Goal: Information Seeking & Learning: Learn about a topic

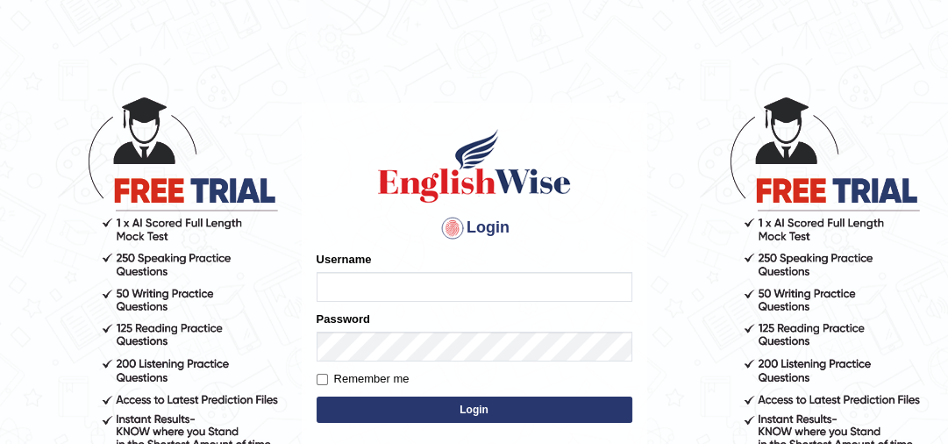
click at [344, 292] on input "Username" at bounding box center [475, 287] width 316 height 30
type input "jaspreet1991"
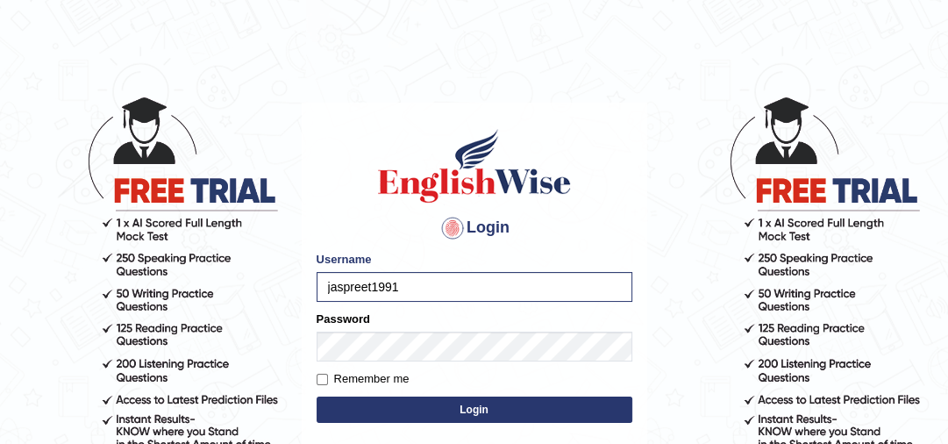
click at [412, 410] on button "Login" at bounding box center [475, 409] width 316 height 26
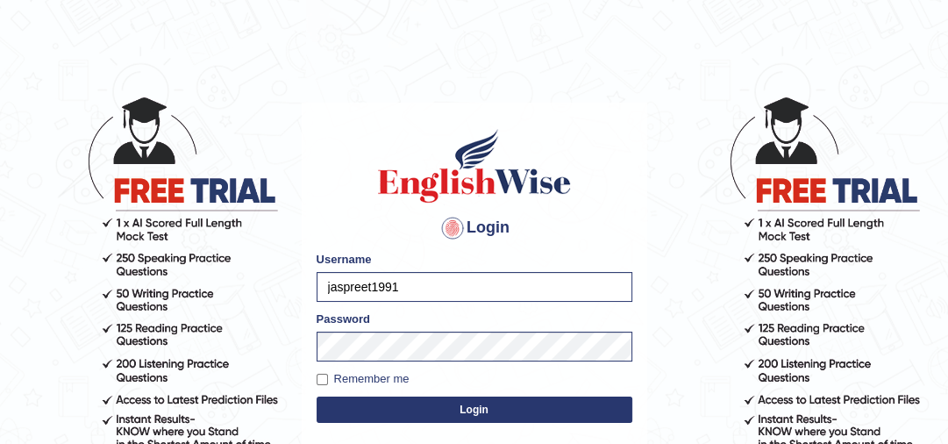
click at [412, 410] on button "Login" at bounding box center [475, 409] width 316 height 26
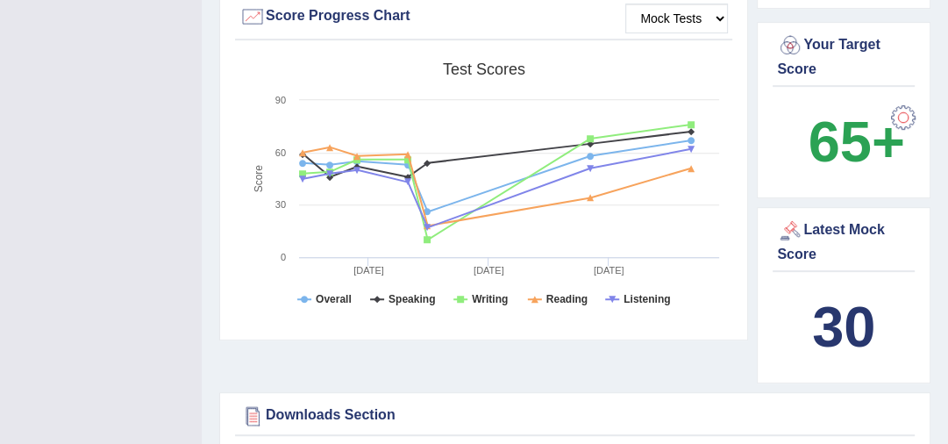
scroll to position [560, 0]
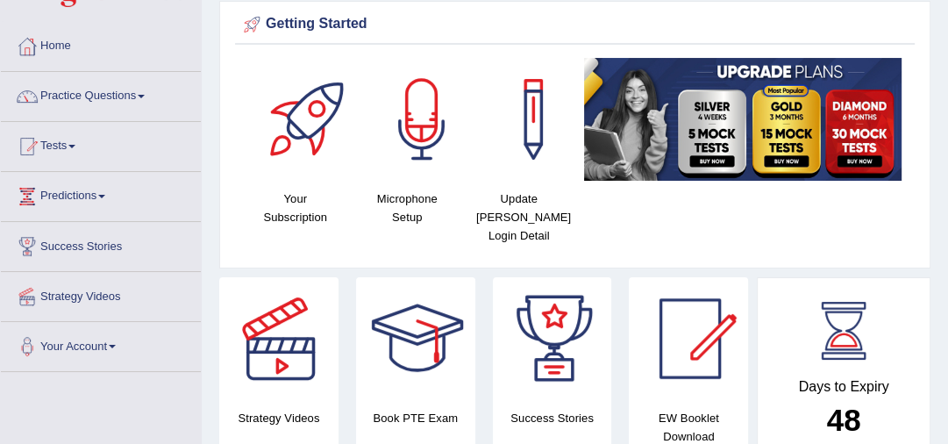
scroll to position [0, 0]
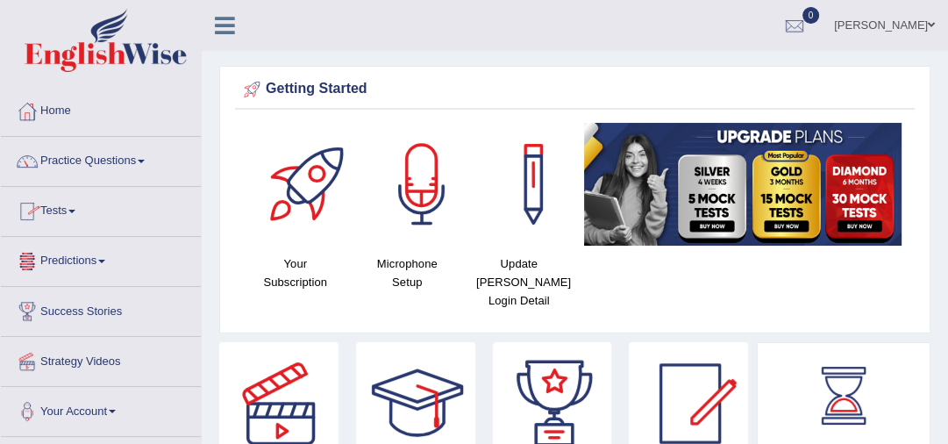
click at [63, 205] on link "Tests" at bounding box center [101, 209] width 200 height 44
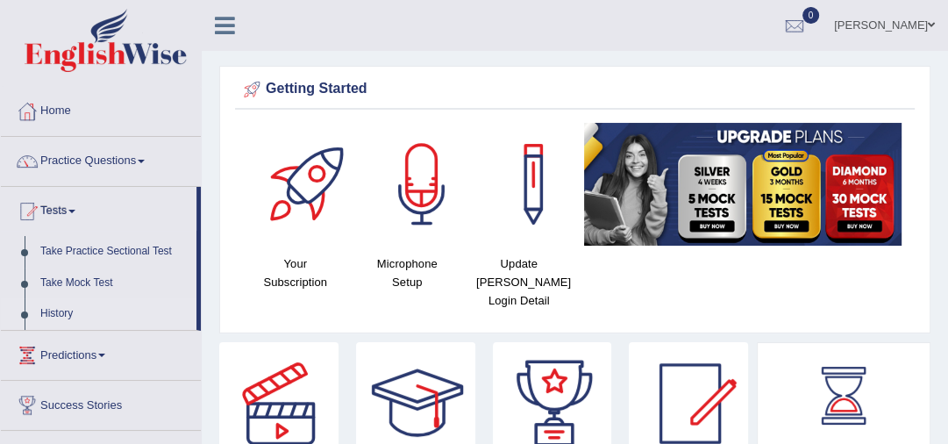
click at [55, 315] on link "History" at bounding box center [114, 314] width 164 height 32
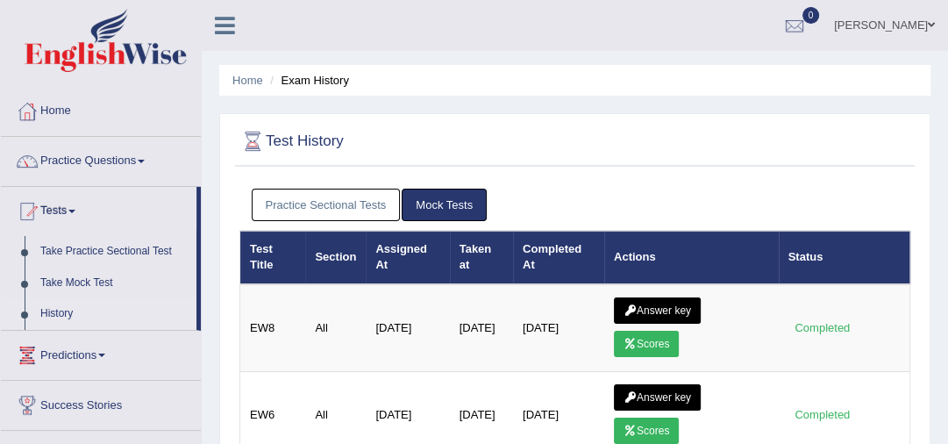
click at [352, 204] on link "Practice Sectional Tests" at bounding box center [326, 205] width 149 height 32
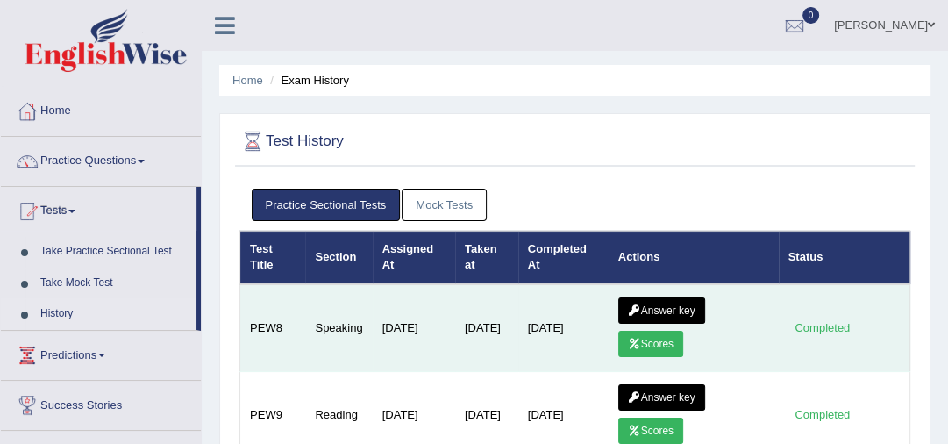
click at [659, 309] on link "Answer key" at bounding box center [661, 310] width 87 height 26
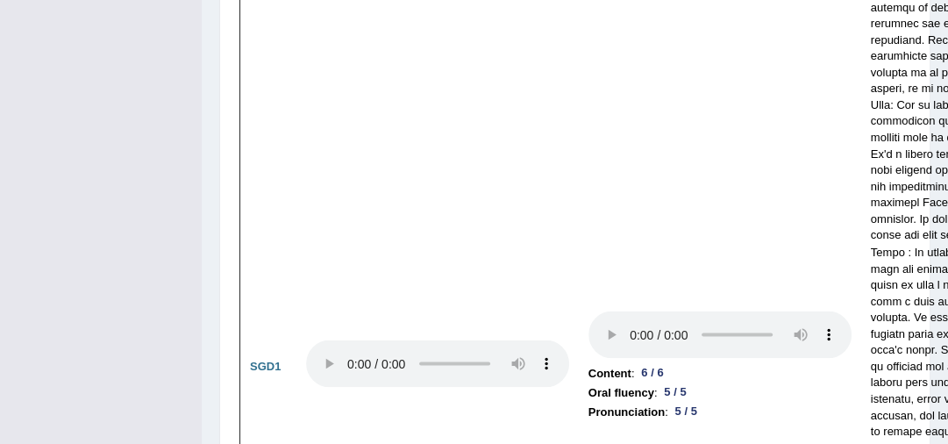
scroll to position [6830, 0]
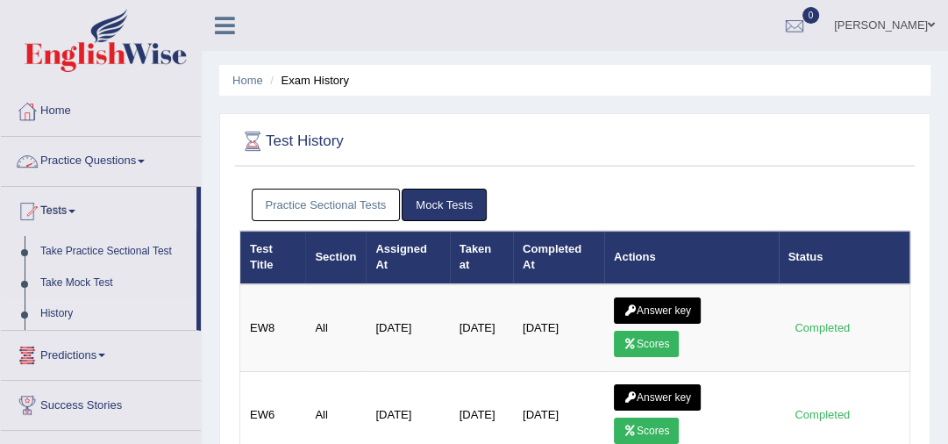
click at [108, 161] on link "Practice Questions" at bounding box center [101, 159] width 200 height 44
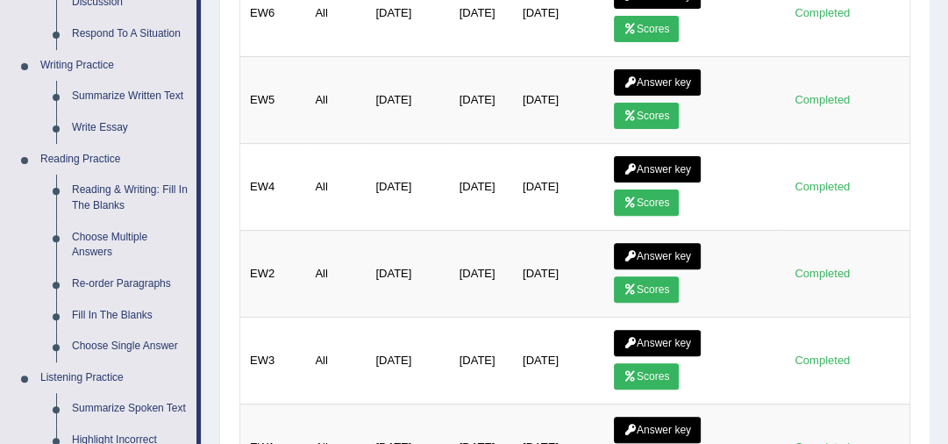
scroll to position [410, 0]
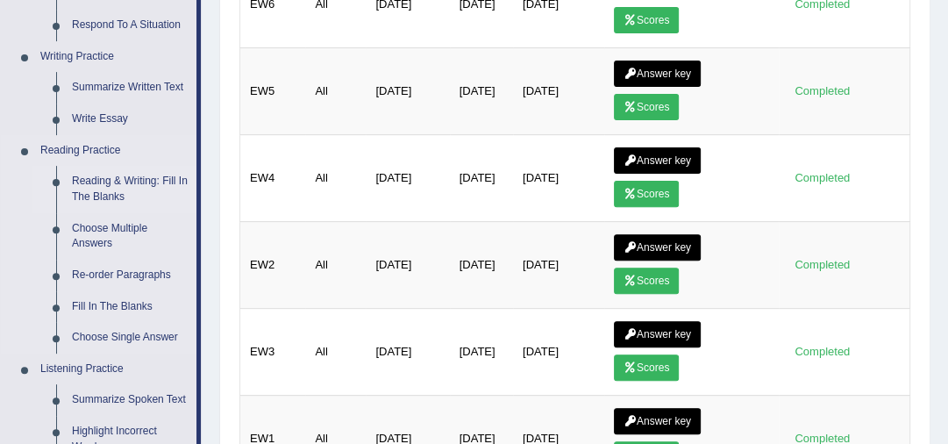
click at [118, 188] on link "Reading & Writing: Fill In The Blanks" at bounding box center [130, 189] width 132 height 46
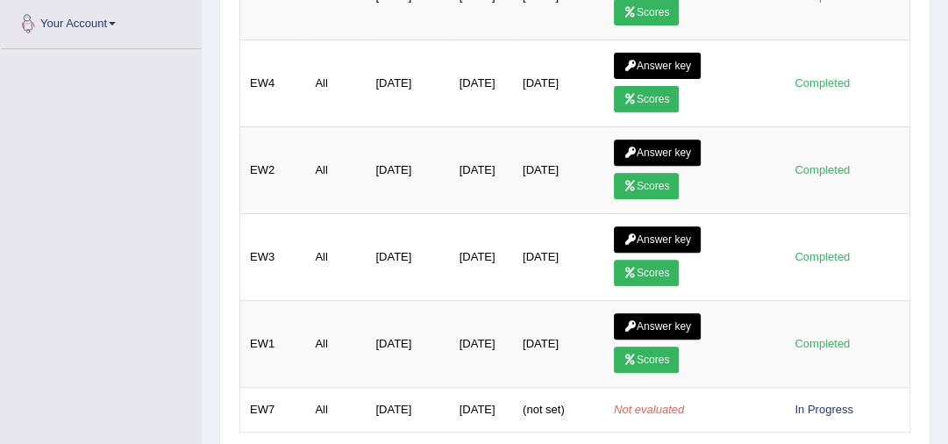
scroll to position [578, 0]
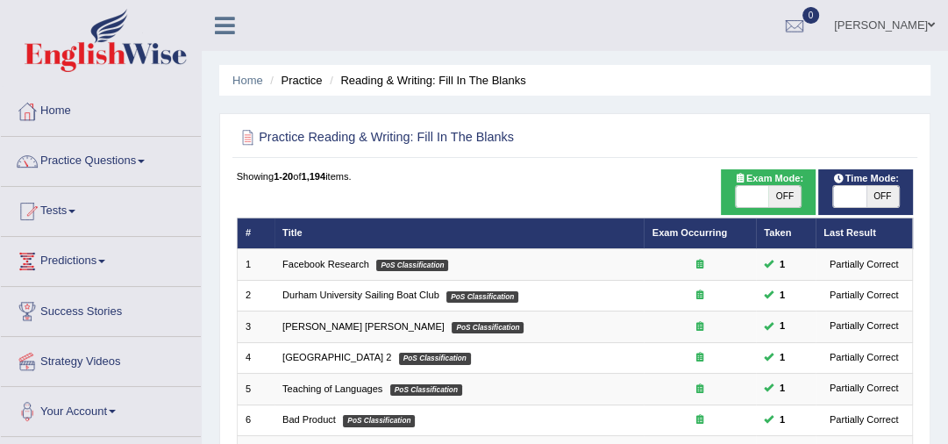
click at [871, 198] on span "OFF" at bounding box center [882, 196] width 32 height 21
checkbox input "true"
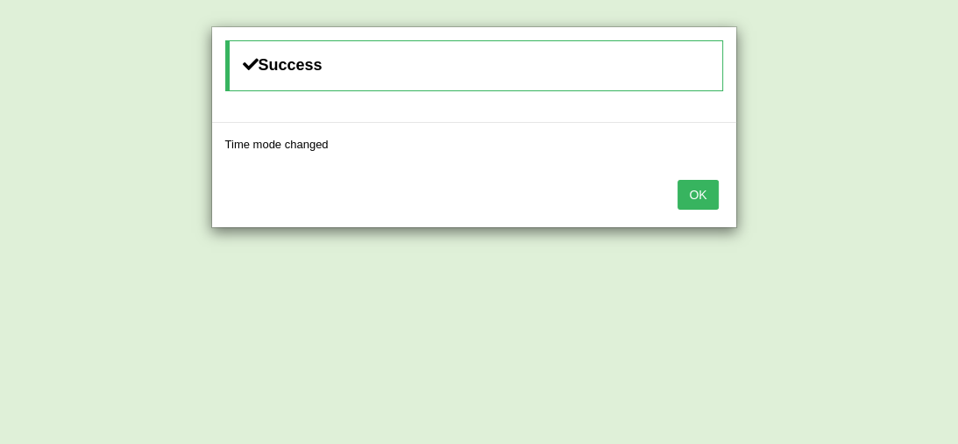
click at [691, 193] on button "OK" at bounding box center [698, 195] width 40 height 30
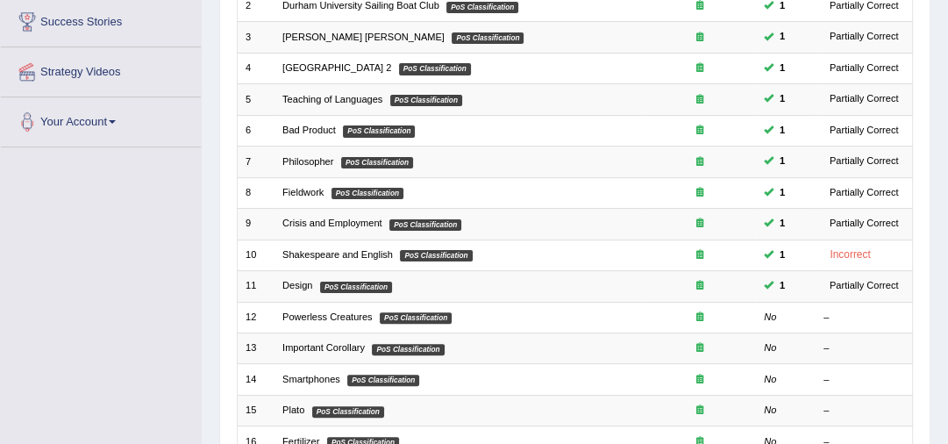
scroll to position [393, 0]
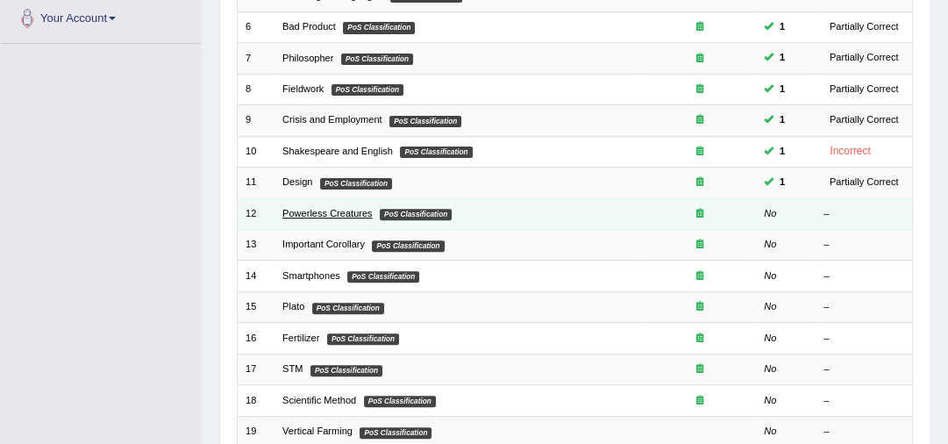
click at [323, 213] on link "Powerless Creatures" at bounding box center [327, 213] width 90 height 11
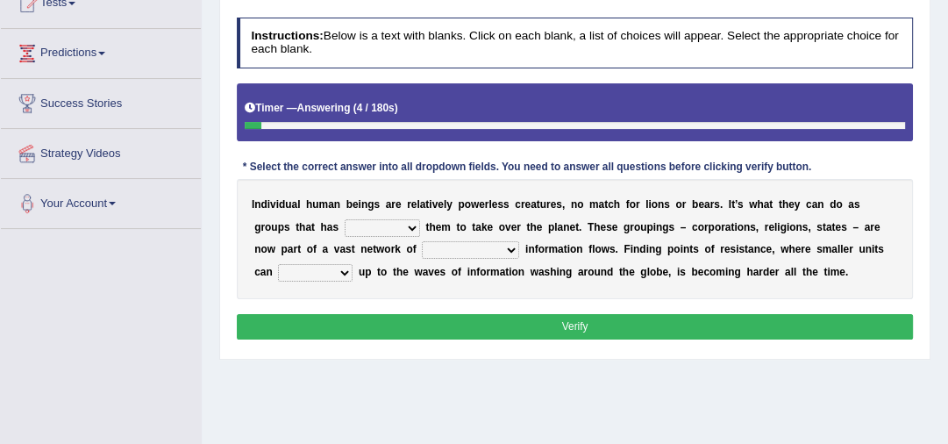
scroll to position [224, 0]
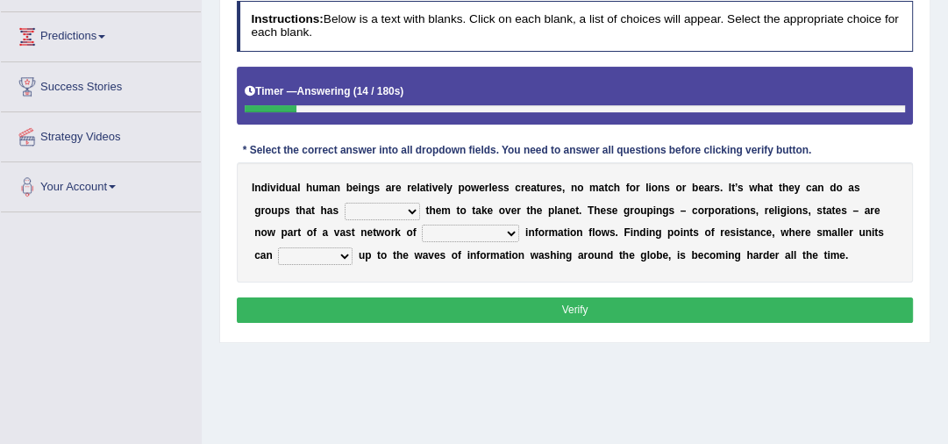
click at [412, 210] on select "enabled contended embodied conjured" at bounding box center [382, 212] width 75 height 18
select select "embodied"
click at [345, 203] on select "enabled contended embodied conjured" at bounding box center [382, 212] width 75 height 18
click at [510, 232] on select "interconnected overlapping fastened exploited" at bounding box center [470, 233] width 97 height 18
select select "overlapping"
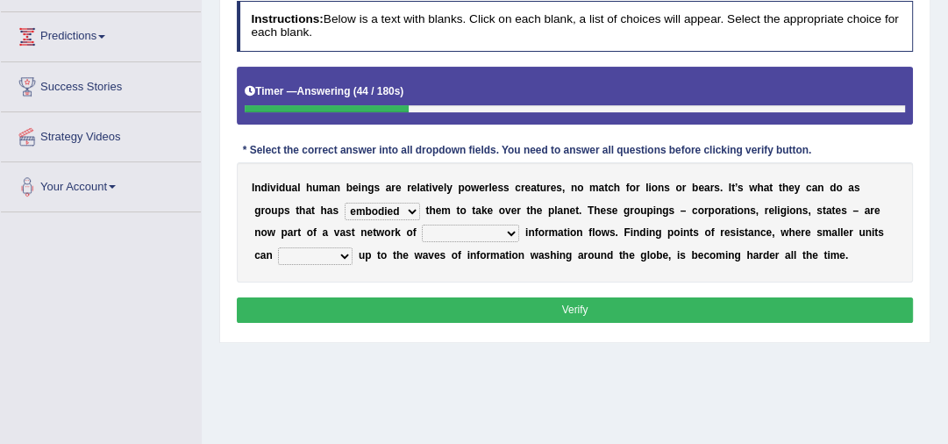
click at [422, 224] on select "interconnected overlapping fastened exploited" at bounding box center [470, 233] width 97 height 18
click at [347, 257] on select "stand raise hail pump" at bounding box center [315, 256] width 75 height 18
select select "raise"
click at [278, 247] on select "stand raise hail pump" at bounding box center [315, 256] width 75 height 18
click at [474, 302] on button "Verify" at bounding box center [575, 309] width 677 height 25
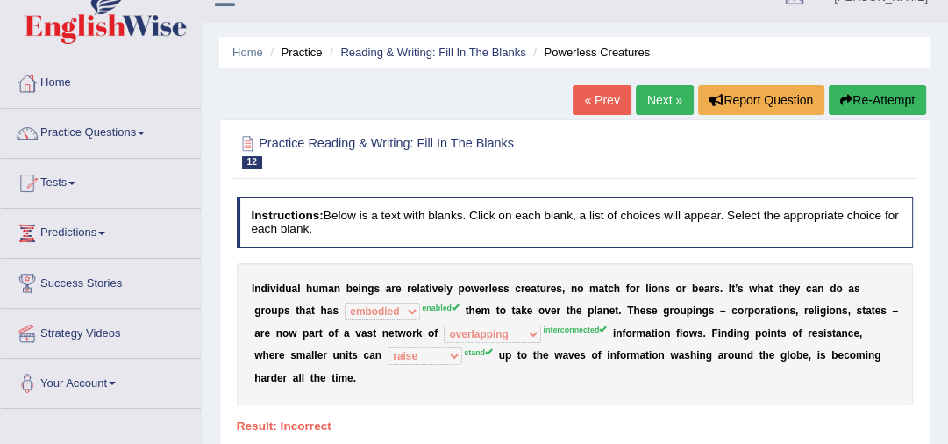
scroll to position [0, 0]
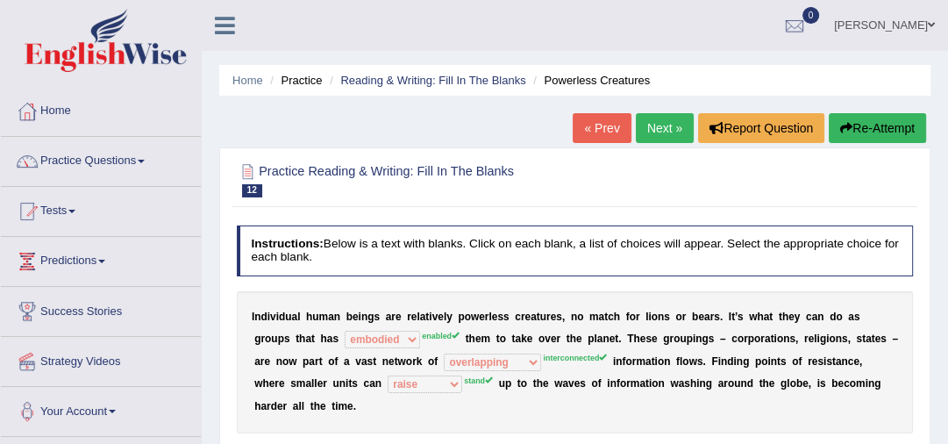
click at [657, 131] on link "Next »" at bounding box center [665, 128] width 58 height 30
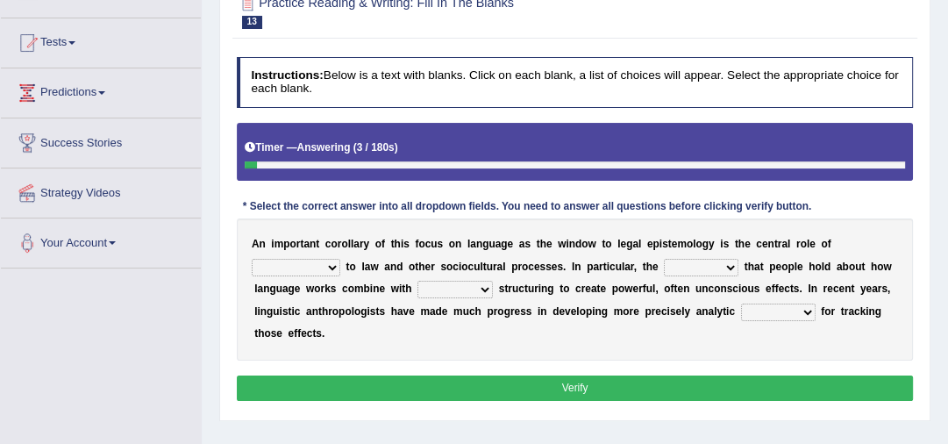
scroll to position [253, 0]
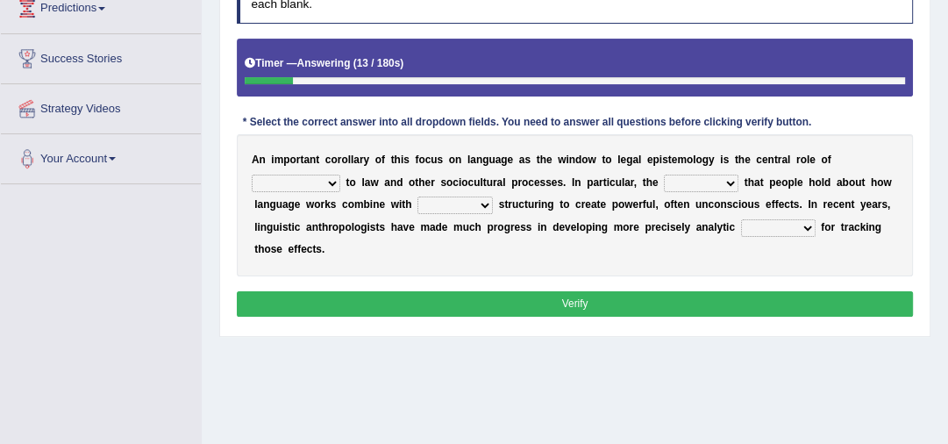
click at [330, 179] on select "discourse epoch dialect acquaintance" at bounding box center [296, 184] width 89 height 18
select select "dialect"
click at [252, 175] on select "discourse epoch dialect acquaintance" at bounding box center [296, 184] width 89 height 18
click at [729, 184] on select "deviation besmirch consent ideas" at bounding box center [701, 184] width 75 height 18
click at [664, 175] on select "deviation besmirch consent ideas" at bounding box center [701, 184] width 75 height 18
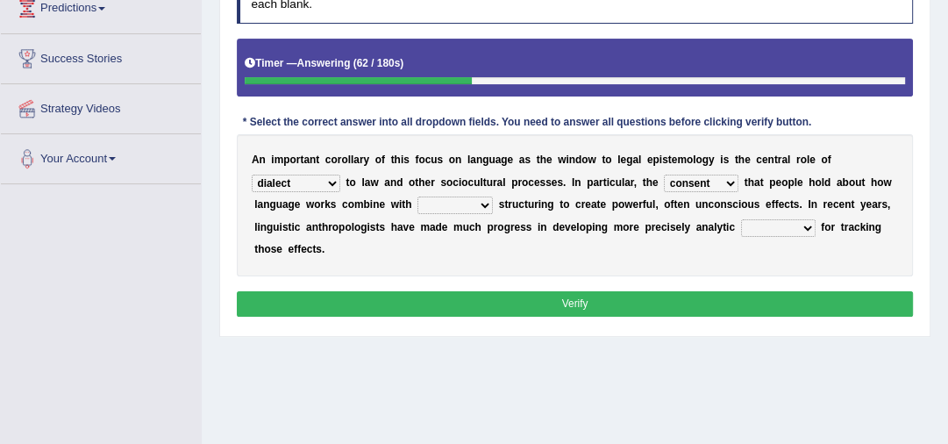
click at [723, 185] on select "deviation besmirch consent ideas" at bounding box center [701, 184] width 75 height 18
select select "deviation"
click at [664, 175] on select "deviation besmirch consent ideas" at bounding box center [701, 184] width 75 height 18
click at [481, 203] on select "mandatory linguistic legitimate customary" at bounding box center [454, 205] width 75 height 18
select select "linguistic"
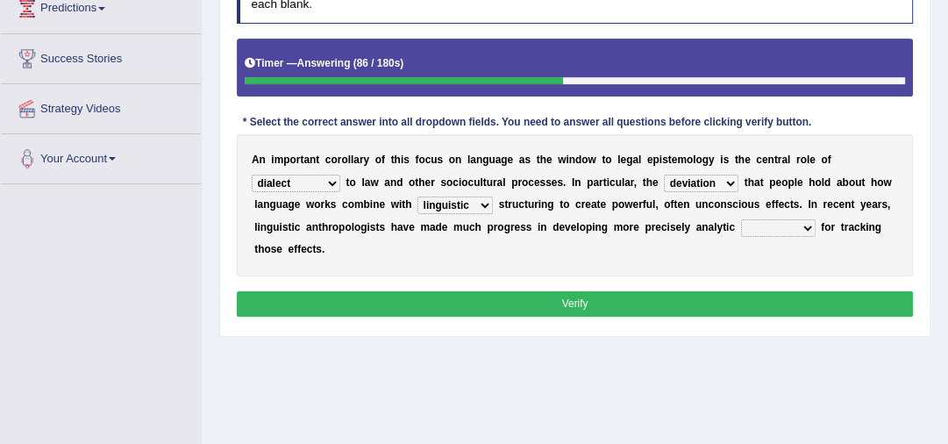
click at [417, 196] on select "mandatory linguistic legitimate customary" at bounding box center [454, 205] width 75 height 18
click at [802, 224] on select "tools appetite albums stroke" at bounding box center [778, 228] width 75 height 18
select select "tools"
click at [741, 219] on select "tools appetite albums stroke" at bounding box center [778, 228] width 75 height 18
click at [652, 309] on button "Verify" at bounding box center [575, 303] width 677 height 25
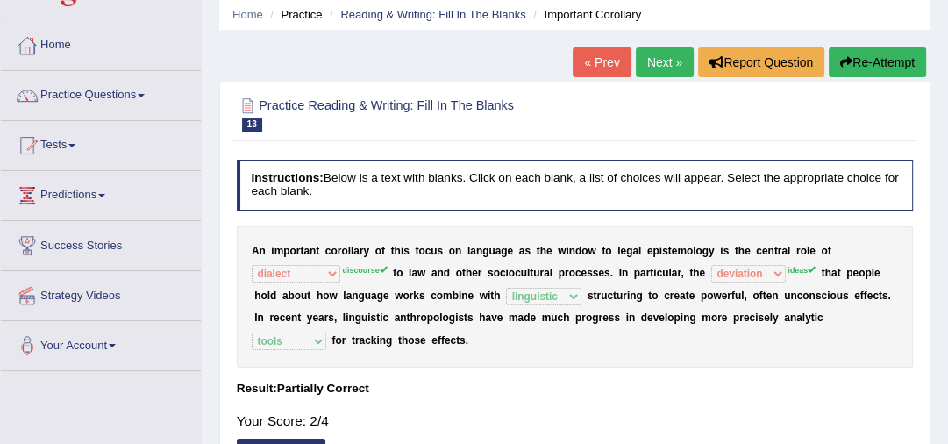
scroll to position [56, 0]
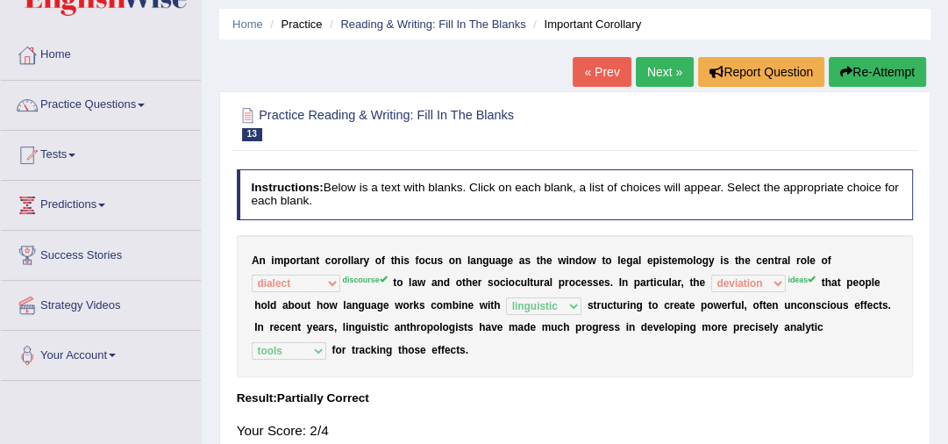
click at [656, 77] on link "Next »" at bounding box center [665, 72] width 58 height 30
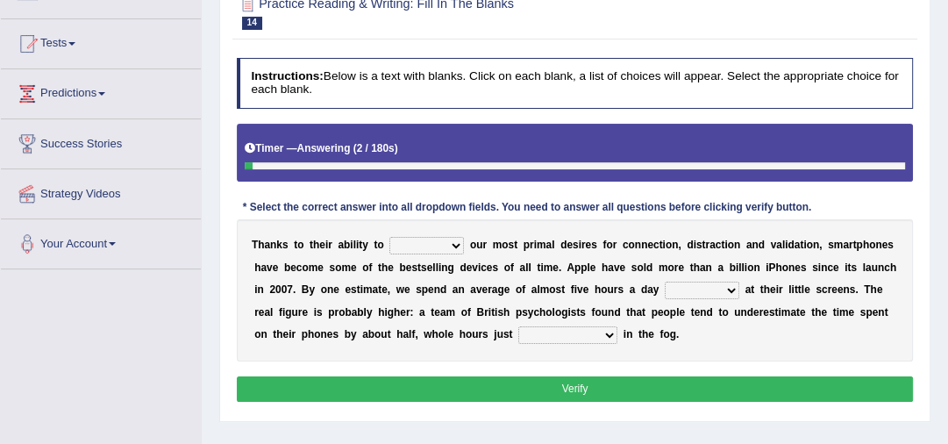
scroll to position [168, 0]
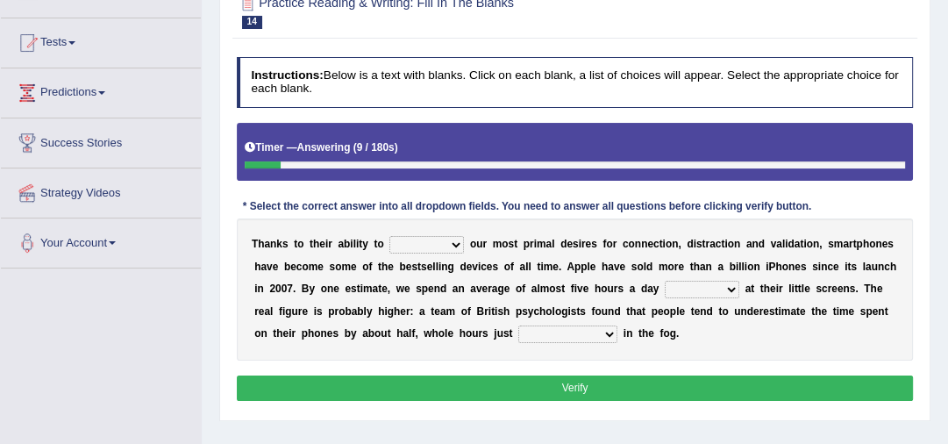
click at [456, 246] on select "hijack describe sharpen conserve" at bounding box center [426, 245] width 75 height 18
click at [530, 200] on div "* Select the correct answer into all dropdown fields. You need to answer all qu…" at bounding box center [527, 207] width 581 height 16
click at [453, 241] on select "hijack describe sharpen conserve" at bounding box center [426, 245] width 75 height 18
select select "describe"
click at [389, 236] on select "hijack describe sharpen conserve" at bounding box center [426, 245] width 75 height 18
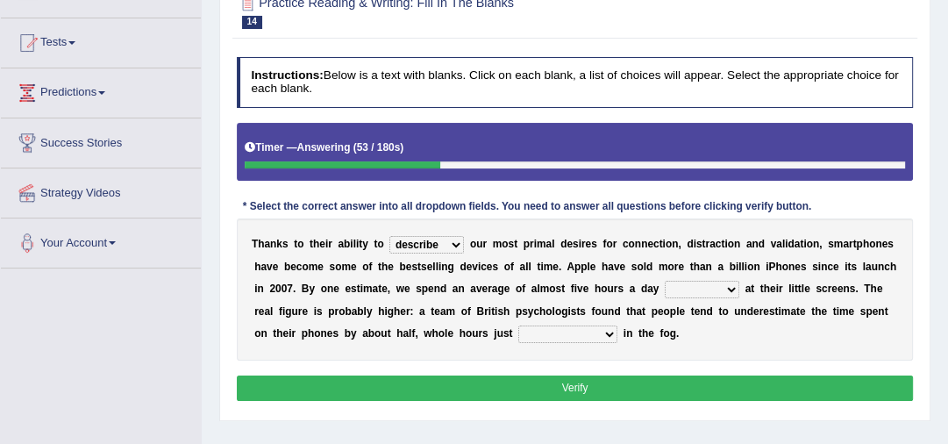
click at [733, 289] on select "watching waggling snoring staring" at bounding box center [702, 290] width 75 height 18
select select "watching"
click at [665, 281] on select "watching waggling snoring staring" at bounding box center [702, 290] width 75 height 18
click at [603, 332] on select "has evaporated evaporating evaporate evaporates" at bounding box center [567, 334] width 99 height 18
select select "has evaporated"
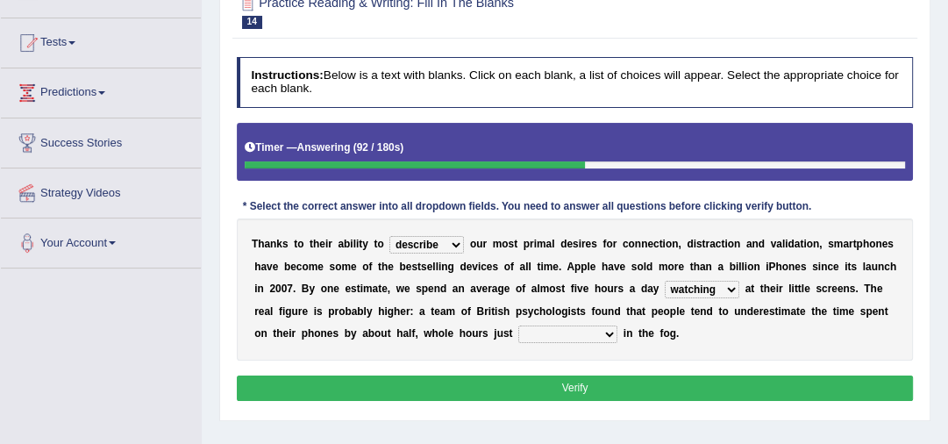
click at [518, 325] on select "has evaporated evaporating evaporate evaporates" at bounding box center [567, 334] width 99 height 18
click at [579, 387] on button "Verify" at bounding box center [575, 387] width 677 height 25
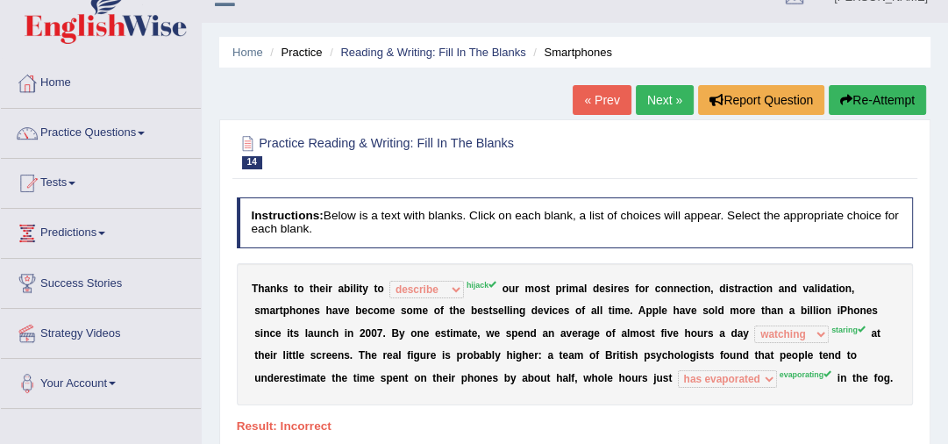
scroll to position [28, 0]
click at [656, 96] on link "Next »" at bounding box center [665, 100] width 58 height 30
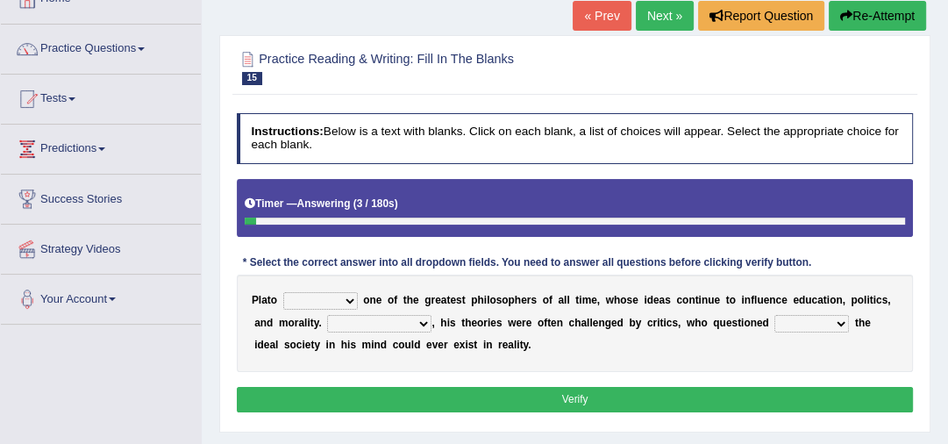
scroll to position [140, 0]
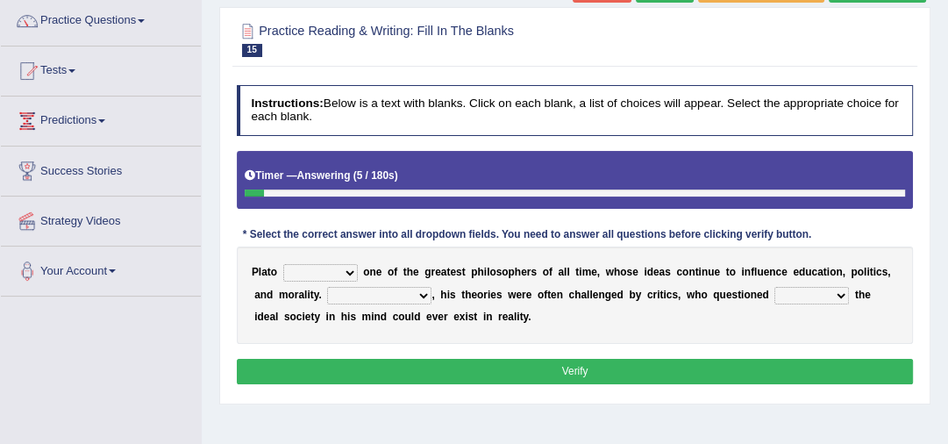
click at [347, 270] on select "keeps comes claims remains" at bounding box center [320, 273] width 75 height 18
select select "remains"
click at [283, 264] on select "keeps comes claims remains" at bounding box center [320, 273] width 75 height 18
click at [422, 291] on select "Notwithstanding So However Whatever" at bounding box center [379, 296] width 104 height 18
select select "However"
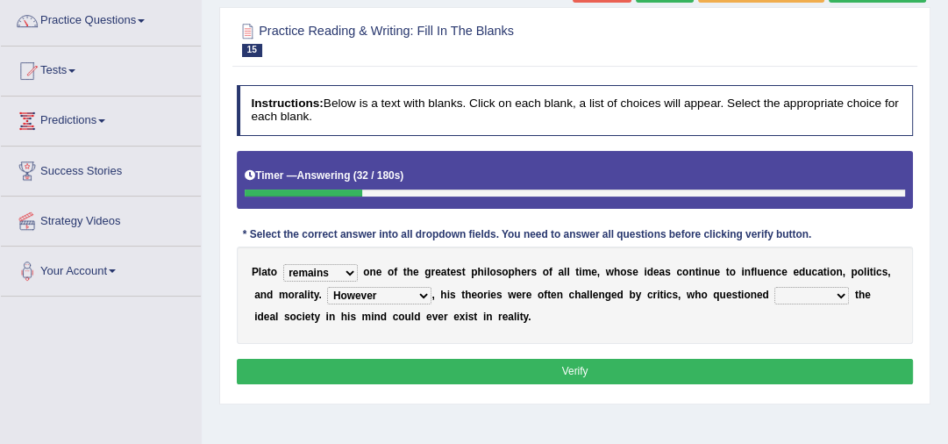
click at [327, 287] on select "Notwithstanding So However Whatever" at bounding box center [379, 296] width 104 height 18
click at [838, 291] on select "which what that whether" at bounding box center [811, 296] width 75 height 18
select select "that"
click at [774, 287] on select "which what that whether" at bounding box center [811, 296] width 75 height 18
click at [674, 375] on button "Verify" at bounding box center [575, 371] width 677 height 25
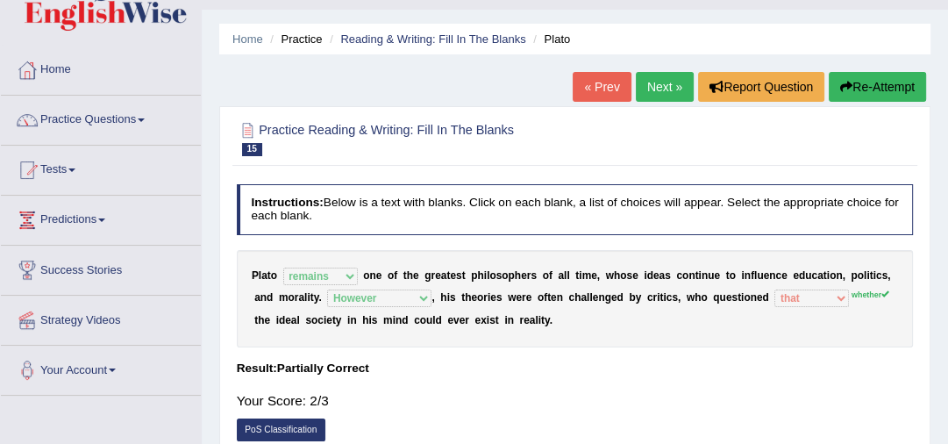
scroll to position [28, 0]
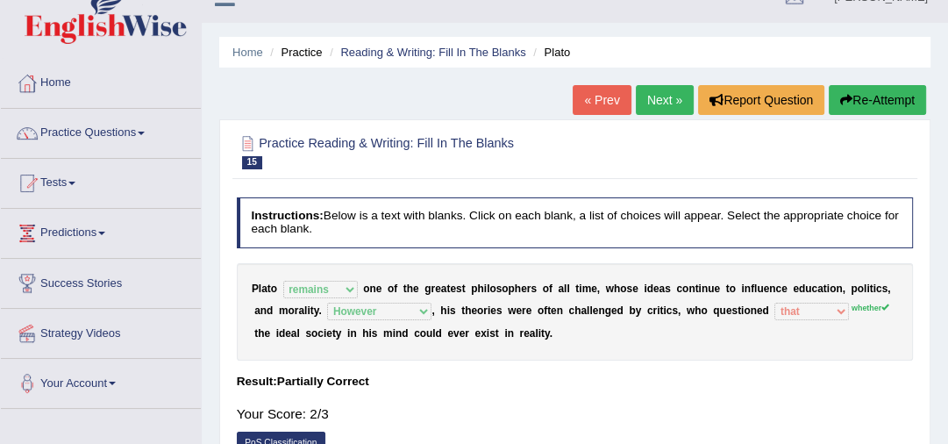
click at [647, 103] on link "Next »" at bounding box center [665, 100] width 58 height 30
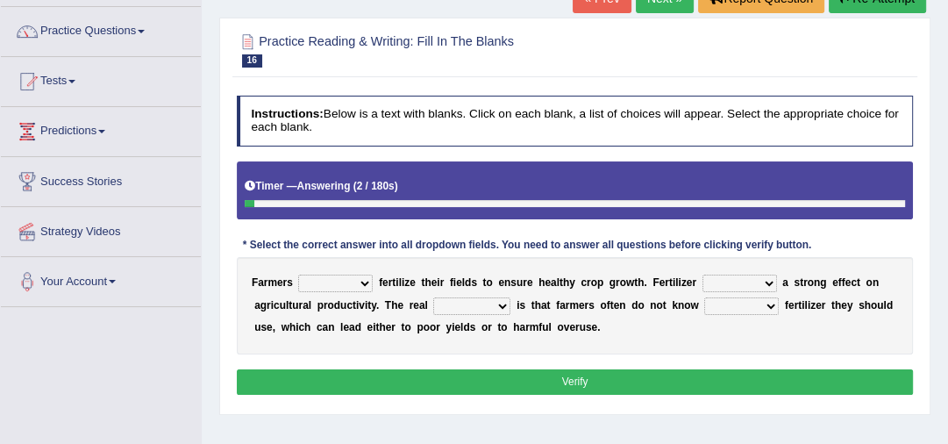
scroll to position [140, 0]
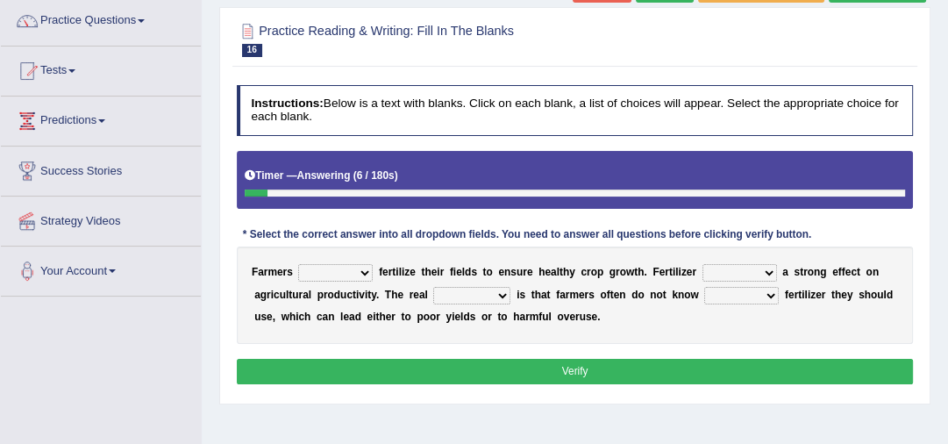
click at [365, 274] on select "must should need can" at bounding box center [335, 273] width 75 height 18
click at [298, 264] on select "must should need can" at bounding box center [335, 273] width 75 height 18
click at [366, 270] on select "must should need can" at bounding box center [335, 273] width 75 height 18
select select "must"
click at [298, 264] on select "must should need can" at bounding box center [335, 273] width 75 height 18
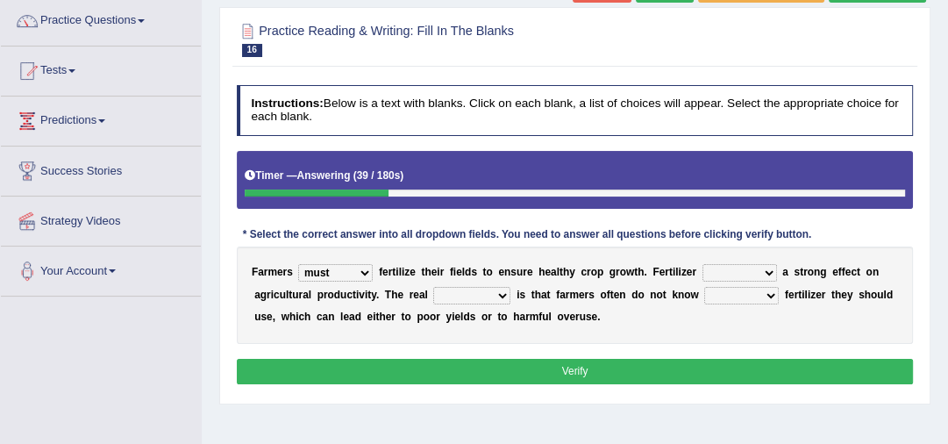
click at [762, 268] on select "has had have having" at bounding box center [739, 273] width 75 height 18
click at [702, 264] on select "has had have having" at bounding box center [739, 273] width 75 height 18
click at [772, 267] on select "has had have having" at bounding box center [739, 273] width 75 height 18
select select "having"
click at [702, 264] on select "has had have having" at bounding box center [739, 273] width 75 height 18
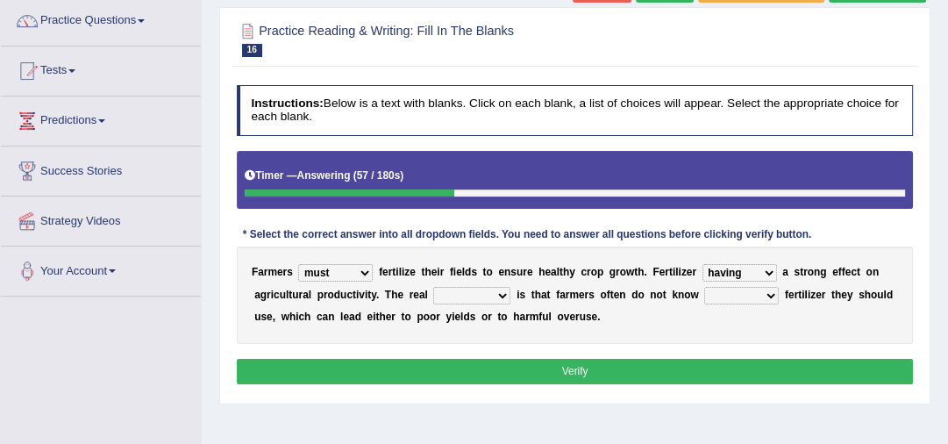
click at [502, 290] on select "problem question conclusion answer" at bounding box center [471, 296] width 77 height 18
select select "problem"
click at [433, 287] on select "problem question conclusion answer" at bounding box center [471, 296] width 77 height 18
click at [769, 292] on select "how much how many however so much" at bounding box center [741, 296] width 75 height 18
select select "how much"
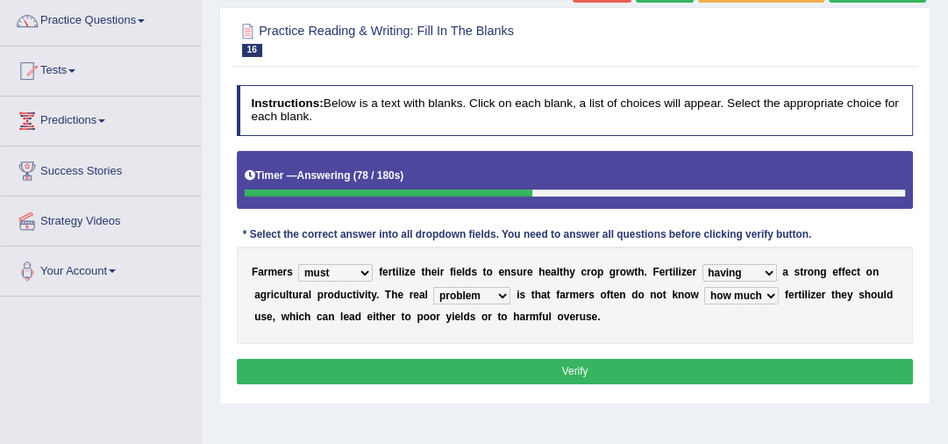
click at [704, 287] on select "how much how many however so much" at bounding box center [741, 296] width 75 height 18
click at [365, 272] on select "must should need can" at bounding box center [335, 273] width 75 height 18
click at [298, 264] on select "must should need can" at bounding box center [335, 273] width 75 height 18
click at [366, 270] on select "must should need can" at bounding box center [335, 273] width 75 height 18
select select "can"
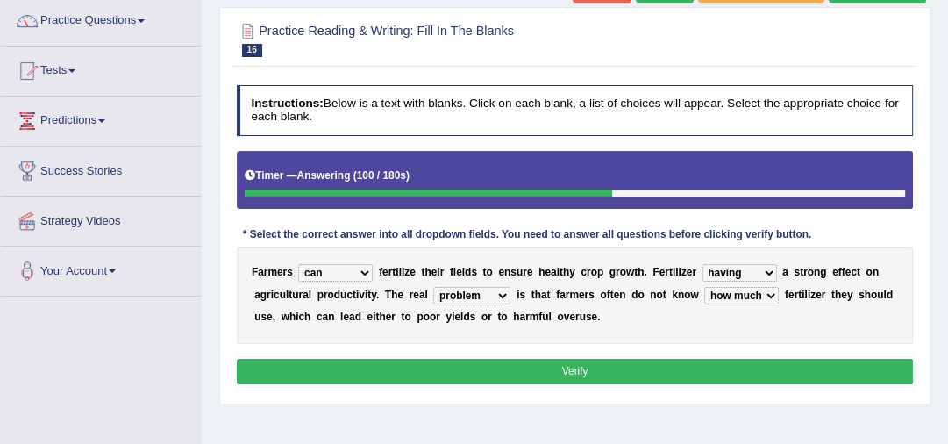
click at [298, 264] on select "must should need can" at bounding box center [335, 273] width 75 height 18
click at [354, 371] on button "Verify" at bounding box center [575, 371] width 677 height 25
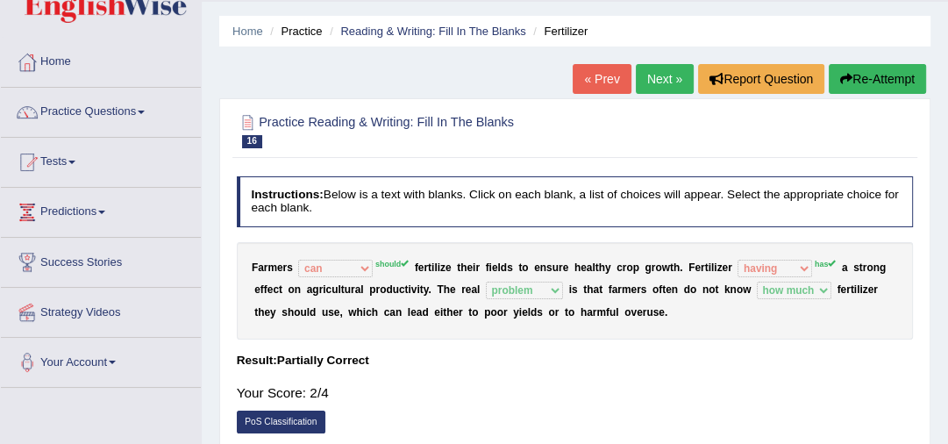
scroll to position [28, 0]
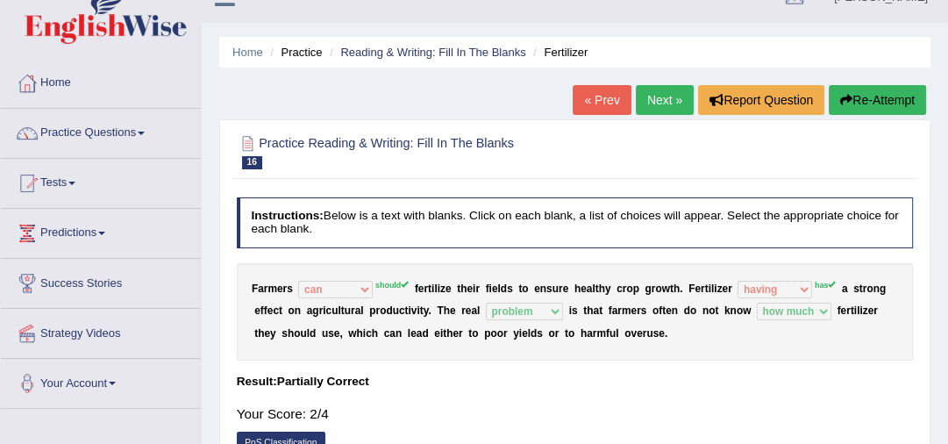
click at [668, 99] on link "Next »" at bounding box center [665, 100] width 58 height 30
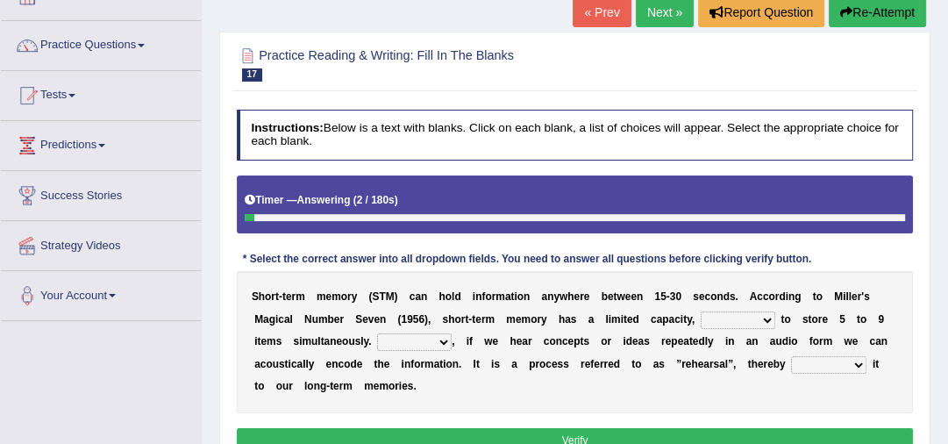
scroll to position [140, 0]
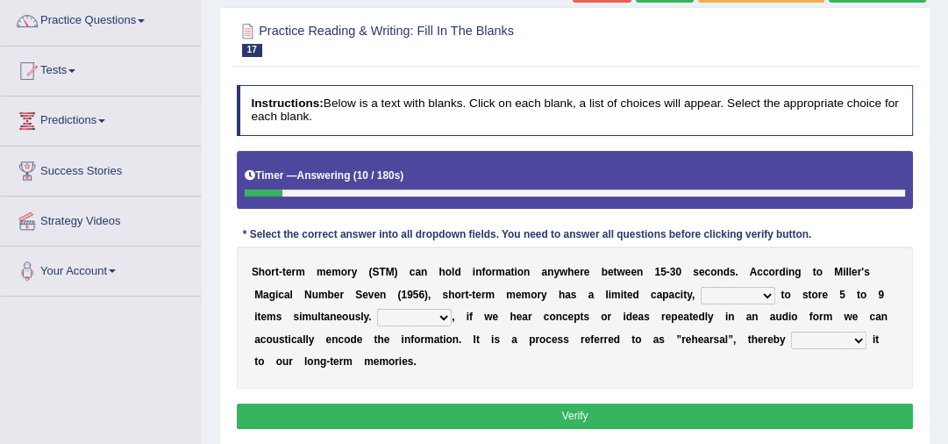
click at [766, 294] on select "being able is able be able unable" at bounding box center [738, 296] width 75 height 18
select select "being able"
click at [701, 287] on select "being able is able be able unable" at bounding box center [738, 296] width 75 height 18
click at [443, 312] on select "However So Moreover Therefore" at bounding box center [414, 318] width 75 height 18
click at [377, 309] on select "However So Moreover Therefore" at bounding box center [414, 318] width 75 height 18
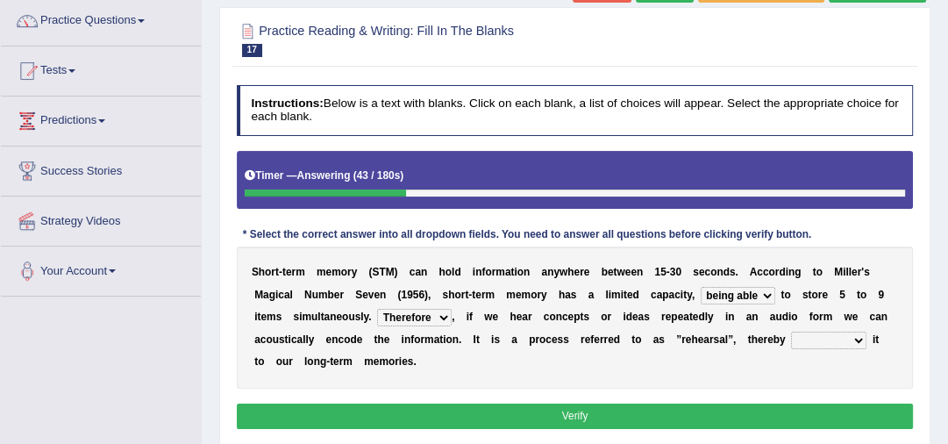
click at [438, 317] on select "However So Moreover Therefore" at bounding box center [414, 318] width 75 height 18
select select "Moreover"
click at [377, 309] on select "However So Moreover Therefore" at bounding box center [414, 318] width 75 height 18
click at [859, 338] on select "commit commits commiting commited" at bounding box center [828, 340] width 75 height 18
click at [791, 331] on select "commit commits commiting commited" at bounding box center [828, 340] width 75 height 18
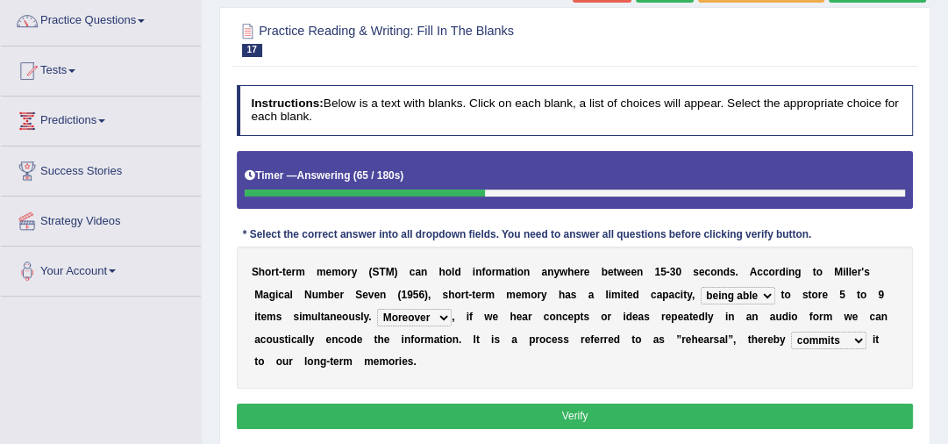
click at [856, 338] on select "commit commits commiting commited" at bounding box center [828, 340] width 75 height 18
click at [791, 331] on select "commit commits commiting commited" at bounding box center [828, 340] width 75 height 18
click at [855, 338] on select "commit commits commiting commited" at bounding box center [828, 340] width 75 height 18
select select "commits"
click at [791, 331] on select "commit commits commiting commited" at bounding box center [828, 340] width 75 height 18
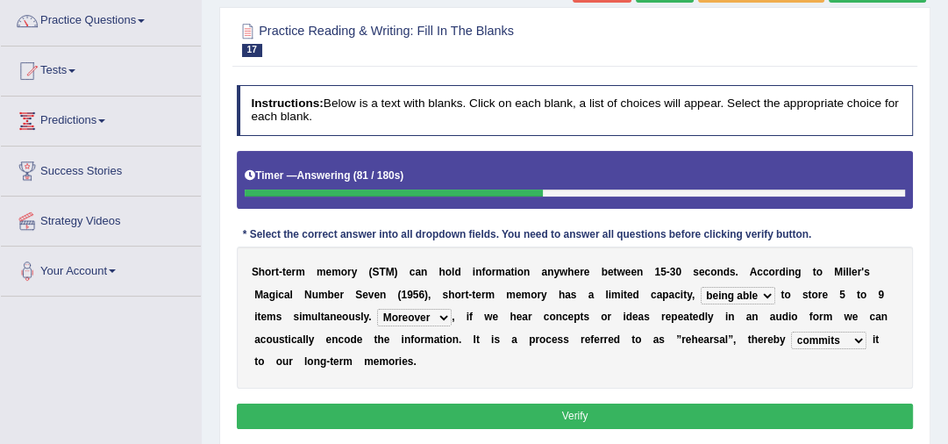
click at [784, 411] on button "Verify" at bounding box center [575, 415] width 677 height 25
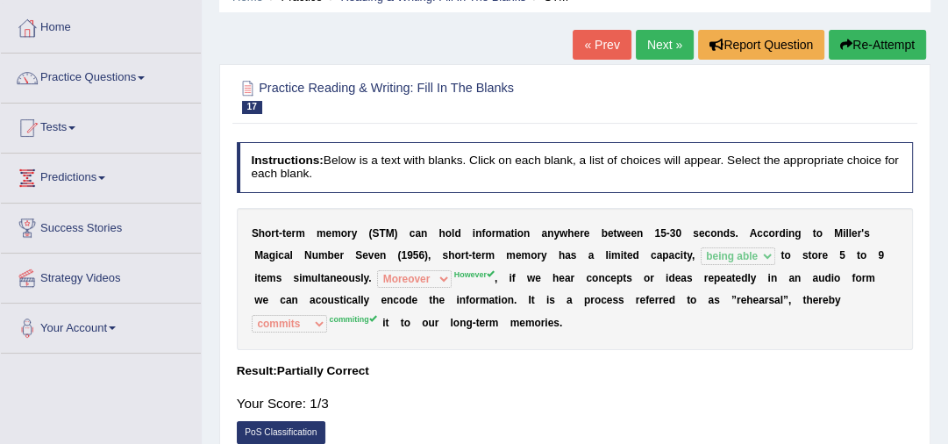
scroll to position [56, 0]
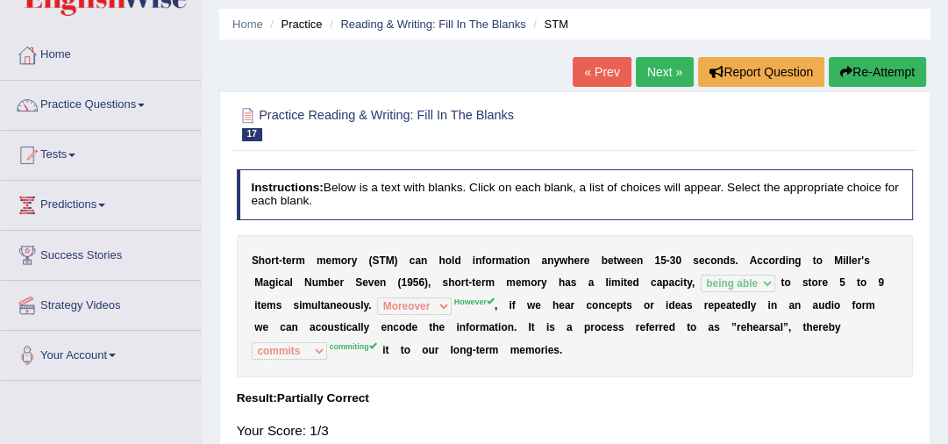
click at [665, 68] on link "Next »" at bounding box center [665, 72] width 58 height 30
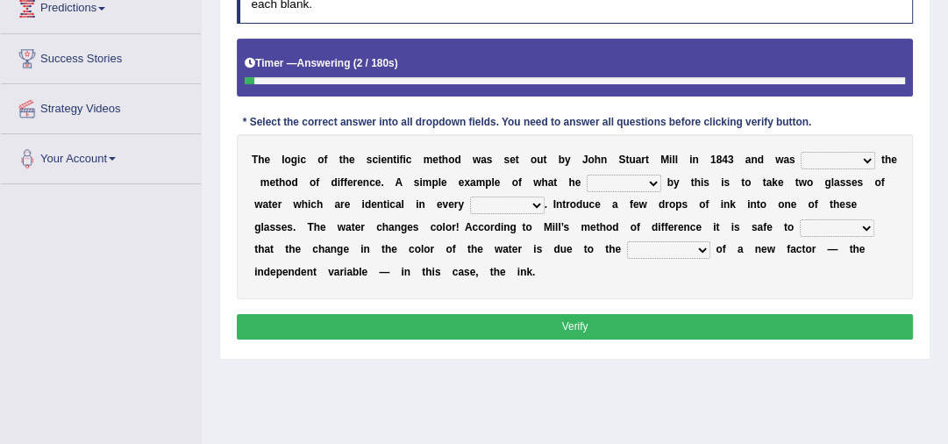
scroll to position [270, 0]
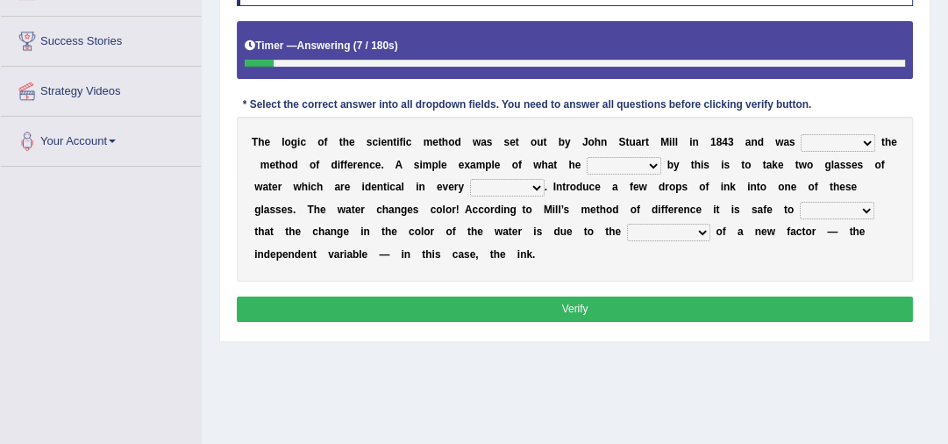
click at [863, 143] on select "pointed claimed demanded named" at bounding box center [838, 143] width 75 height 18
select select "named"
click at [801, 134] on select "pointed claimed demanded named" at bounding box center [838, 143] width 75 height 18
click at [652, 163] on select "capped charged found meant" at bounding box center [624, 166] width 75 height 18
select select "found"
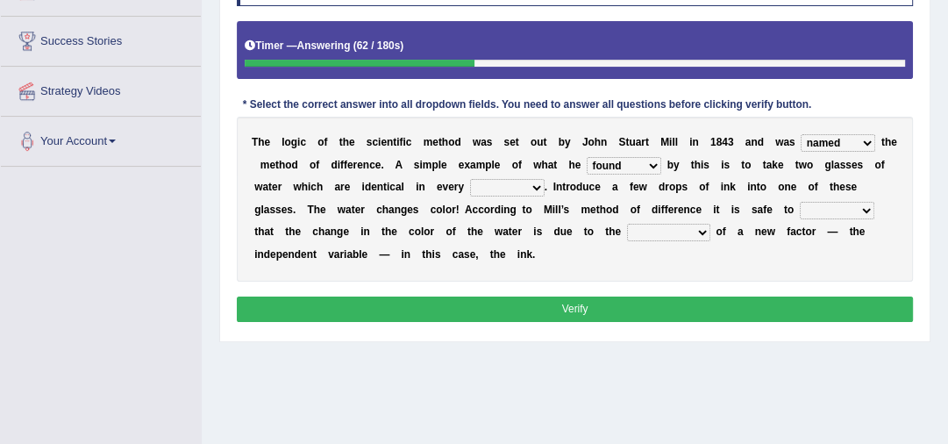
click at [587, 157] on select "capped charged found meant" at bounding box center [624, 166] width 75 height 18
click at [535, 183] on select "thought identity measure respect" at bounding box center [507, 188] width 75 height 18
select select "measure"
click at [470, 179] on select "thought identity measure respect" at bounding box center [507, 188] width 75 height 18
click at [869, 207] on select "assume discuss prefer acclaim" at bounding box center [837, 211] width 75 height 18
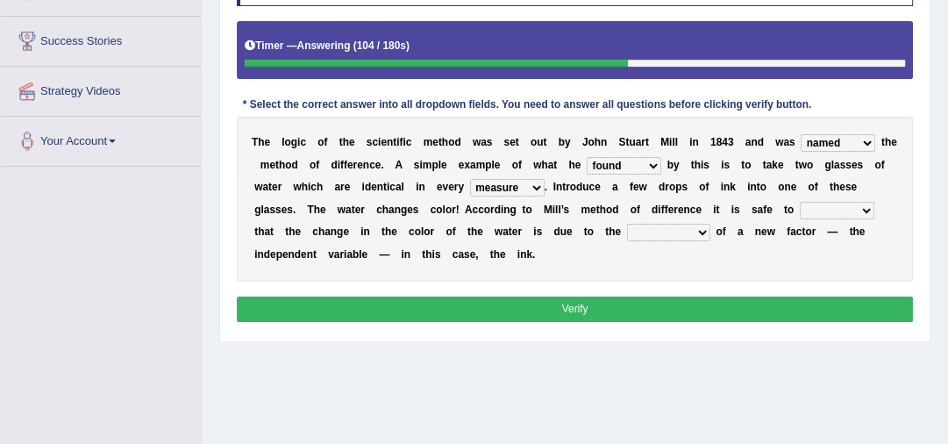
select select "acclaim"
click at [800, 202] on select "assume discuss prefer acclaim" at bounding box center [837, 211] width 75 height 18
click at [700, 228] on select "introduction magnitude preparation purification" at bounding box center [668, 233] width 83 height 18
select select "introduction"
click at [627, 224] on select "introduction magnitude preparation purification" at bounding box center [668, 233] width 83 height 18
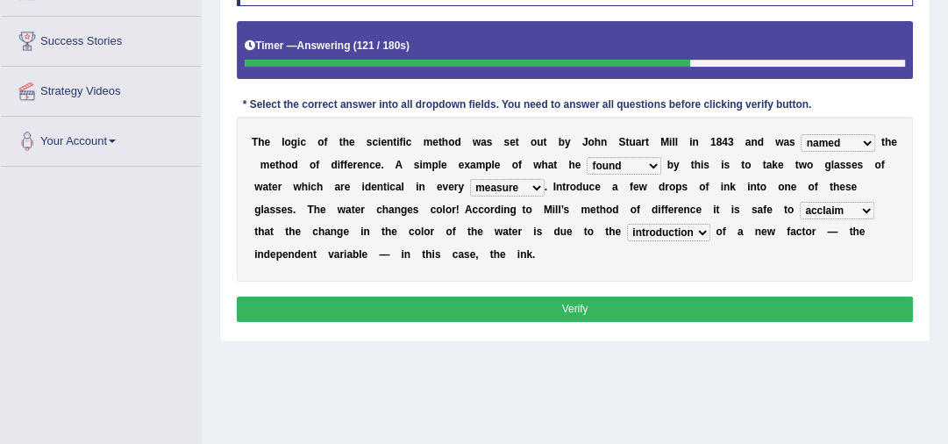
click at [569, 304] on button "Verify" at bounding box center [575, 308] width 677 height 25
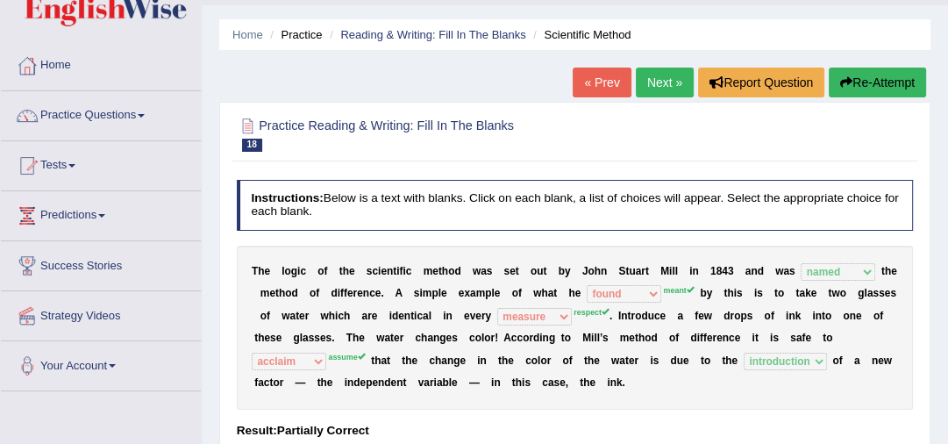
scroll to position [0, 0]
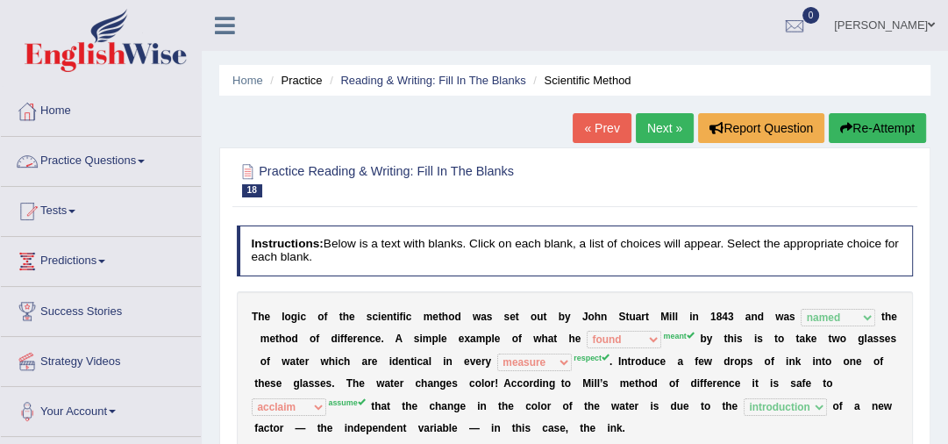
click at [103, 160] on link "Practice Questions" at bounding box center [101, 159] width 200 height 44
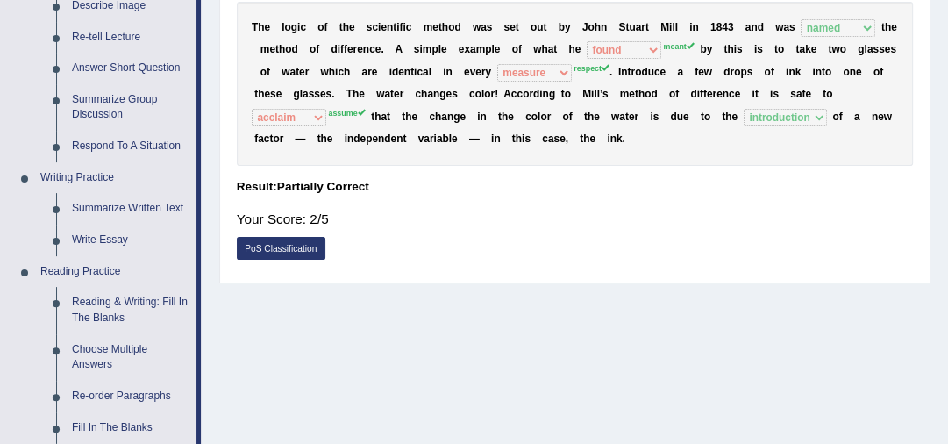
scroll to position [346, 0]
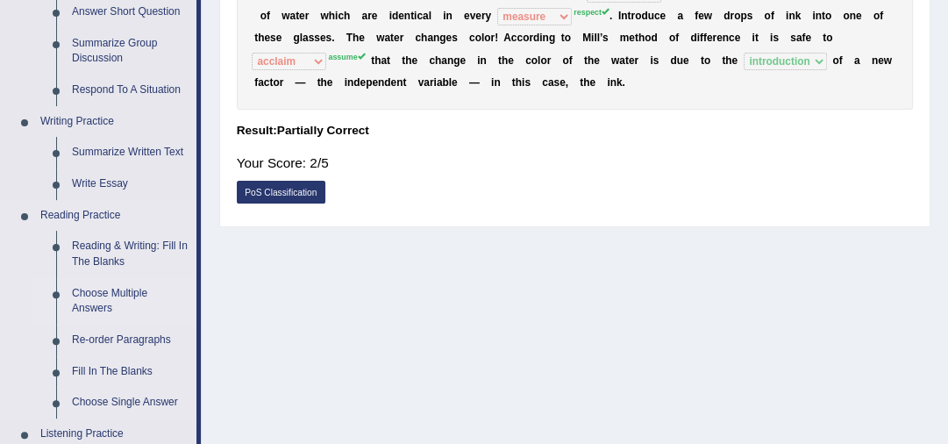
click at [122, 302] on link "Choose Multiple Answers" at bounding box center [130, 301] width 132 height 46
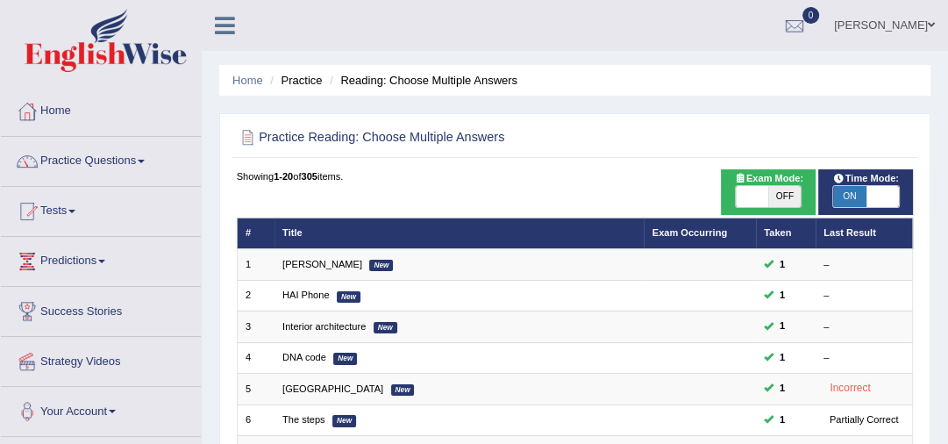
click at [845, 197] on span "ON" at bounding box center [849, 196] width 32 height 21
checkbox input "false"
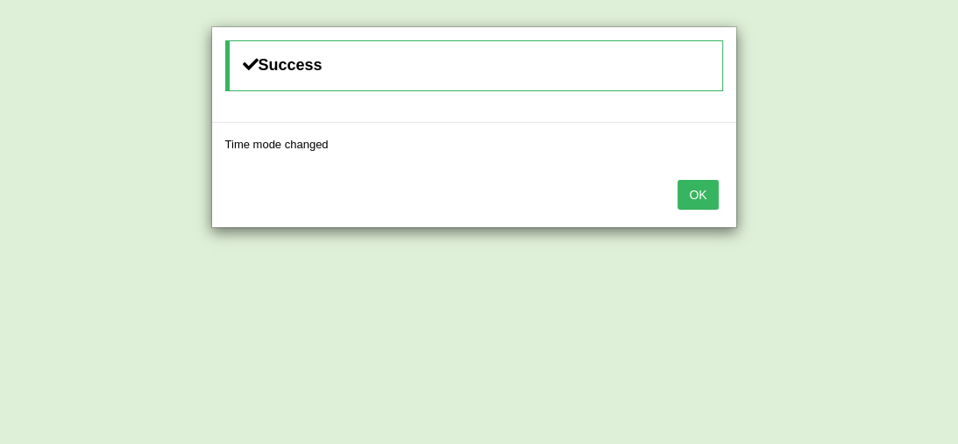
click at [709, 190] on button "OK" at bounding box center [698, 195] width 40 height 30
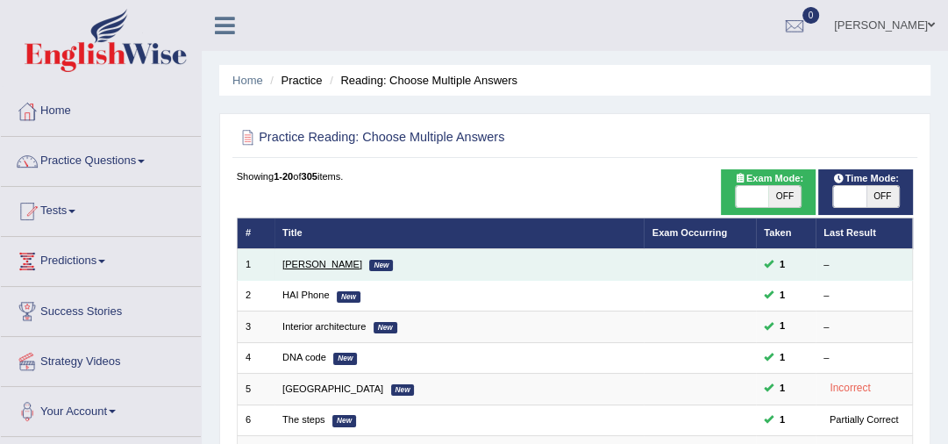
click at [326, 267] on link "[PERSON_NAME]" at bounding box center [322, 264] width 80 height 11
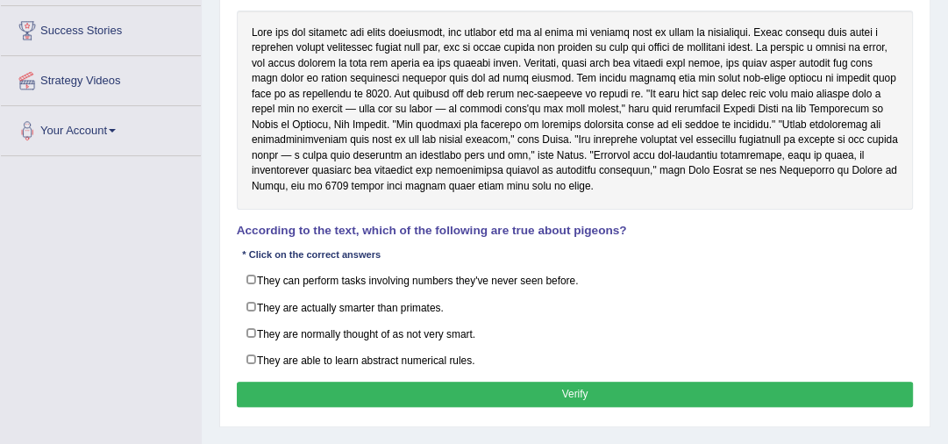
scroll to position [317, 0]
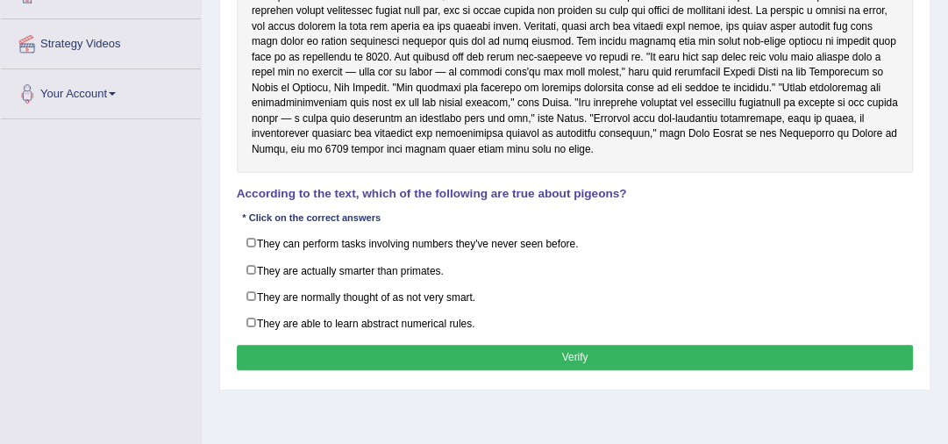
click at [947, 5] on div "Home Practice Reading: Choose Multiple Answers [PERSON_NAME] Next » Report Ques…" at bounding box center [575, 121] width 746 height 877
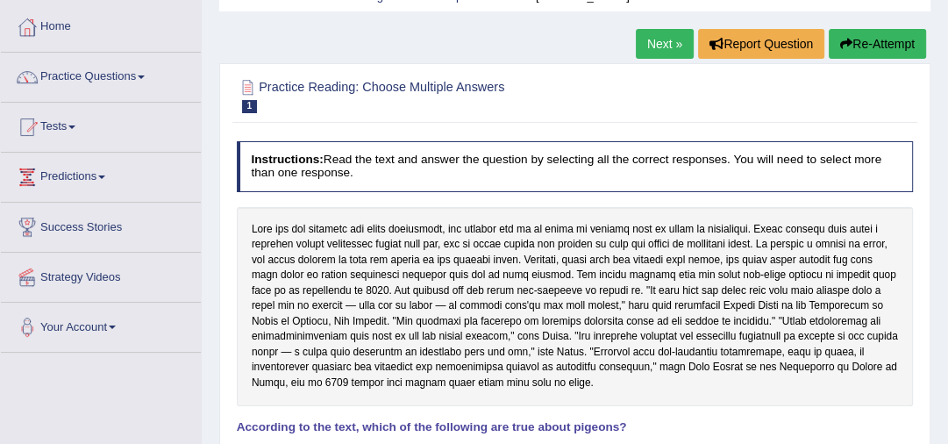
scroll to position [37, 0]
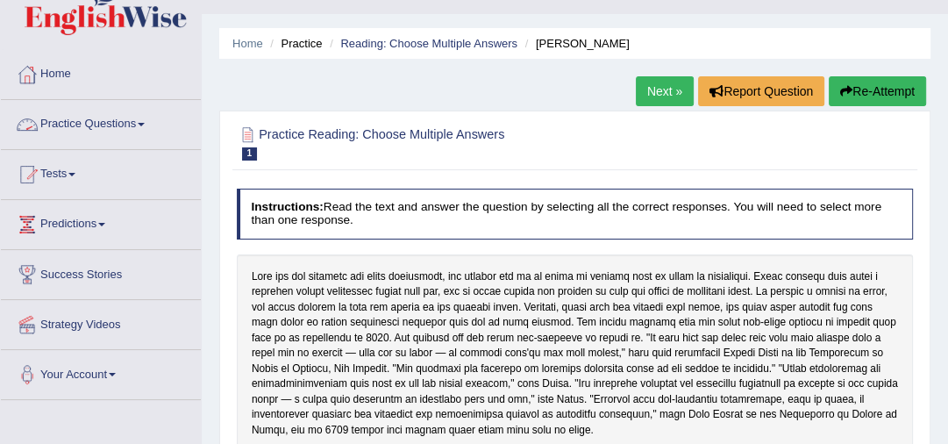
click at [133, 123] on link "Practice Questions" at bounding box center [101, 122] width 200 height 44
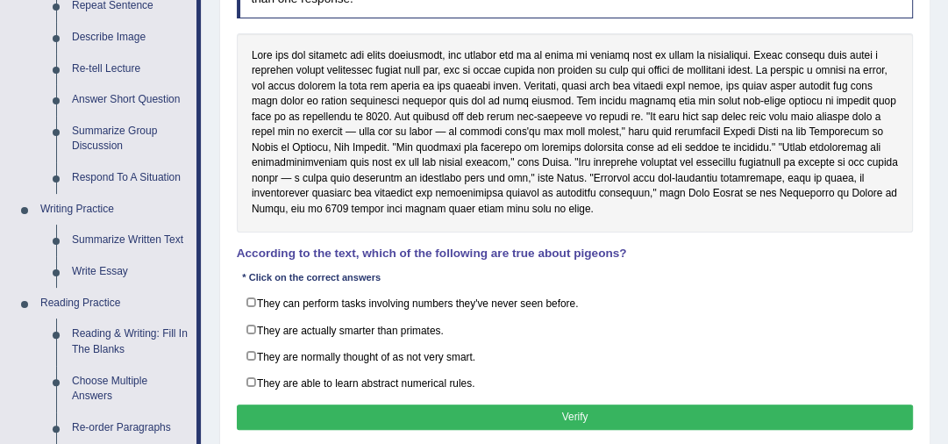
scroll to position [270, 0]
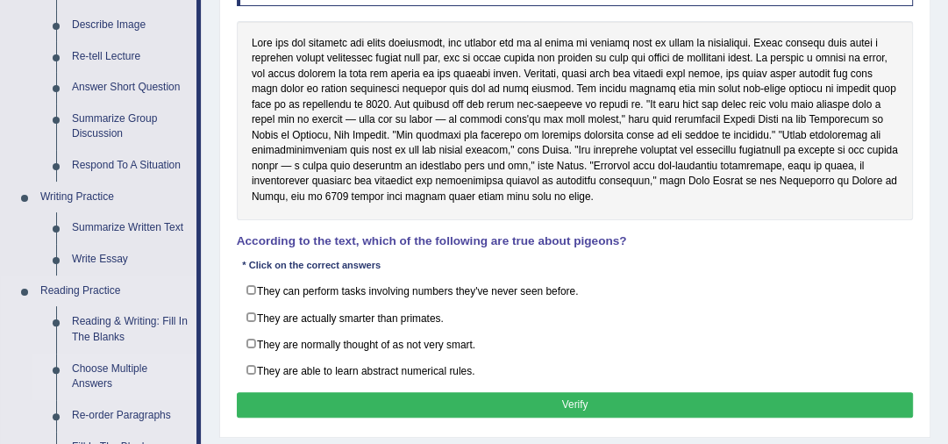
click at [112, 379] on link "Choose Multiple Answers" at bounding box center [130, 376] width 132 height 46
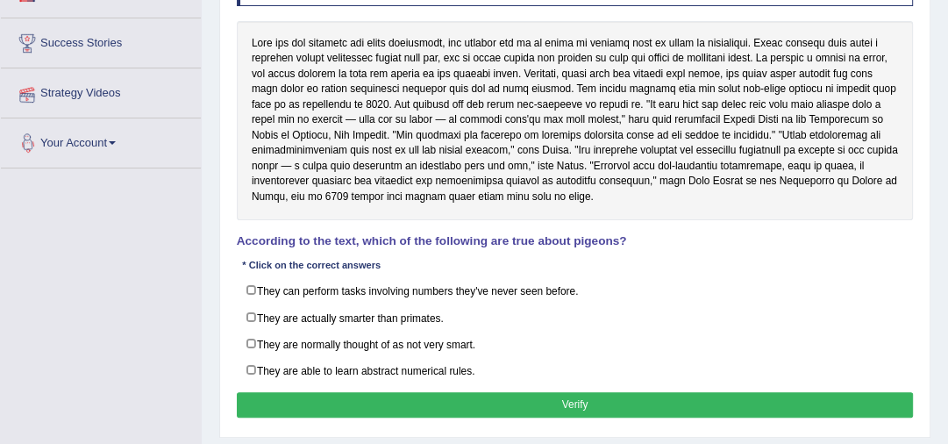
scroll to position [331, 0]
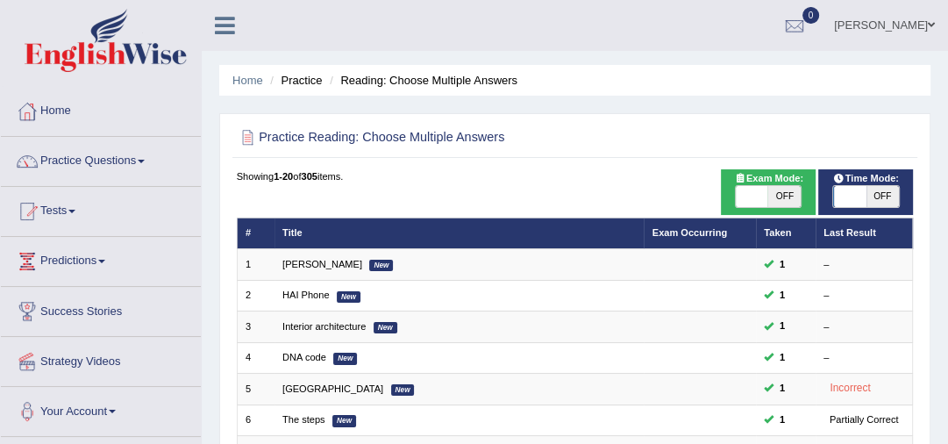
click at [776, 196] on span "OFF" at bounding box center [784, 196] width 32 height 21
checkbox input "true"
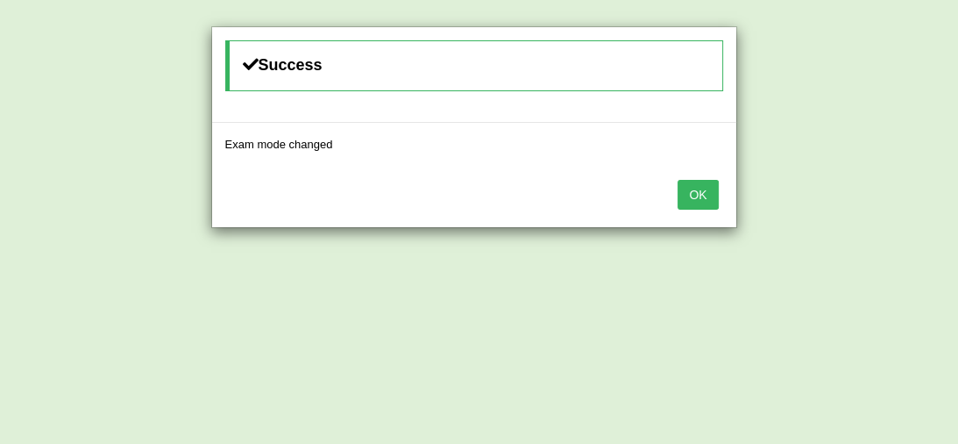
click at [695, 195] on button "OK" at bounding box center [698, 195] width 40 height 30
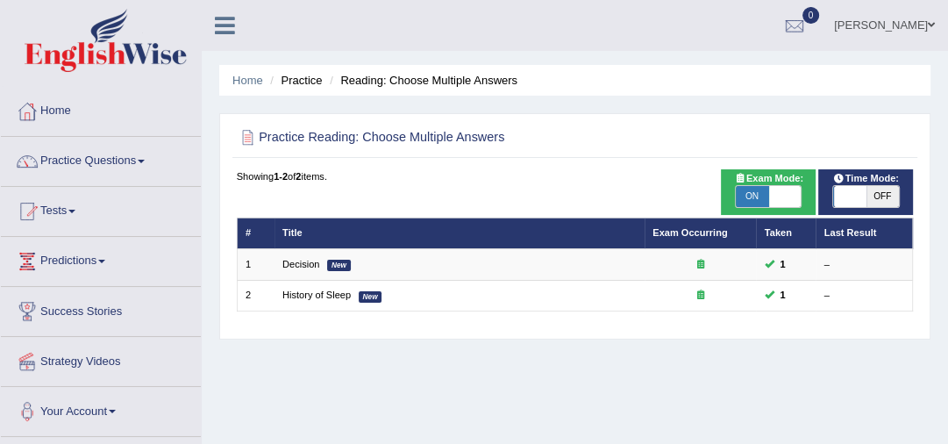
click at [874, 191] on span "OFF" at bounding box center [882, 196] width 32 height 21
checkbox input "true"
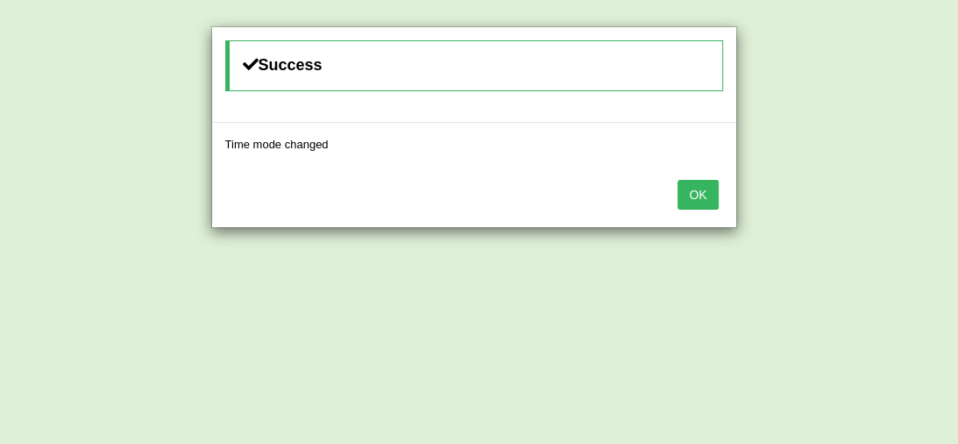
click at [694, 189] on button "OK" at bounding box center [698, 195] width 40 height 30
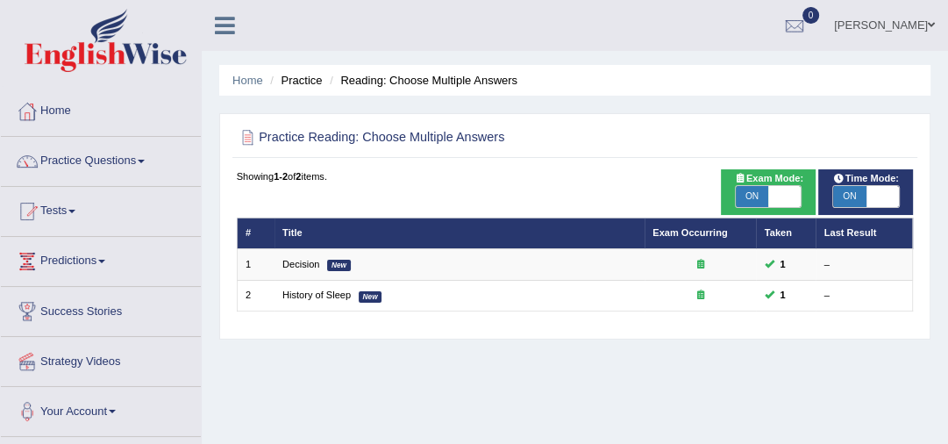
click at [749, 195] on span "ON" at bounding box center [752, 196] width 32 height 21
checkbox input "false"
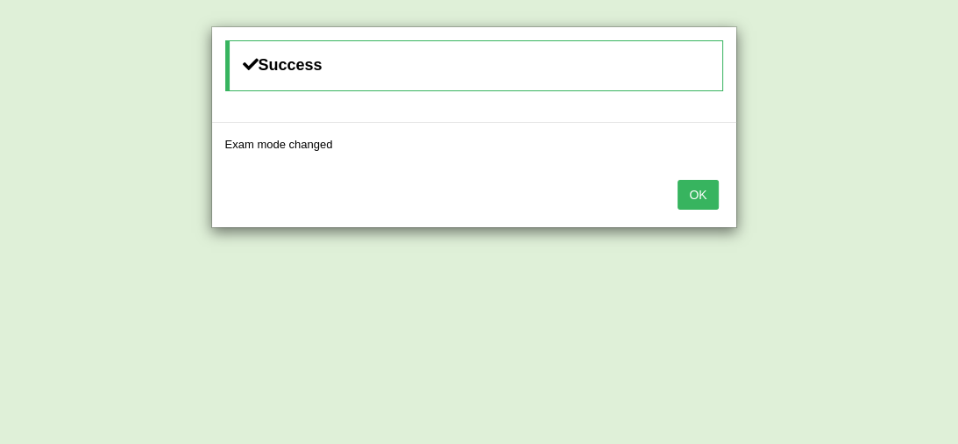
click at [701, 191] on button "OK" at bounding box center [698, 195] width 40 height 30
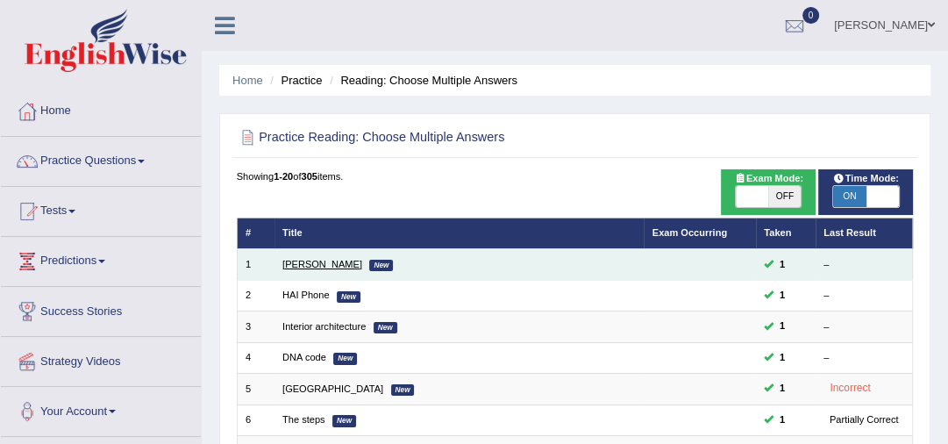
click at [311, 265] on link "Damian Scarf" at bounding box center [322, 264] width 80 height 11
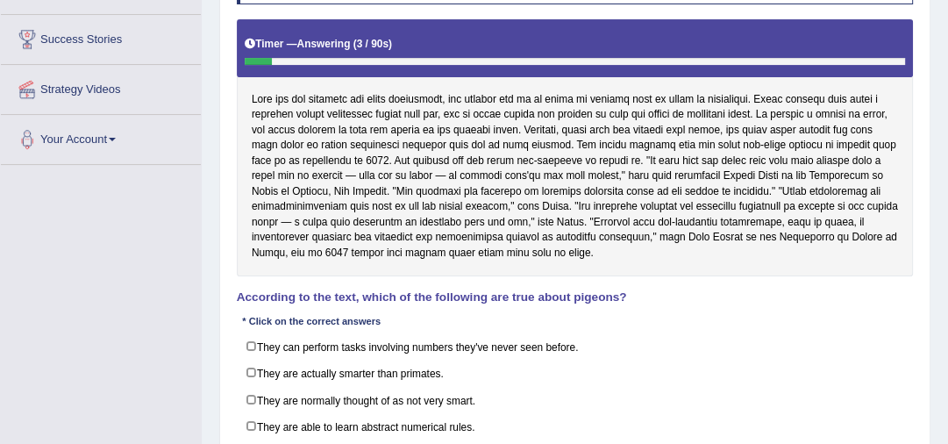
scroll to position [281, 0]
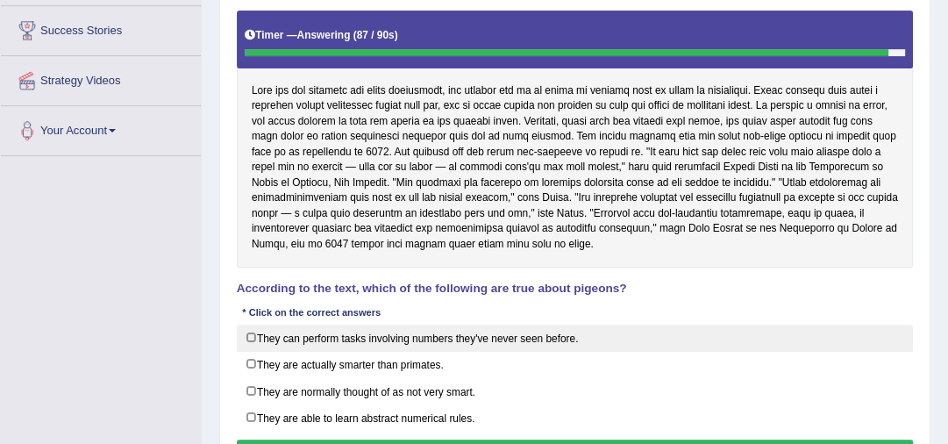
click at [249, 335] on label "They can perform tasks involving numbers they've never seen before." at bounding box center [575, 337] width 677 height 27
checkbox input "true"
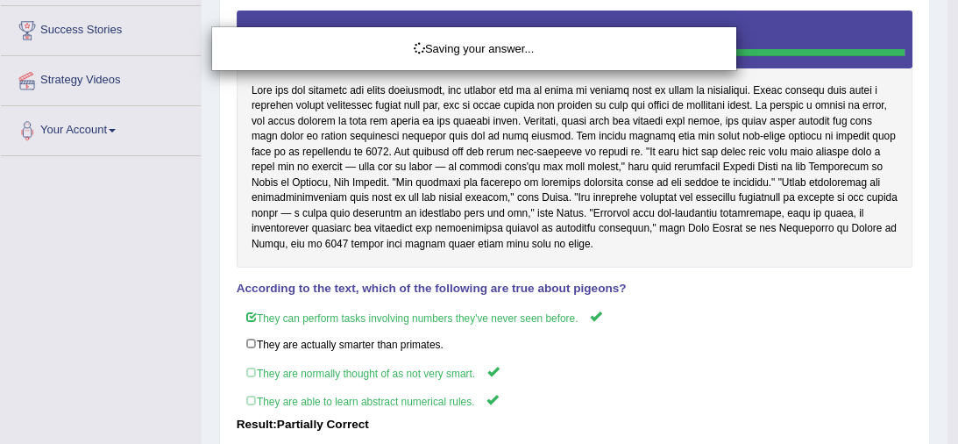
click at [515, 437] on div "Saving your answer..." at bounding box center [479, 222] width 958 height 444
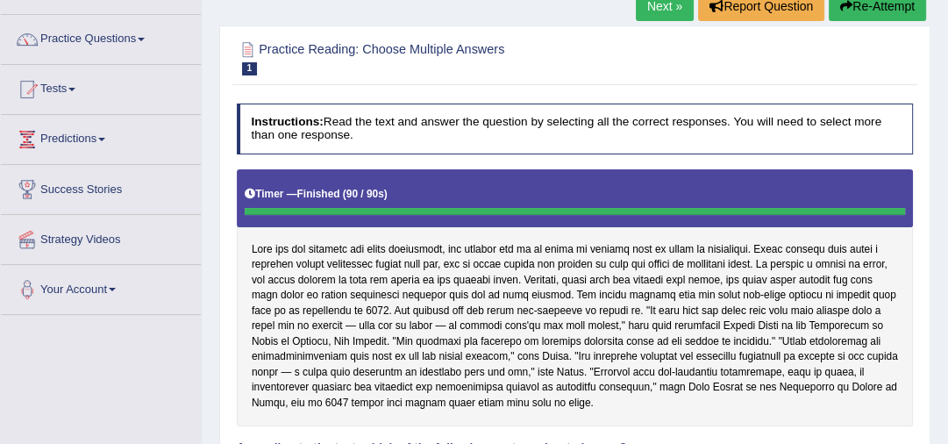
scroll to position [94, 0]
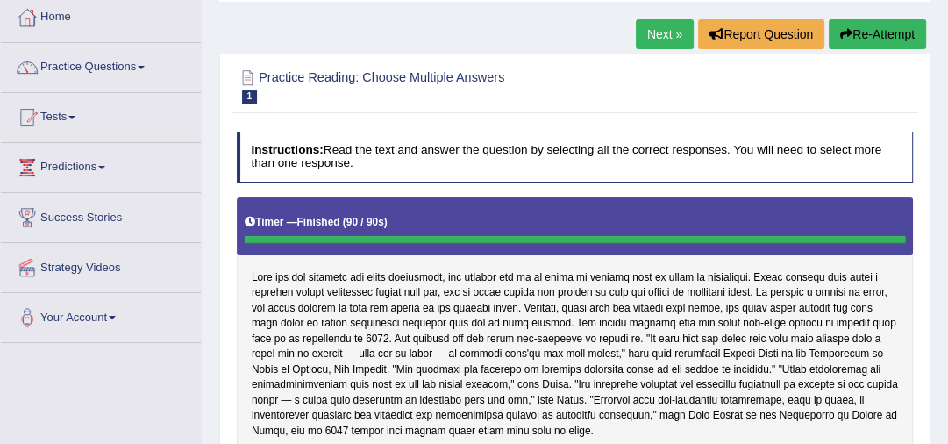
click at [660, 34] on link "Next »" at bounding box center [665, 34] width 58 height 30
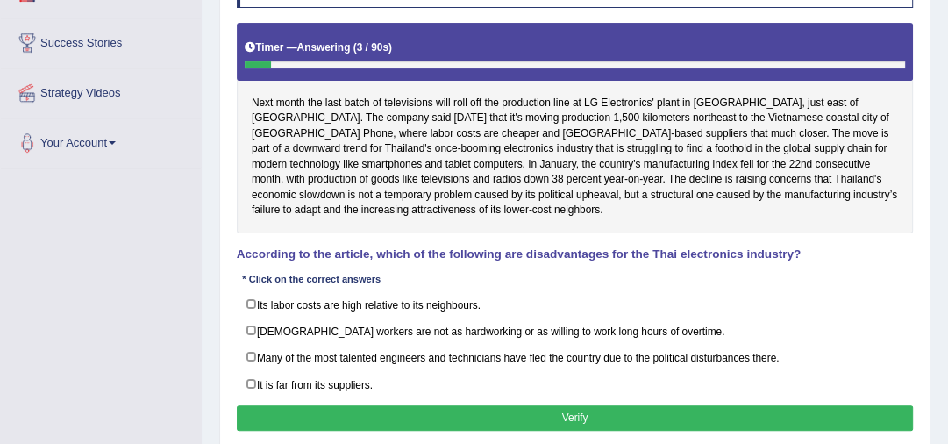
scroll to position [281, 0]
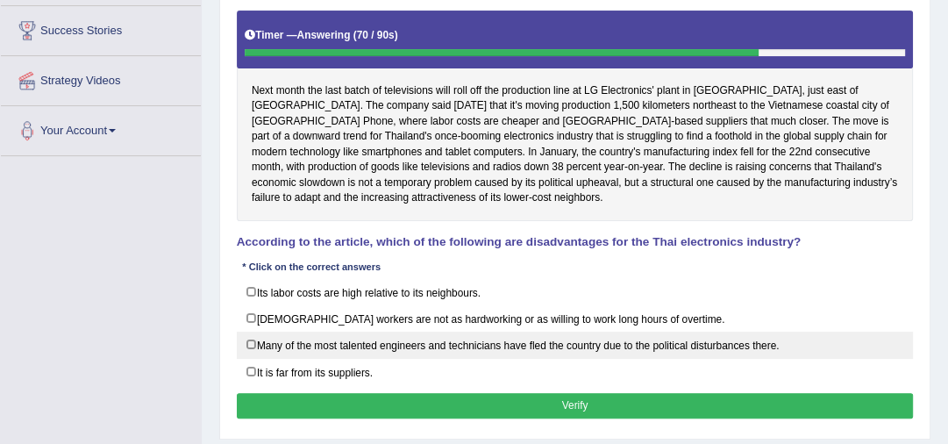
click at [253, 344] on label "Many of the most talented engineers and technicians have fled the country due t…" at bounding box center [575, 344] width 677 height 27
checkbox input "true"
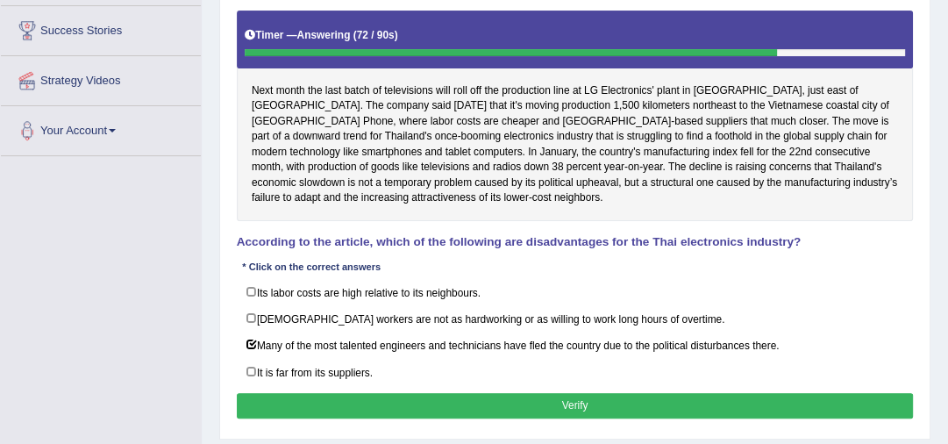
click at [344, 401] on button "Verify" at bounding box center [575, 405] width 677 height 25
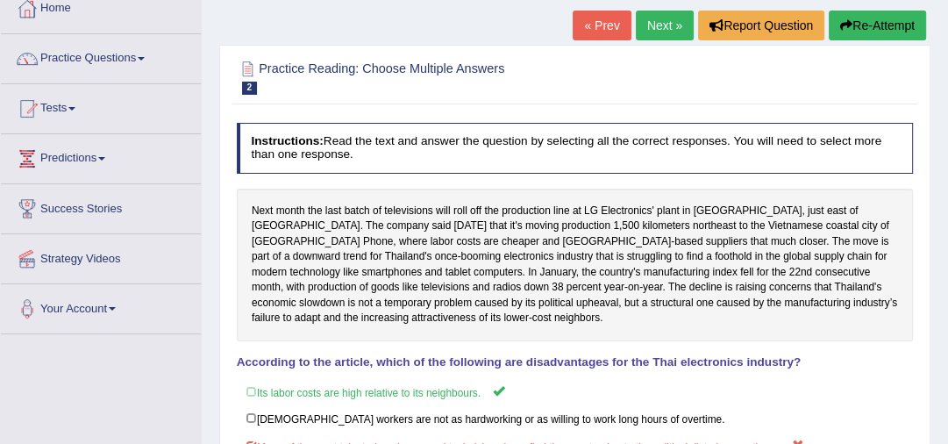
scroll to position [46, 0]
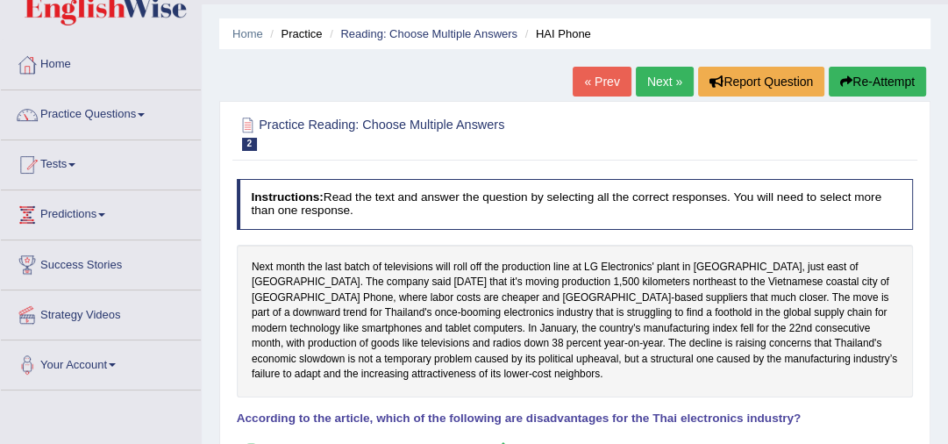
click at [656, 82] on link "Next »" at bounding box center [665, 82] width 58 height 30
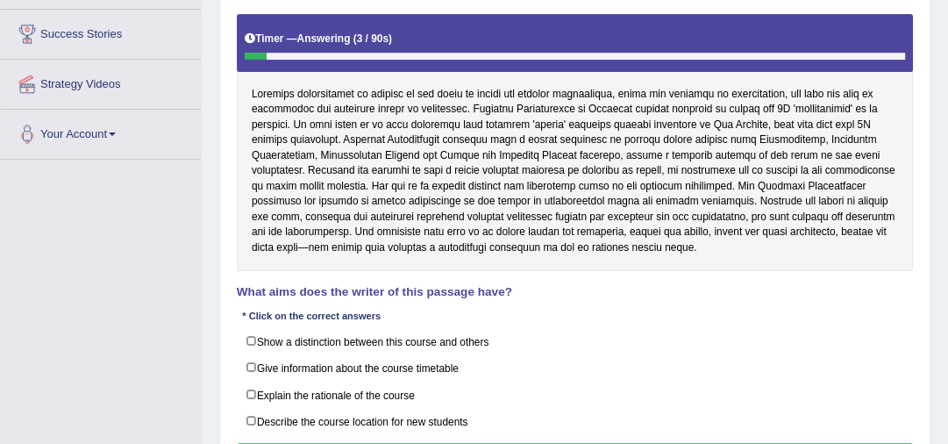
scroll to position [289, 0]
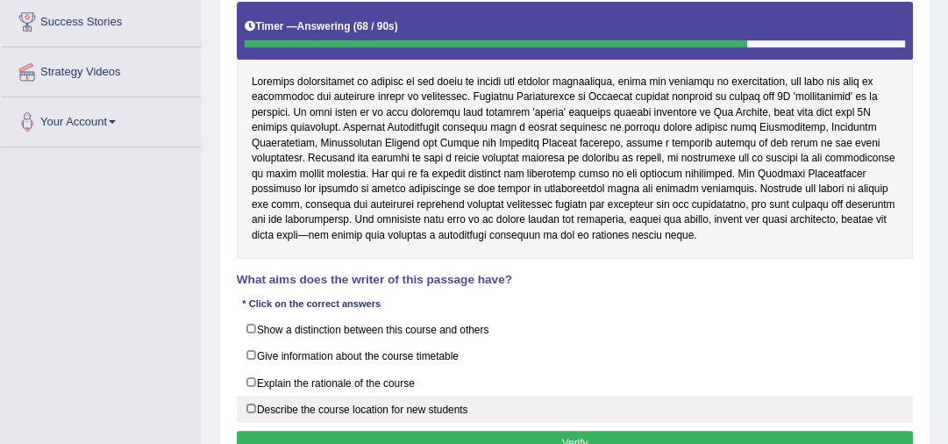
click at [249, 407] on label "Describe the course location for new students" at bounding box center [575, 409] width 677 height 27
checkbox input "true"
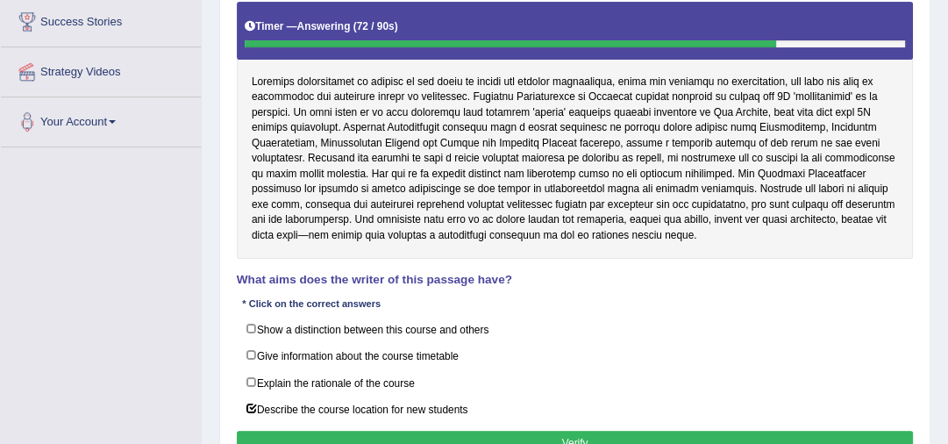
click at [561, 433] on button "Verify" at bounding box center [575, 443] width 677 height 25
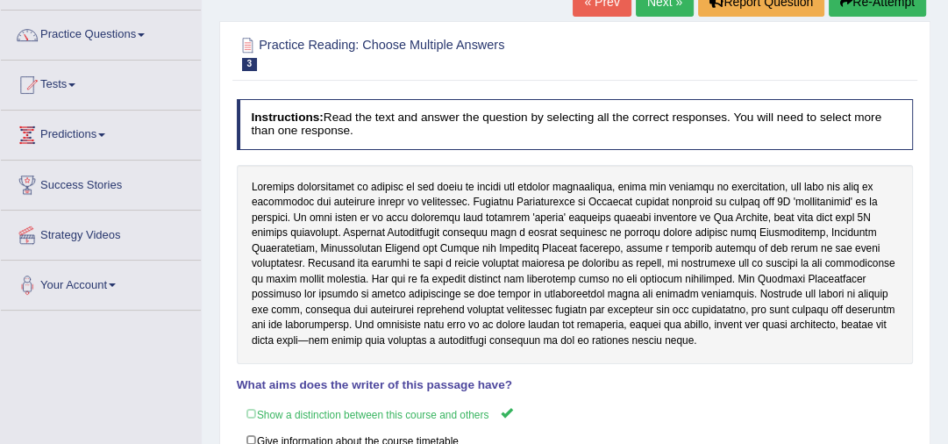
scroll to position [121, 0]
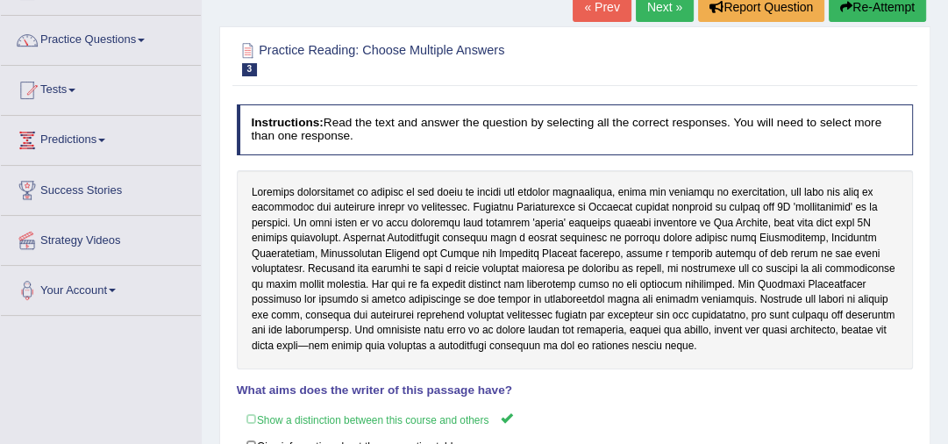
click at [656, 4] on link "Next »" at bounding box center [665, 7] width 58 height 30
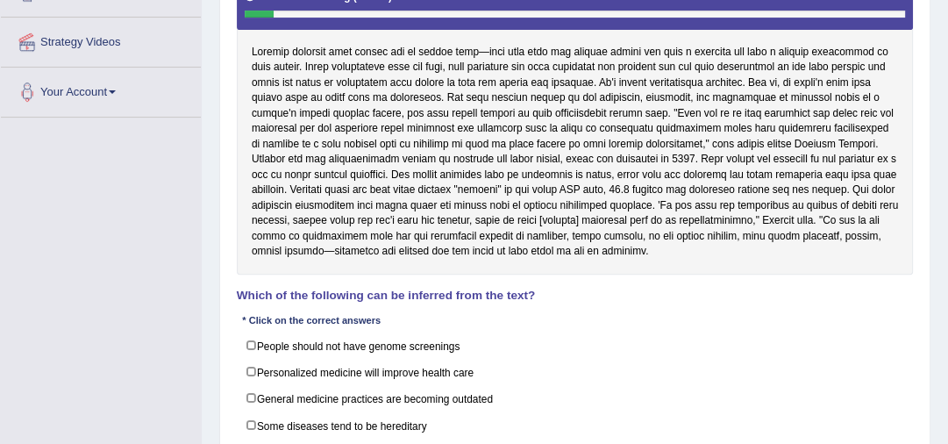
scroll to position [326, 0]
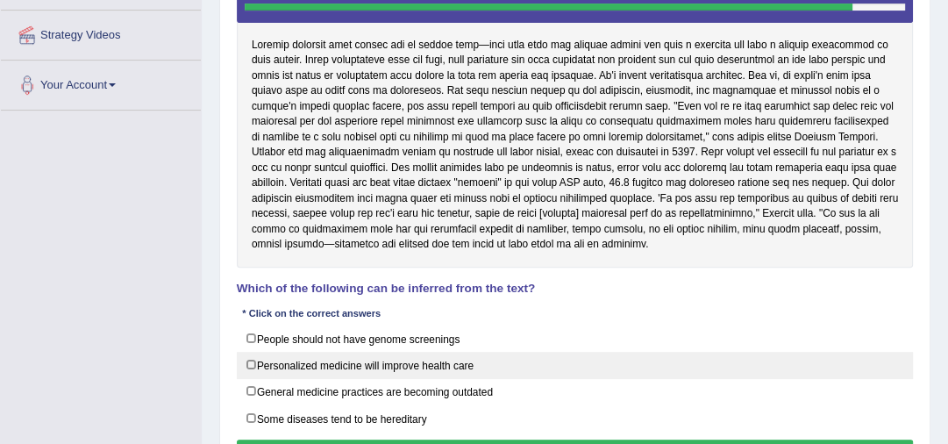
click at [249, 362] on label "Personalized medicine will improve health care" at bounding box center [575, 365] width 677 height 27
checkbox input "true"
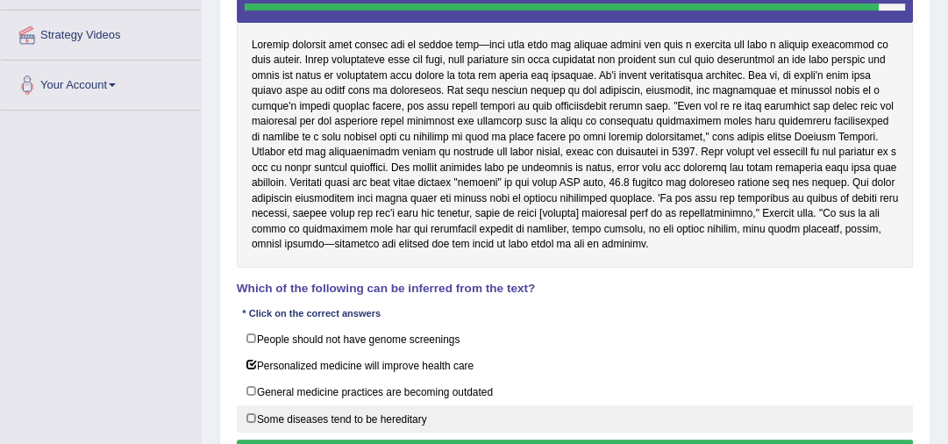
click at [251, 417] on label "Some diseases tend to be hereditary" at bounding box center [575, 418] width 677 height 27
checkbox input "true"
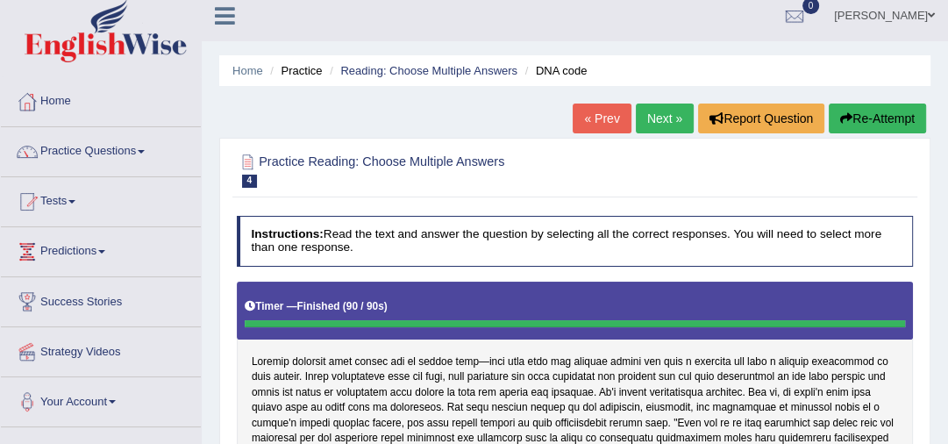
scroll to position [0, 0]
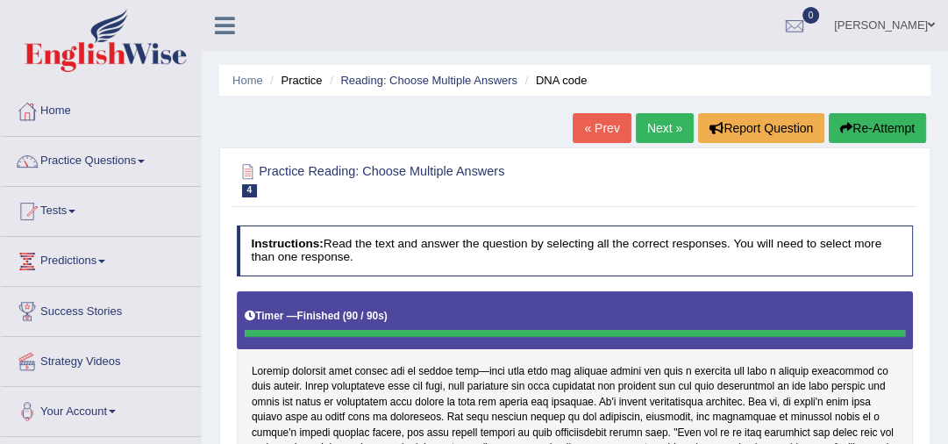
click at [659, 135] on link "Next »" at bounding box center [665, 128] width 58 height 30
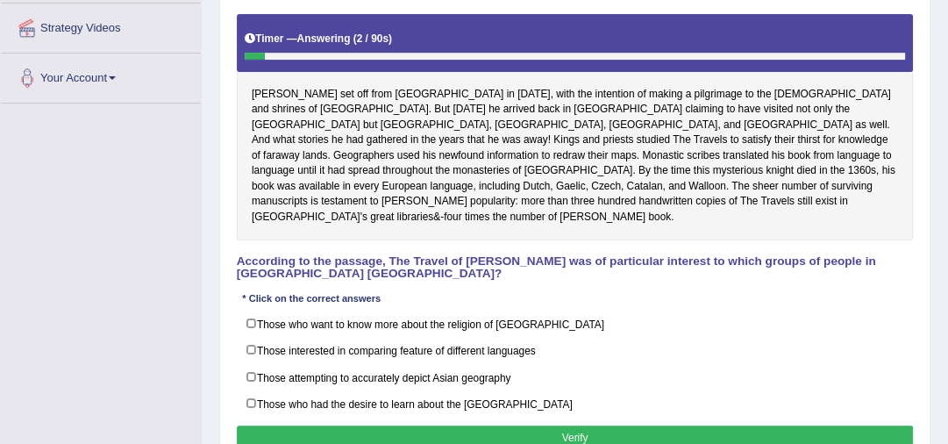
scroll to position [346, 0]
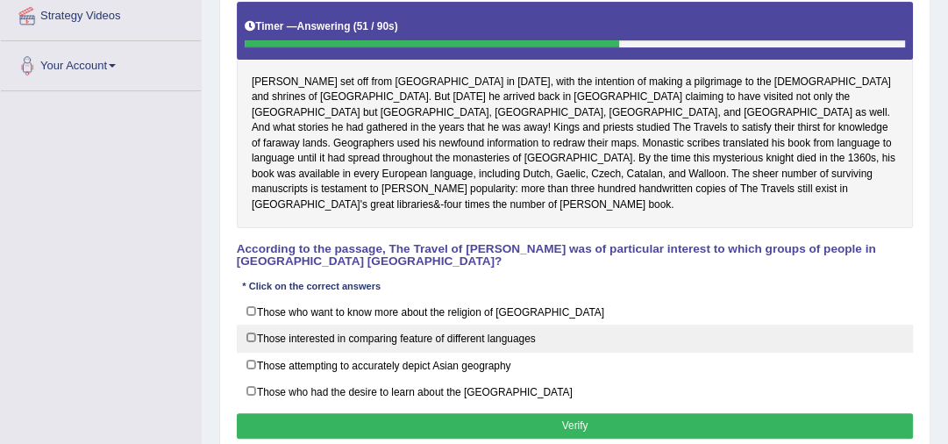
click at [253, 324] on label "Those interested in comparing feature of different languages" at bounding box center [575, 337] width 677 height 27
checkbox input "true"
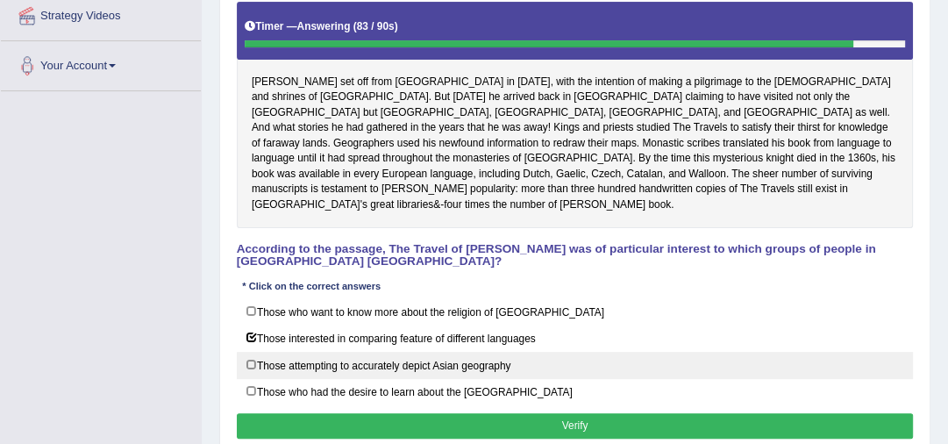
click at [250, 352] on label "Those attempting to accurately depict Asian geography" at bounding box center [575, 365] width 677 height 27
checkbox input "true"
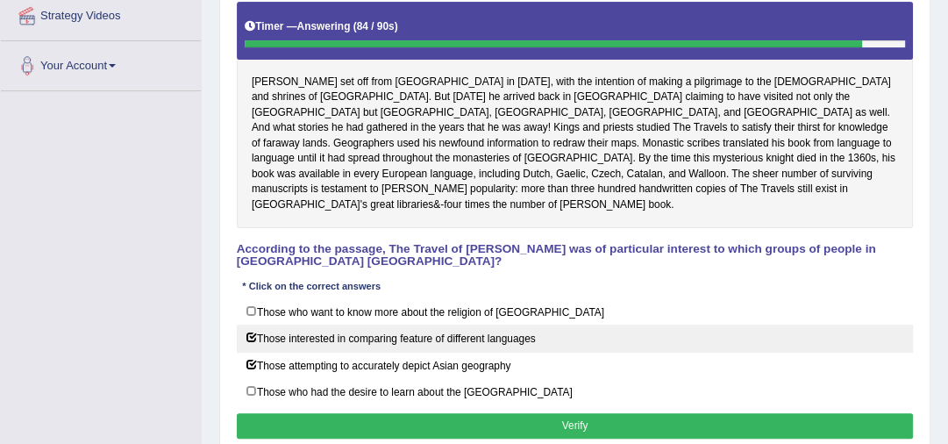
click at [253, 324] on label "Those interested in comparing feature of different languages" at bounding box center [575, 337] width 677 height 27
checkbox input "false"
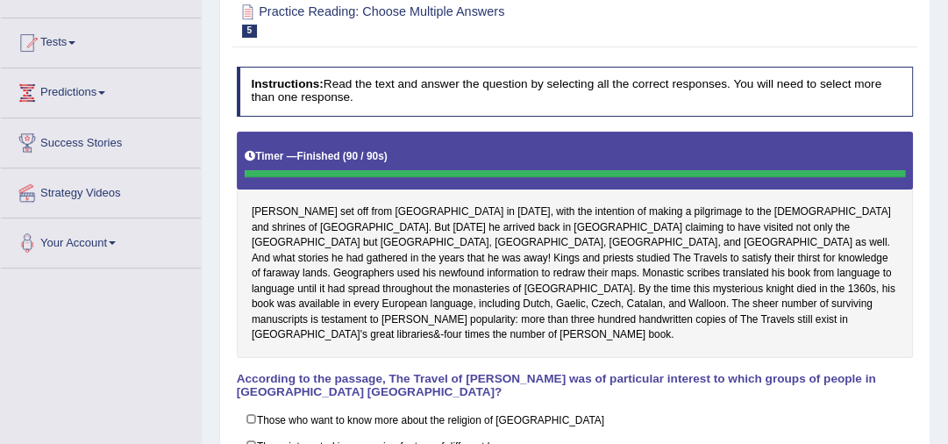
scroll to position [140, 0]
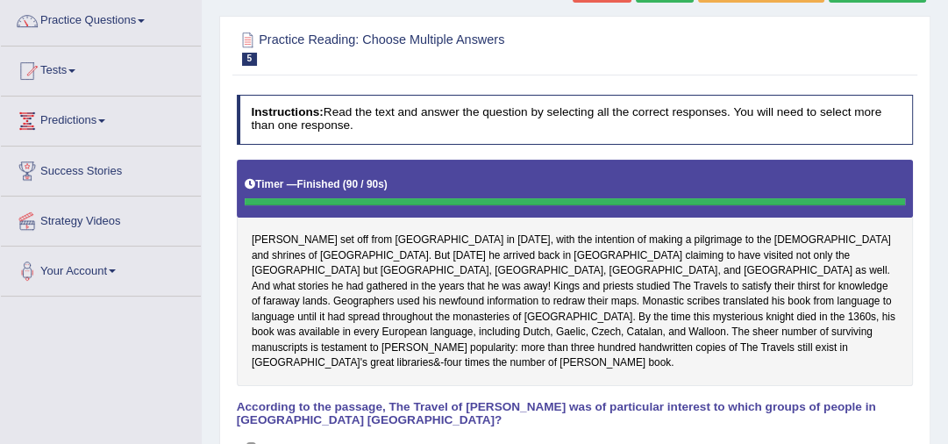
click at [947, 7] on div "Home Practice Reading: Choose Multiple Answers Mandeville You have already give…" at bounding box center [575, 298] width 746 height 877
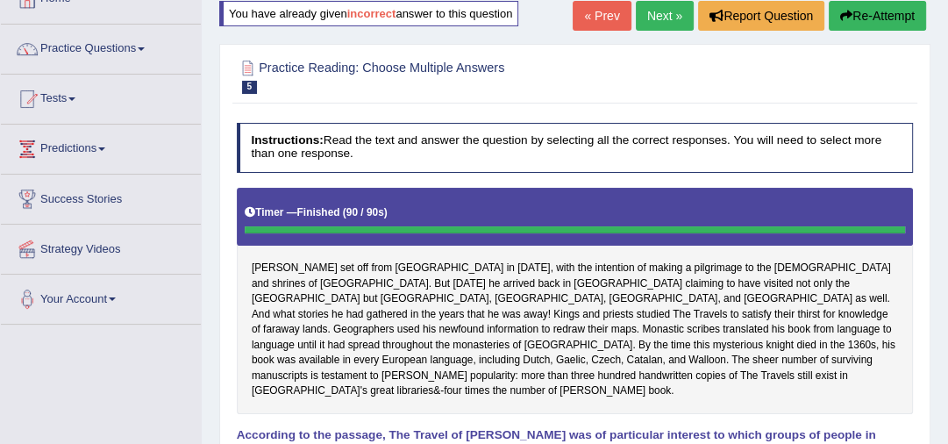
click at [649, 14] on link "Next »" at bounding box center [665, 16] width 58 height 30
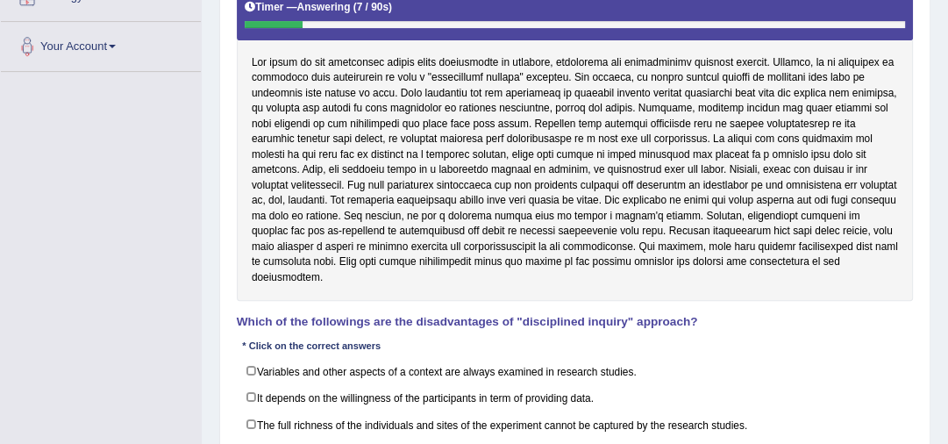
scroll to position [393, 0]
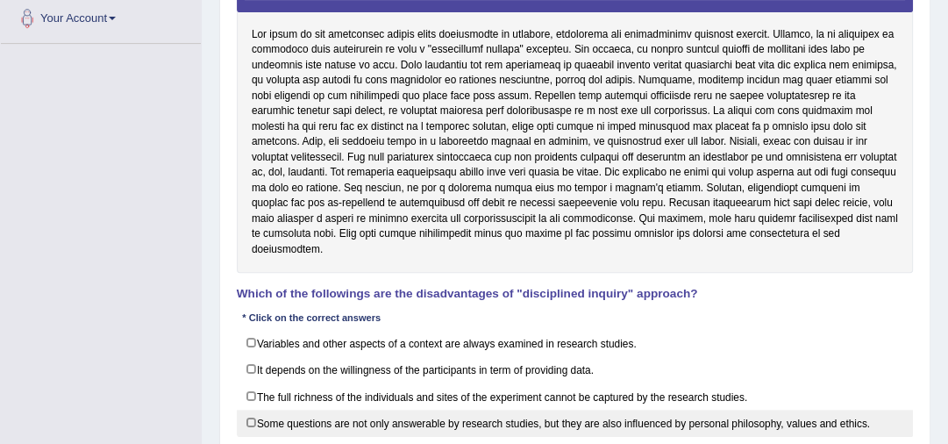
click at [253, 410] on label "Some questions are not only answerable by research studies, but they are also i…" at bounding box center [575, 423] width 677 height 27
checkbox input "true"
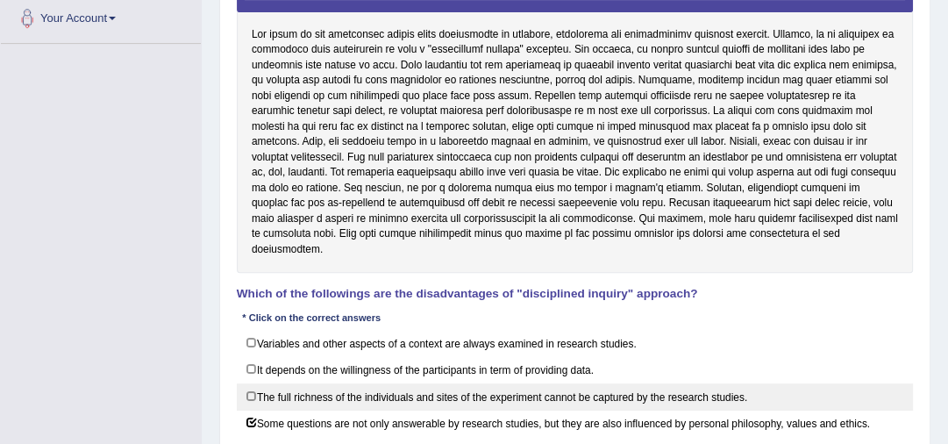
click at [252, 383] on label "The full richness of the individuals and sites of the experiment cannot be capt…" at bounding box center [575, 396] width 677 height 27
checkbox input "true"
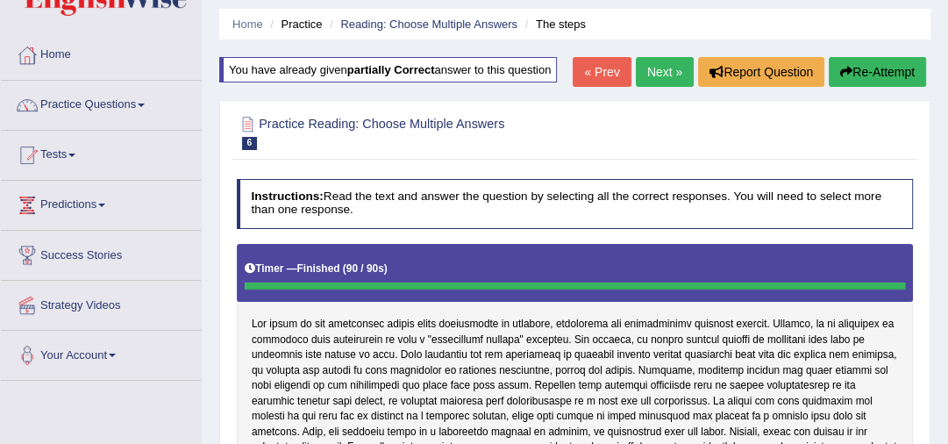
scroll to position [46, 0]
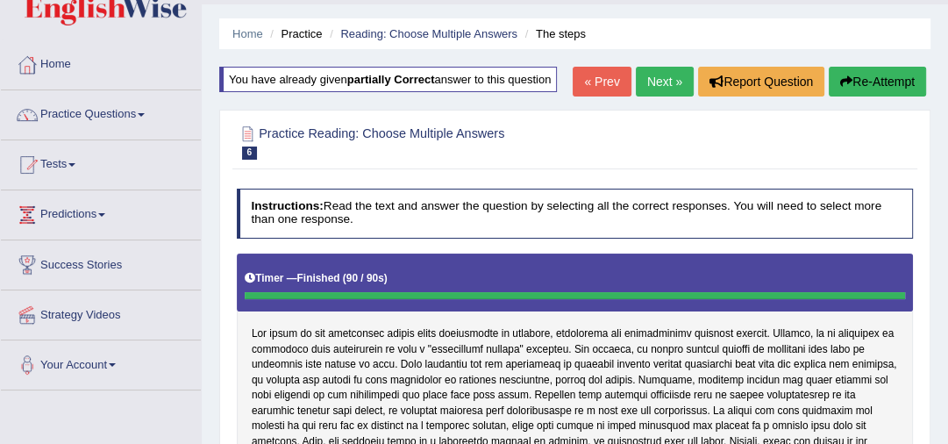
click at [653, 76] on link "Next »" at bounding box center [665, 82] width 58 height 30
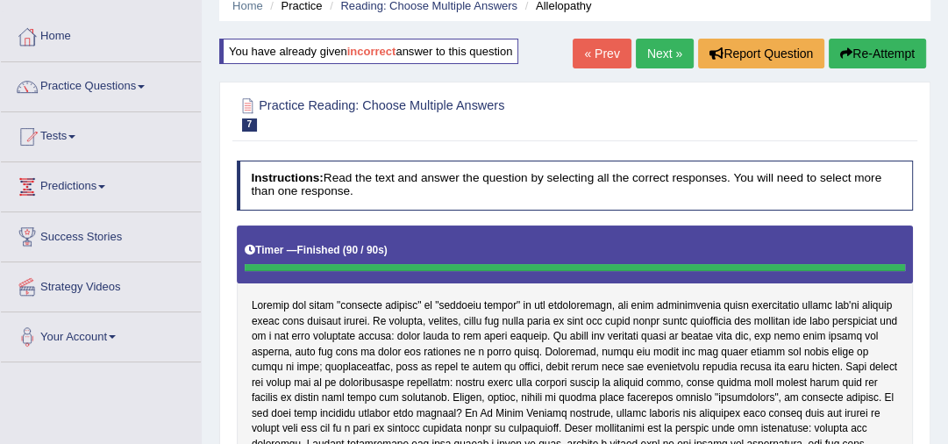
scroll to position [56, 0]
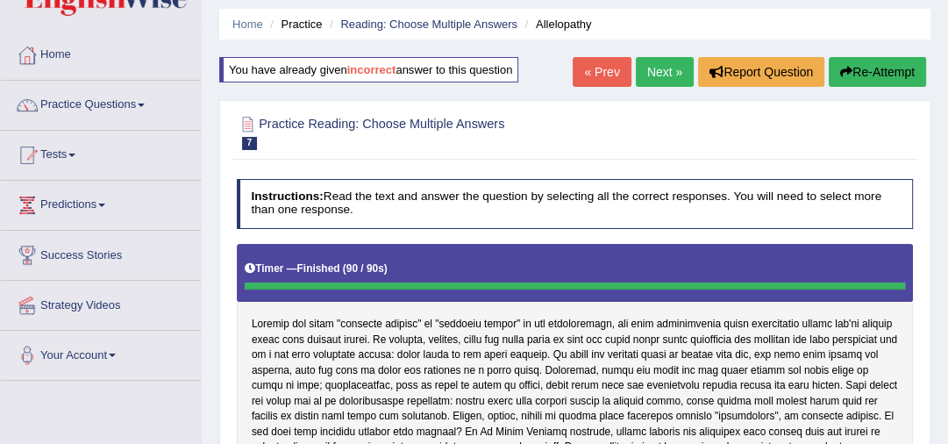
click at [659, 70] on link "Next »" at bounding box center [665, 72] width 58 height 30
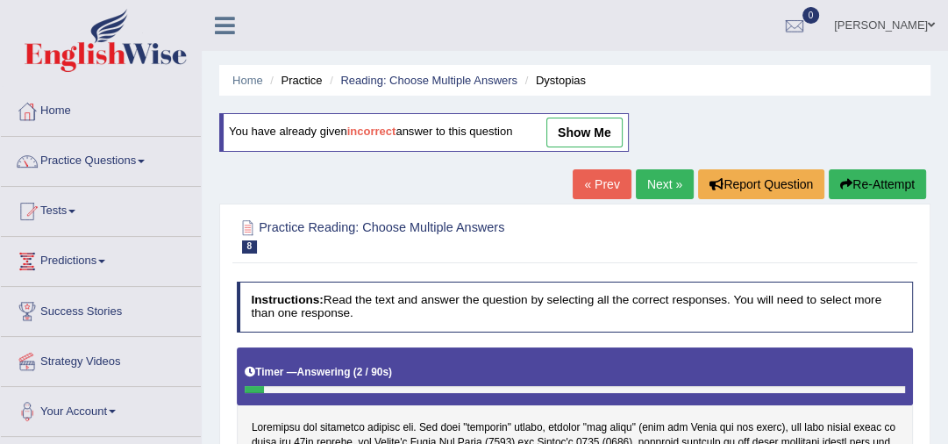
click at [658, 180] on link "Next »" at bounding box center [665, 184] width 58 height 30
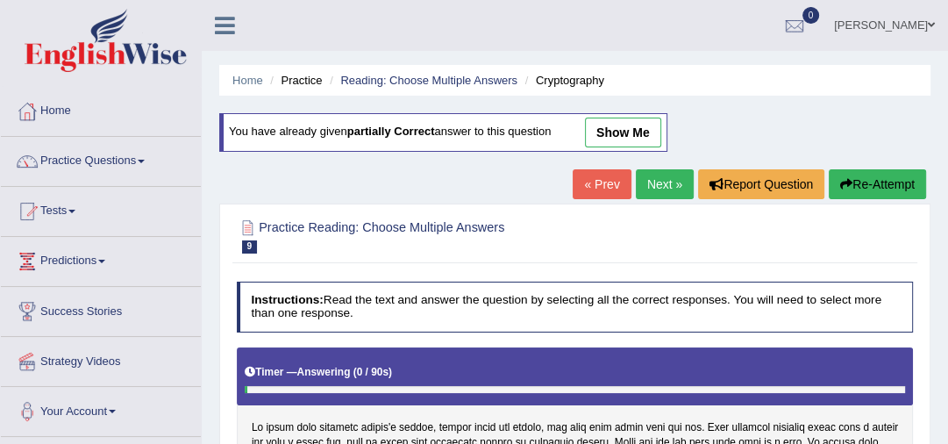
click at [658, 180] on link "Next »" at bounding box center [665, 184] width 58 height 30
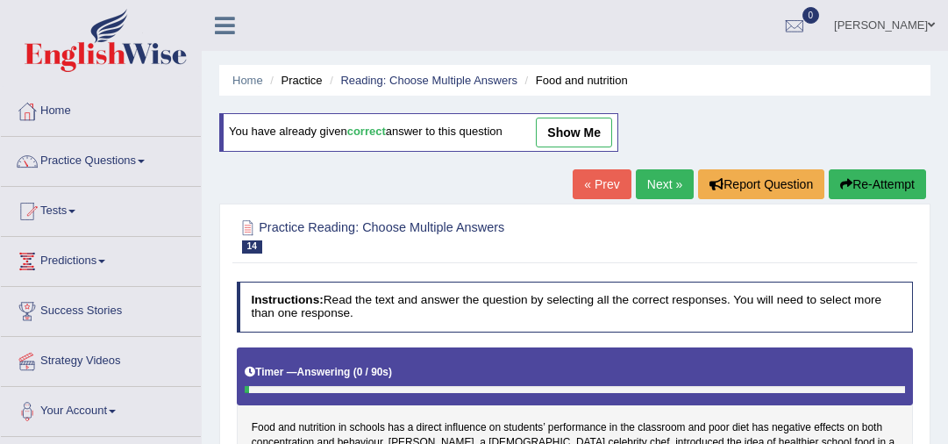
click at [658, 180] on link "Next »" at bounding box center [665, 184] width 58 height 30
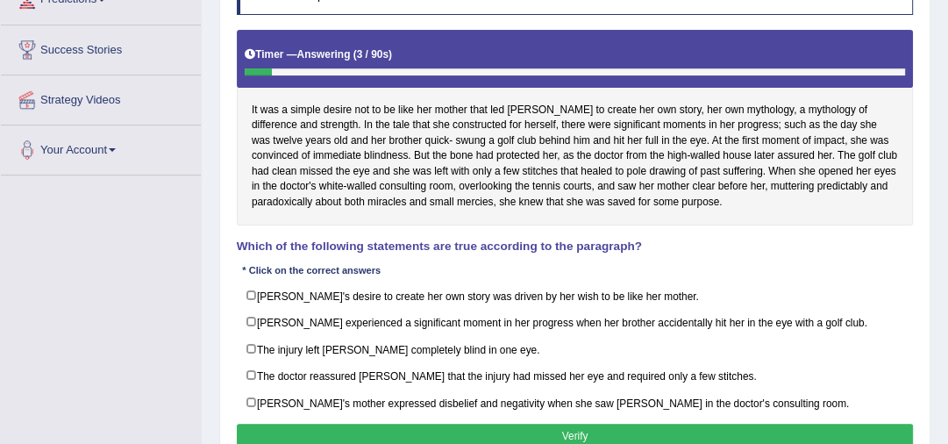
scroll to position [289, 0]
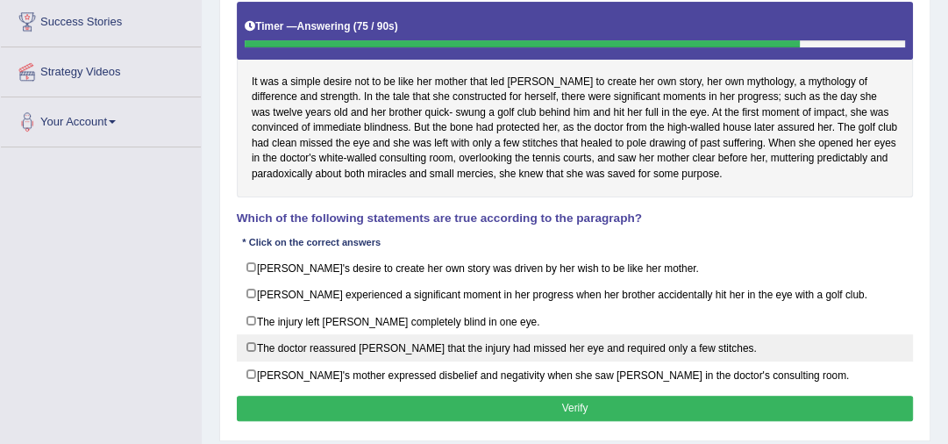
click at [251, 340] on label "The doctor reassured [PERSON_NAME] that the injury had missed her eye and requi…" at bounding box center [575, 347] width 677 height 27
checkbox input "true"
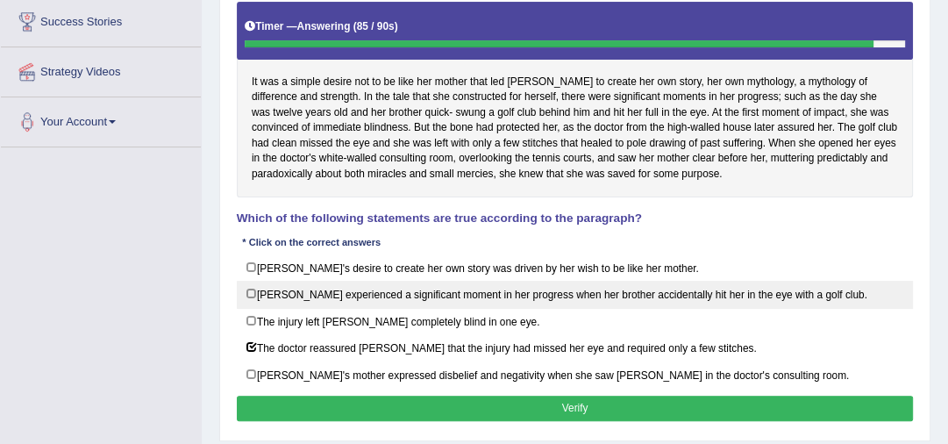
click at [249, 291] on label "[PERSON_NAME] experienced a significant moment in her progress when her brother…" at bounding box center [575, 294] width 677 height 27
checkbox input "true"
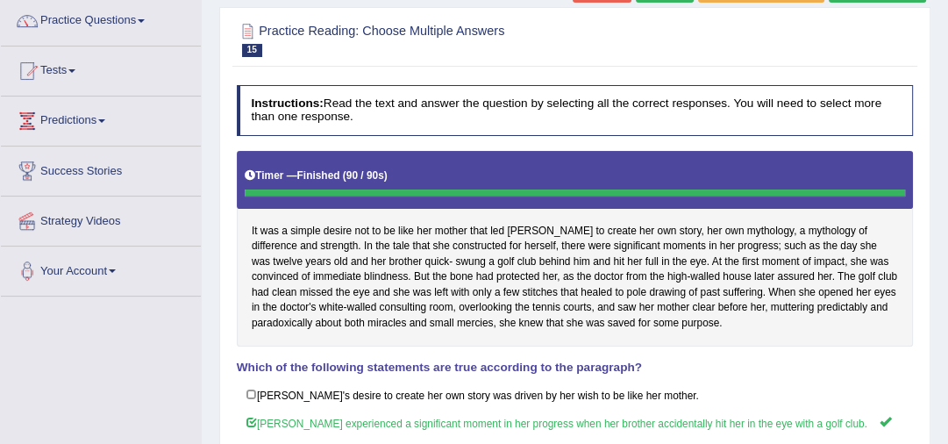
scroll to position [75, 0]
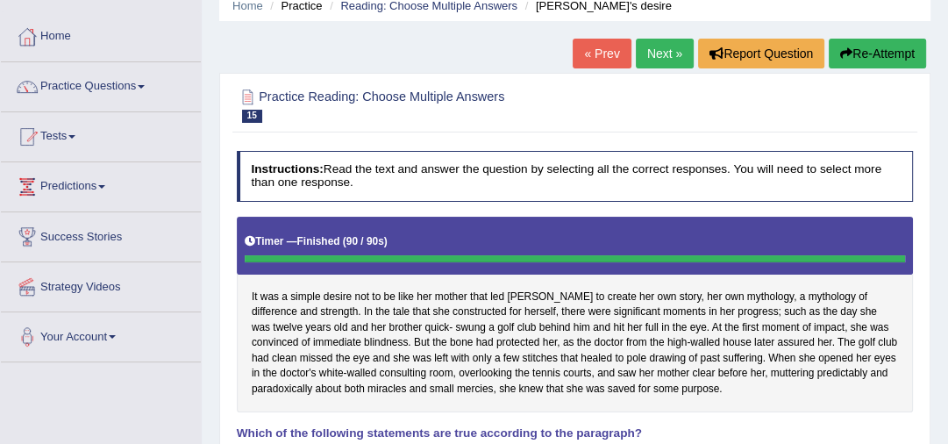
click at [656, 53] on link "Next »" at bounding box center [665, 54] width 58 height 30
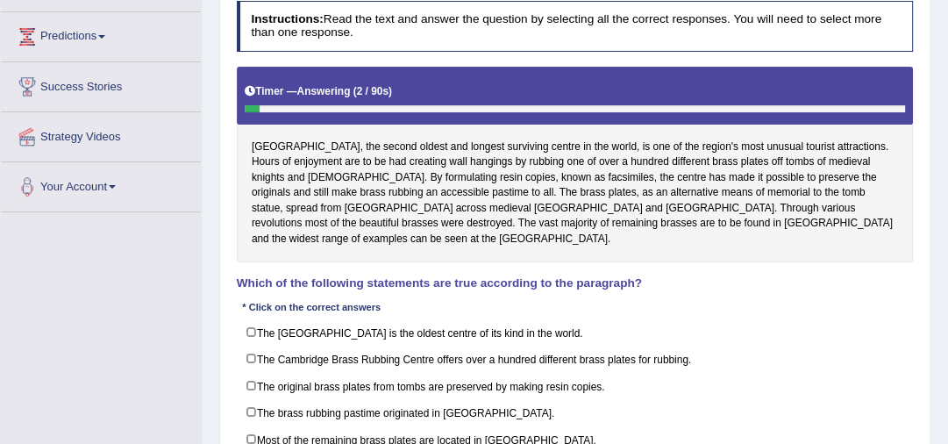
scroll to position [289, 0]
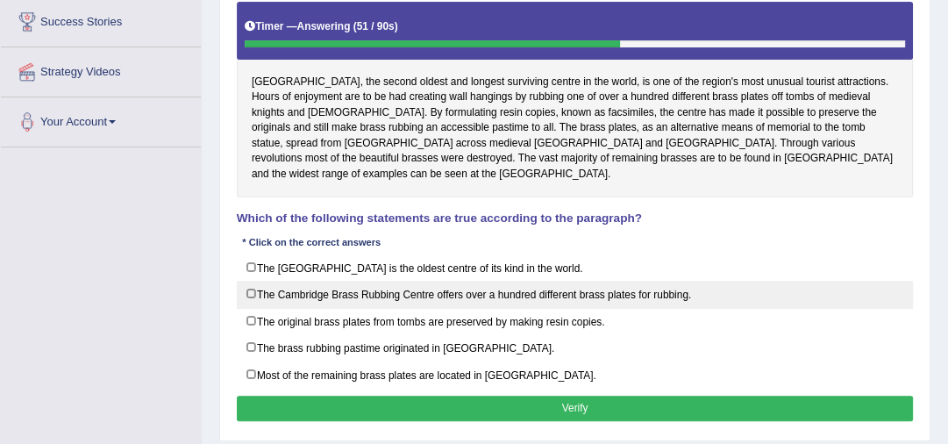
click at [253, 281] on label "The Cambridge Brass Rubbing Centre offers over a hundred different brass plates…" at bounding box center [575, 294] width 677 height 27
checkbox input "true"
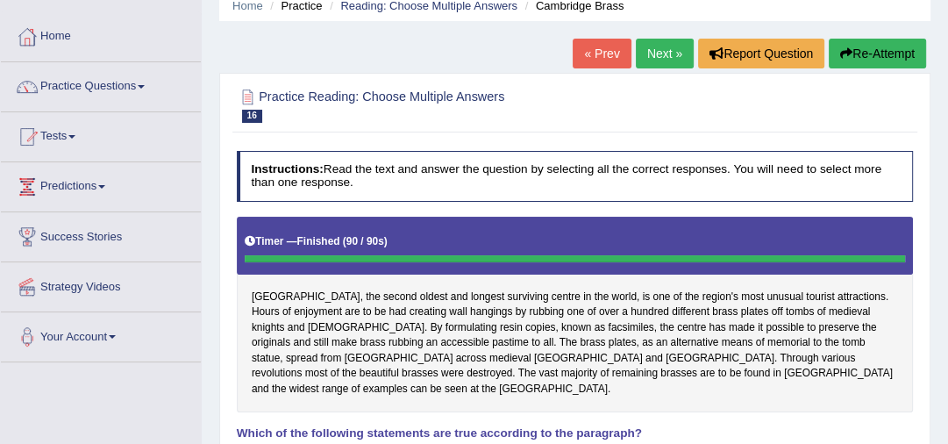
scroll to position [28, 0]
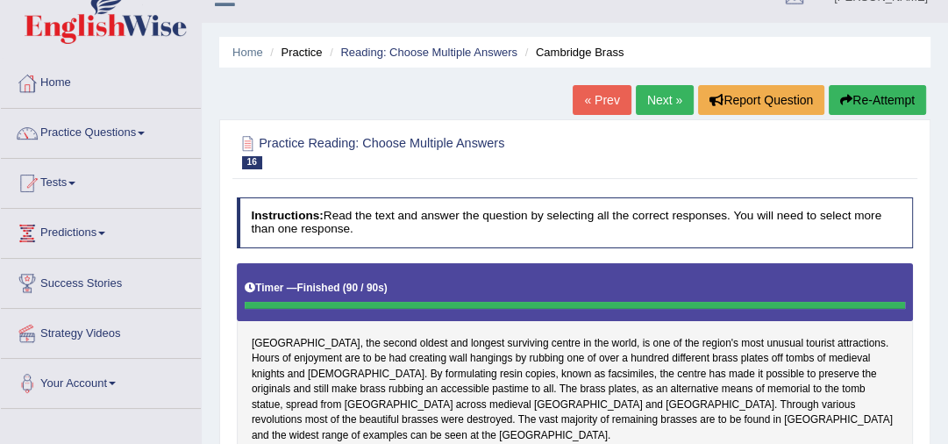
click at [649, 98] on link "Next »" at bounding box center [665, 100] width 58 height 30
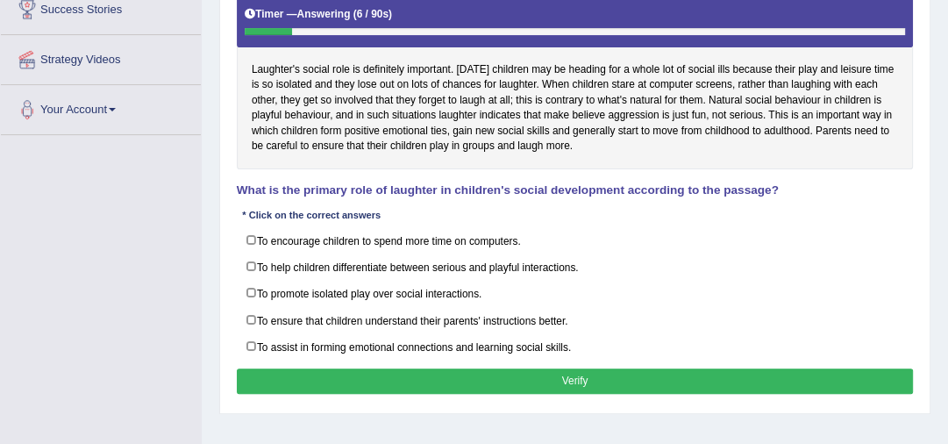
scroll to position [309, 0]
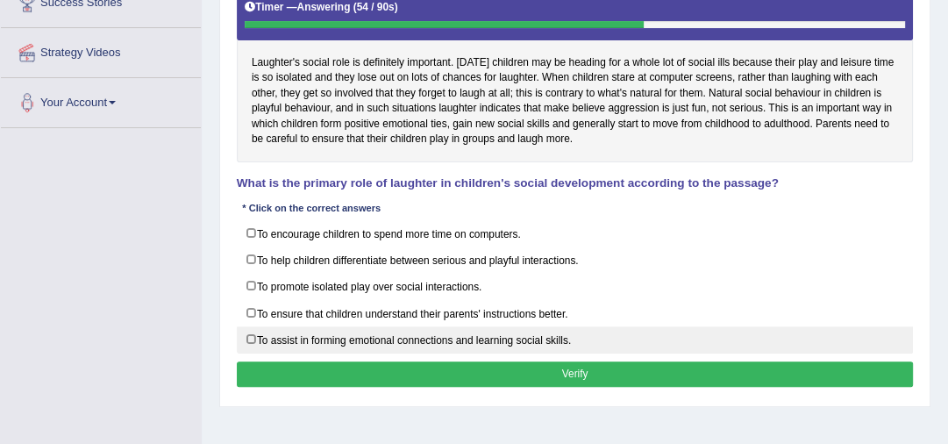
click at [249, 333] on label "To assist in forming emotional connections and learning social skills." at bounding box center [575, 339] width 677 height 27
checkbox input "true"
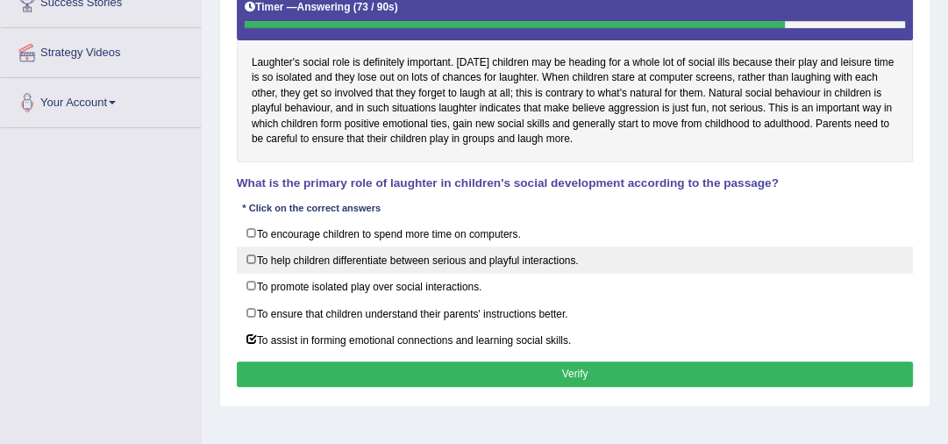
click at [250, 253] on label "To help children differentiate between serious and playful interactions." at bounding box center [575, 259] width 677 height 27
checkbox input "true"
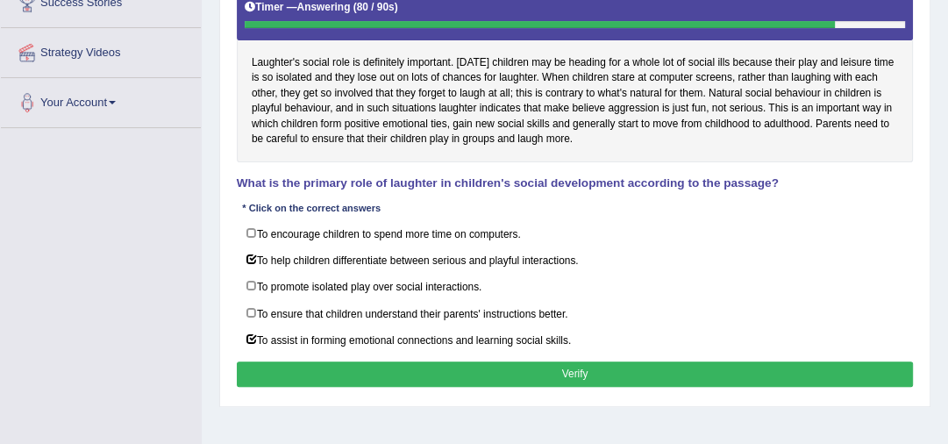
click at [351, 368] on button "Verify" at bounding box center [575, 373] width 677 height 25
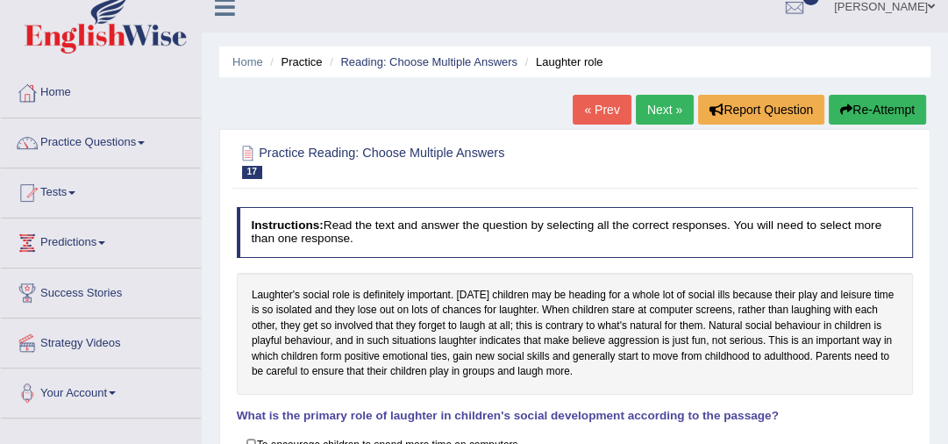
scroll to position [0, 0]
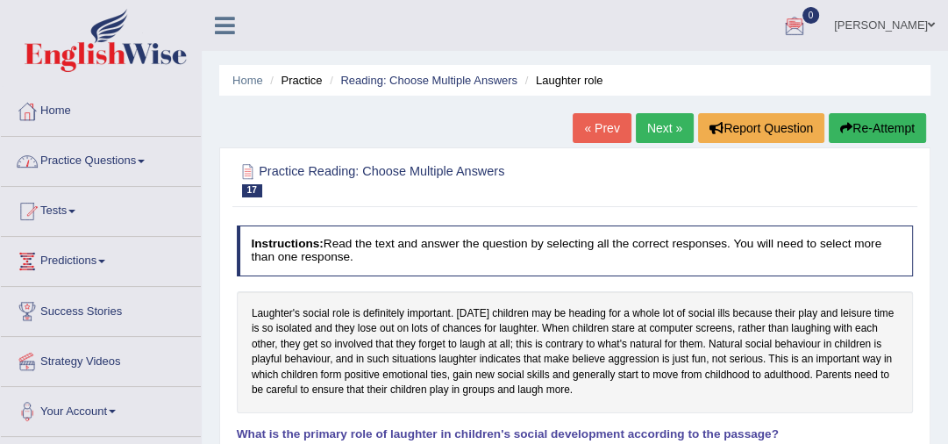
click at [134, 154] on link "Practice Questions" at bounding box center [101, 159] width 200 height 44
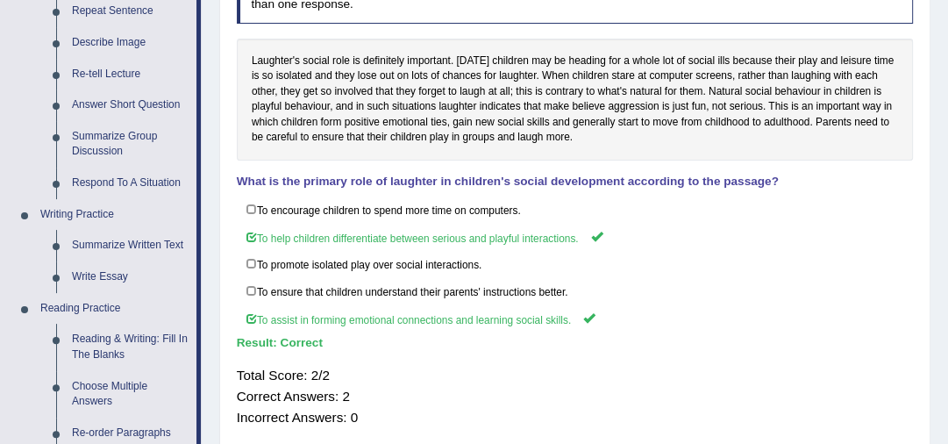
scroll to position [309, 0]
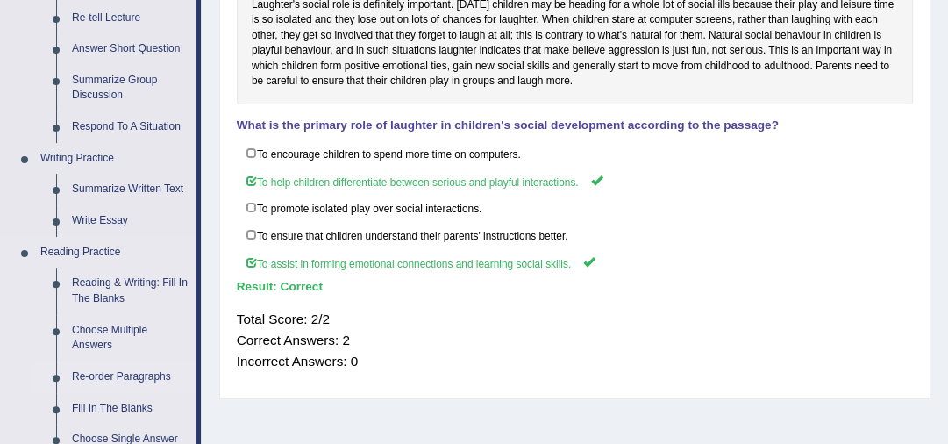
click at [139, 375] on link "Re-order Paragraphs" at bounding box center [130, 377] width 132 height 32
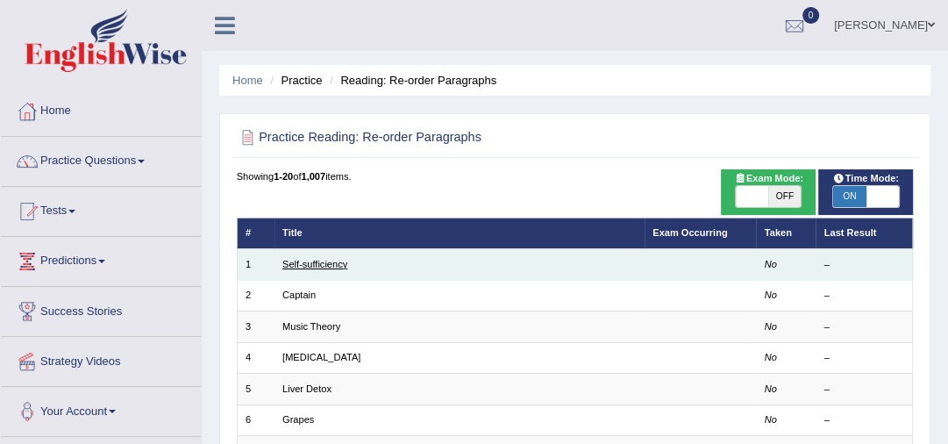
click at [337, 264] on link "Self-sufficiency" at bounding box center [314, 264] width 65 height 11
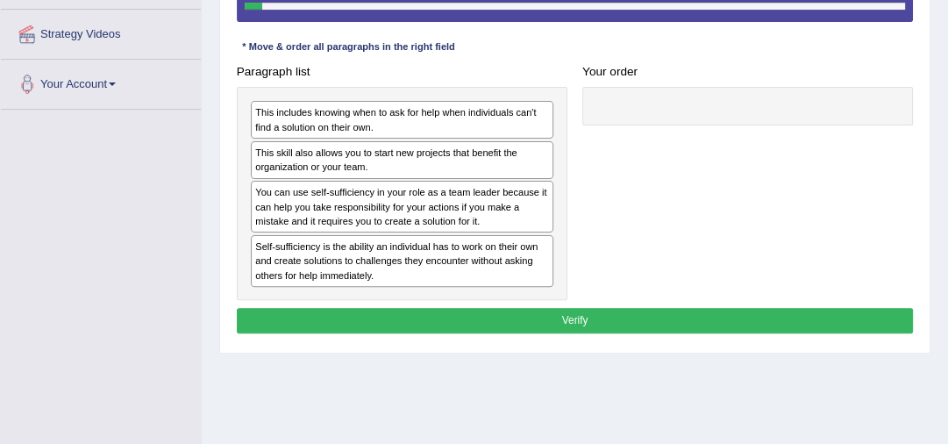
scroll to position [346, 0]
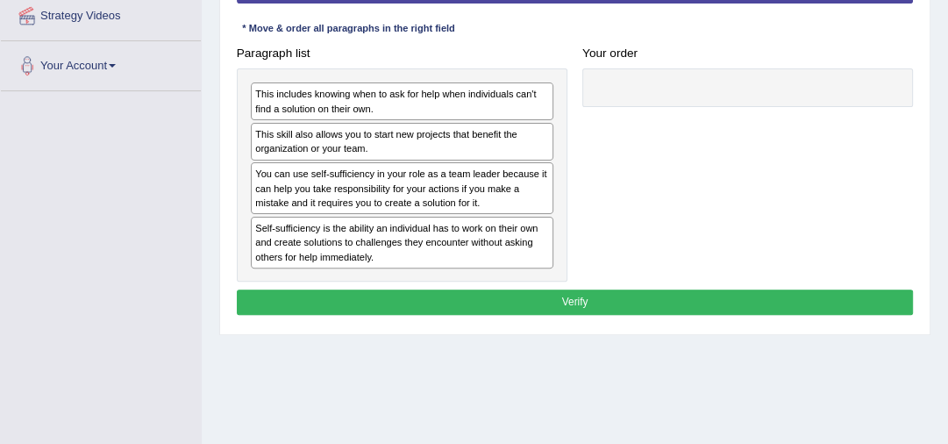
click at [484, 246] on div "Self-sufficiency is the ability an individual has to work on their own and crea…" at bounding box center [402, 243] width 303 height 52
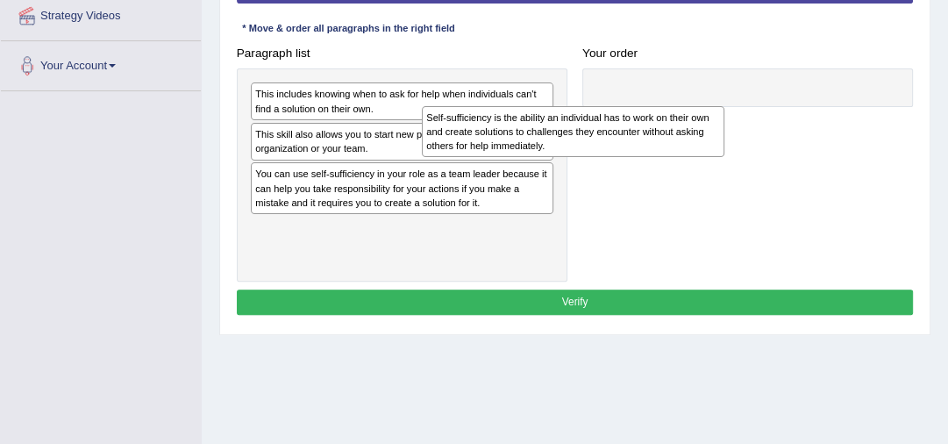
drag, startPoint x: 484, startPoint y: 246, endPoint x: 695, endPoint y: 136, distance: 237.3
click at [695, 136] on div "Self-sufficiency is the ability an individual has to work on their own and crea…" at bounding box center [573, 132] width 303 height 52
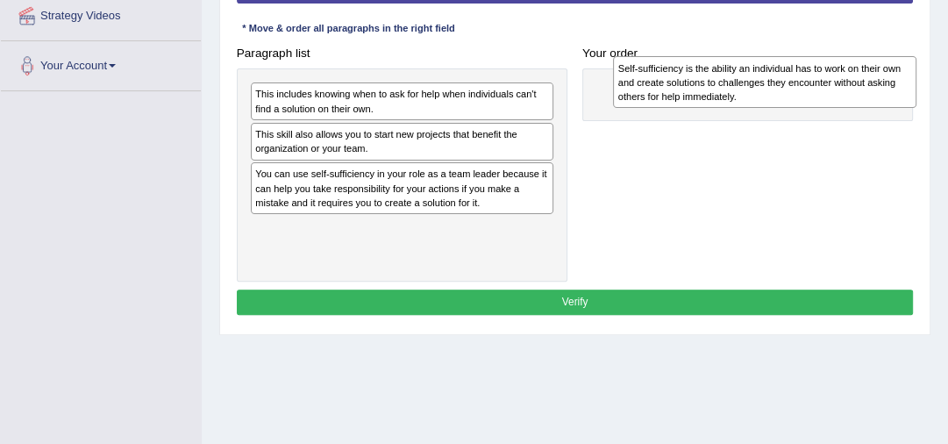
drag, startPoint x: 318, startPoint y: 256, endPoint x: 747, endPoint y: 100, distance: 456.4
click at [747, 100] on div "Self-sufficiency is the ability an individual has to work on their own and crea…" at bounding box center [764, 82] width 303 height 52
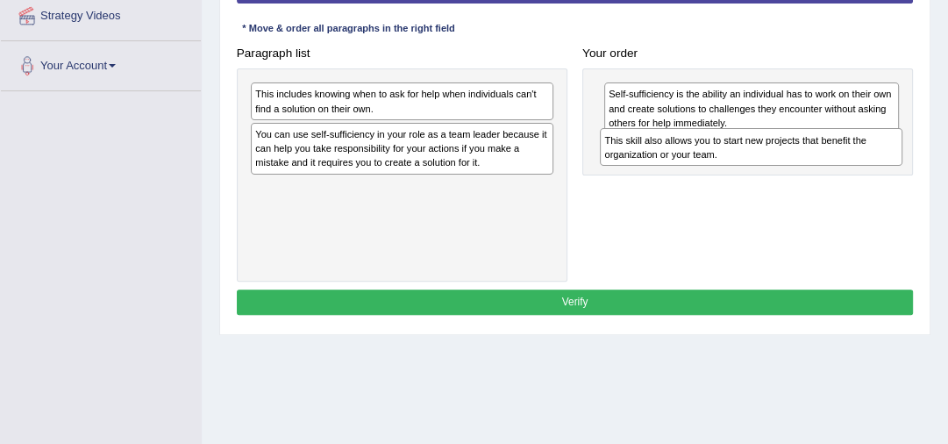
drag, startPoint x: 336, startPoint y: 137, endPoint x: 755, endPoint y: 159, distance: 419.8
click at [755, 159] on div "This skill also allows you to start new projects that benefit the organization …" at bounding box center [751, 147] width 303 height 38
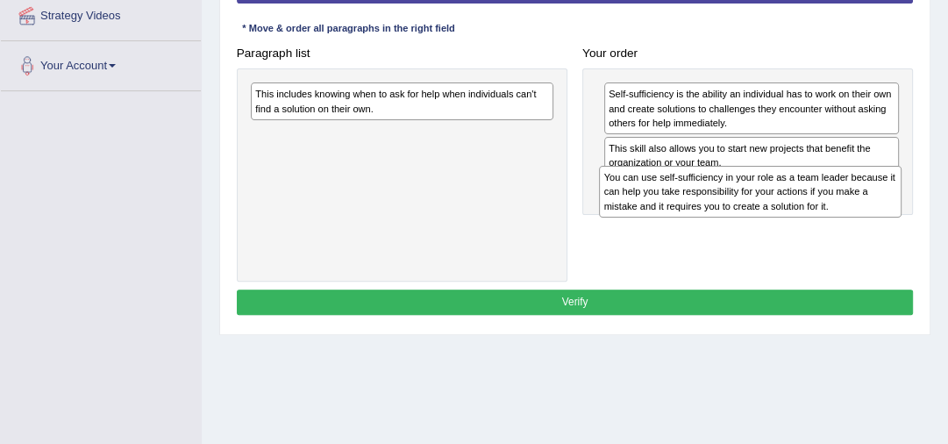
drag, startPoint x: 375, startPoint y: 148, endPoint x: 806, endPoint y: 216, distance: 435.8
click at [806, 216] on div "You can use self-sufficiency in your role as a team leader because it can help …" at bounding box center [750, 192] width 303 height 52
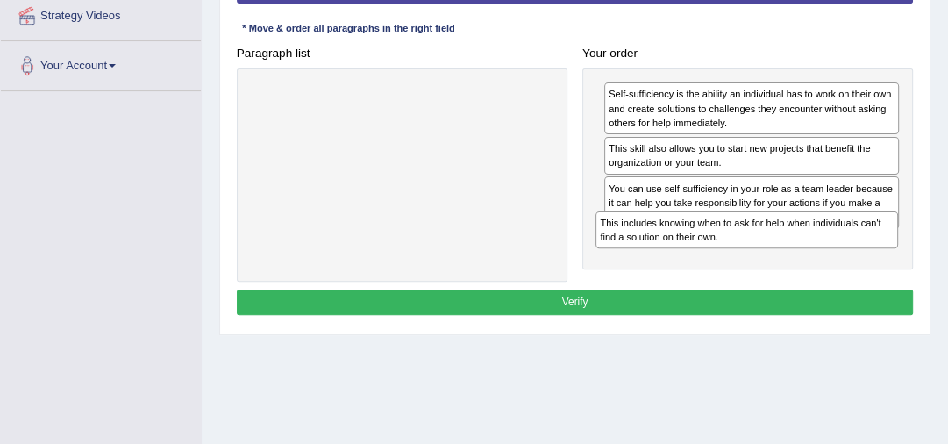
drag, startPoint x: 443, startPoint y: 94, endPoint x: 852, endPoint y: 253, distance: 439.2
click at [852, 253] on div "Paragraph list This includes knowing when to ask for help when individuals can'…" at bounding box center [575, 160] width 692 height 241
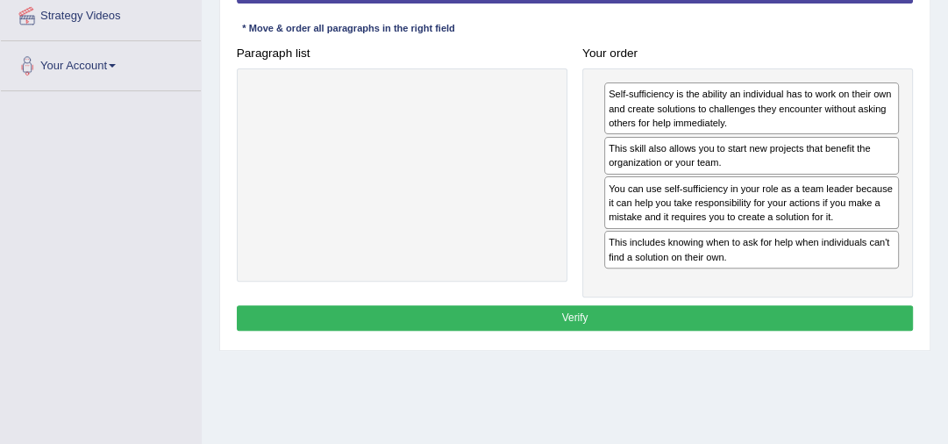
click at [734, 310] on button "Verify" at bounding box center [575, 317] width 677 height 25
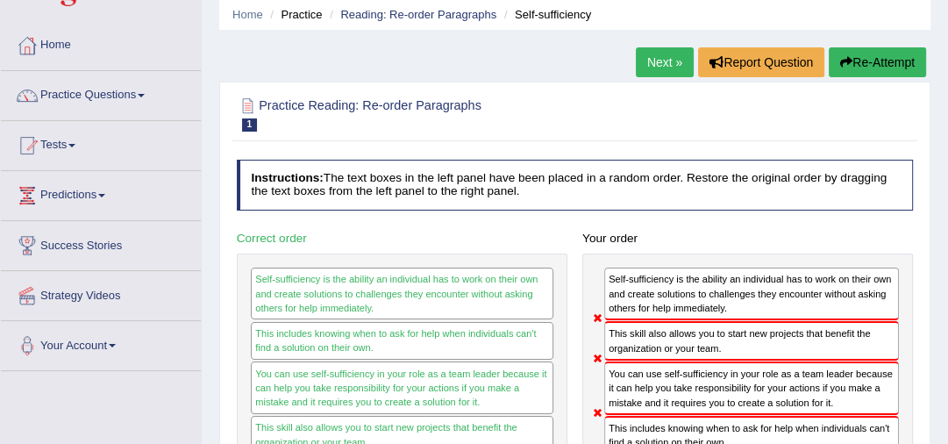
scroll to position [0, 0]
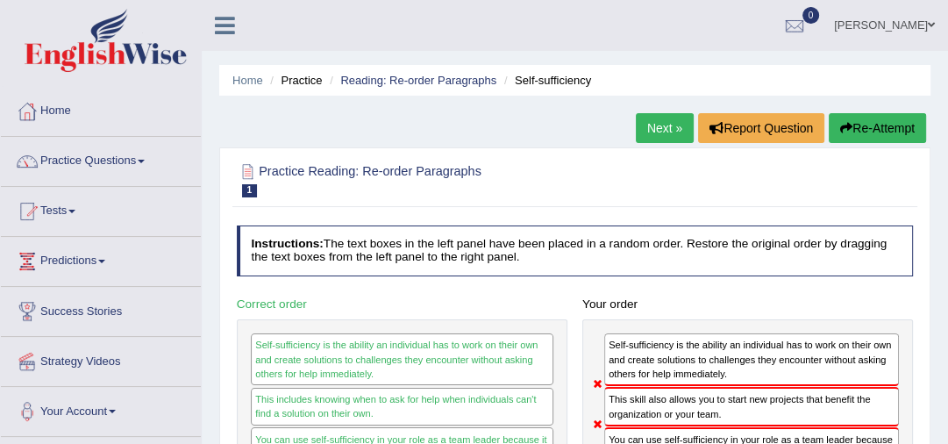
click at [657, 133] on link "Next »" at bounding box center [665, 128] width 58 height 30
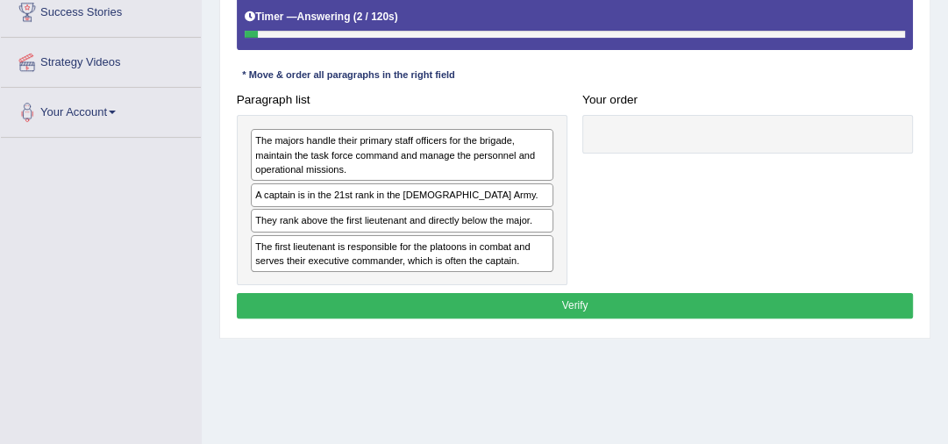
scroll to position [346, 0]
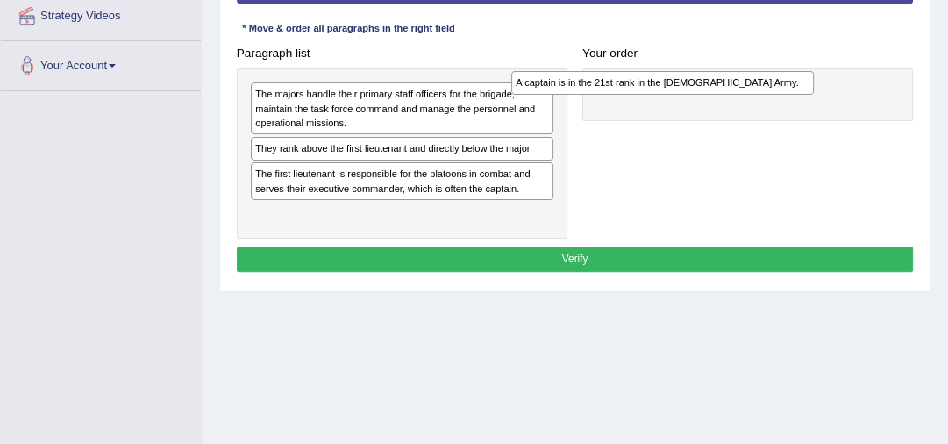
drag, startPoint x: 463, startPoint y: 144, endPoint x: 788, endPoint y: 89, distance: 330.0
click at [788, 89] on div "A captain is in the 21st rank in the [DEMOGRAPHIC_DATA] Army." at bounding box center [662, 82] width 303 height 23
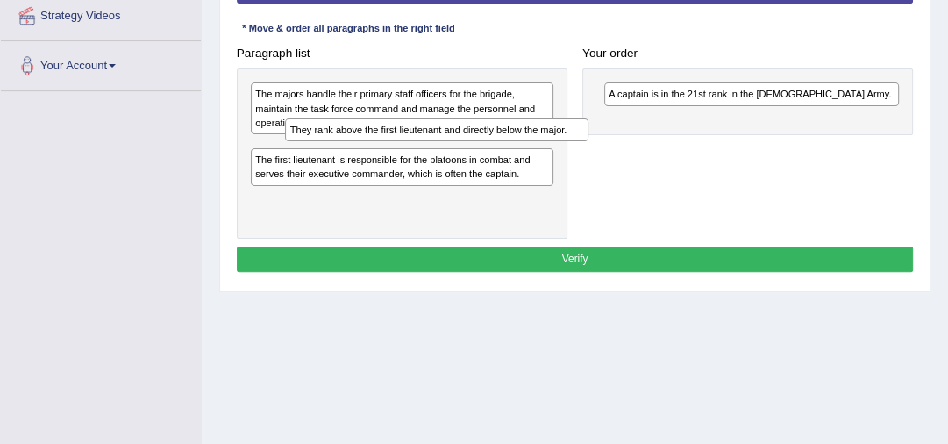
drag, startPoint x: 434, startPoint y: 151, endPoint x: 474, endPoint y: 147, distance: 39.6
click at [474, 147] on div "The majors handle their primary staff officers for the brigade, maintain the ta…" at bounding box center [402, 153] width 331 height 170
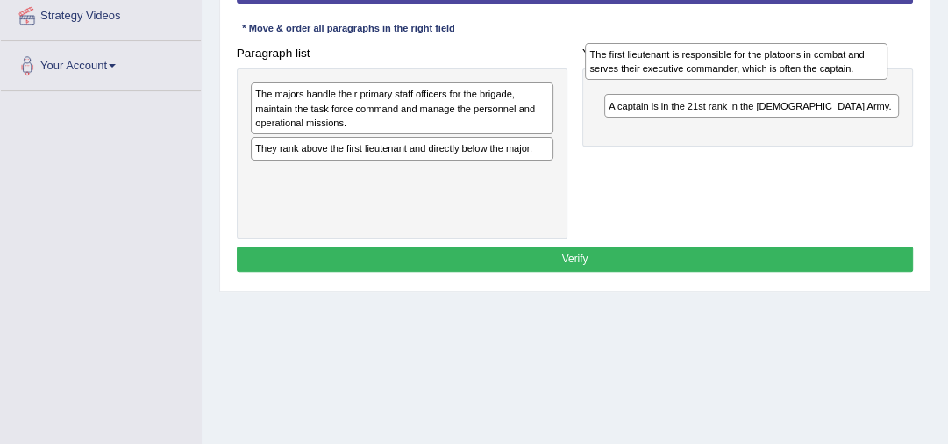
drag, startPoint x: 431, startPoint y: 186, endPoint x: 830, endPoint y: 70, distance: 415.5
click at [830, 70] on div "The first lieutenant is responsible for the platoons in combat and serves their…" at bounding box center [736, 62] width 303 height 38
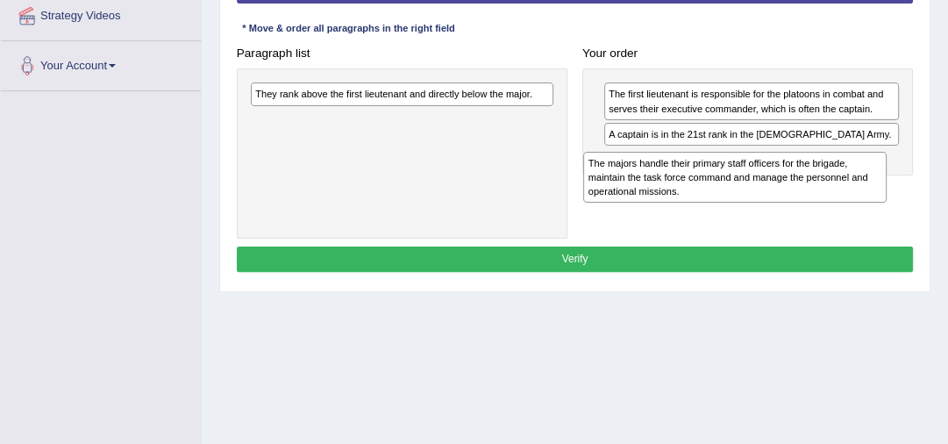
drag, startPoint x: 443, startPoint y: 109, endPoint x: 856, endPoint y: 196, distance: 422.2
click at [856, 196] on div "The majors handle their primary staff officers for the brigade, maintain the ta…" at bounding box center [734, 178] width 303 height 52
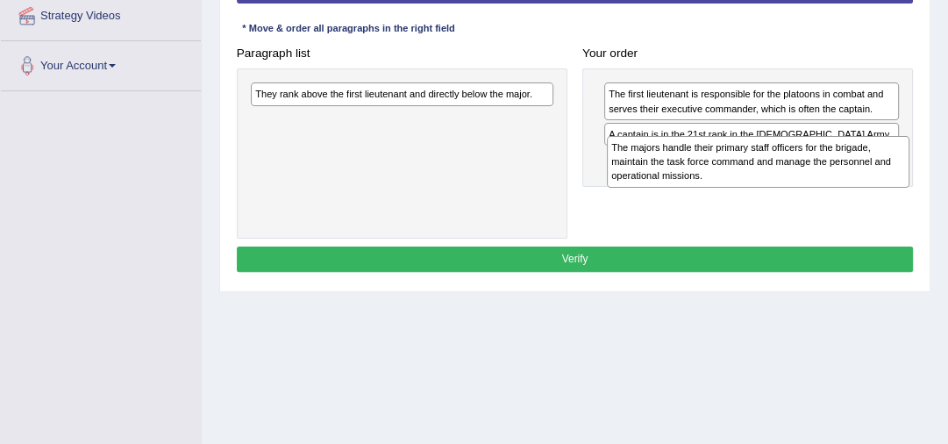
drag, startPoint x: 423, startPoint y: 123, endPoint x: 845, endPoint y: 168, distance: 425.1
click at [845, 168] on div "The majors handle their primary staff officers for the brigade, maintain the ta…" at bounding box center [758, 162] width 303 height 52
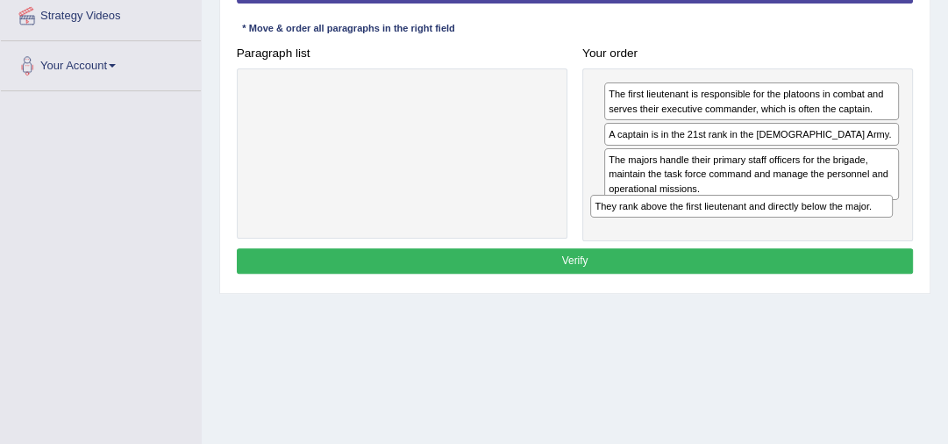
drag, startPoint x: 453, startPoint y: 94, endPoint x: 861, endPoint y: 234, distance: 432.1
click at [861, 234] on div "Paragraph list They rank above the first lieutenant and directly below the majo…" at bounding box center [575, 140] width 692 height 201
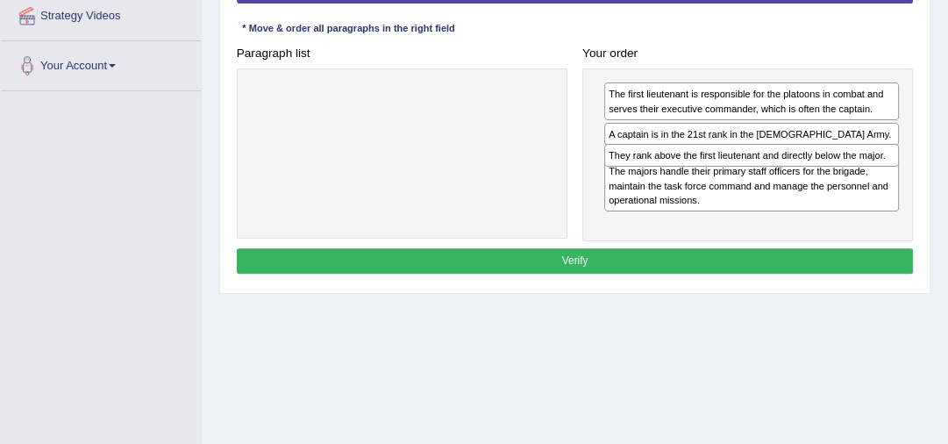
drag, startPoint x: 719, startPoint y: 212, endPoint x: 724, endPoint y: 172, distance: 40.7
click at [724, 172] on div "The first lieutenant is responsible for the platoons in combat and serves their…" at bounding box center [747, 154] width 331 height 173
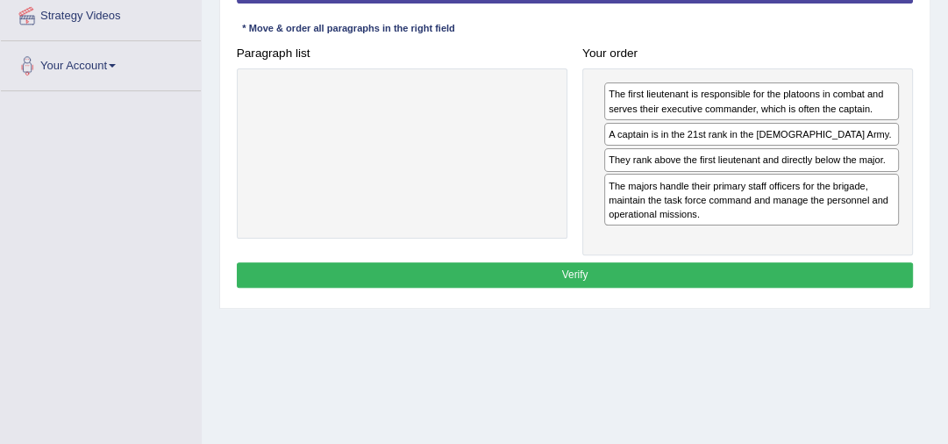
click at [602, 270] on button "Verify" at bounding box center [575, 274] width 677 height 25
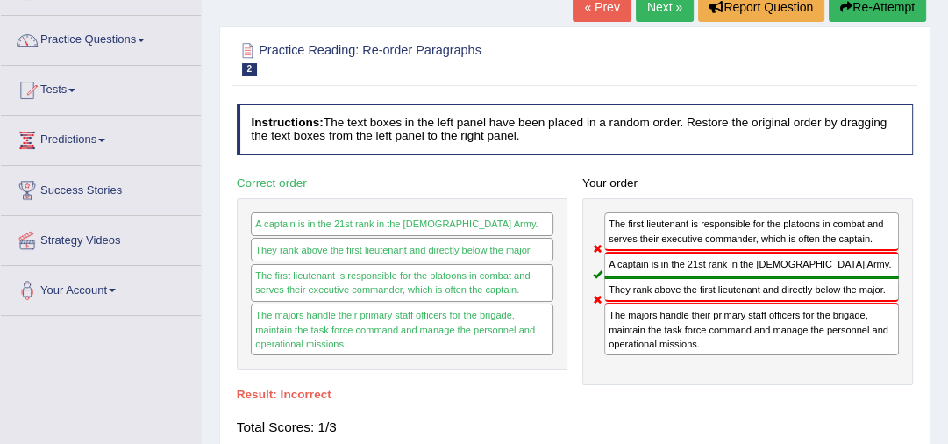
scroll to position [0, 0]
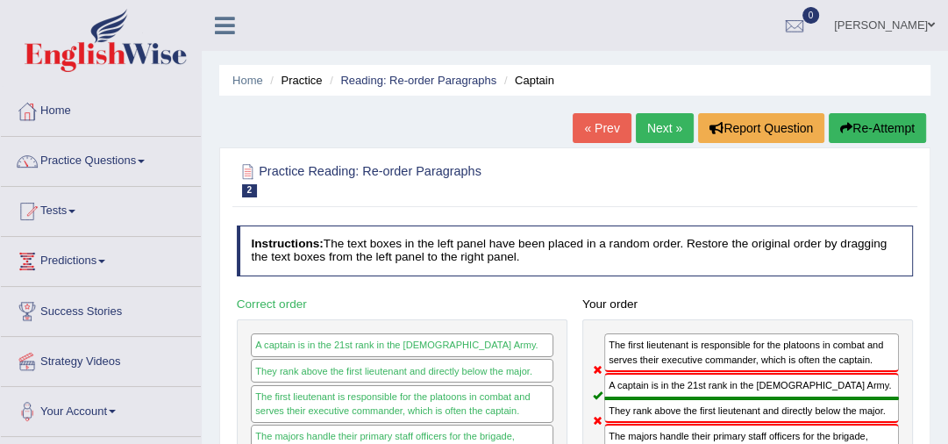
click at [654, 122] on link "Next »" at bounding box center [665, 128] width 58 height 30
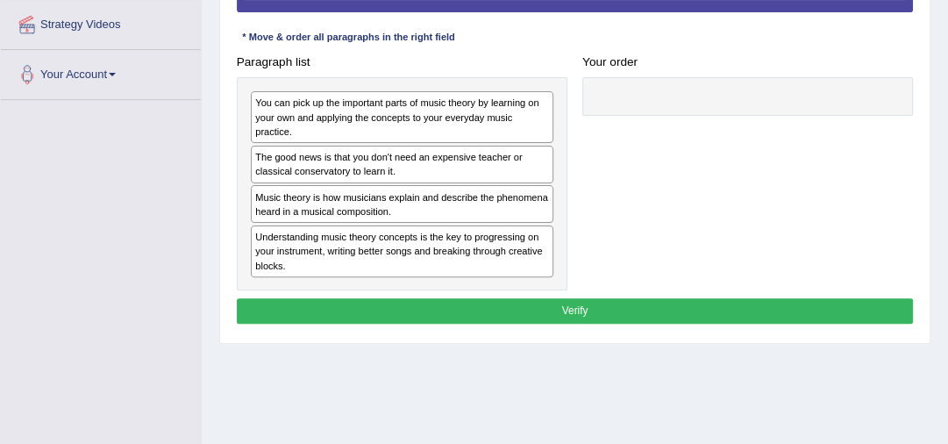
scroll to position [393, 0]
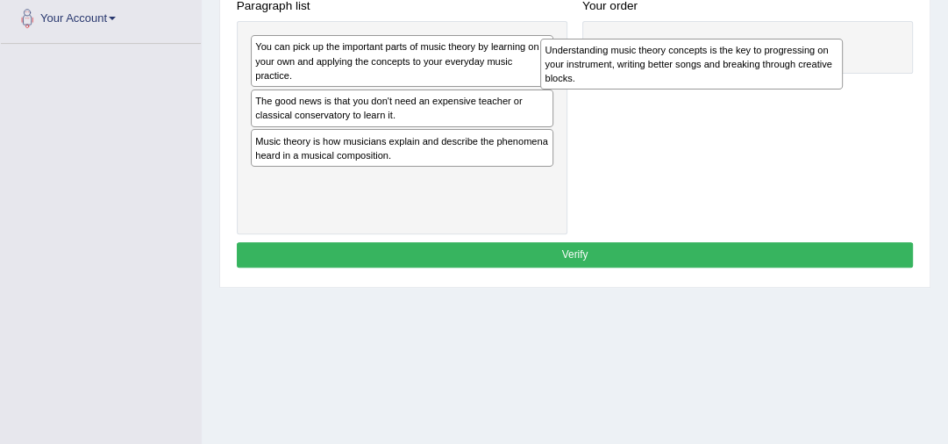
drag, startPoint x: 367, startPoint y: 187, endPoint x: 731, endPoint y: 39, distance: 393.0
click at [731, 39] on div "Understanding music theory concepts is the key to progressing on your instrumen…" at bounding box center [691, 65] width 303 height 52
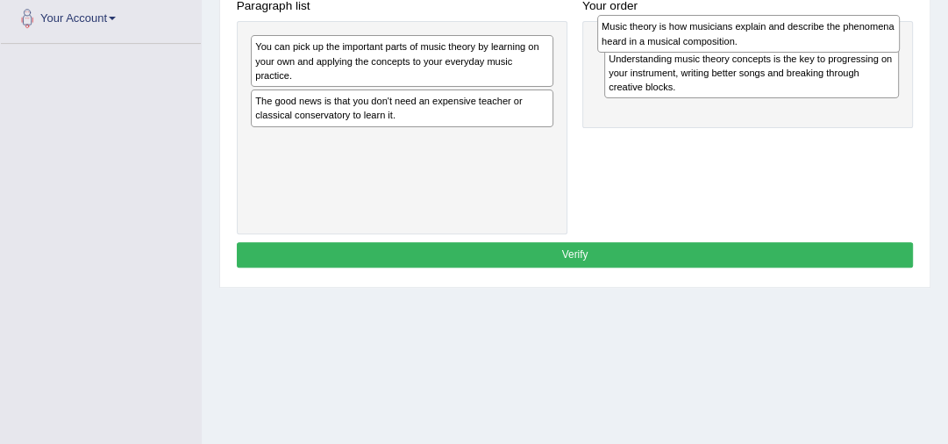
drag, startPoint x: 414, startPoint y: 152, endPoint x: 825, endPoint y: 42, distance: 425.6
click at [825, 42] on div "Music theory is how musicians explain and describe the phenomena heard in a mus…" at bounding box center [748, 34] width 303 height 38
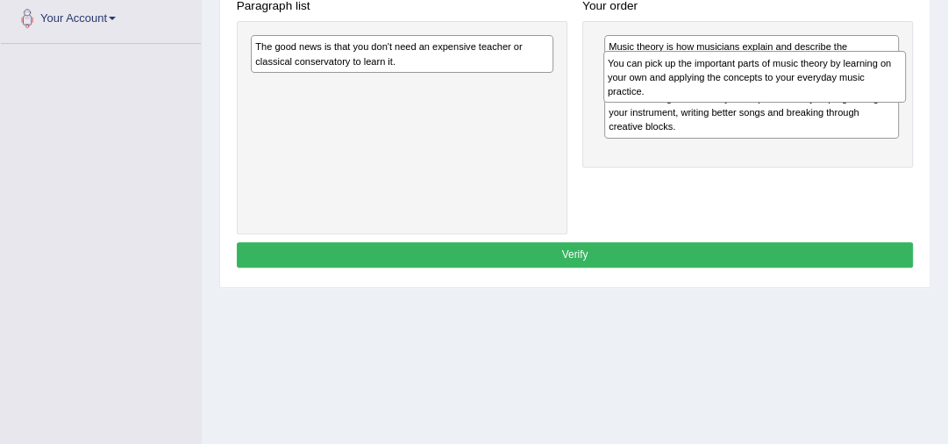
drag, startPoint x: 431, startPoint y: 67, endPoint x: 849, endPoint y: 93, distance: 419.1
click at [849, 93] on div "You can pick up the important parts of music theory by learning on your own and…" at bounding box center [754, 77] width 303 height 52
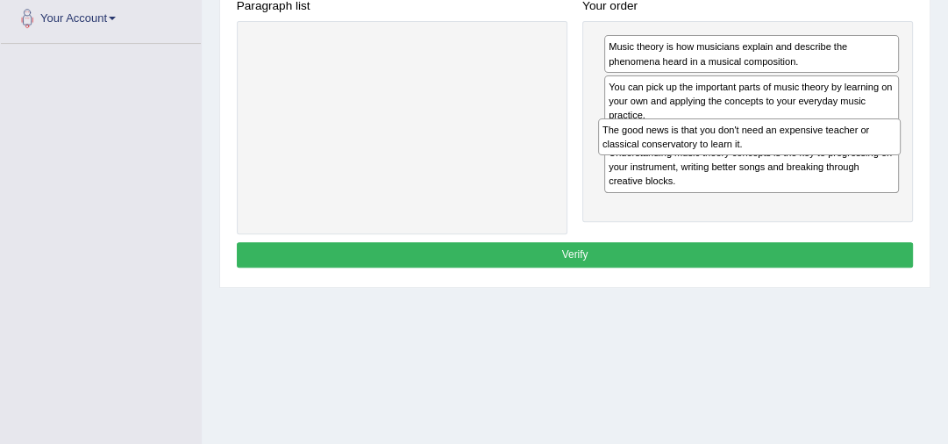
drag, startPoint x: 424, startPoint y: 53, endPoint x: 837, endPoint y: 158, distance: 425.2
click at [837, 158] on div "Paragraph list The good news is that you don't need an expensive teacher or cla…" at bounding box center [575, 113] width 692 height 241
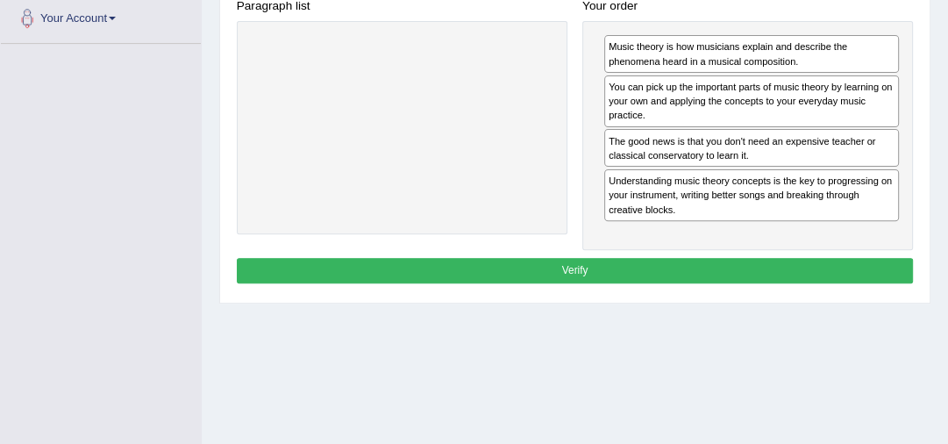
click at [601, 266] on button "Verify" at bounding box center [575, 270] width 677 height 25
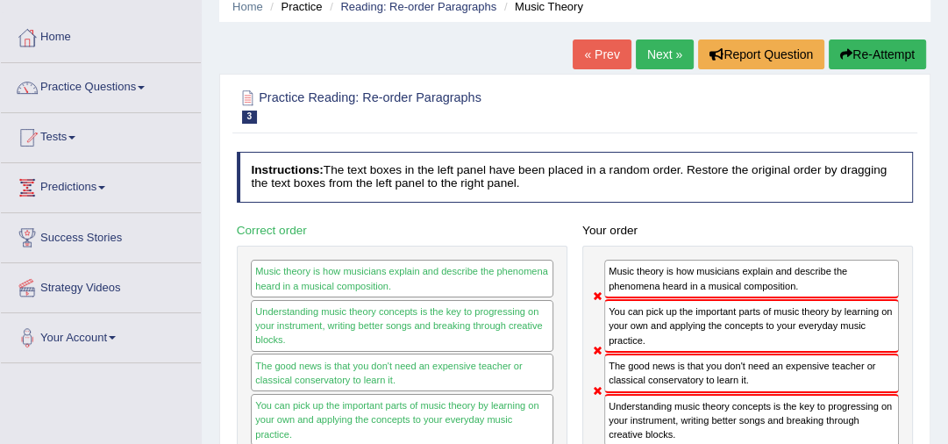
scroll to position [18, 0]
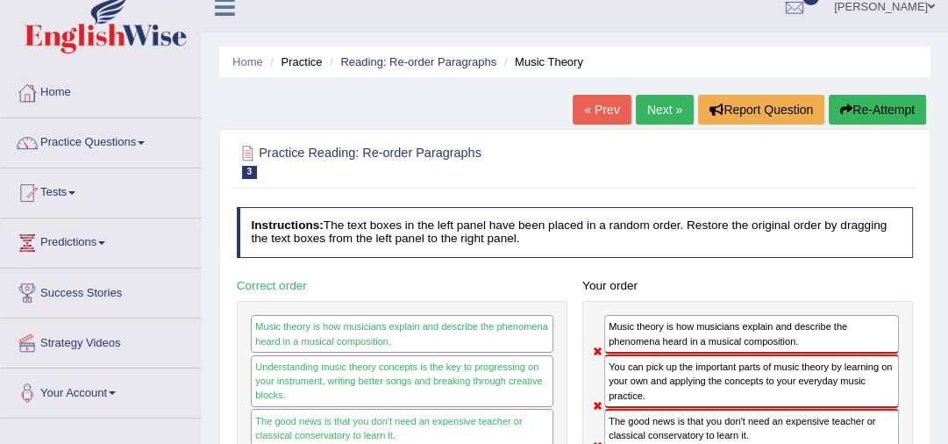
click at [657, 109] on link "Next »" at bounding box center [665, 110] width 58 height 30
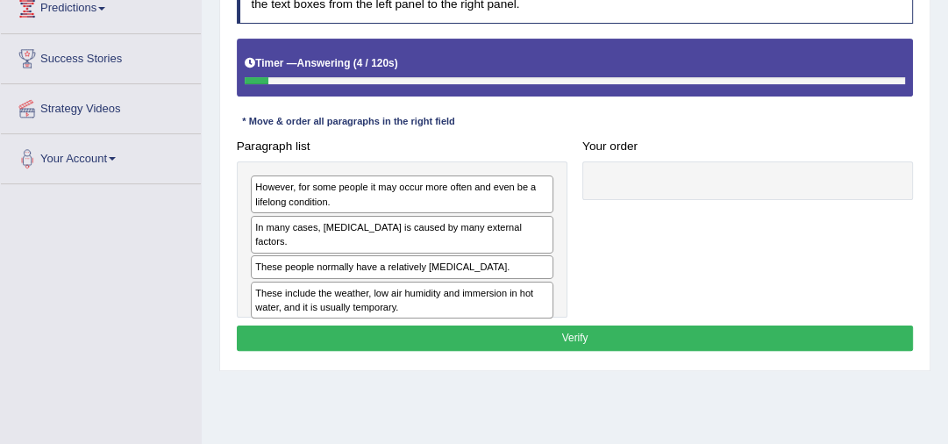
scroll to position [298, 0]
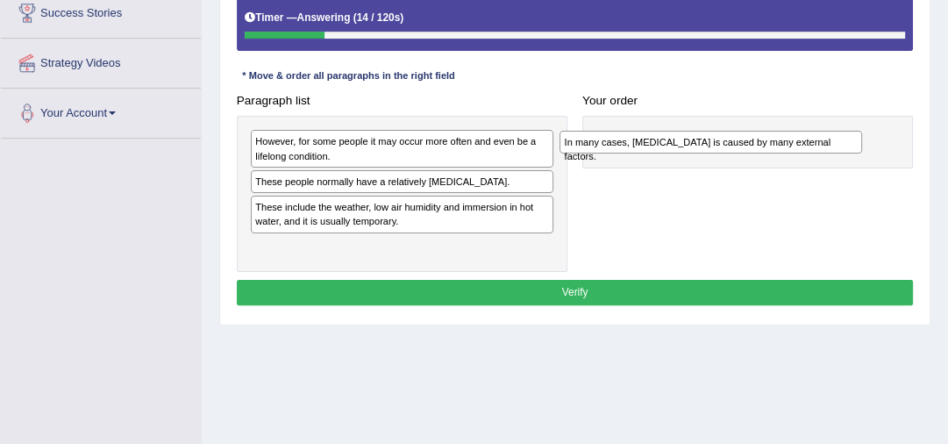
drag, startPoint x: 446, startPoint y: 182, endPoint x: 826, endPoint y: 150, distance: 381.0
click at [826, 150] on div "In many cases, [MEDICAL_DATA] is caused by many external factors." at bounding box center [710, 142] width 303 height 23
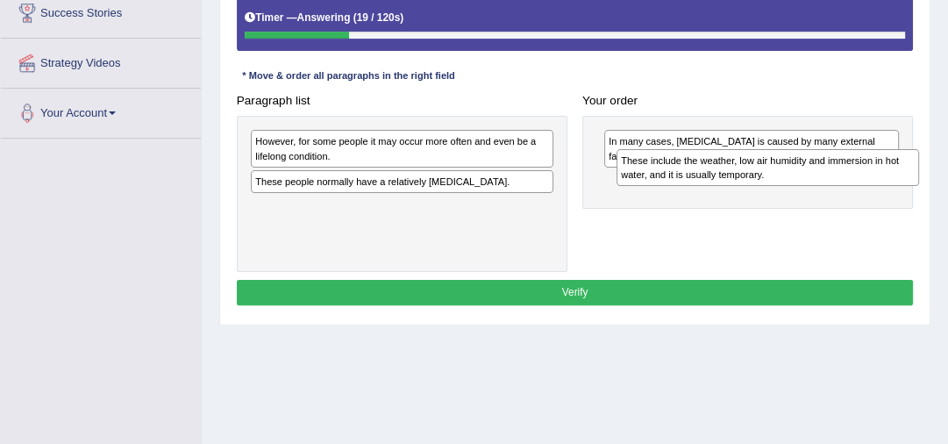
drag, startPoint x: 391, startPoint y: 212, endPoint x: 811, endPoint y: 172, distance: 422.0
click at [811, 172] on div "These include the weather, low air humidity and immersion in hot water, and it …" at bounding box center [767, 168] width 303 height 38
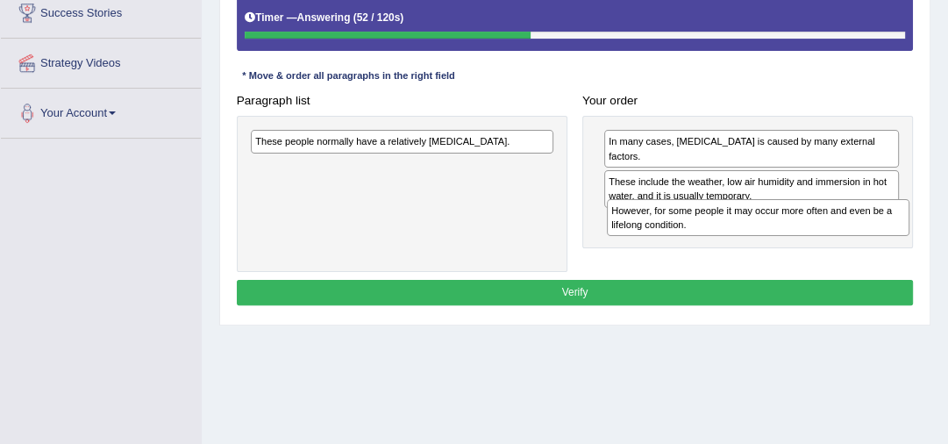
drag, startPoint x: 387, startPoint y: 144, endPoint x: 813, endPoint y: 231, distance: 434.9
click at [813, 231] on div "However, for some people it may occur more often and even be a lifelong conditi…" at bounding box center [758, 218] width 303 height 38
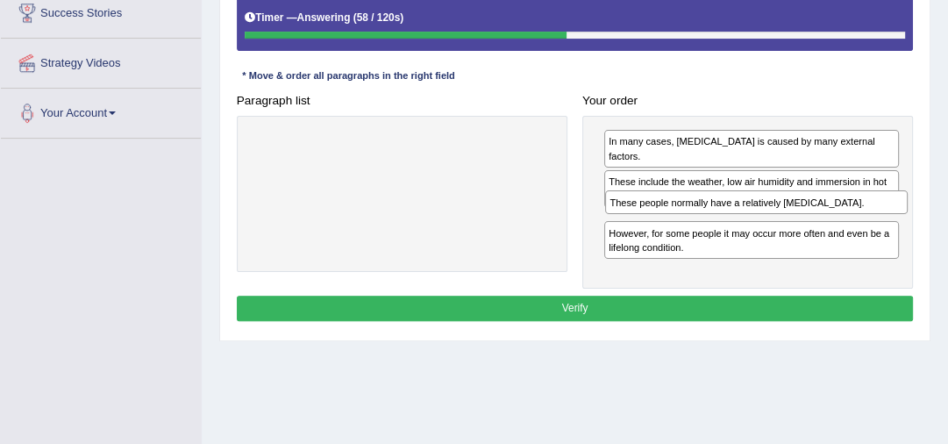
drag, startPoint x: 453, startPoint y: 144, endPoint x: 873, endPoint y: 223, distance: 428.3
click at [873, 223] on div "Paragraph list These people normally have a relatively [MEDICAL_DATA]. Correct …" at bounding box center [575, 188] width 692 height 201
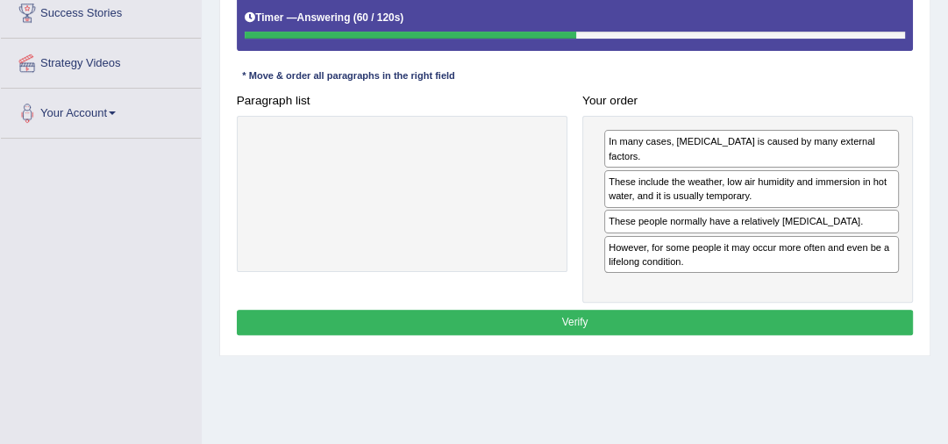
click at [615, 310] on button "Verify" at bounding box center [575, 322] width 677 height 25
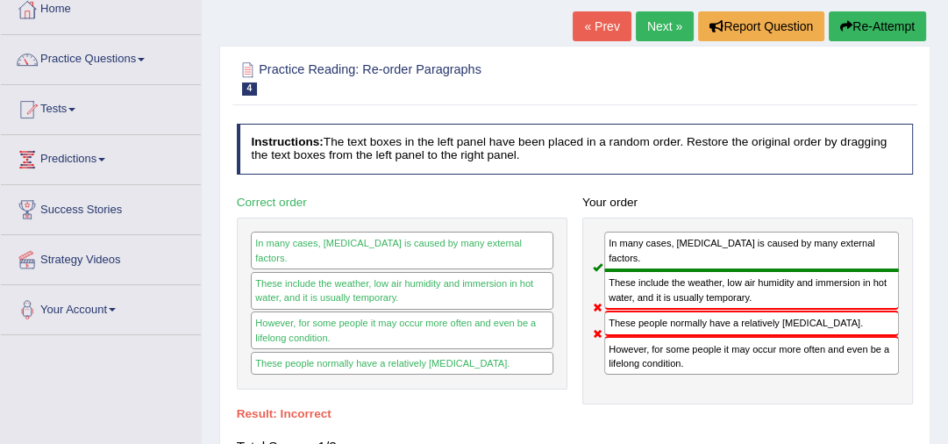
scroll to position [84, 0]
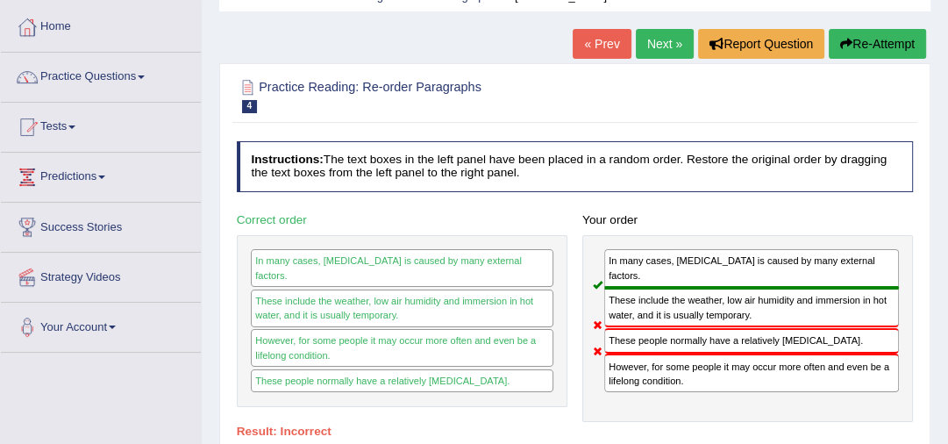
click at [659, 40] on link "Next »" at bounding box center [665, 44] width 58 height 30
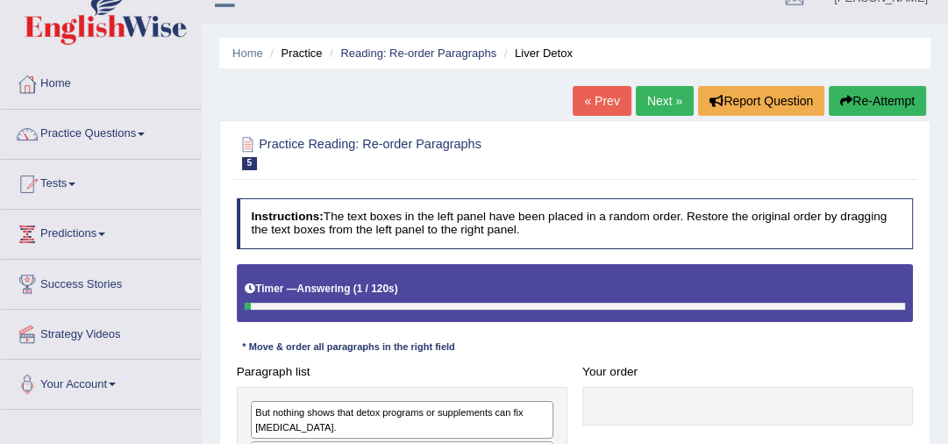
click at [947, 417] on html "Toggle navigation Home Practice Questions Speaking Practice Read Aloud Repeat S…" at bounding box center [474, 195] width 948 height 444
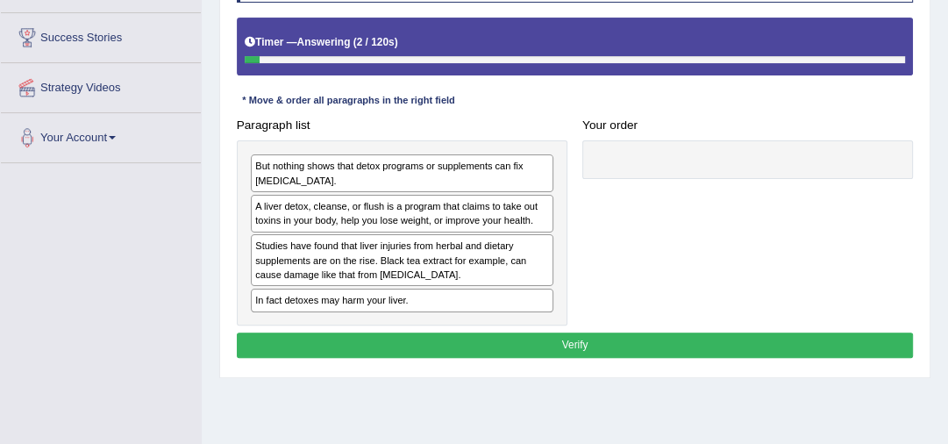
scroll to position [281, 0]
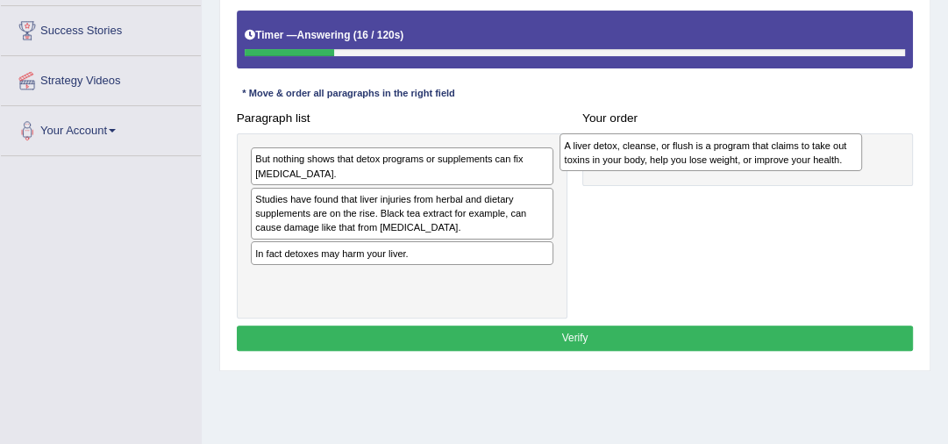
drag, startPoint x: 344, startPoint y: 212, endPoint x: 711, endPoint y: 164, distance: 370.6
click at [711, 164] on div "A liver detox, cleanse, or flush is a program that claims to take out toxins in…" at bounding box center [710, 152] width 303 height 38
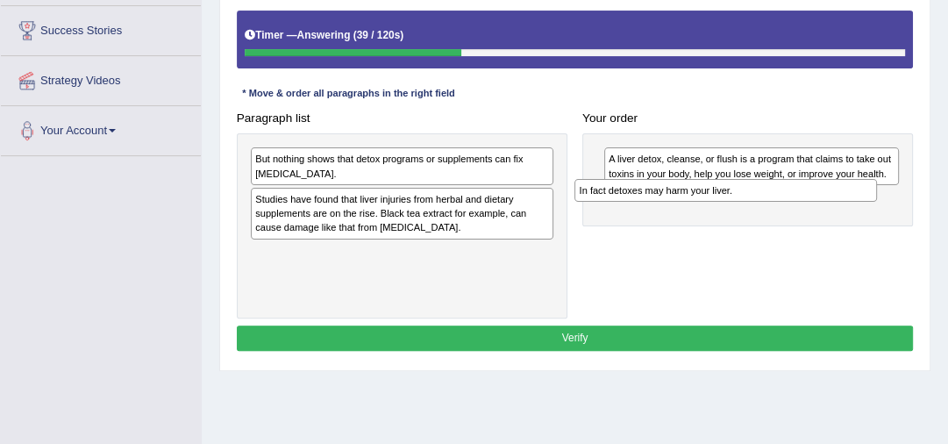
drag, startPoint x: 446, startPoint y: 256, endPoint x: 840, endPoint y: 207, distance: 396.8
click at [840, 207] on div "Paragraph list But nothing shows that detox programs or supplements can fix liv…" at bounding box center [575, 211] width 692 height 213
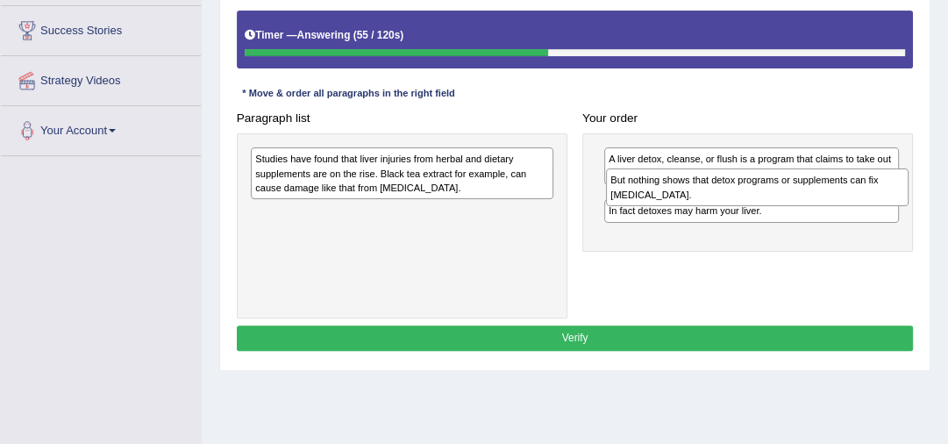
drag, startPoint x: 435, startPoint y: 172, endPoint x: 857, endPoint y: 204, distance: 423.1
click at [857, 204] on div "But nothing shows that detox programs or supplements can fix liver damage." at bounding box center [757, 187] width 303 height 38
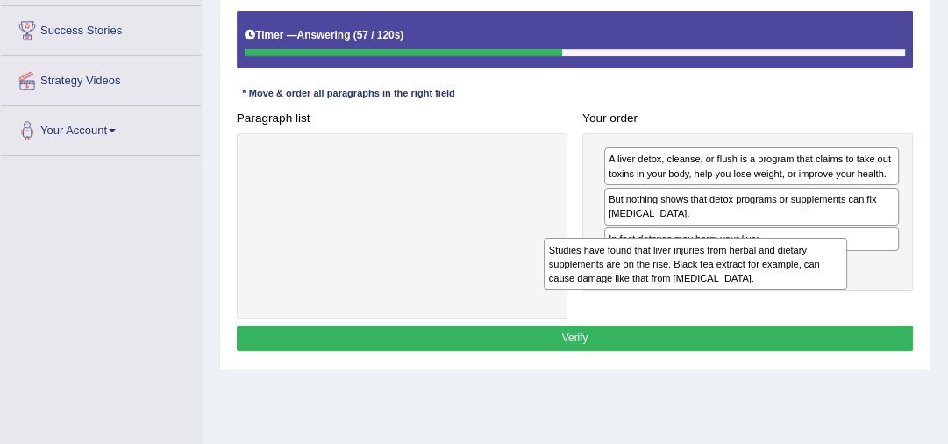
drag, startPoint x: 484, startPoint y: 177, endPoint x: 856, endPoint y: 291, distance: 388.9
click at [856, 291] on div "Paragraph list Studies have found that liver injuries from herbal and dietary s…" at bounding box center [575, 211] width 692 height 213
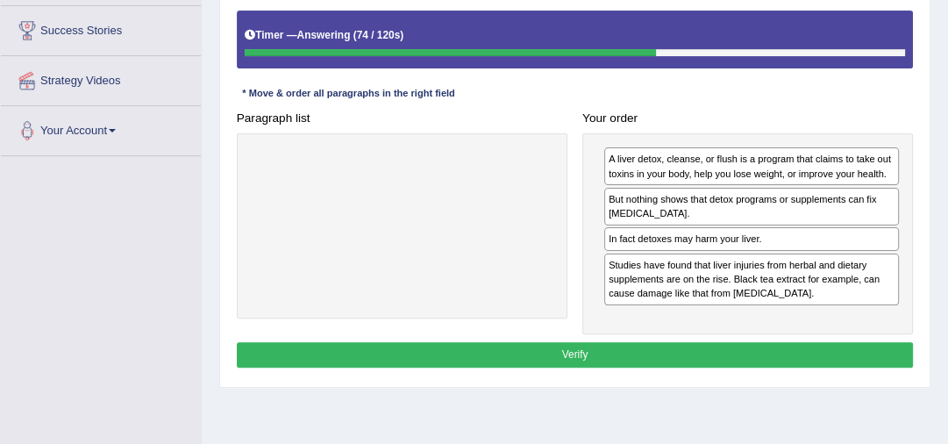
click at [586, 358] on button "Verify" at bounding box center [575, 354] width 677 height 25
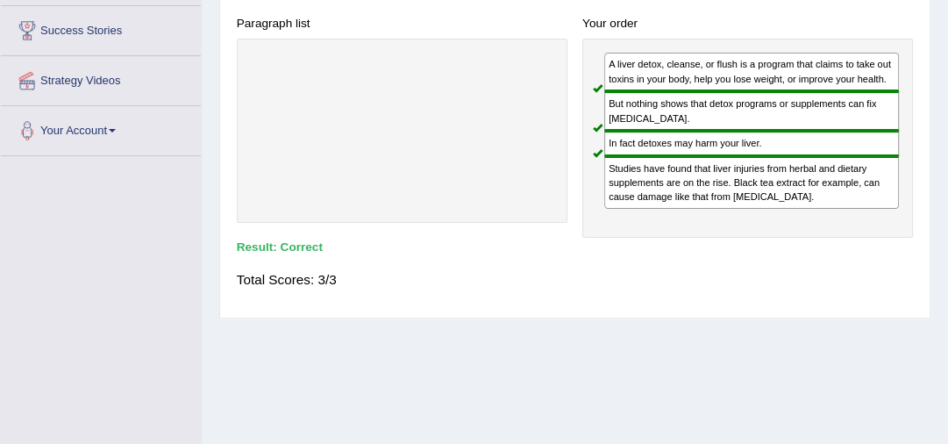
click at [947, 11] on div "Home Practice Reading: Re-order Paragraphs Liver Detox « Prev Next » Report Que…" at bounding box center [575, 157] width 746 height 877
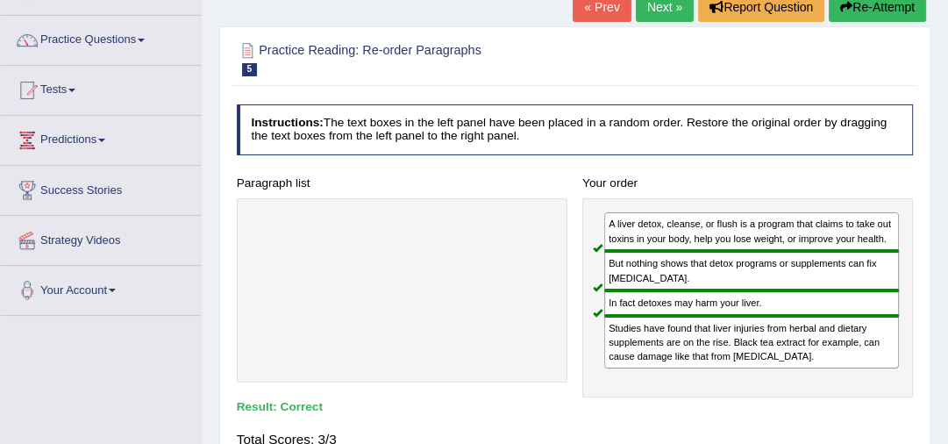
scroll to position [0, 0]
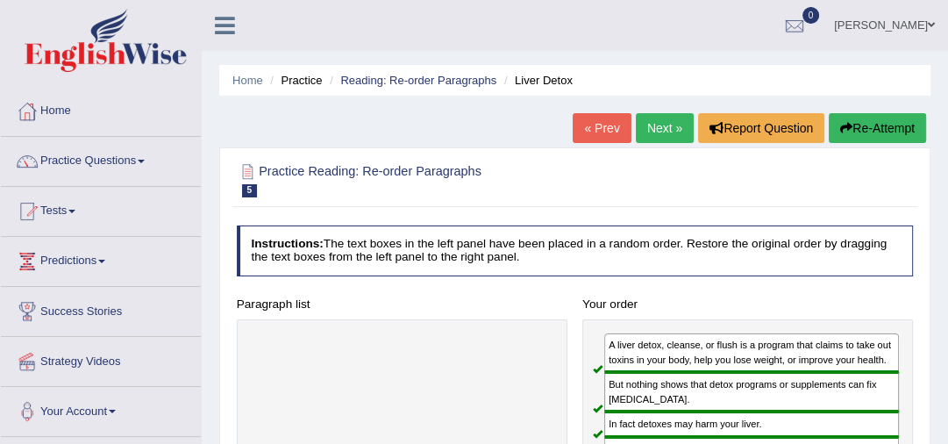
click at [654, 133] on link "Next »" at bounding box center [665, 128] width 58 height 30
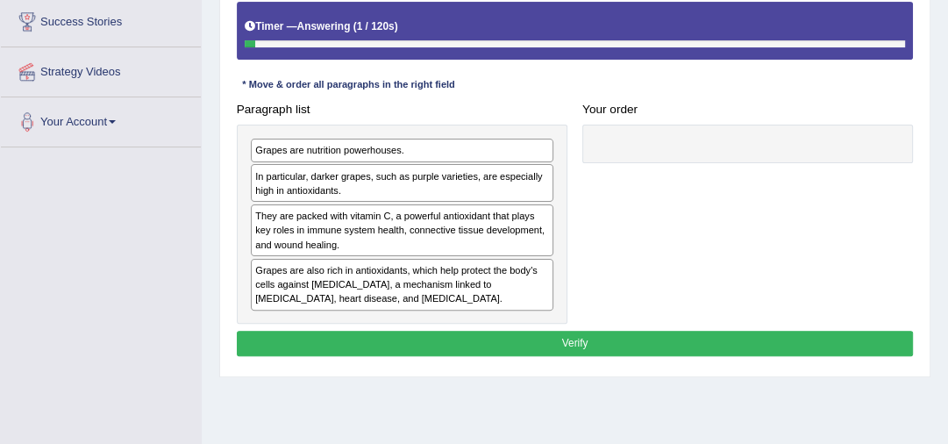
scroll to position [317, 0]
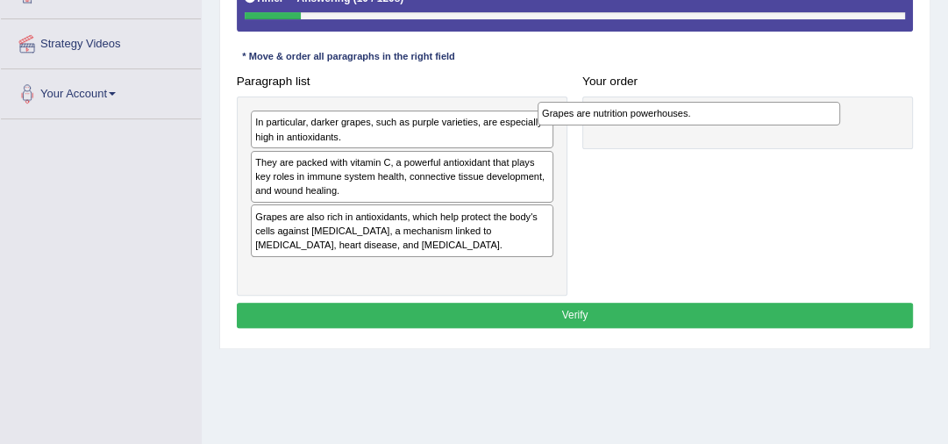
drag, startPoint x: 381, startPoint y: 121, endPoint x: 726, endPoint y: 118, distance: 344.6
click at [726, 118] on div "Grapes are nutrition powerhouses." at bounding box center [689, 113] width 303 height 23
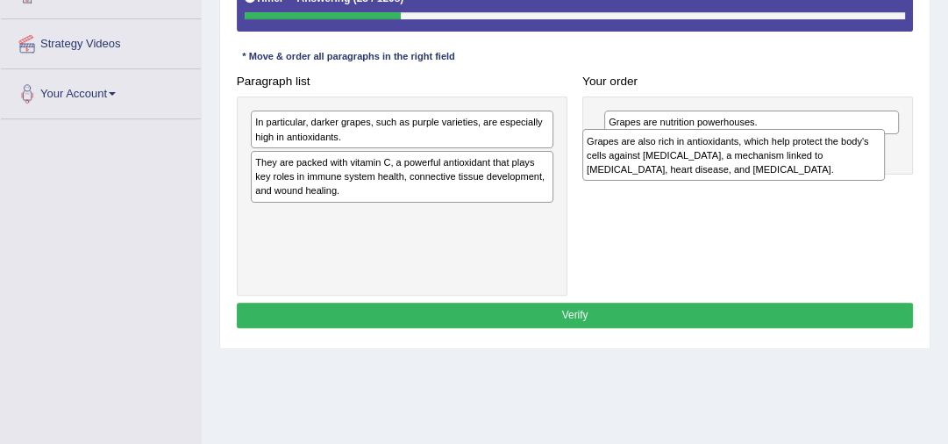
drag, startPoint x: 438, startPoint y: 239, endPoint x: 839, endPoint y: 177, distance: 405.4
click at [839, 177] on div "Grapes are also rich in antioxidants, which help protect the body's cells again…" at bounding box center [733, 155] width 303 height 52
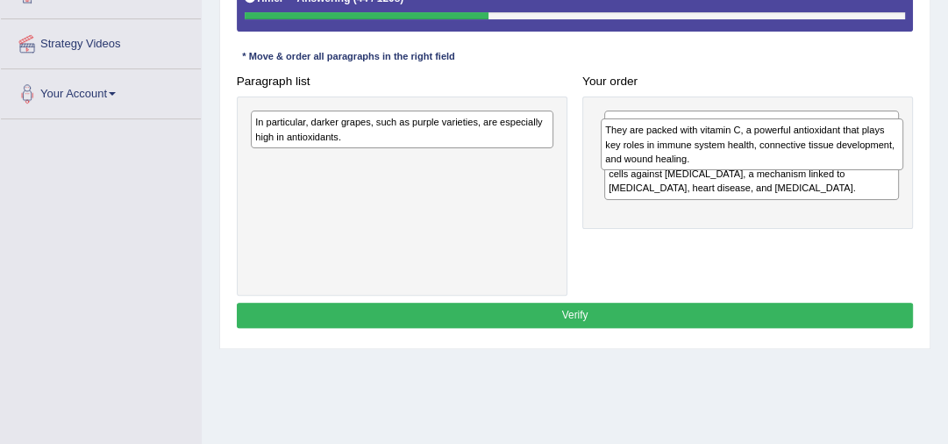
drag, startPoint x: 415, startPoint y: 172, endPoint x: 830, endPoint y: 149, distance: 416.3
click at [830, 149] on div "They are packed with vitamin C, a powerful antioxidant that plays key roles in …" at bounding box center [752, 144] width 303 height 52
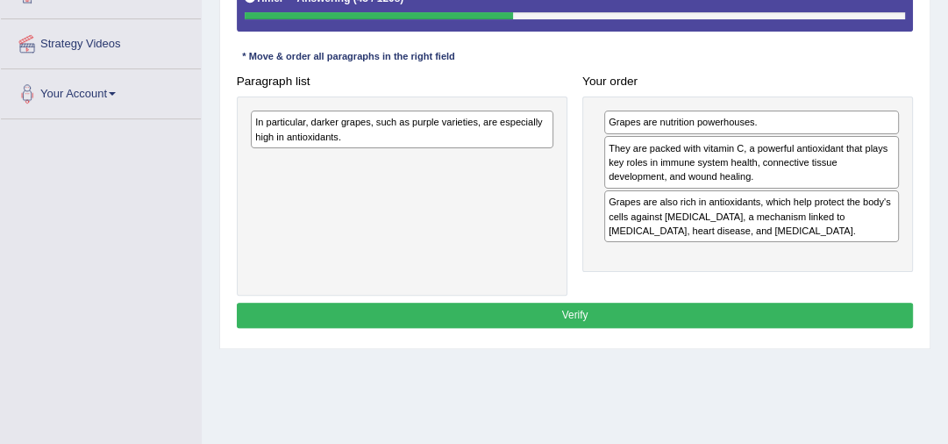
click at [474, 136] on div "In particular, darker grapes, such as purple varieties, are especially high in …" at bounding box center [402, 129] width 303 height 38
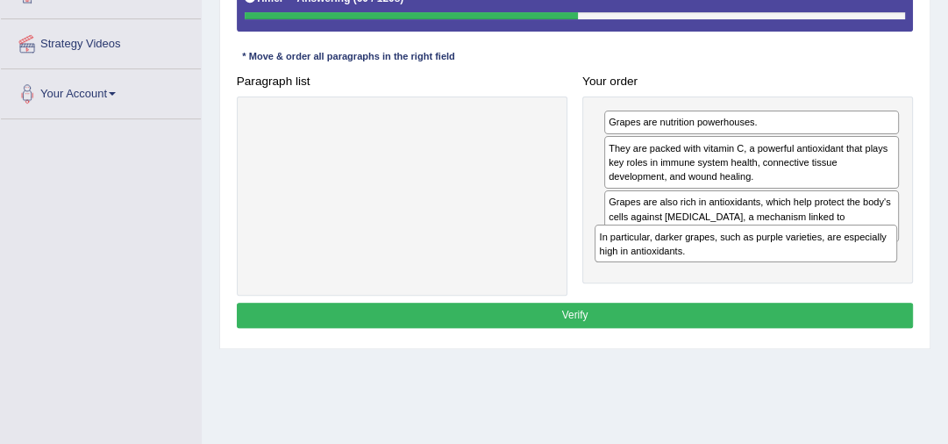
drag, startPoint x: 417, startPoint y: 131, endPoint x: 828, endPoint y: 274, distance: 434.6
click at [828, 274] on div "Paragraph list In particular, darker grapes, such as purple varieties, are espe…" at bounding box center [575, 181] width 692 height 227
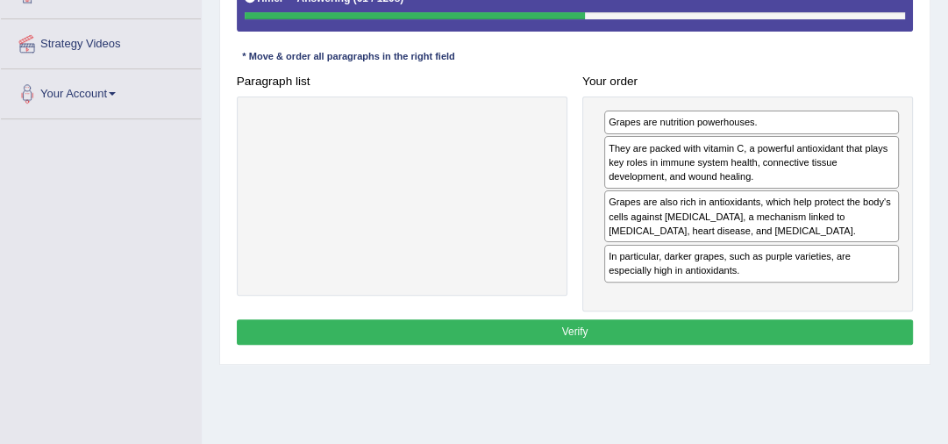
click at [637, 326] on button "Verify" at bounding box center [575, 331] width 677 height 25
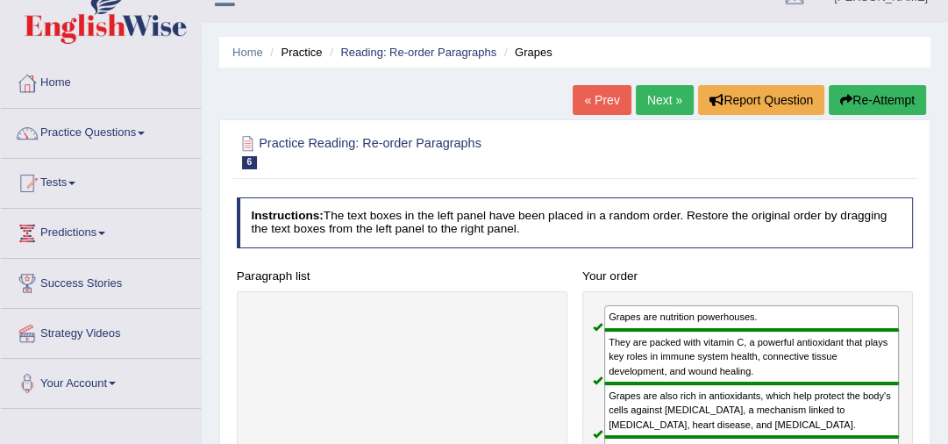
scroll to position [18, 0]
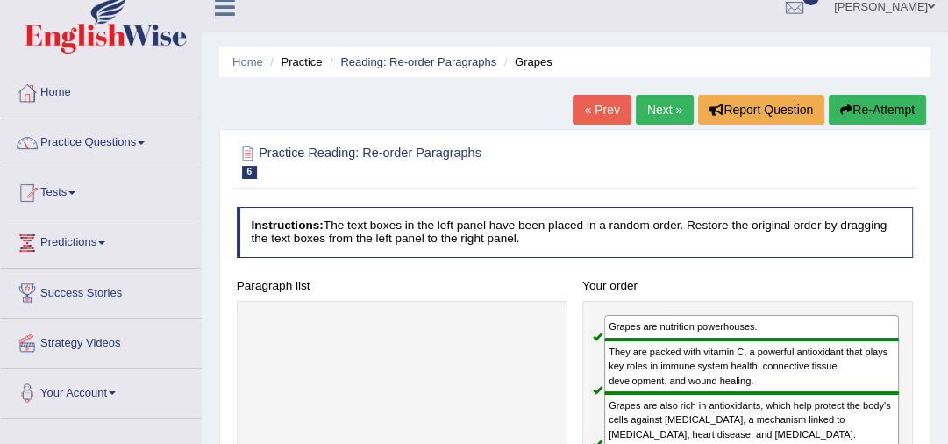
click at [669, 111] on link "Next »" at bounding box center [665, 110] width 58 height 30
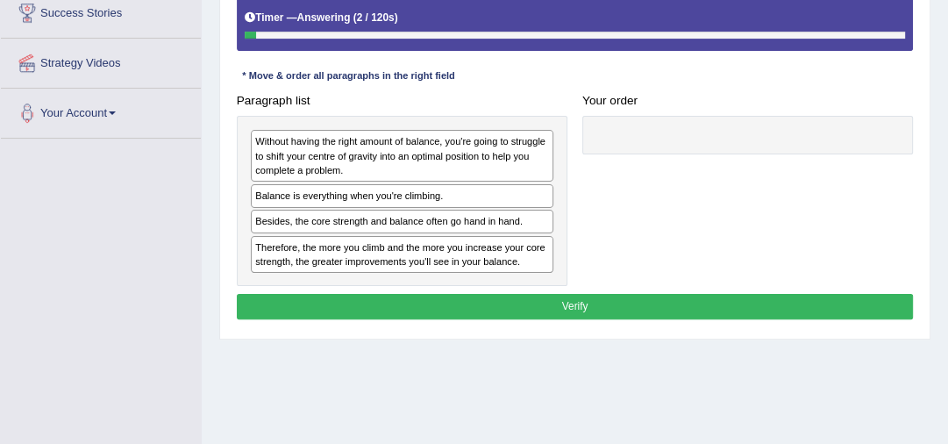
scroll to position [317, 0]
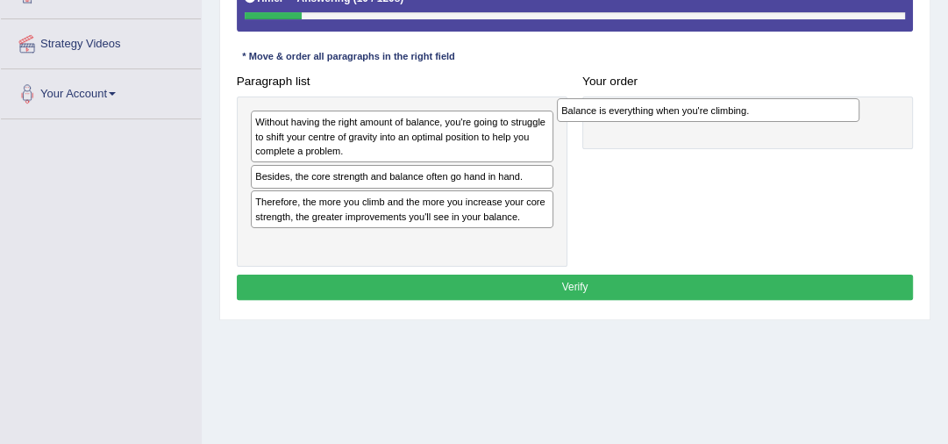
drag, startPoint x: 346, startPoint y: 175, endPoint x: 735, endPoint y: 104, distance: 394.9
click at [735, 104] on div "Balance is everything when you're climbing." at bounding box center [708, 109] width 303 height 23
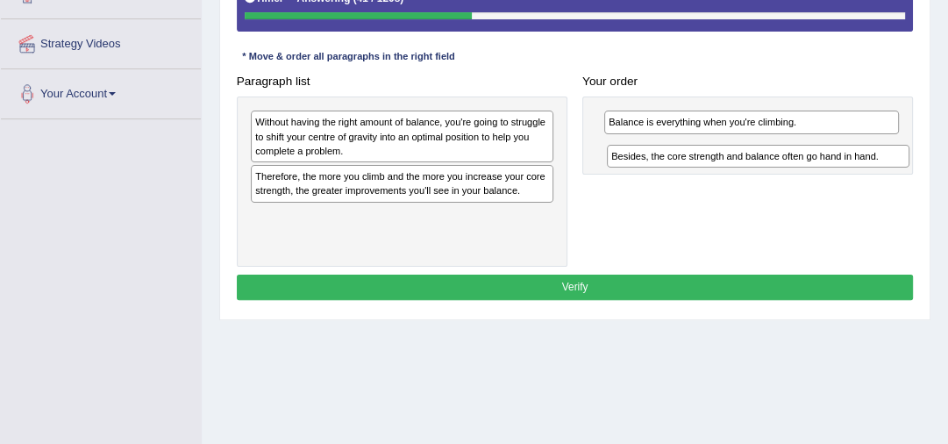
drag, startPoint x: 368, startPoint y: 179, endPoint x: 815, endPoint y: 171, distance: 446.4
click at [815, 171] on div "Paragraph list Without having the right amount of balance, you're going to stru…" at bounding box center [575, 167] width 692 height 198
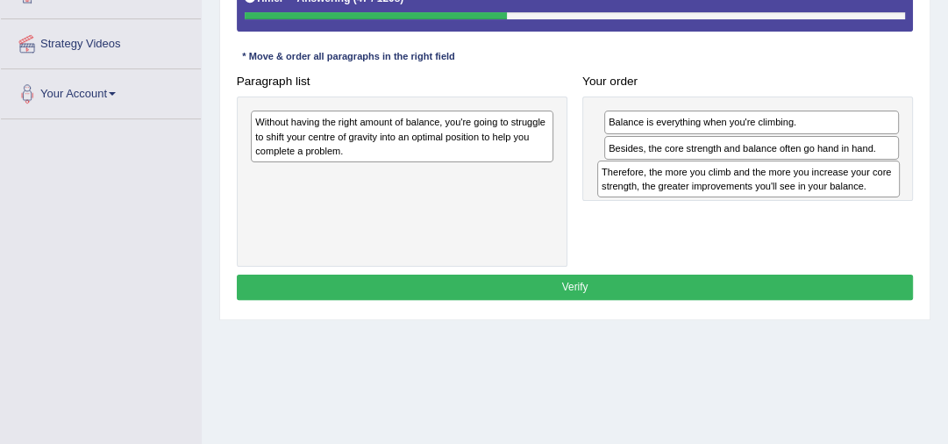
drag, startPoint x: 376, startPoint y: 186, endPoint x: 787, endPoint y: 197, distance: 411.4
click at [787, 197] on div "Paragraph list Without having the right amount of balance, you're going to stru…" at bounding box center [575, 167] width 692 height 198
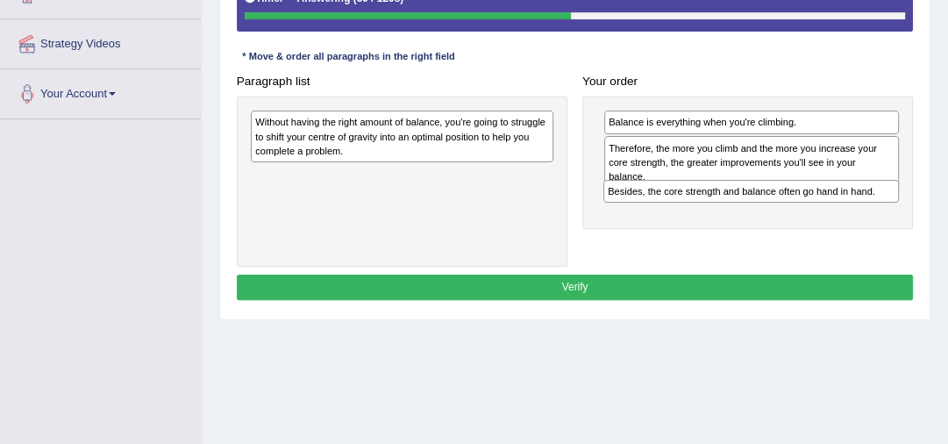
drag, startPoint x: 683, startPoint y: 149, endPoint x: 688, endPoint y: 211, distance: 62.4
click at [688, 211] on div "Balance is everything when you're climbing. Besides, the core strength and bala…" at bounding box center [747, 162] width 331 height 132
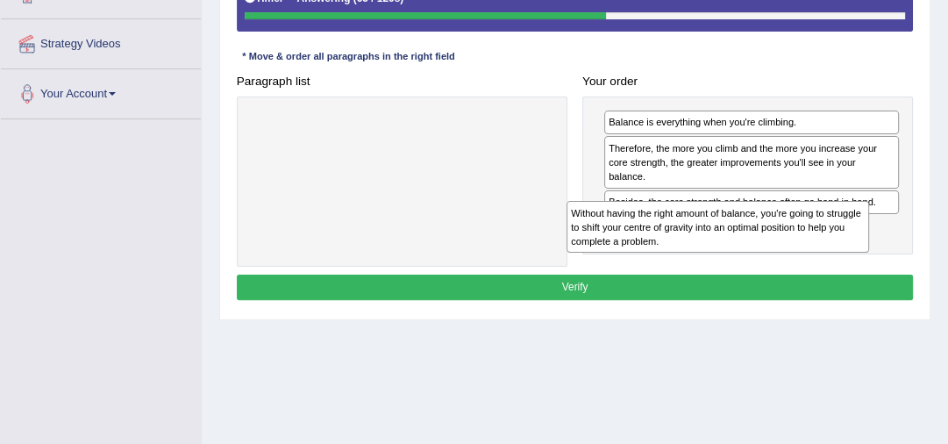
drag, startPoint x: 403, startPoint y: 139, endPoint x: 811, endPoint y: 256, distance: 424.1
click at [811, 256] on div "Paragraph list Without having the right amount of balance, you're going to stru…" at bounding box center [575, 167] width 692 height 198
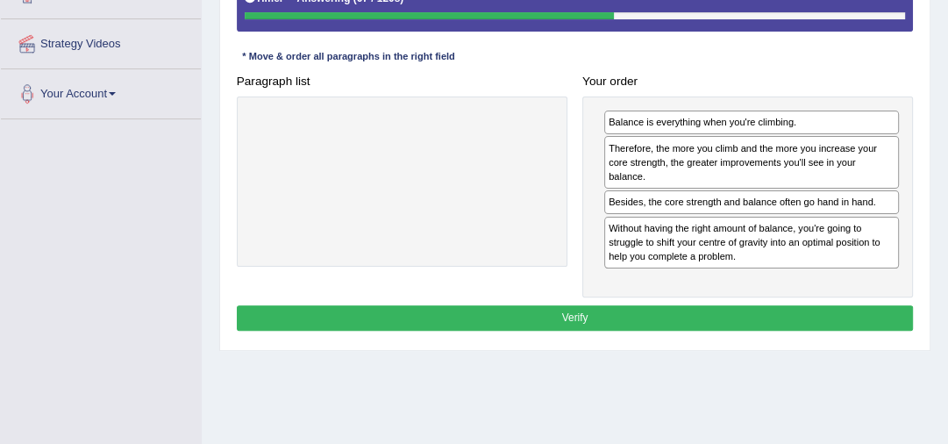
click at [672, 305] on button "Verify" at bounding box center [575, 317] width 677 height 25
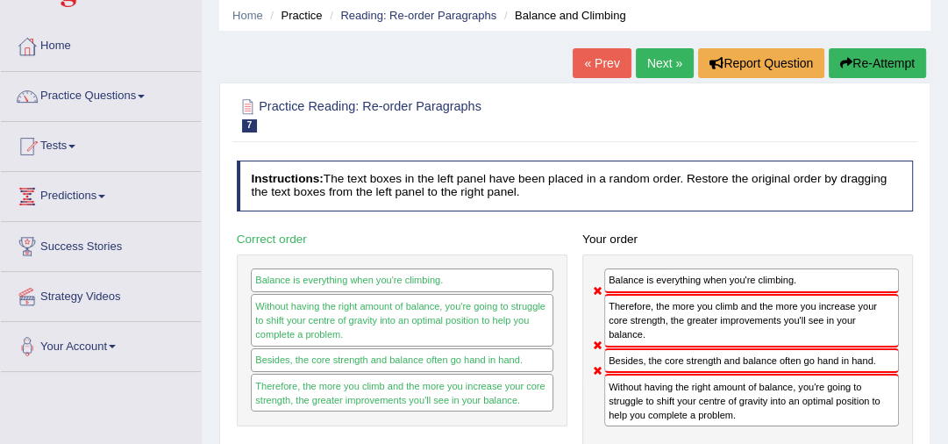
scroll to position [0, 0]
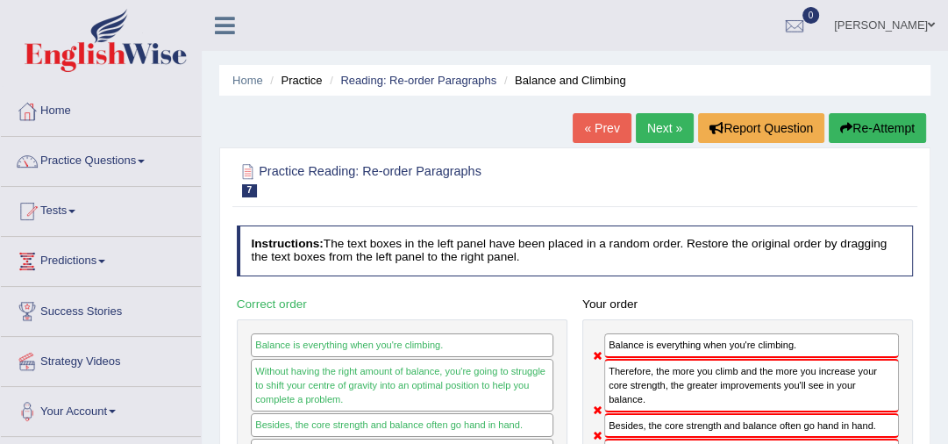
click at [659, 126] on link "Next »" at bounding box center [665, 128] width 58 height 30
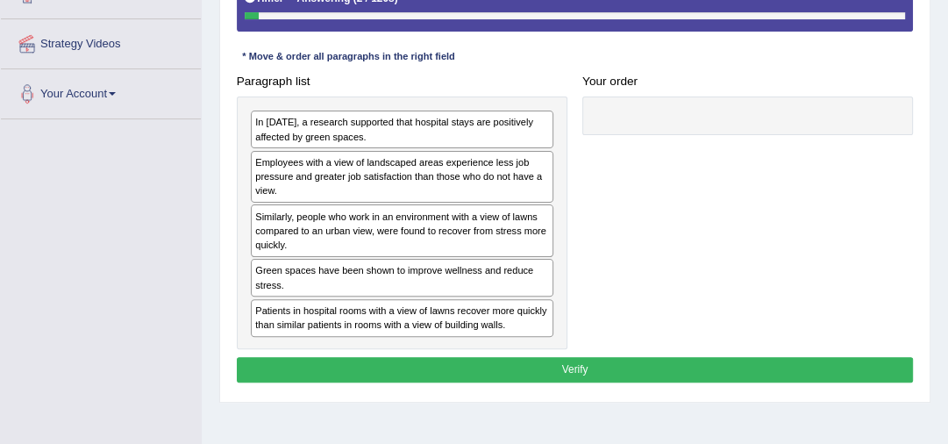
scroll to position [326, 0]
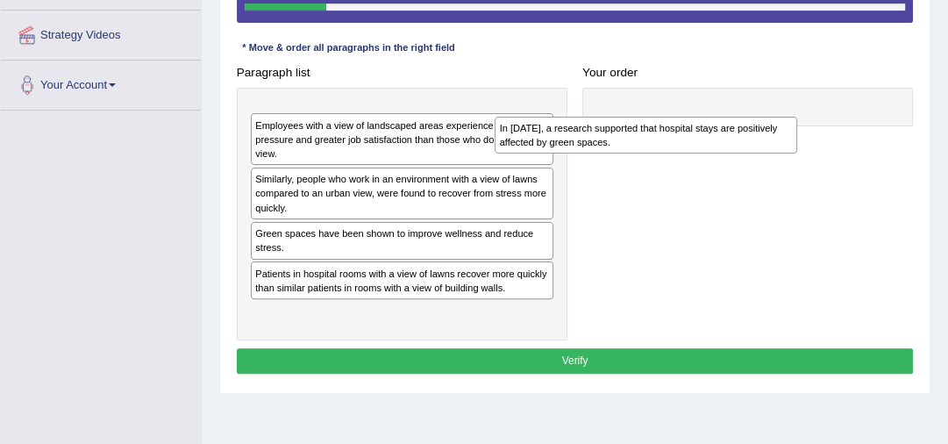
drag, startPoint x: 323, startPoint y: 119, endPoint x: 684, endPoint y: 132, distance: 361.5
click at [684, 134] on div "In [DATE], a research supported that hospital stays are positively affected by …" at bounding box center [646, 136] width 303 height 38
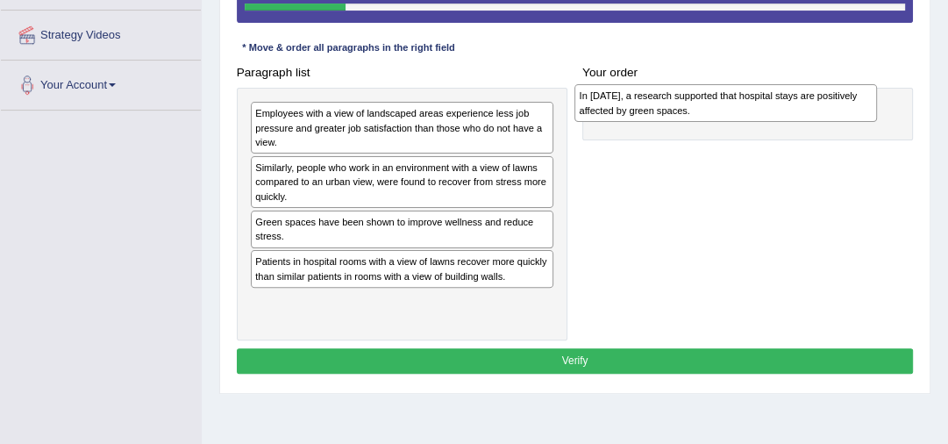
drag, startPoint x: 485, startPoint y: 120, endPoint x: 870, endPoint y: 108, distance: 385.2
click at [870, 108] on div "In 2002, a research supported that hospital stays are positively affected by gr…" at bounding box center [725, 103] width 303 height 38
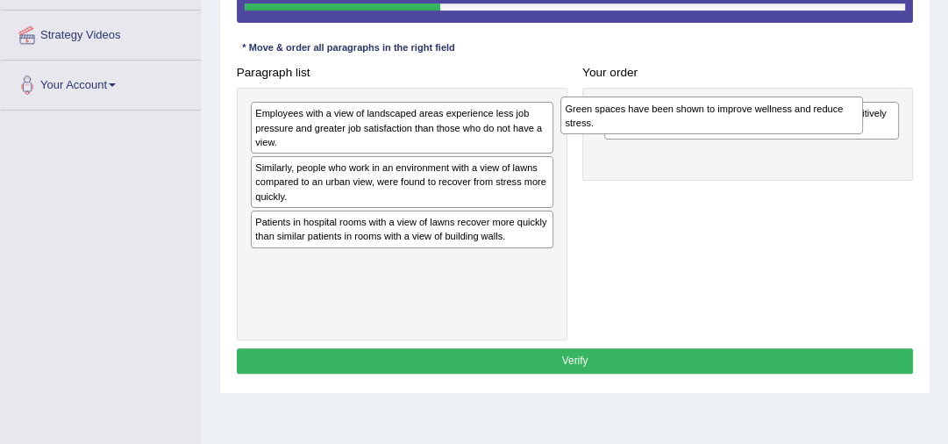
drag, startPoint x: 425, startPoint y: 235, endPoint x: 808, endPoint y: 129, distance: 396.8
click at [808, 129] on div "Green spaces have been shown to improve wellness and reduce stress." at bounding box center [711, 115] width 303 height 38
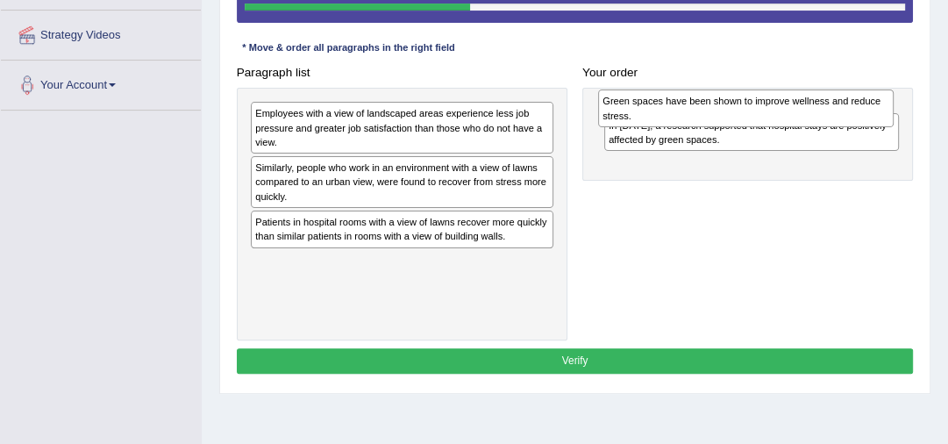
drag, startPoint x: 745, startPoint y: 163, endPoint x: 743, endPoint y: 116, distance: 47.4
click at [743, 116] on div "Green spaces have been shown to improve wellness and reduce stress." at bounding box center [746, 108] width 296 height 38
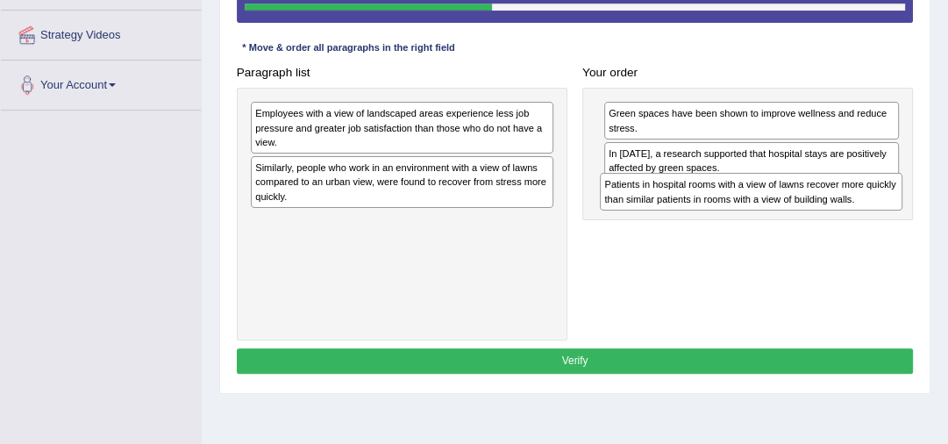
drag, startPoint x: 419, startPoint y: 235, endPoint x: 835, endPoint y: 217, distance: 416.0
click at [835, 217] on div "Paragraph list Employees with a view of landscaped areas experience less job pr…" at bounding box center [575, 200] width 692 height 281
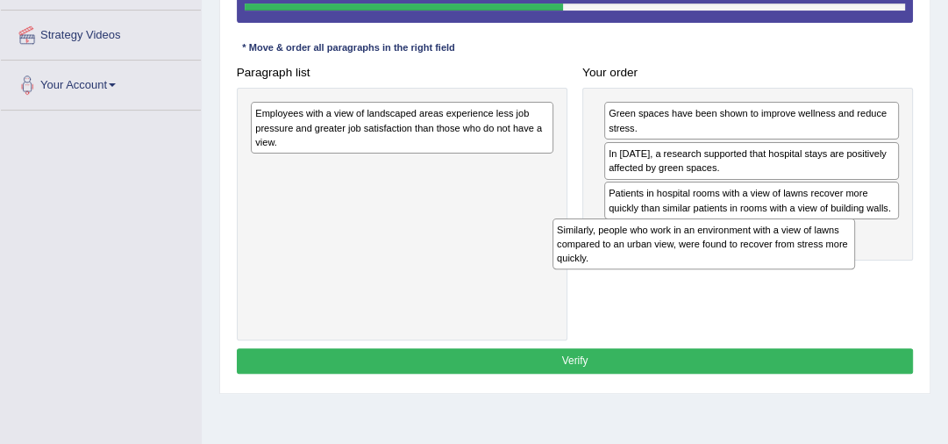
drag, startPoint x: 401, startPoint y: 186, endPoint x: 761, endPoint y: 276, distance: 371.6
click at [761, 276] on div "Paragraph list Employees with a view of landscaped areas experience less job pr…" at bounding box center [575, 200] width 692 height 281
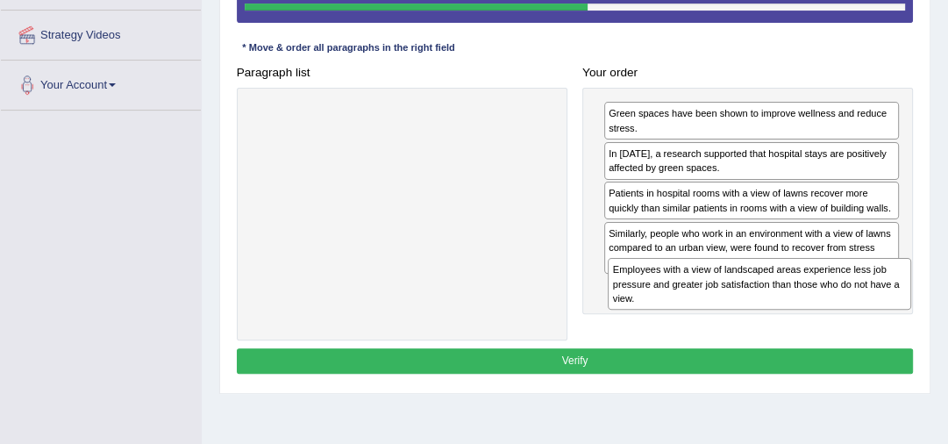
drag, startPoint x: 427, startPoint y: 118, endPoint x: 857, endPoint y: 309, distance: 470.3
click at [857, 309] on div "Paragraph list Employees with a view of landscaped areas experience less job pr…" at bounding box center [575, 200] width 692 height 281
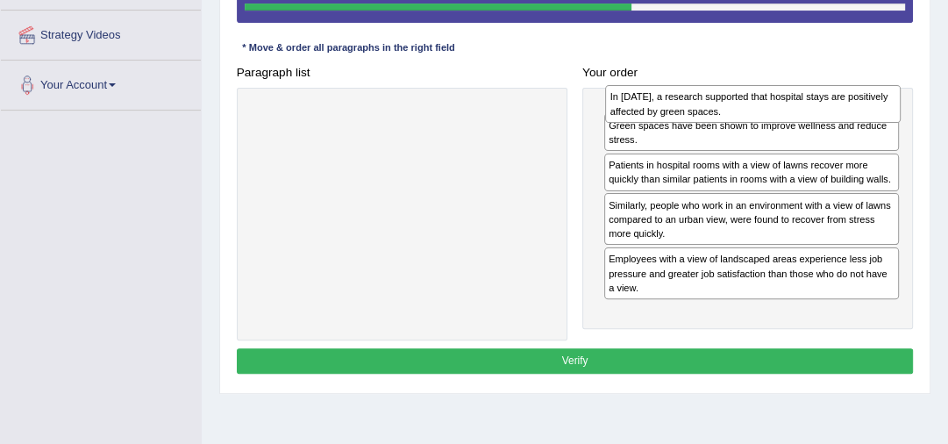
drag, startPoint x: 719, startPoint y: 161, endPoint x: 726, endPoint y: 109, distance: 53.1
click at [726, 109] on div "In 2002, a research supported that hospital stays are positively affected by gr…" at bounding box center [753, 104] width 296 height 38
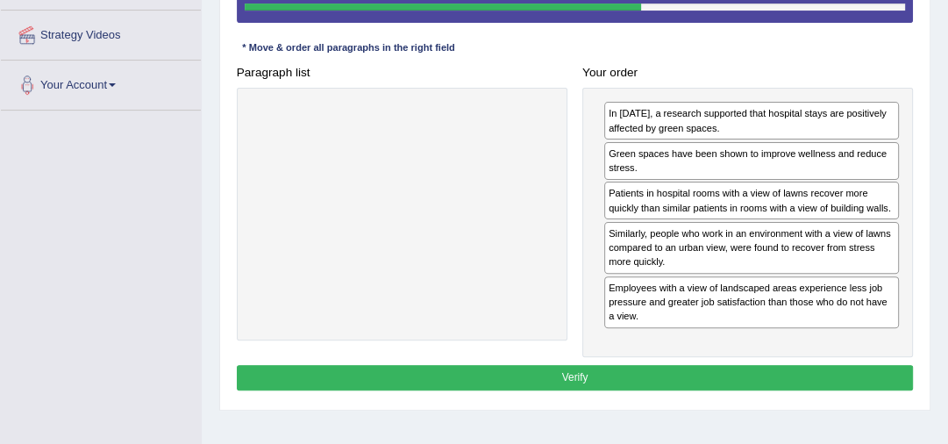
click at [531, 374] on button "Verify" at bounding box center [575, 377] width 677 height 25
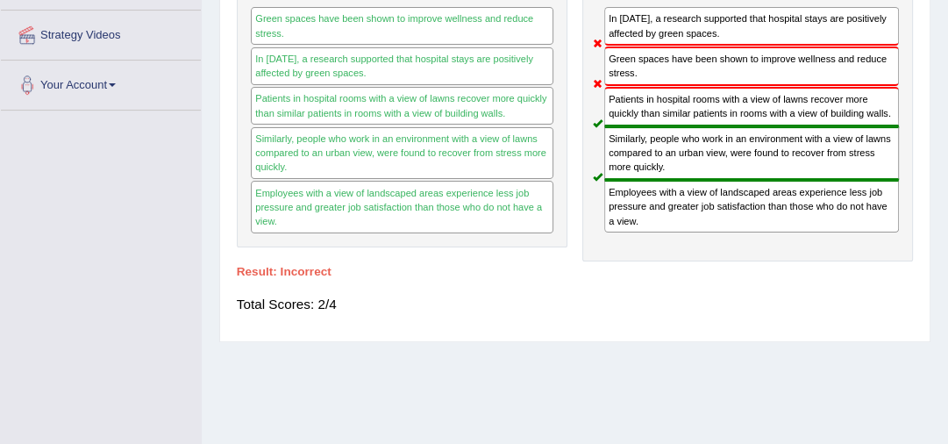
scroll to position [0, 0]
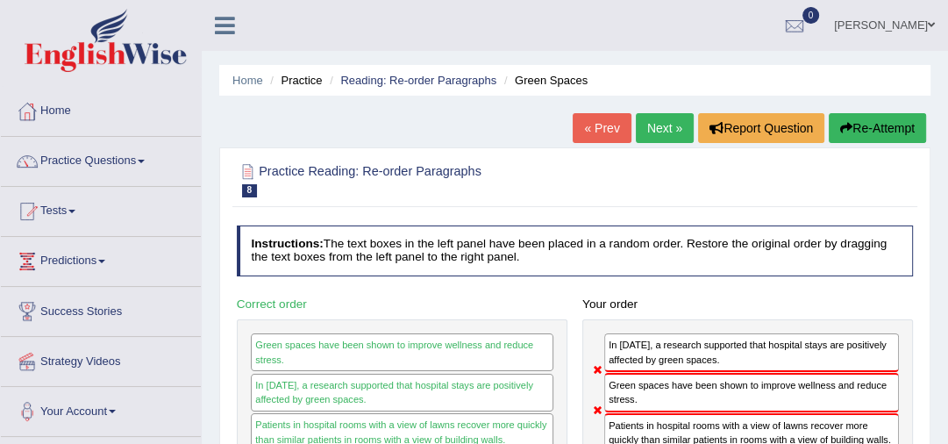
click at [662, 130] on link "Next »" at bounding box center [665, 128] width 58 height 30
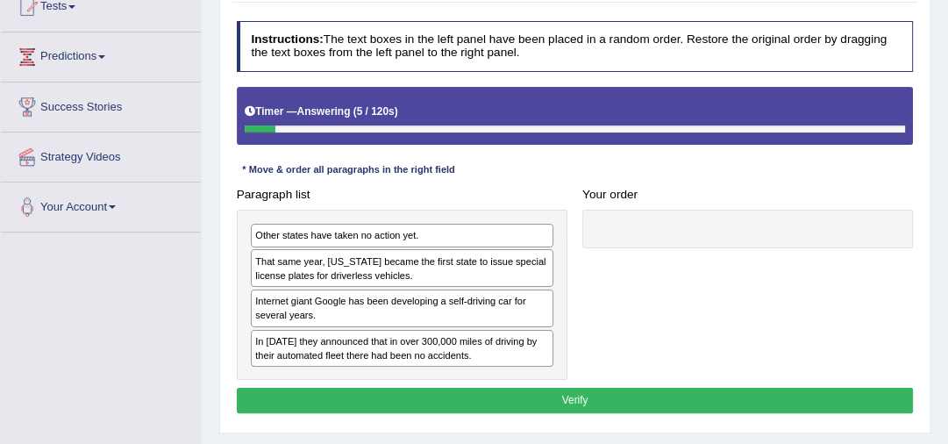
scroll to position [196, 0]
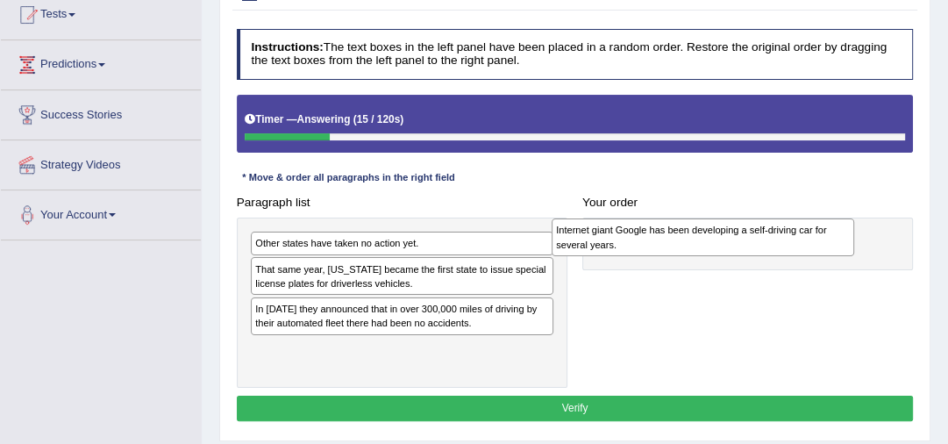
drag, startPoint x: 368, startPoint y: 319, endPoint x: 736, endPoint y: 243, distance: 375.3
click at [736, 243] on div "Internet giant Google has been developing a self-driving car for several years." at bounding box center [703, 237] width 303 height 38
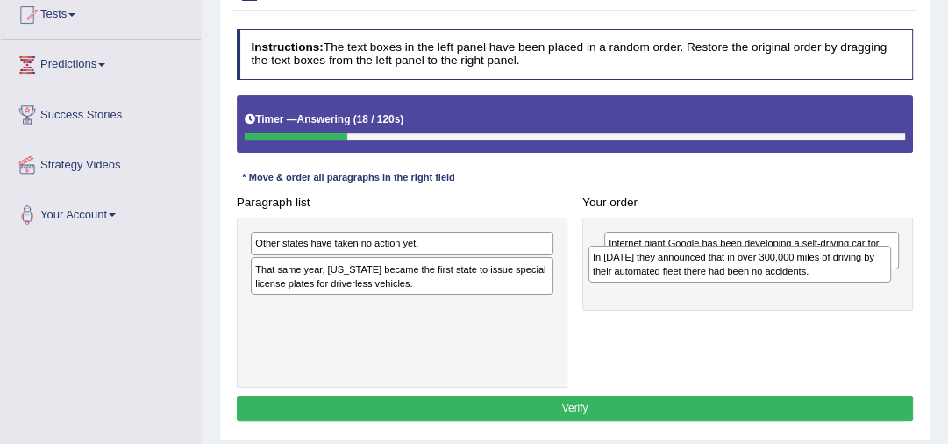
drag, startPoint x: 404, startPoint y: 322, endPoint x: 805, endPoint y: 281, distance: 402.9
click at [805, 281] on div "In 2012 they announced that in over 300,000 miles of driving by their automated…" at bounding box center [739, 265] width 303 height 38
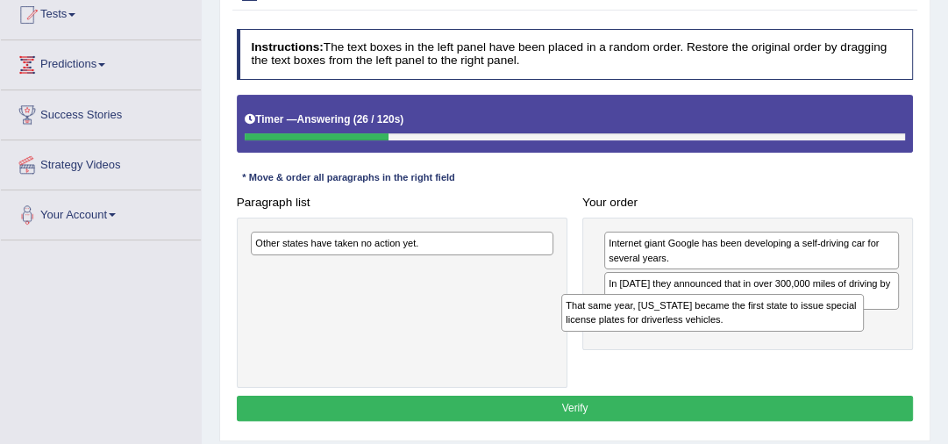
drag, startPoint x: 363, startPoint y: 281, endPoint x: 732, endPoint y: 337, distance: 373.3
click at [732, 337] on div "Paragraph list Other states have taken no action yet. That same year, Nevada be…" at bounding box center [575, 288] width 692 height 198
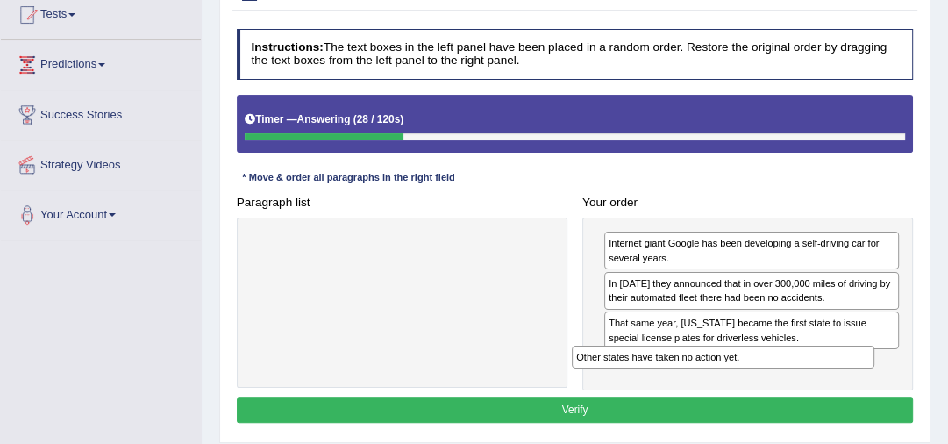
drag, startPoint x: 446, startPoint y: 242, endPoint x: 835, endPoint y: 381, distance: 412.8
click at [835, 381] on div "Paragraph list Other states have taken no action yet. Correct order Internet gi…" at bounding box center [575, 289] width 692 height 201
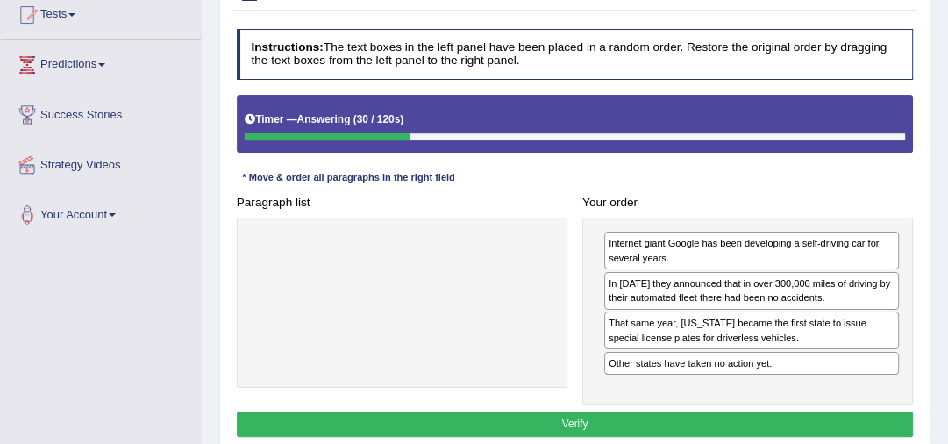
click at [691, 417] on button "Verify" at bounding box center [575, 423] width 677 height 25
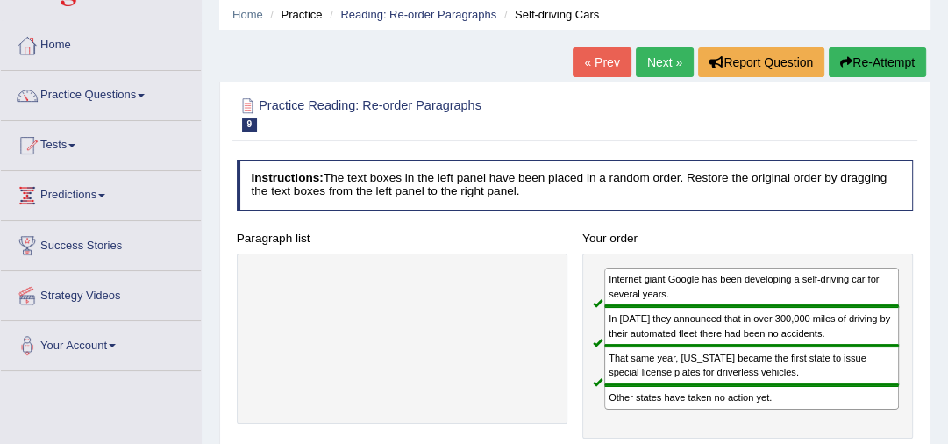
scroll to position [56, 0]
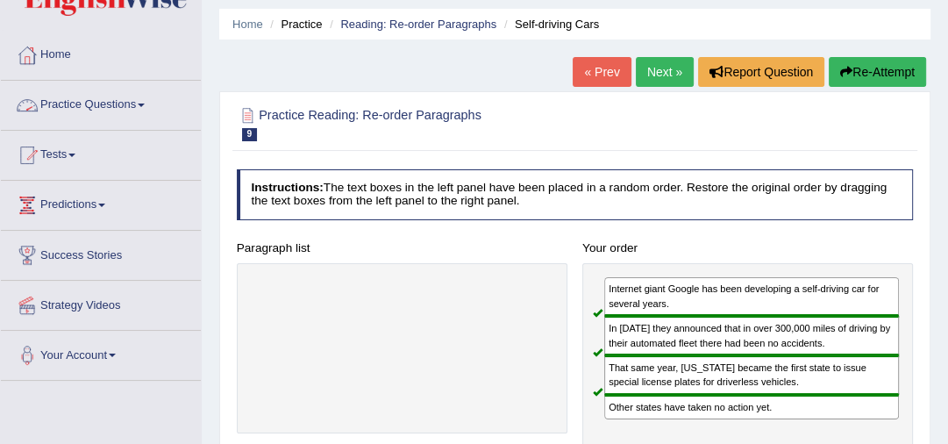
click at [110, 103] on link "Practice Questions" at bounding box center [101, 103] width 200 height 44
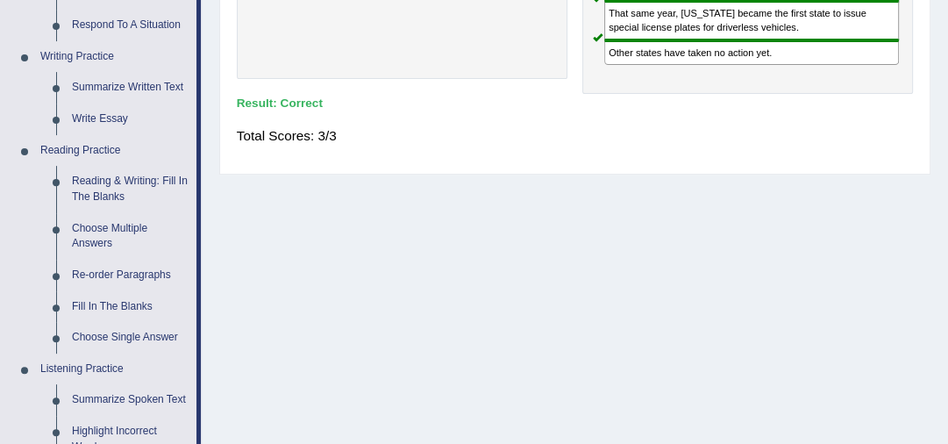
scroll to position [438, 0]
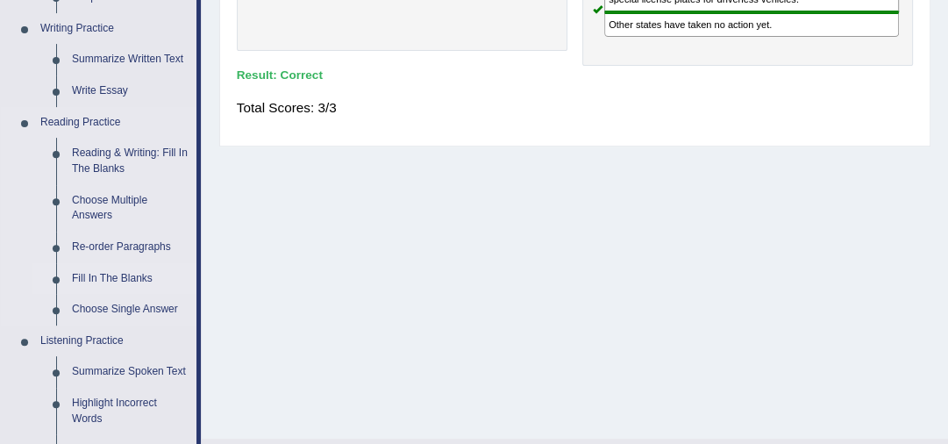
click at [114, 276] on link "Fill In The Blanks" at bounding box center [130, 279] width 132 height 32
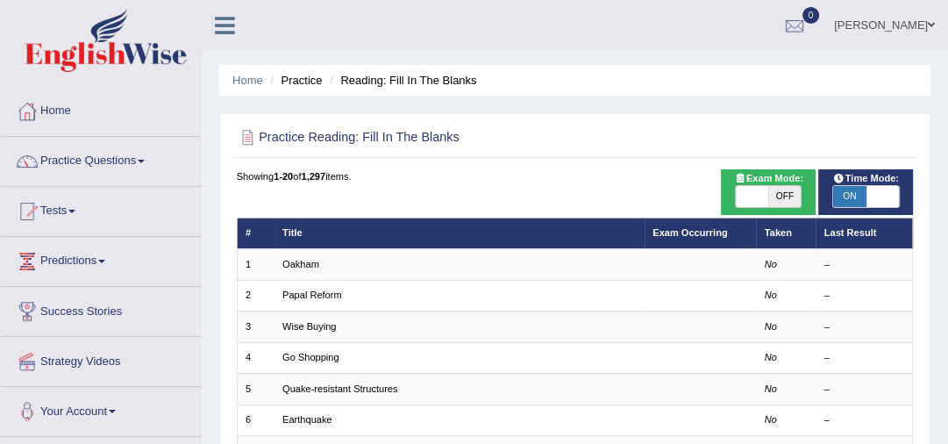
click at [774, 199] on span "OFF" at bounding box center [784, 196] width 32 height 21
checkbox input "true"
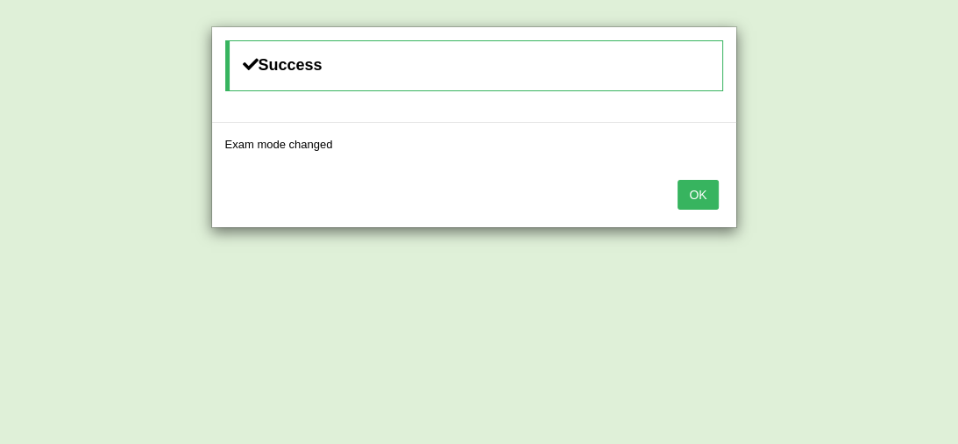
click at [703, 192] on button "OK" at bounding box center [698, 195] width 40 height 30
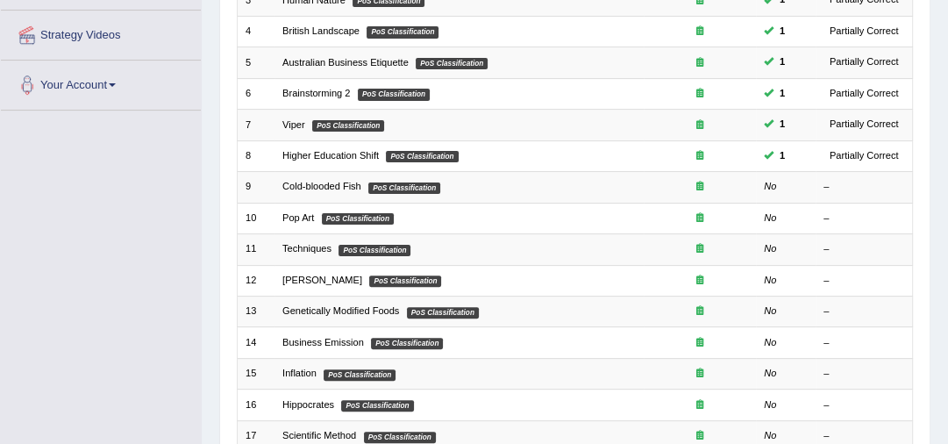
scroll to position [337, 0]
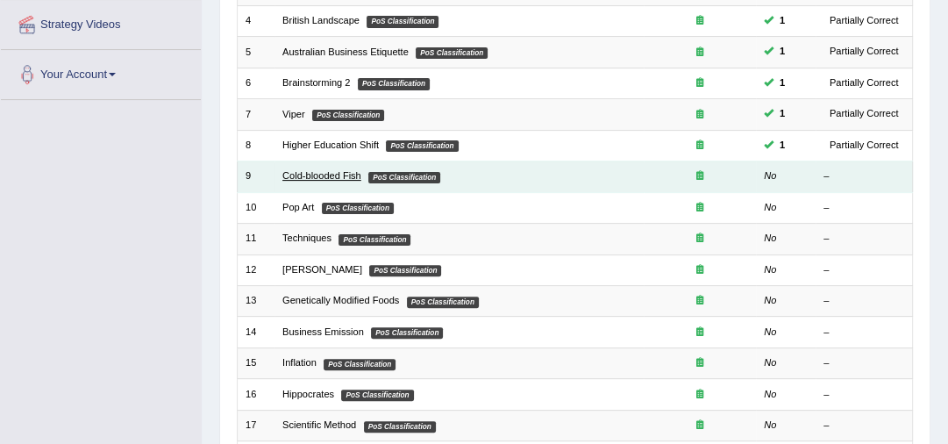
click at [292, 176] on link "Cold-blooded Fish" at bounding box center [321, 175] width 79 height 11
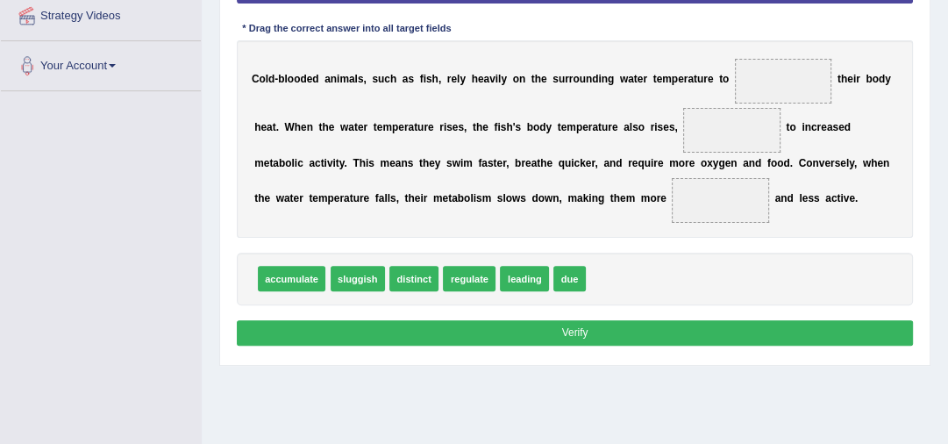
scroll to position [407, 0]
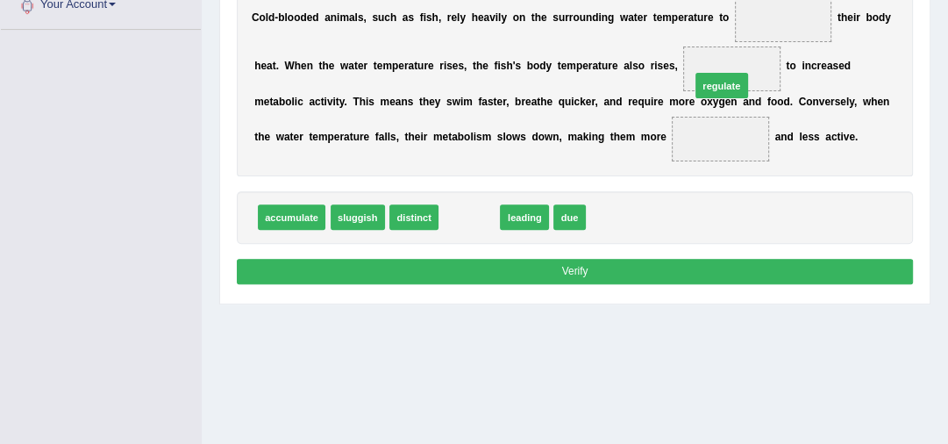
drag, startPoint x: 470, startPoint y: 217, endPoint x: 777, endPoint y: 48, distance: 350.5
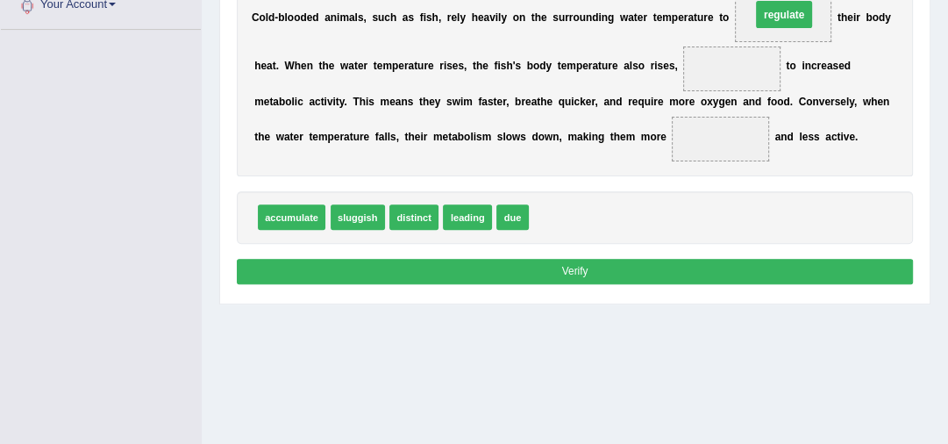
drag, startPoint x: 739, startPoint y: 63, endPoint x: 803, endPoint y: -1, distance: 90.5
drag, startPoint x: 510, startPoint y: 214, endPoint x: 766, endPoint y: 53, distance: 301.9
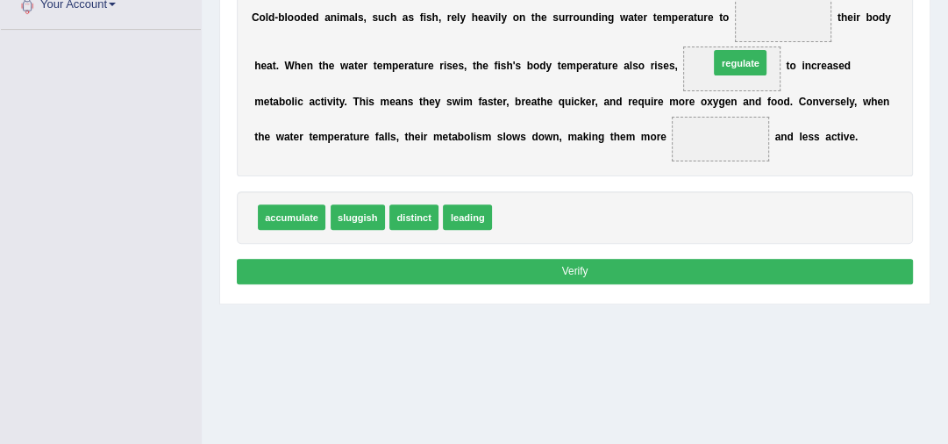
drag, startPoint x: 519, startPoint y: 221, endPoint x: 808, endPoint y: 11, distance: 357.1
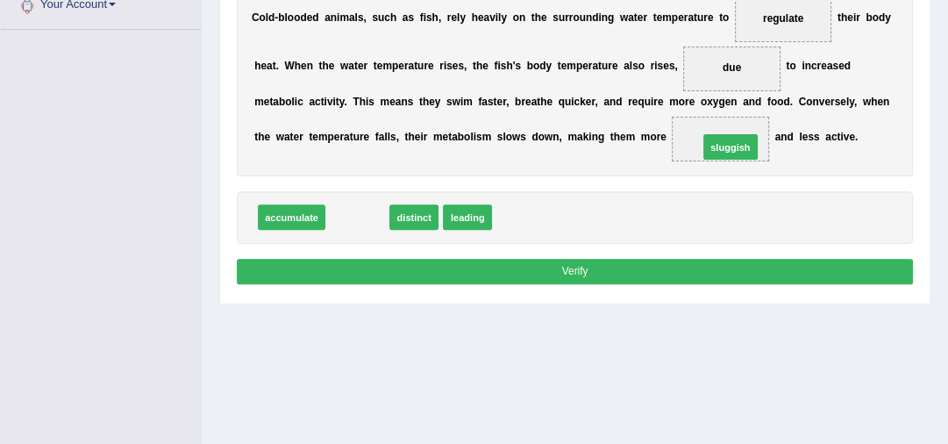
drag, startPoint x: 357, startPoint y: 216, endPoint x: 795, endPoint y: 133, distance: 446.2
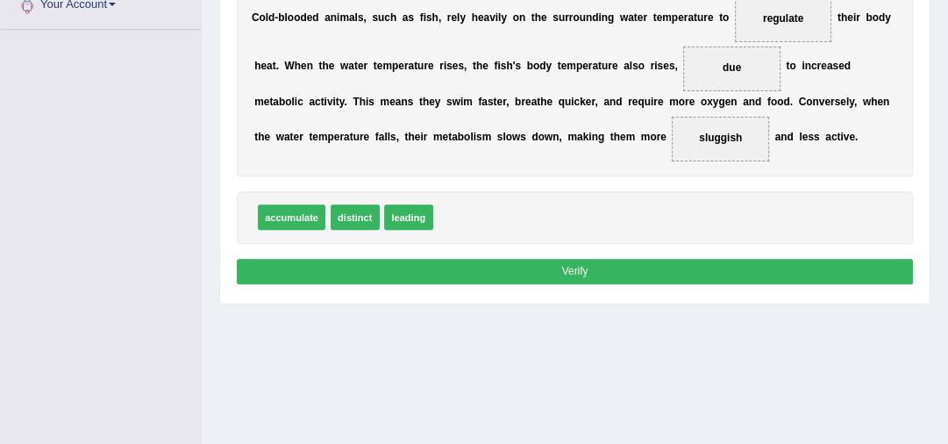
click at [568, 267] on button "Verify" at bounding box center [575, 271] width 677 height 25
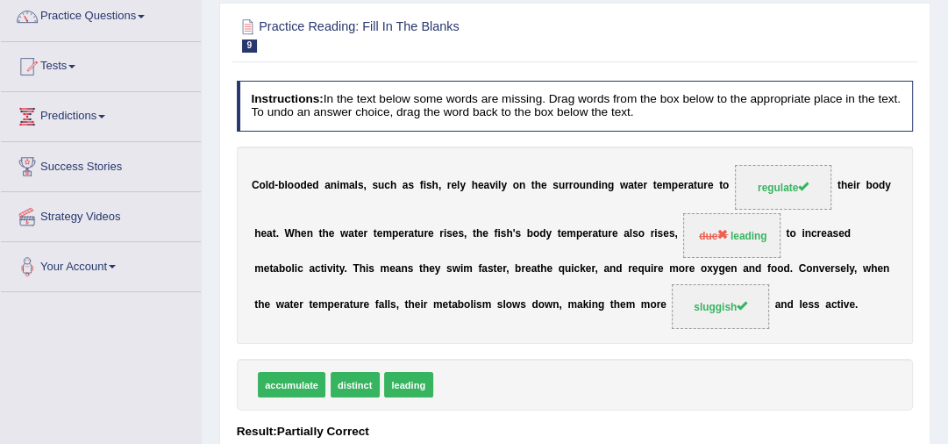
scroll to position [52, 0]
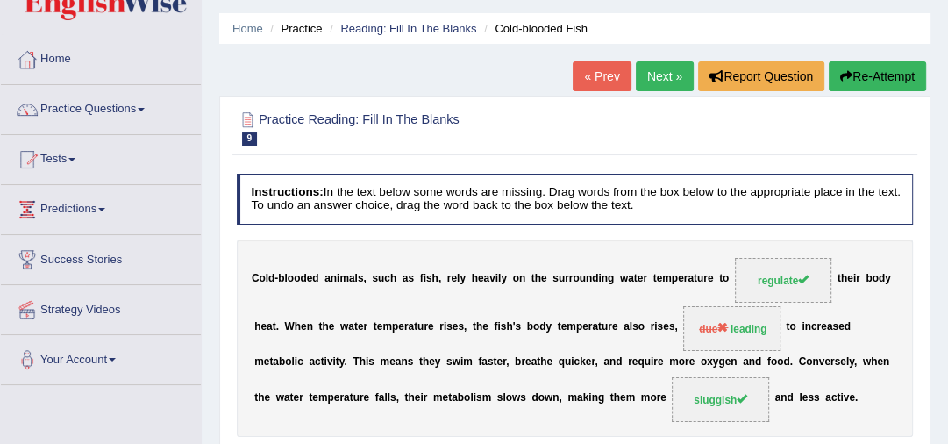
click at [653, 70] on link "Next »" at bounding box center [665, 76] width 58 height 30
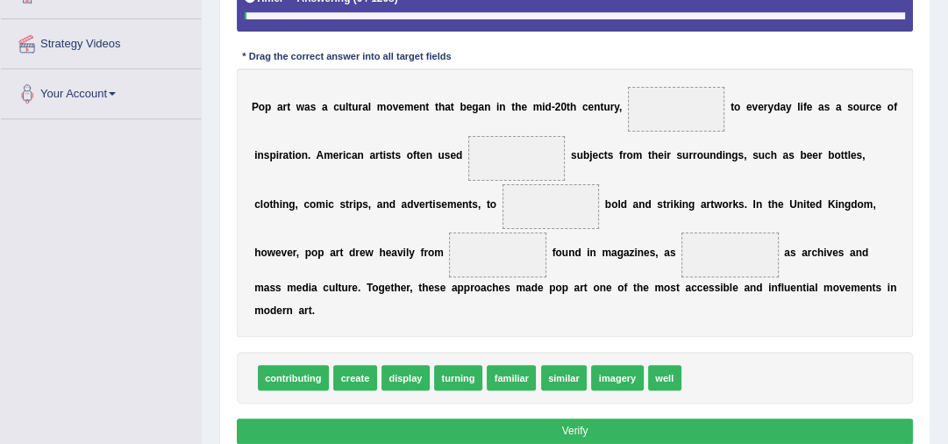
scroll to position [366, 0]
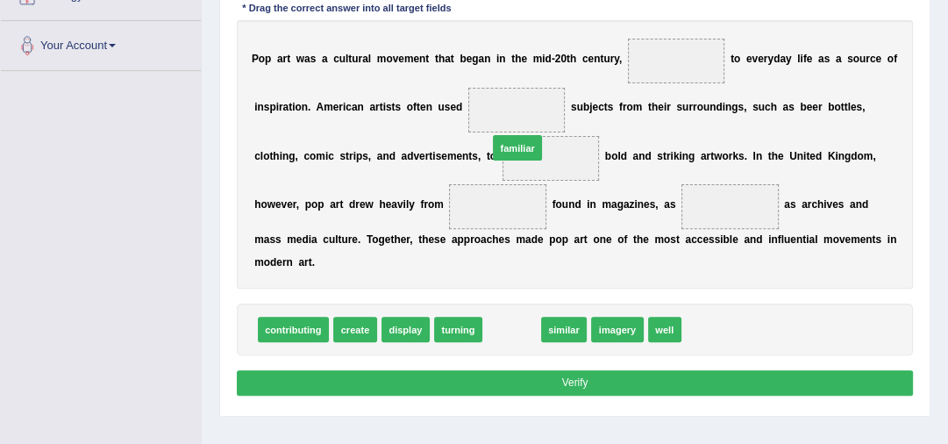
drag, startPoint x: 516, startPoint y: 328, endPoint x: 512, endPoint y: 96, distance: 232.4
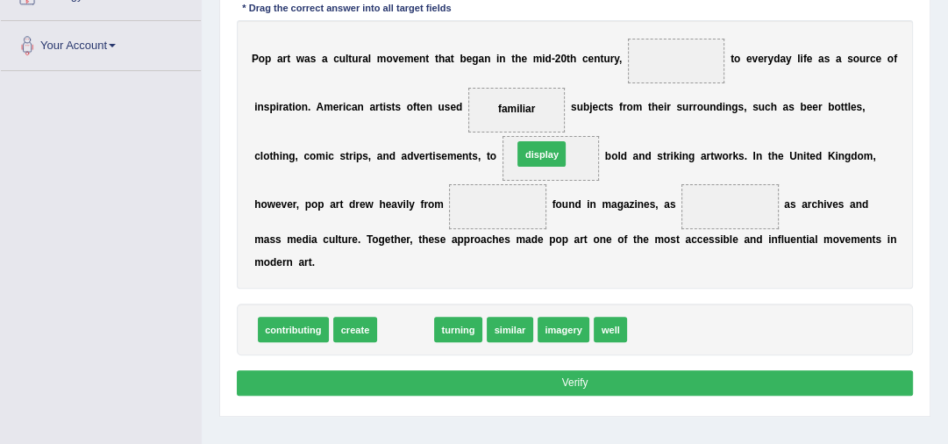
drag, startPoint x: 403, startPoint y: 329, endPoint x: 563, endPoint y: 123, distance: 261.2
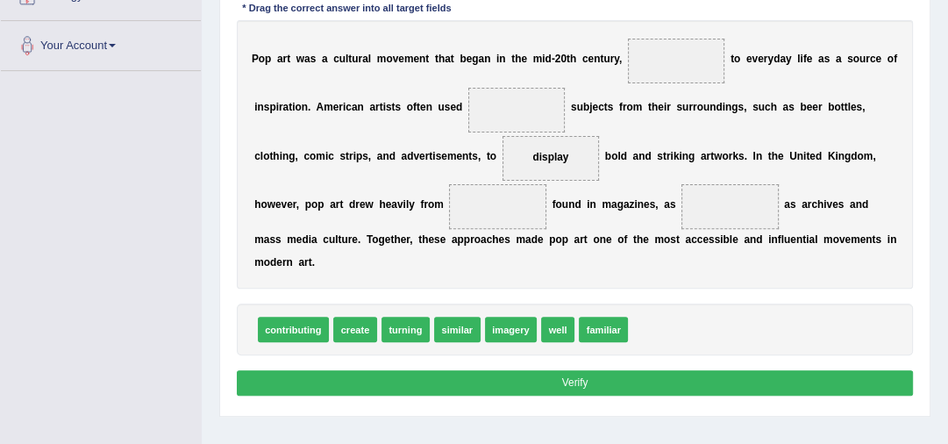
drag, startPoint x: 607, startPoint y: 323, endPoint x: 523, endPoint y: 105, distance: 233.2
drag, startPoint x: 601, startPoint y: 326, endPoint x: 495, endPoint y: 85, distance: 263.5
click at [510, 331] on span "imagery" at bounding box center [511, 329] width 52 height 25
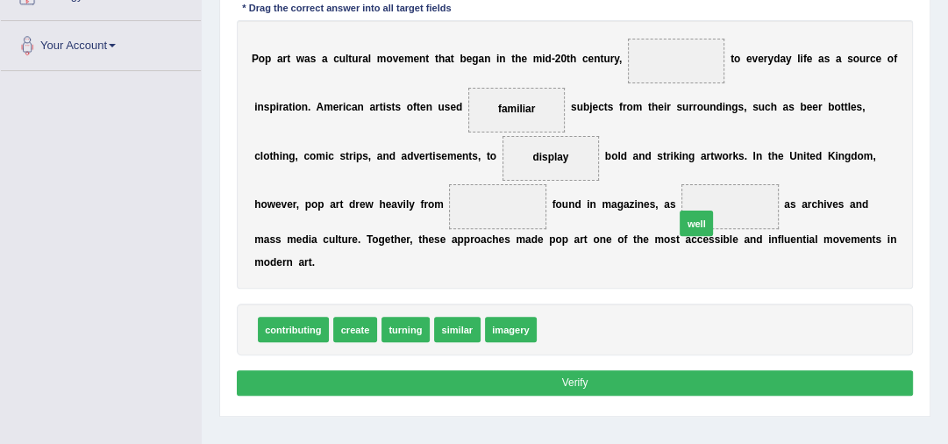
drag, startPoint x: 557, startPoint y: 331, endPoint x: 720, endPoint y: 207, distance: 204.7
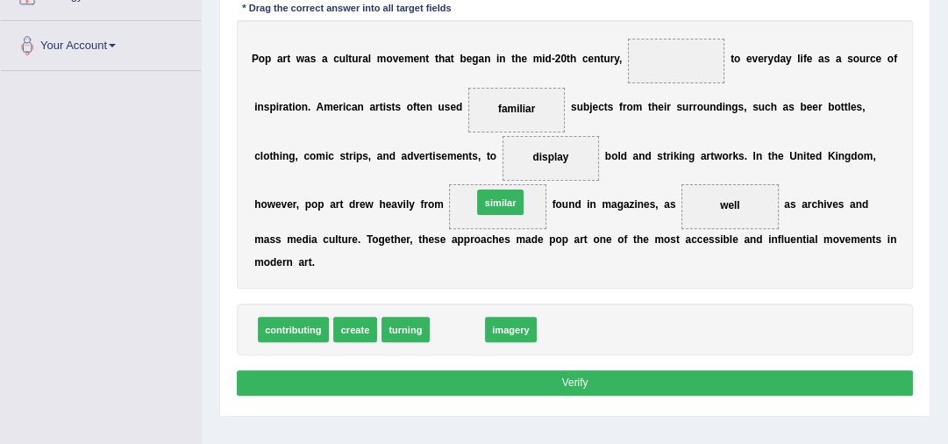
drag, startPoint x: 465, startPoint y: 333, endPoint x: 516, endPoint y: 184, distance: 157.5
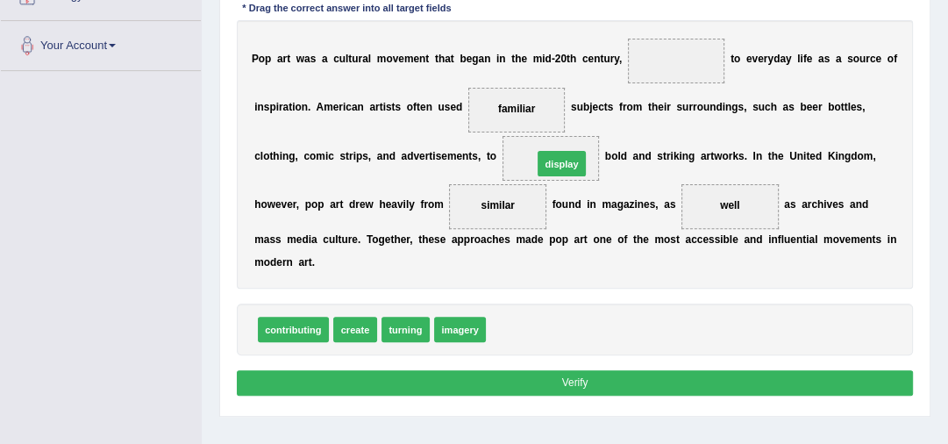
drag, startPoint x: 500, startPoint y: 329, endPoint x: 555, endPoint y: 133, distance: 203.2
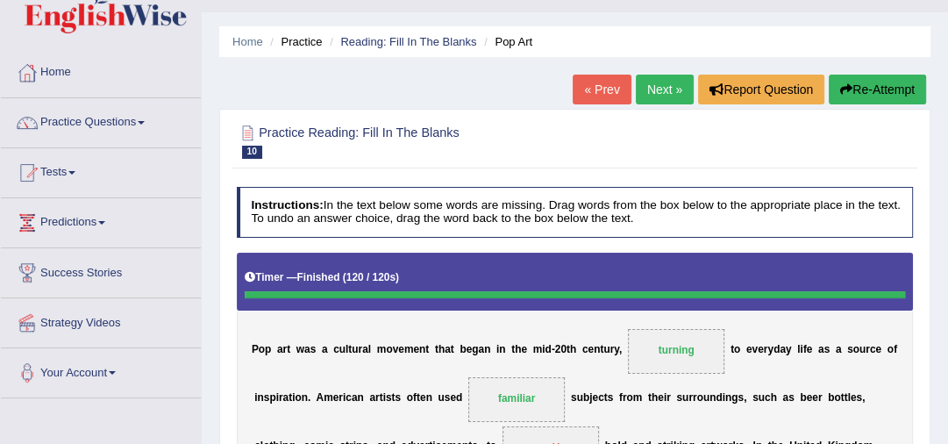
scroll to position [0, 0]
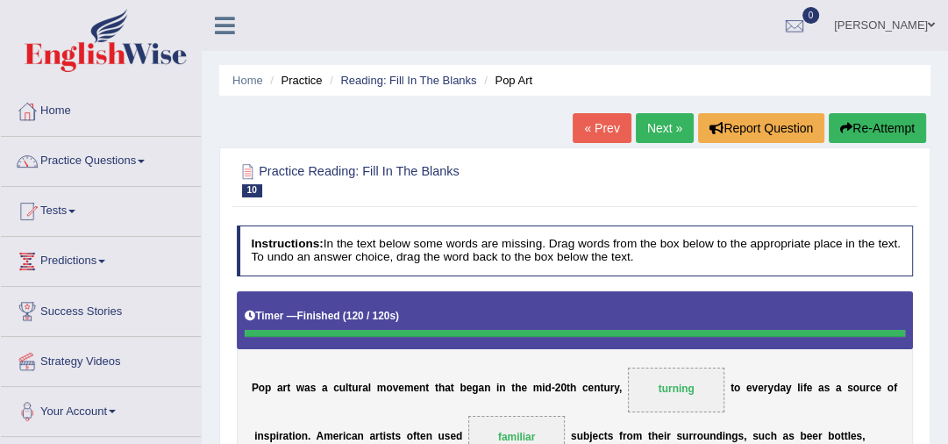
click at [664, 131] on link "Next »" at bounding box center [665, 128] width 58 height 30
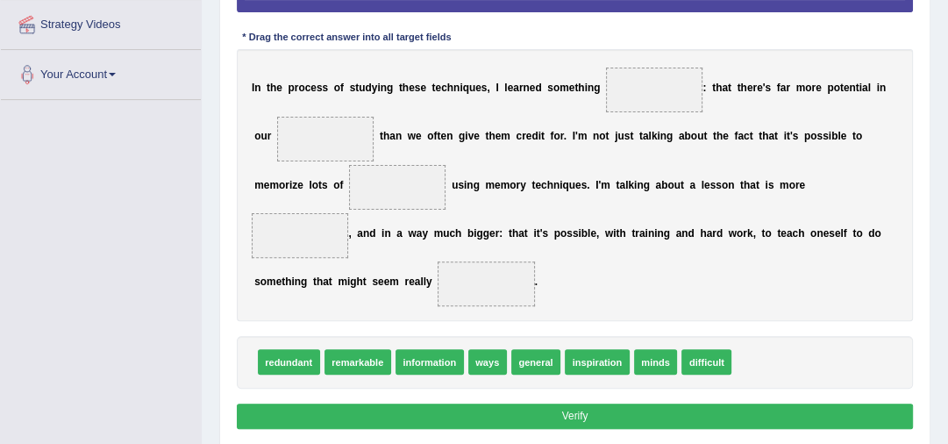
scroll to position [398, 0]
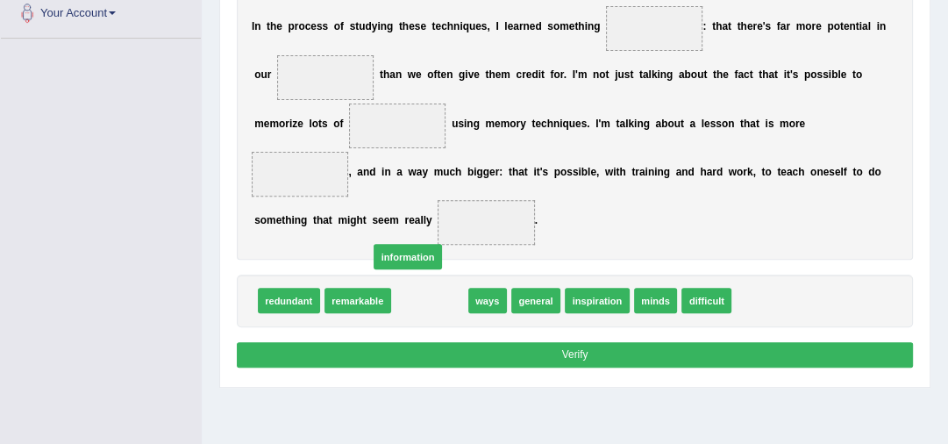
drag, startPoint x: 440, startPoint y: 302, endPoint x: 331, endPoint y: 139, distance: 196.0
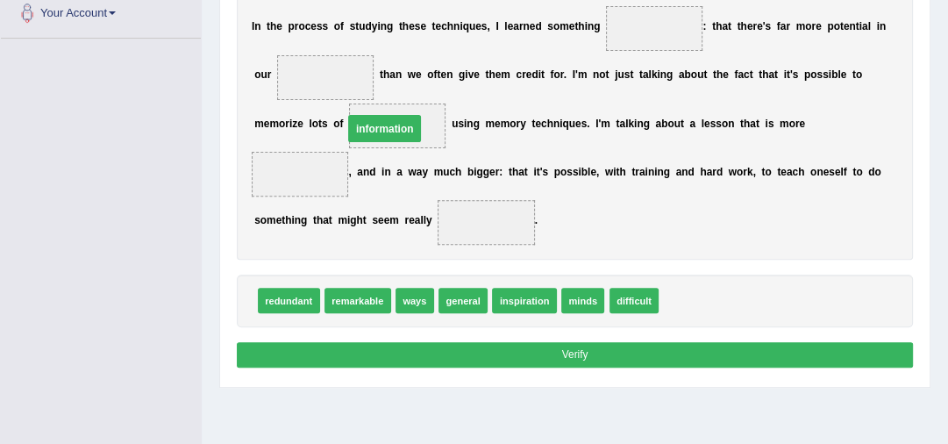
drag, startPoint x: 314, startPoint y: 167, endPoint x: 413, endPoint y: 113, distance: 112.6
drag, startPoint x: 409, startPoint y: 122, endPoint x: 506, endPoint y: 337, distance: 235.9
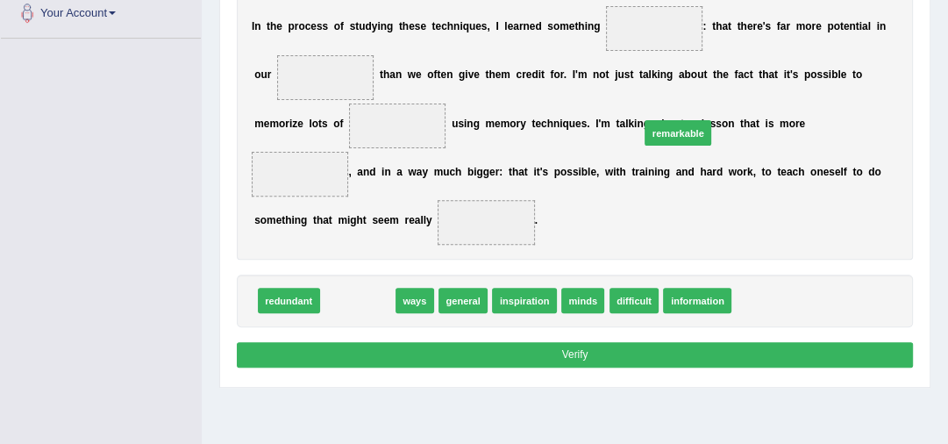
drag, startPoint x: 355, startPoint y: 303, endPoint x: 721, endPoint y: 90, distance: 423.2
click at [721, 90] on div "Instructions: In the text below some words are missing. Drag words from the box…" at bounding box center [574, 99] width 684 height 559
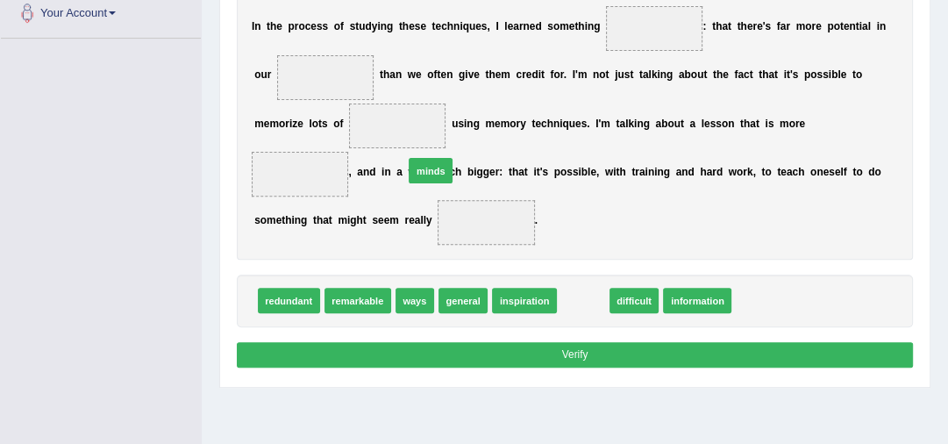
drag, startPoint x: 583, startPoint y: 301, endPoint x: 358, endPoint y: 102, distance: 300.7
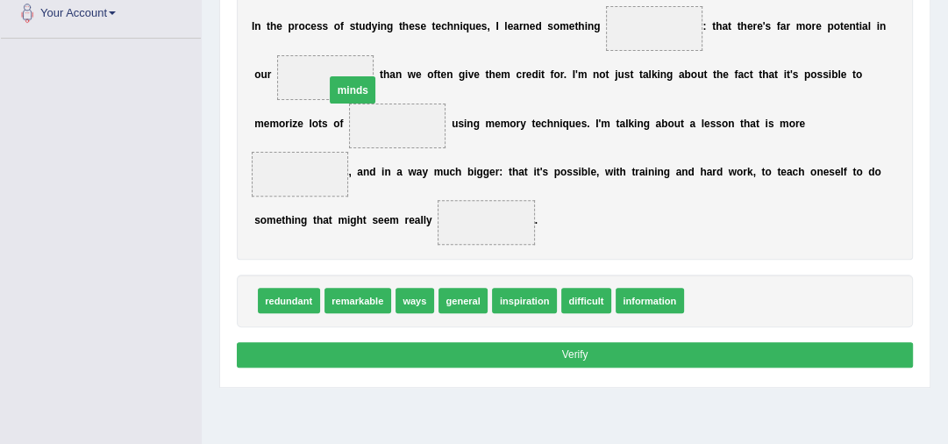
drag, startPoint x: 394, startPoint y: 122, endPoint x: 338, endPoint y: 75, distance: 73.4
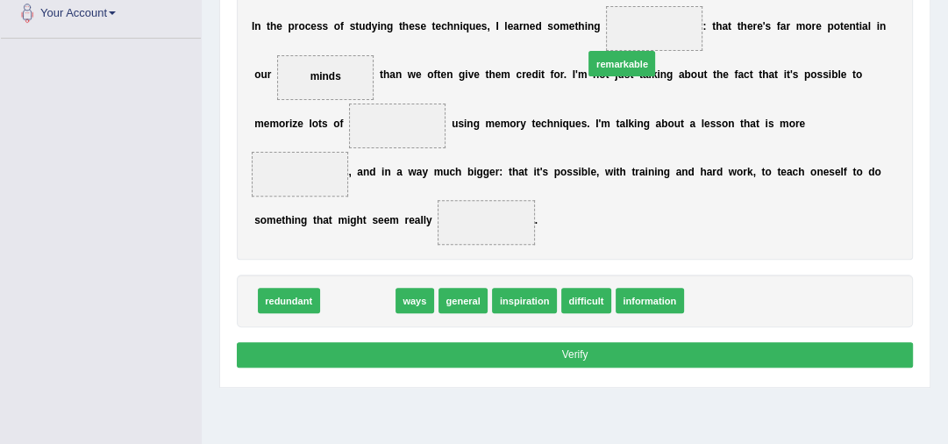
drag, startPoint x: 360, startPoint y: 301, endPoint x: 671, endPoint y: 21, distance: 418.5
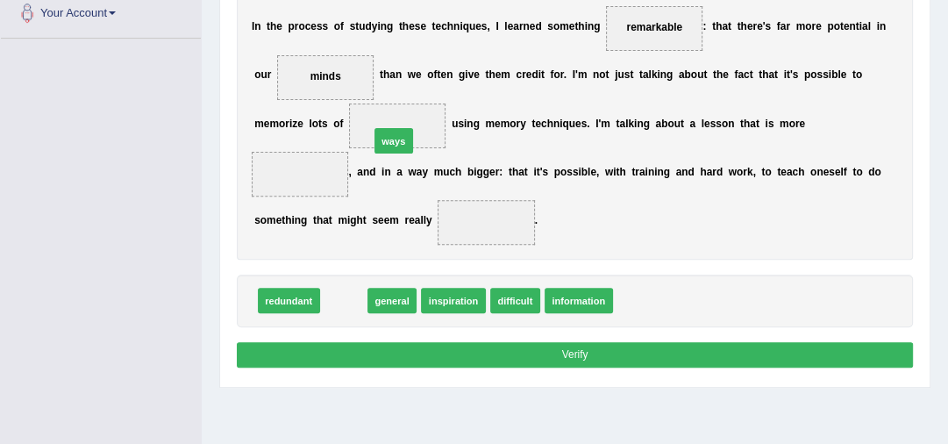
drag, startPoint x: 347, startPoint y: 302, endPoint x: 406, endPoint y: 114, distance: 196.6
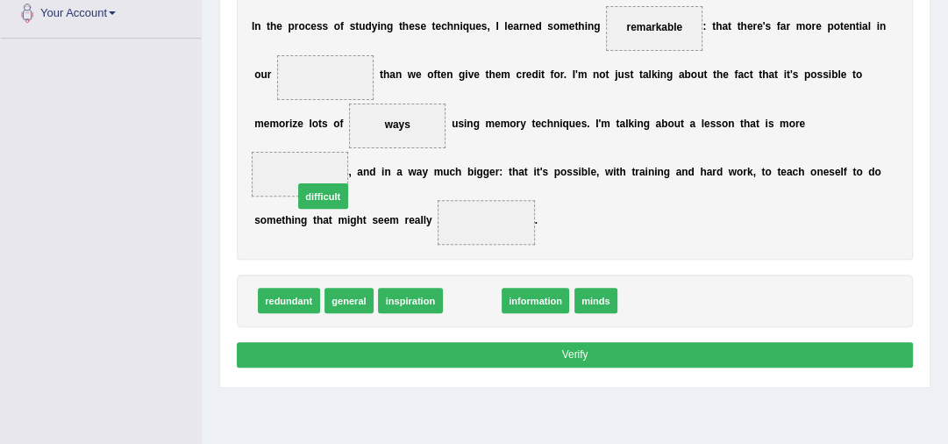
drag, startPoint x: 476, startPoint y: 300, endPoint x: 298, endPoint y: 175, distance: 217.8
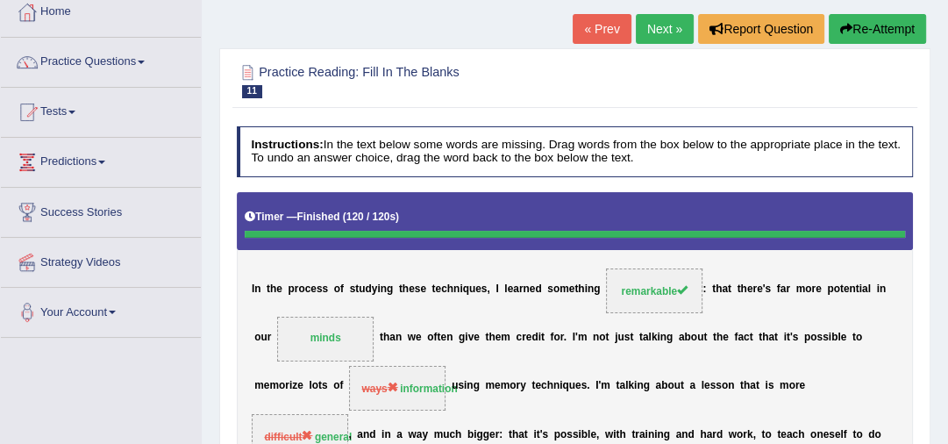
scroll to position [70, 0]
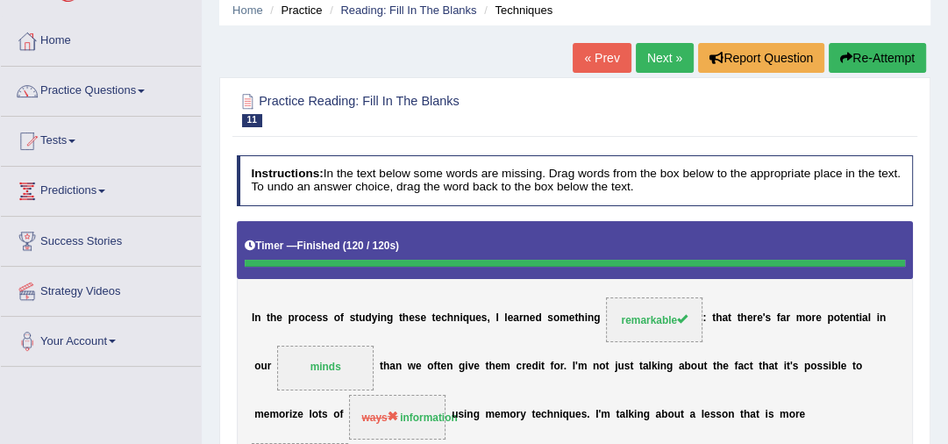
click at [661, 53] on link "Next »" at bounding box center [665, 58] width 58 height 30
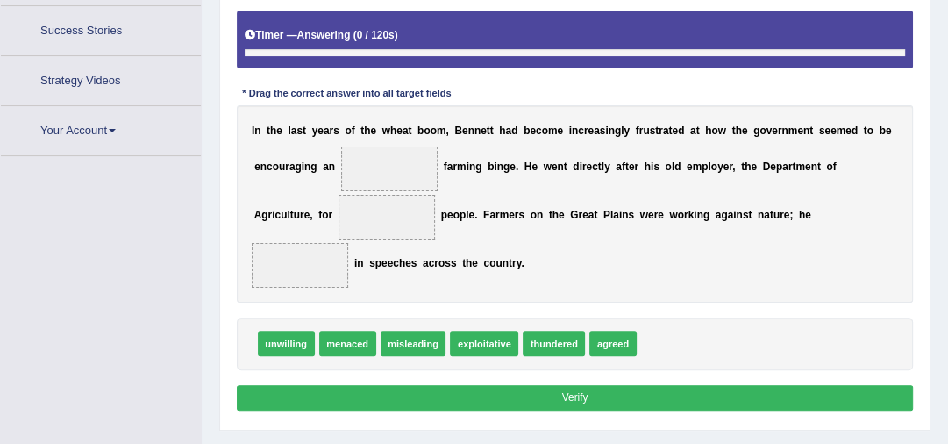
scroll to position [319, 0]
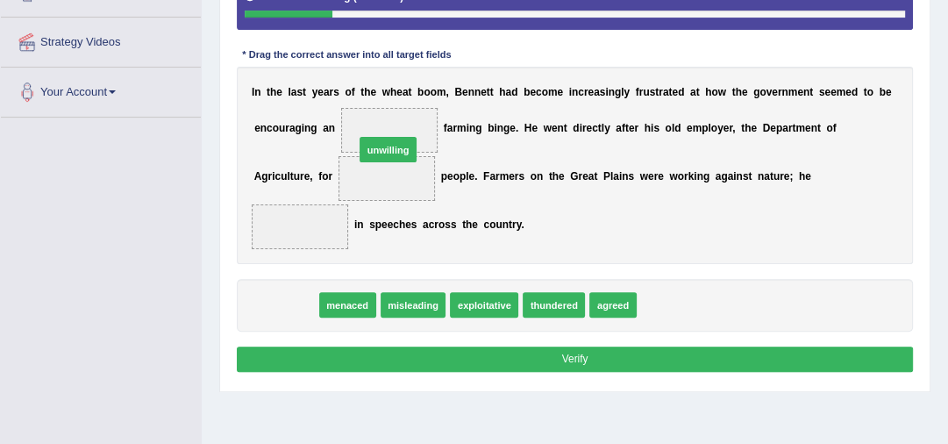
drag, startPoint x: 296, startPoint y: 307, endPoint x: 417, endPoint y: 124, distance: 219.1
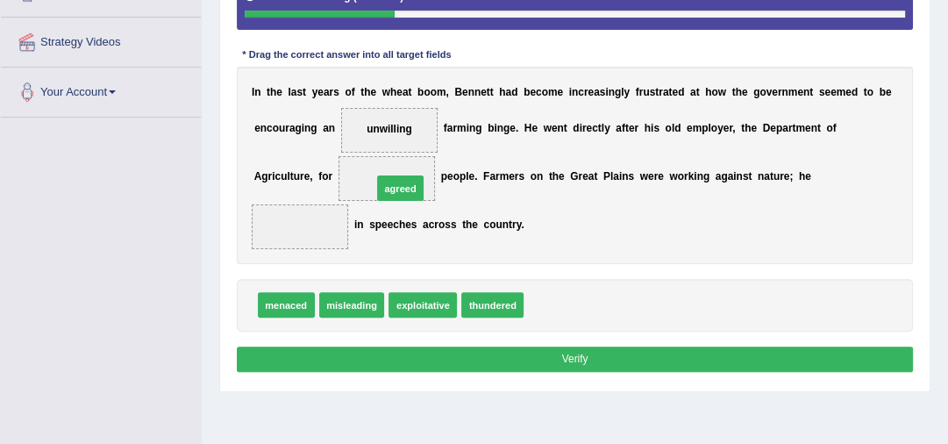
drag, startPoint x: 552, startPoint y: 304, endPoint x: 374, endPoint y: 167, distance: 225.0
drag, startPoint x: 557, startPoint y: 306, endPoint x: 383, endPoint y: 123, distance: 252.5
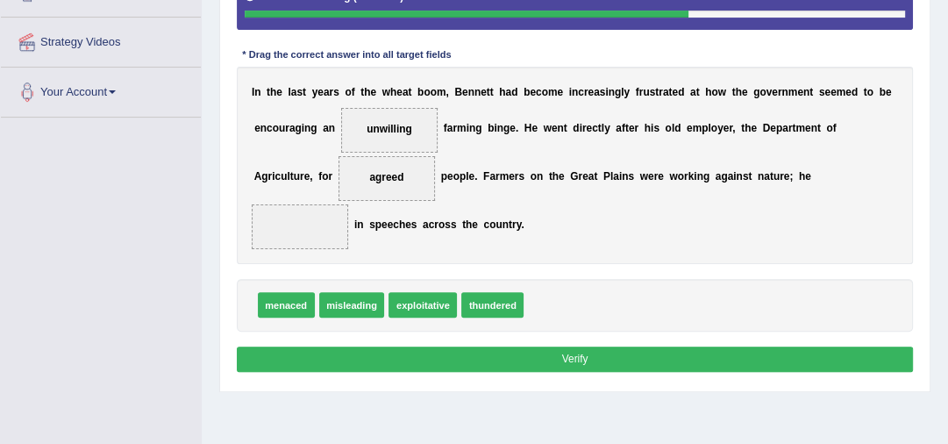
click at [350, 303] on span "misleading" at bounding box center [352, 304] width 66 height 25
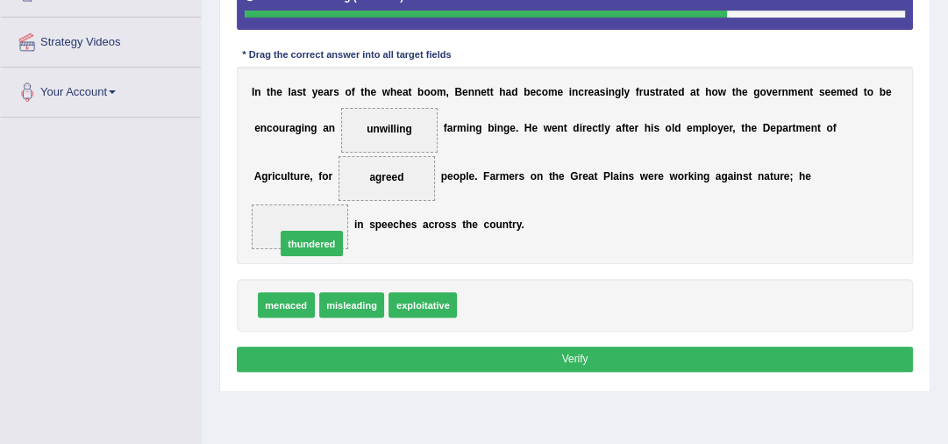
drag, startPoint x: 490, startPoint y: 308, endPoint x: 277, endPoint y: 235, distance: 225.2
click at [511, 361] on button "Verify" at bounding box center [575, 358] width 677 height 25
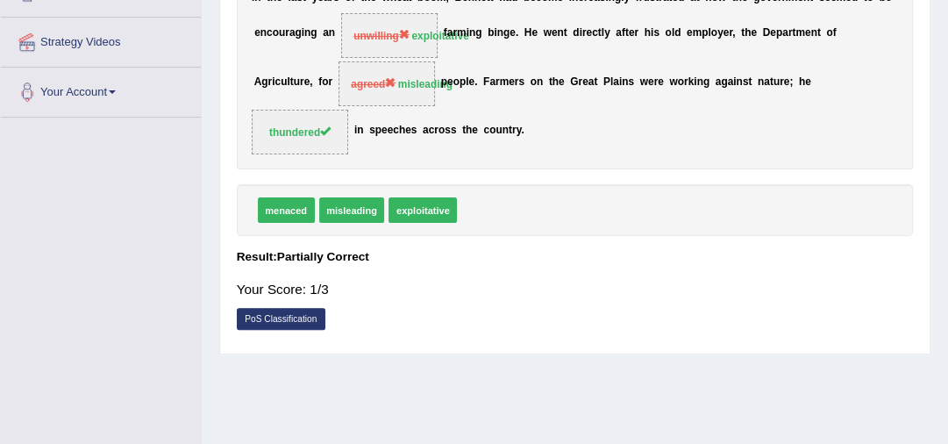
scroll to position [0, 0]
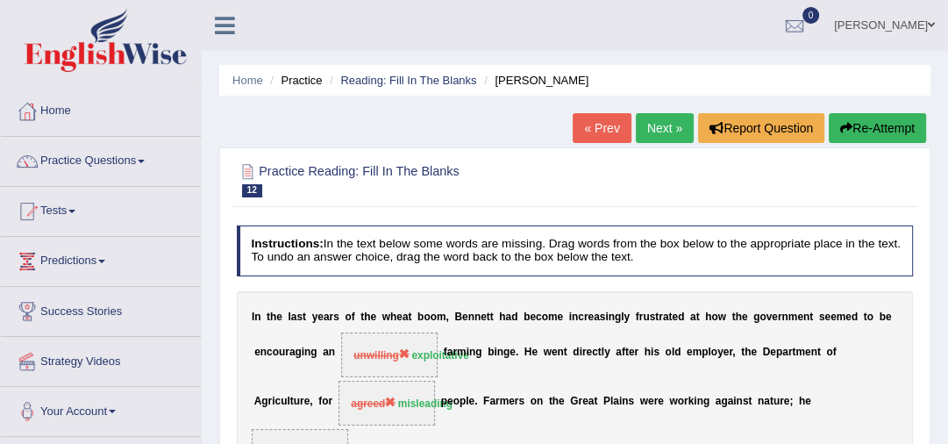
click at [652, 130] on link "Next »" at bounding box center [665, 128] width 58 height 30
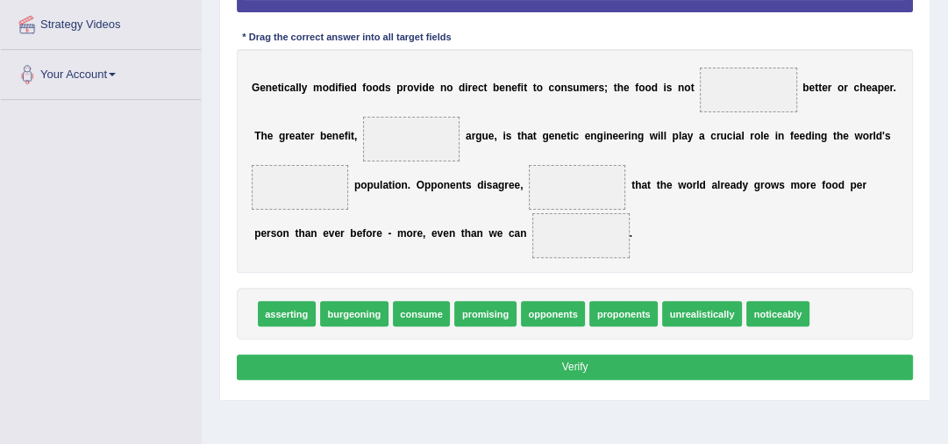
scroll to position [398, 0]
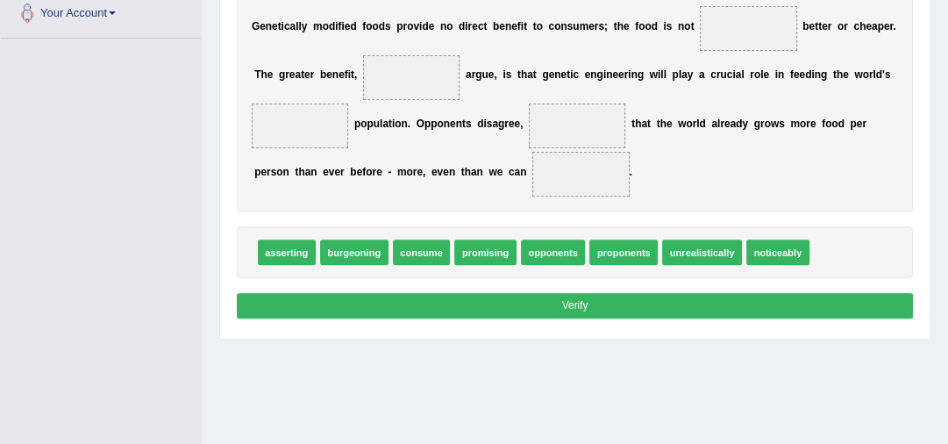
click at [537, 302] on button "Verify" at bounding box center [575, 305] width 677 height 25
drag, startPoint x: 487, startPoint y: 253, endPoint x: 768, endPoint y: 69, distance: 335.9
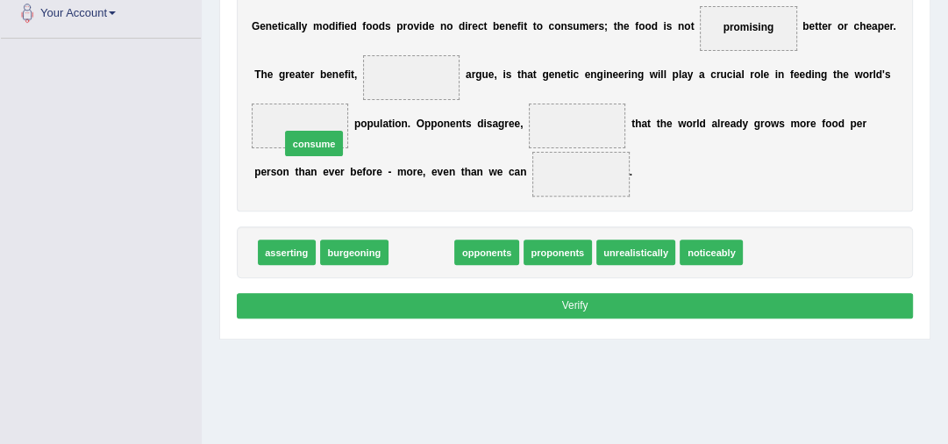
drag, startPoint x: 428, startPoint y: 253, endPoint x: 301, endPoint y: 123, distance: 181.7
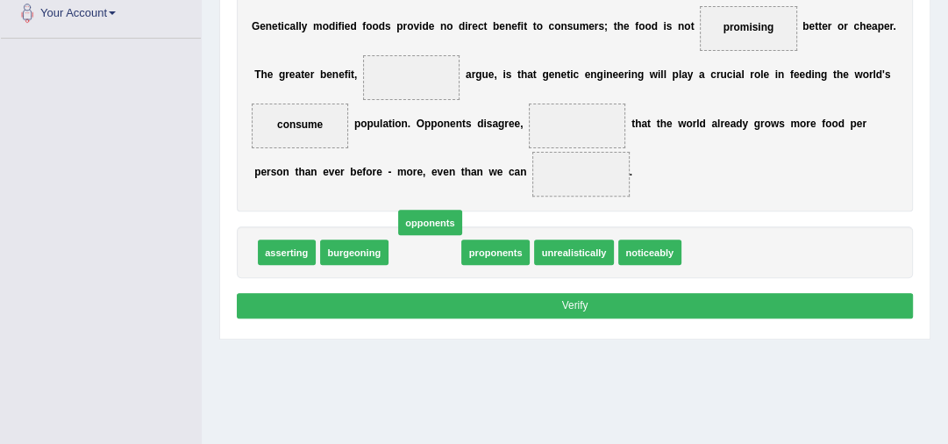
drag, startPoint x: 431, startPoint y: 254, endPoint x: 430, endPoint y: 122, distance: 132.4
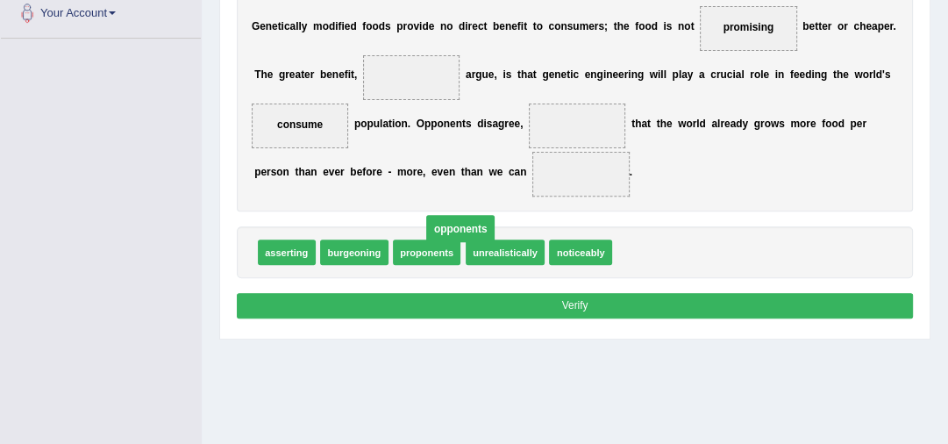
drag, startPoint x: 415, startPoint y: 70, endPoint x: 483, endPoint y: 267, distance: 208.0
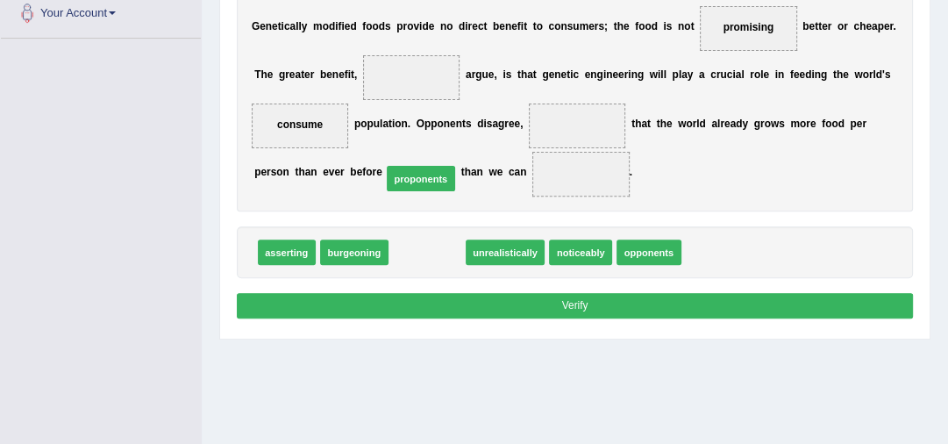
drag, startPoint x: 438, startPoint y: 253, endPoint x: 413, endPoint y: 84, distance: 170.3
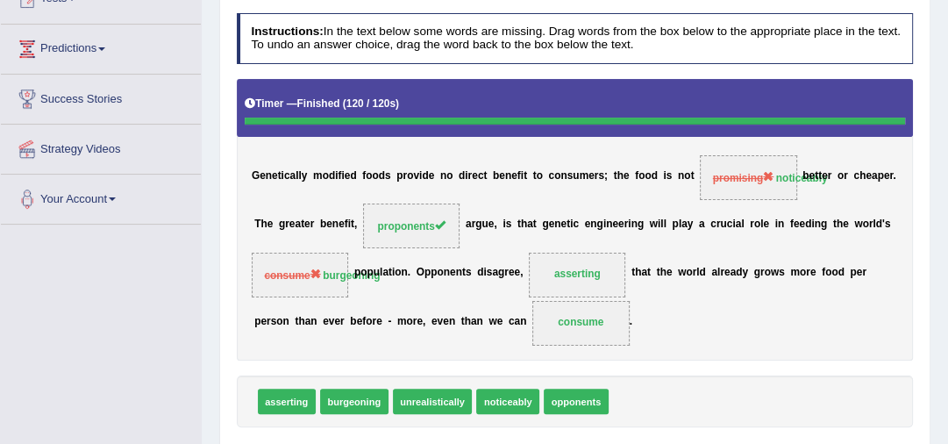
scroll to position [202, 0]
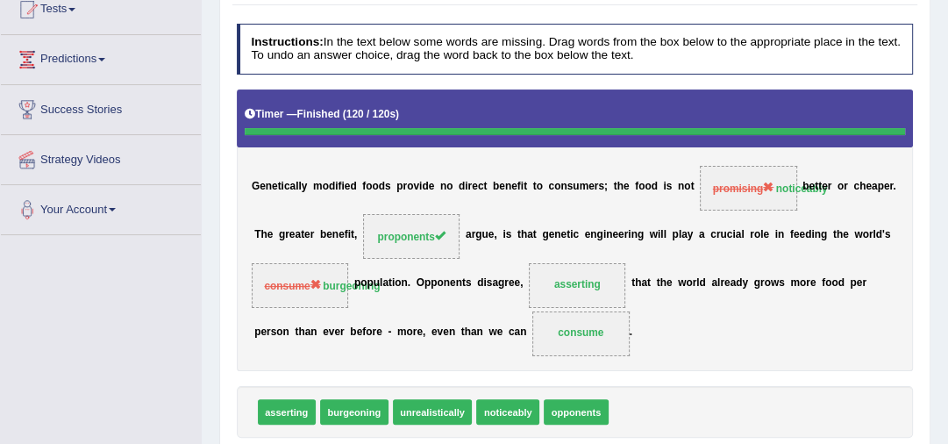
click at [947, 8] on div "Home Practice Reading: Fill In The Blanks Genetically Modified Foods « Prev Nex…" at bounding box center [575, 236] width 746 height 877
click at [947, 11] on html "Toggle navigation Home Practice Questions Speaking Practice Read Aloud Repeat S…" at bounding box center [474, 20] width 948 height 444
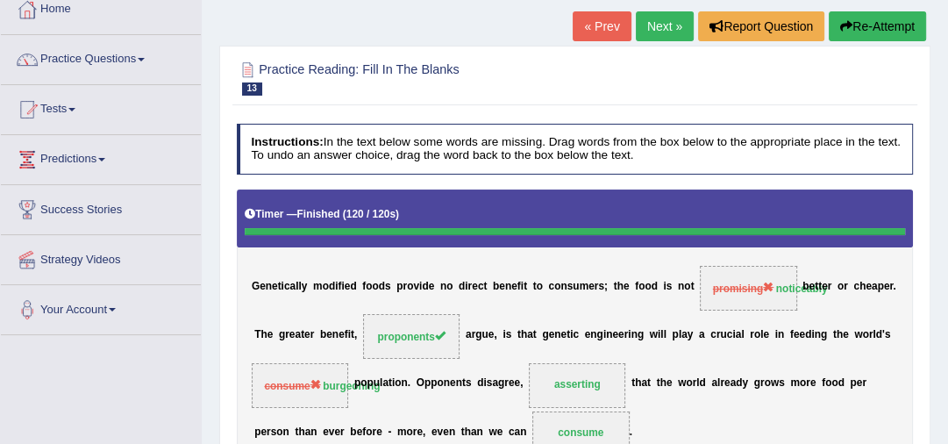
scroll to position [89, 0]
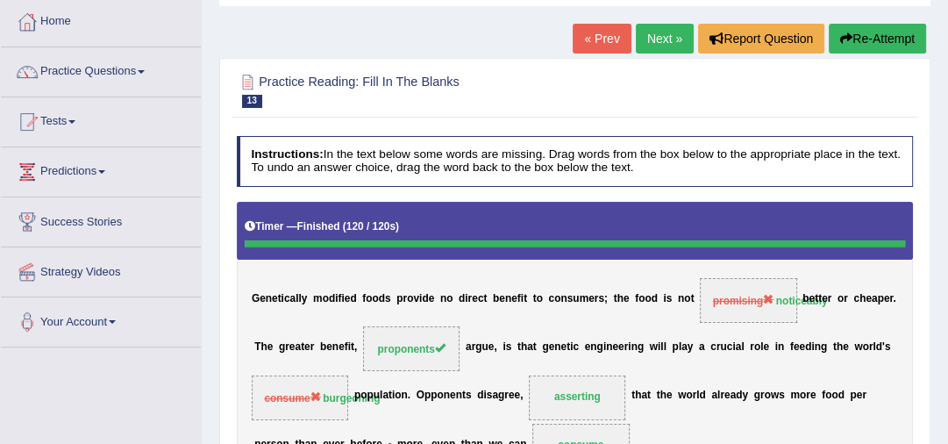
click at [657, 42] on link "Next »" at bounding box center [665, 39] width 58 height 30
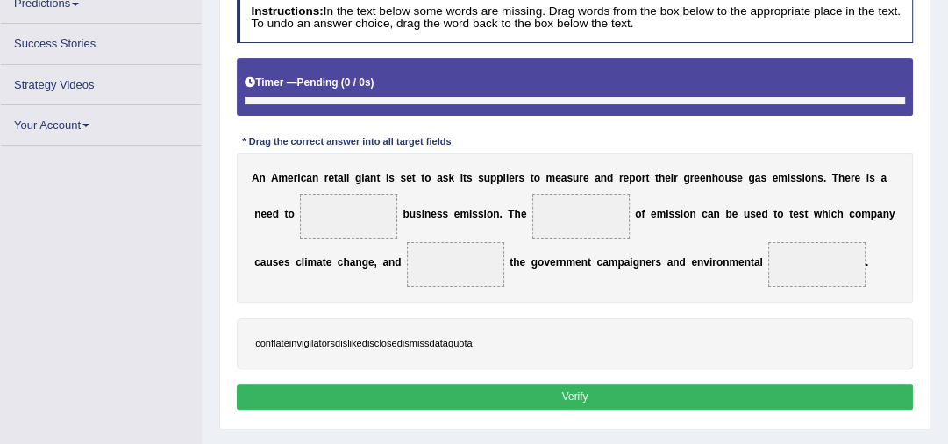
scroll to position [257, 0]
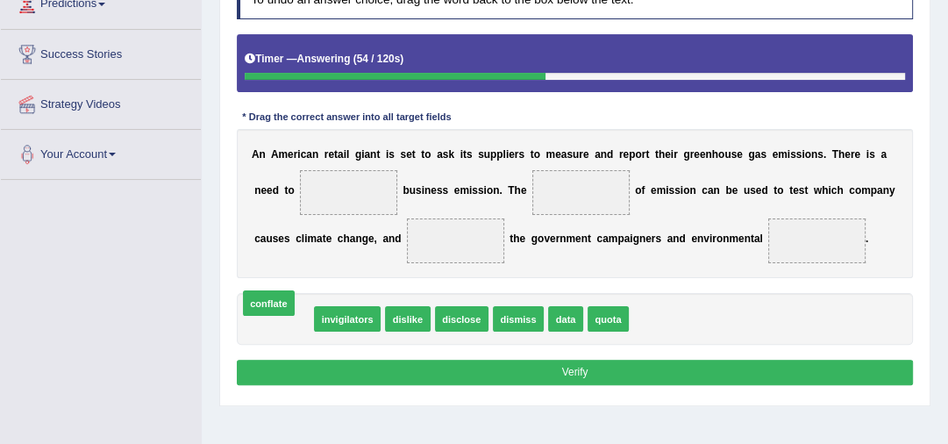
drag, startPoint x: 284, startPoint y: 323, endPoint x: 267, endPoint y: 303, distance: 26.1
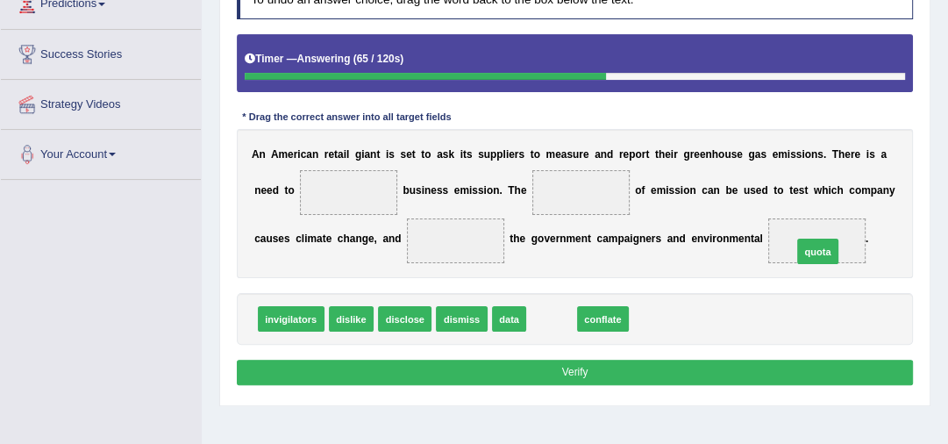
drag, startPoint x: 556, startPoint y: 315, endPoint x: 869, endPoint y: 235, distance: 323.1
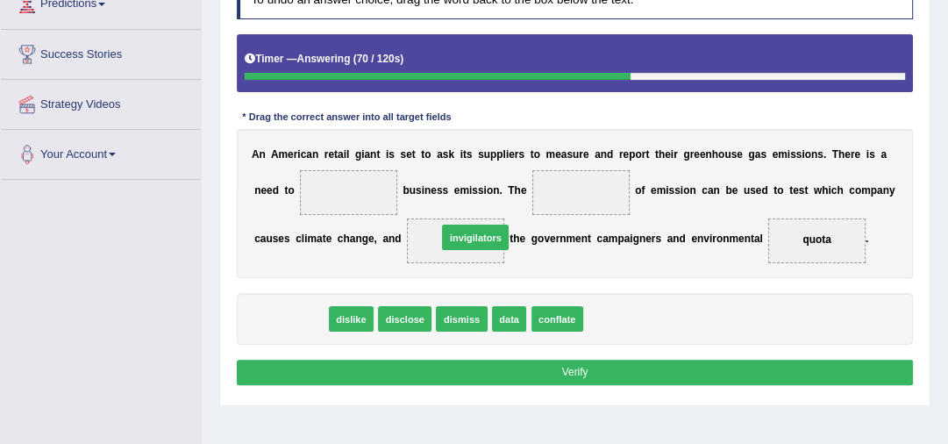
drag, startPoint x: 298, startPoint y: 319, endPoint x: 516, endPoint y: 223, distance: 237.9
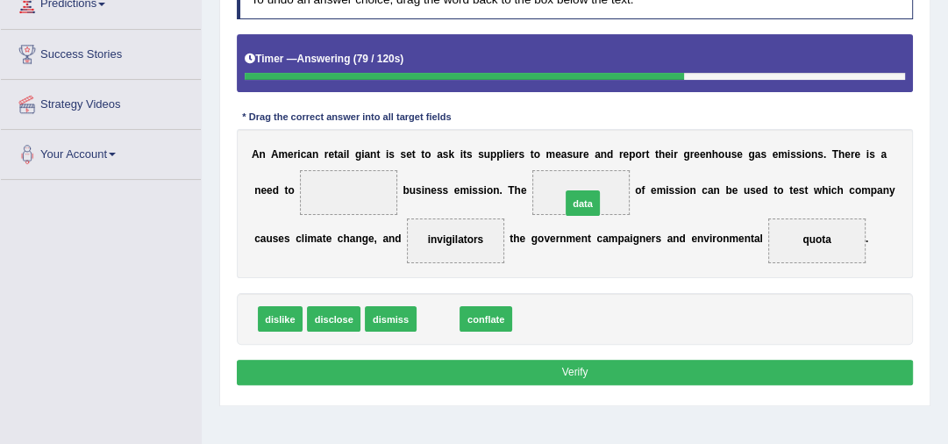
drag, startPoint x: 437, startPoint y: 316, endPoint x: 606, endPoint y: 180, distance: 217.1
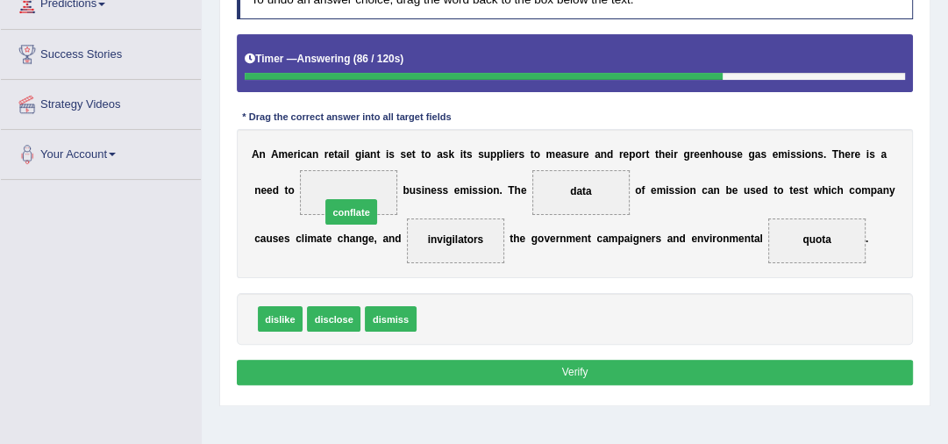
drag, startPoint x: 442, startPoint y: 321, endPoint x: 330, endPoint y: 195, distance: 169.0
click at [515, 368] on button "Verify" at bounding box center [575, 372] width 677 height 25
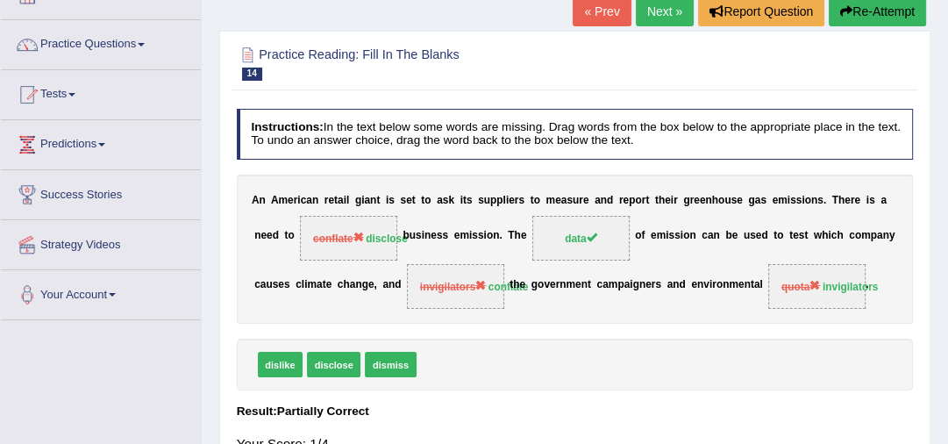
scroll to position [89, 0]
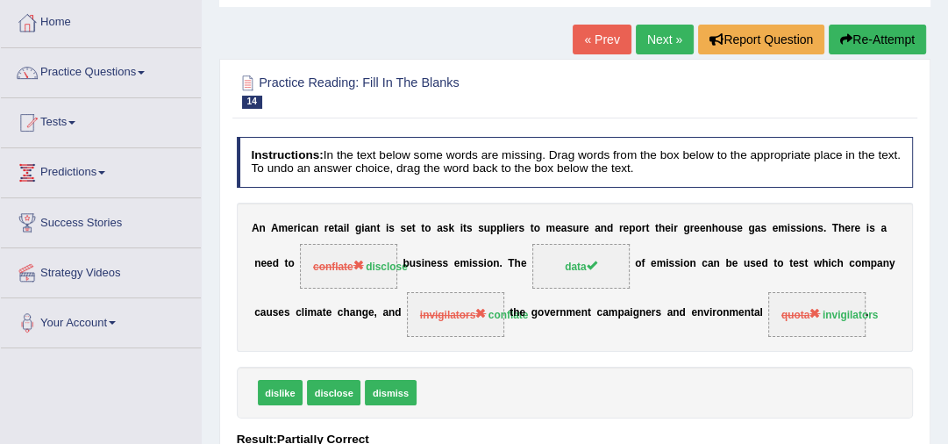
click at [648, 32] on link "Next »" at bounding box center [665, 40] width 58 height 30
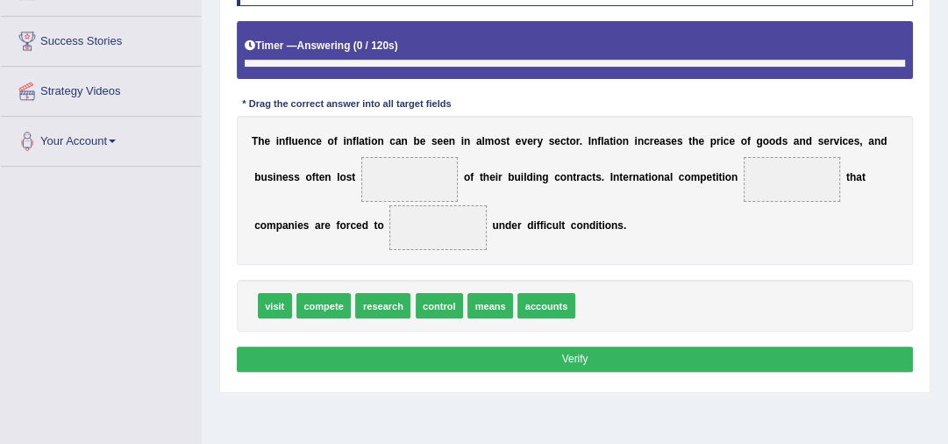
scroll to position [313, 0]
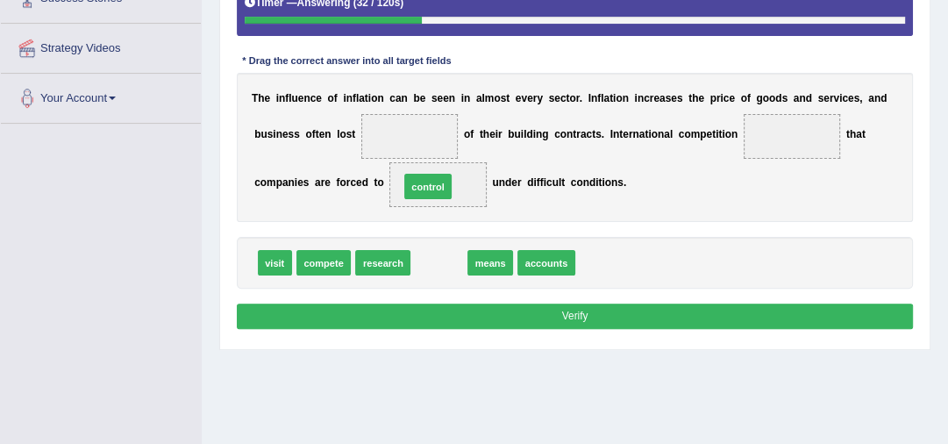
drag, startPoint x: 436, startPoint y: 258, endPoint x: 423, endPoint y: 168, distance: 90.4
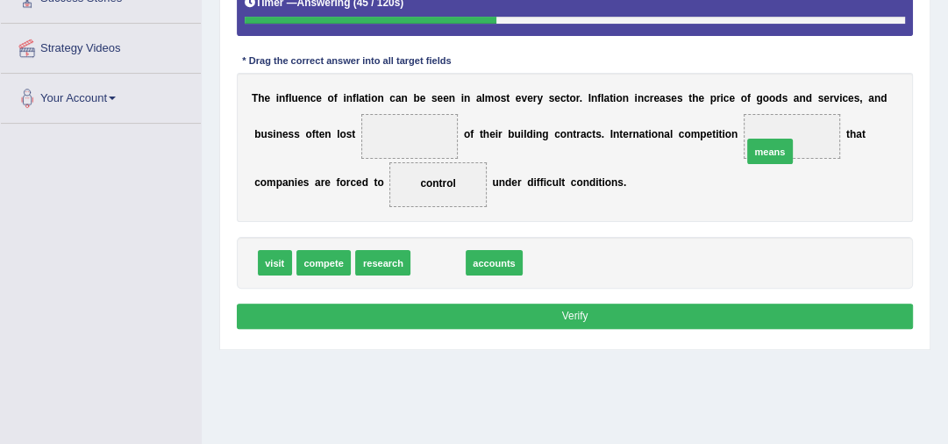
drag, startPoint x: 436, startPoint y: 265, endPoint x: 830, endPoint y: 132, distance: 415.4
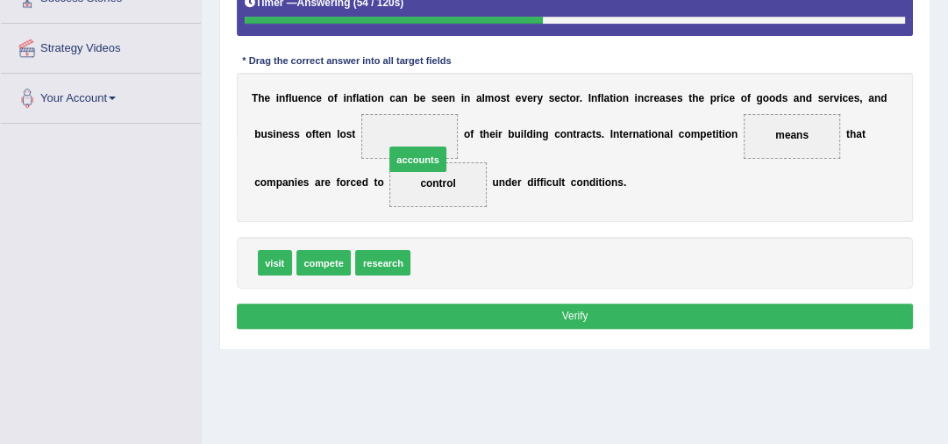
drag, startPoint x: 449, startPoint y: 263, endPoint x: 410, endPoint y: 135, distance: 133.7
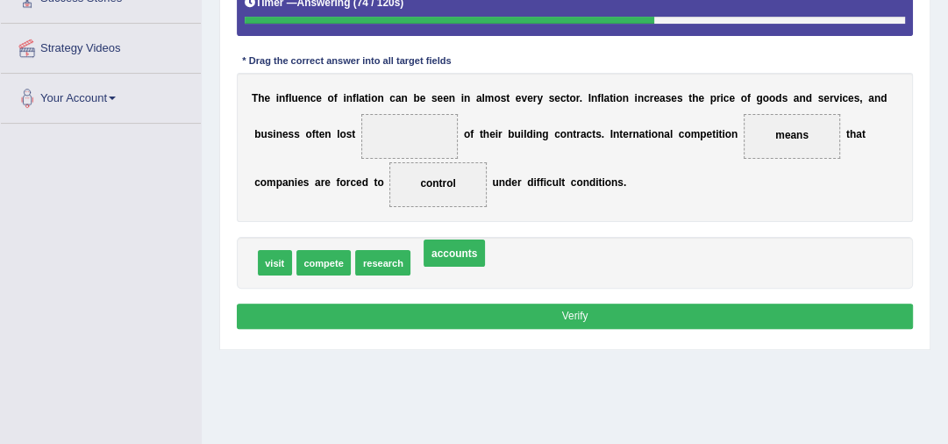
drag, startPoint x: 406, startPoint y: 131, endPoint x: 458, endPoint y: 280, distance: 157.8
drag, startPoint x: 445, startPoint y: 261, endPoint x: 410, endPoint y: 139, distance: 127.1
drag, startPoint x: 409, startPoint y: 133, endPoint x: 458, endPoint y: 277, distance: 152.0
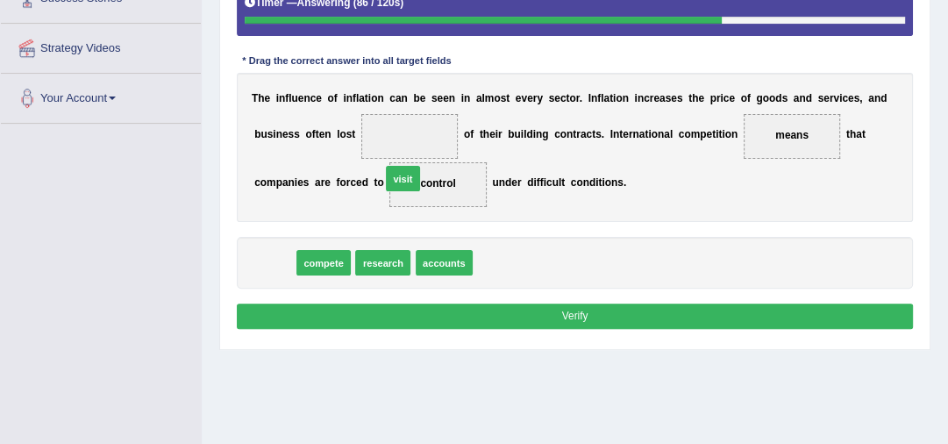
drag, startPoint x: 274, startPoint y: 260, endPoint x: 428, endPoint y: 156, distance: 185.8
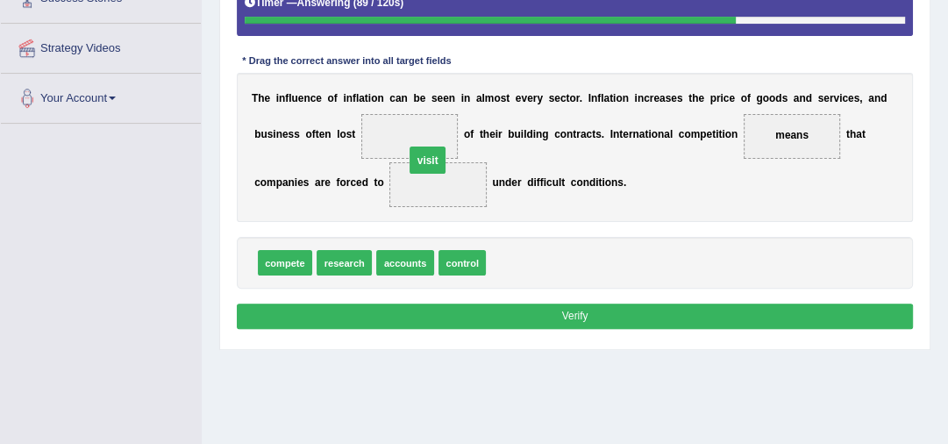
drag, startPoint x: 437, startPoint y: 182, endPoint x: 410, endPoint y: 133, distance: 55.7
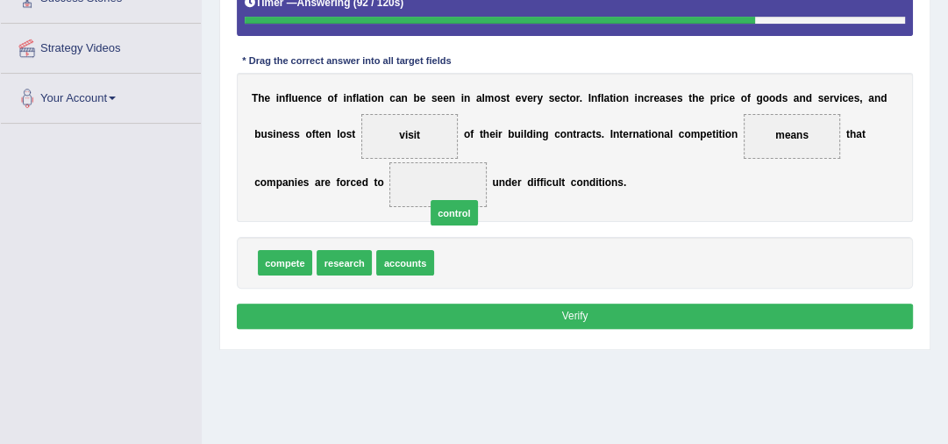
drag, startPoint x: 462, startPoint y: 255, endPoint x: 452, endPoint y: 196, distance: 60.6
click at [531, 319] on button "Verify" at bounding box center [575, 315] width 677 height 25
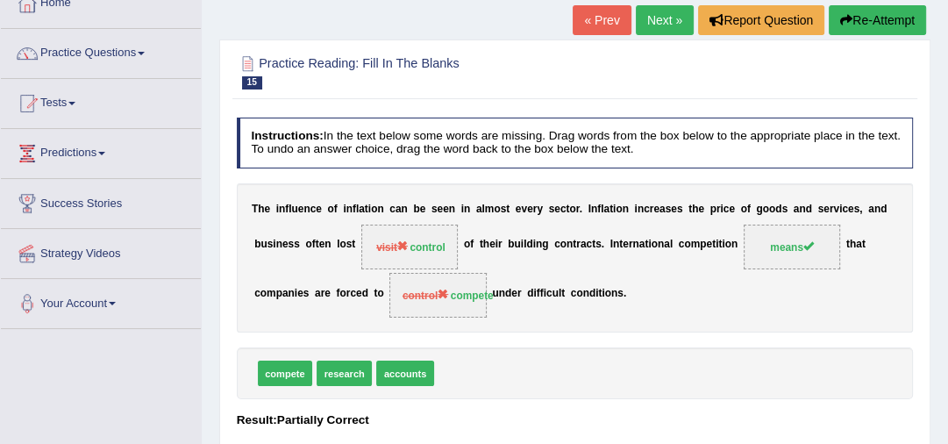
scroll to position [52, 0]
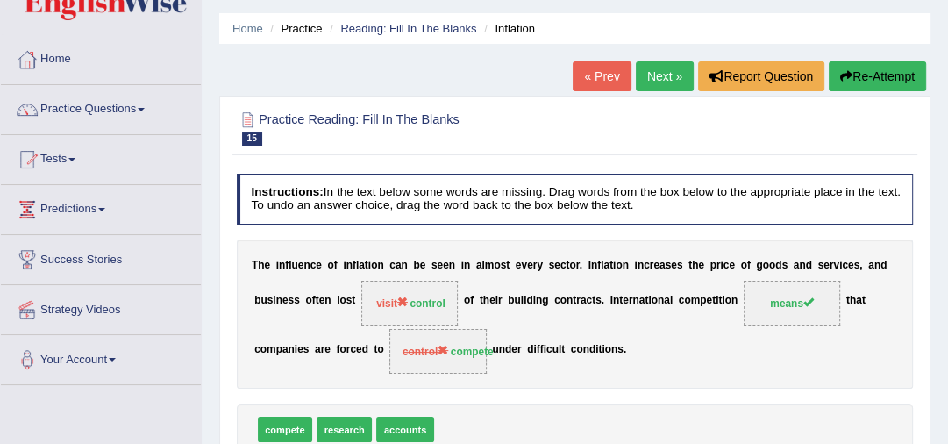
click at [650, 72] on link "Next »" at bounding box center [665, 76] width 58 height 30
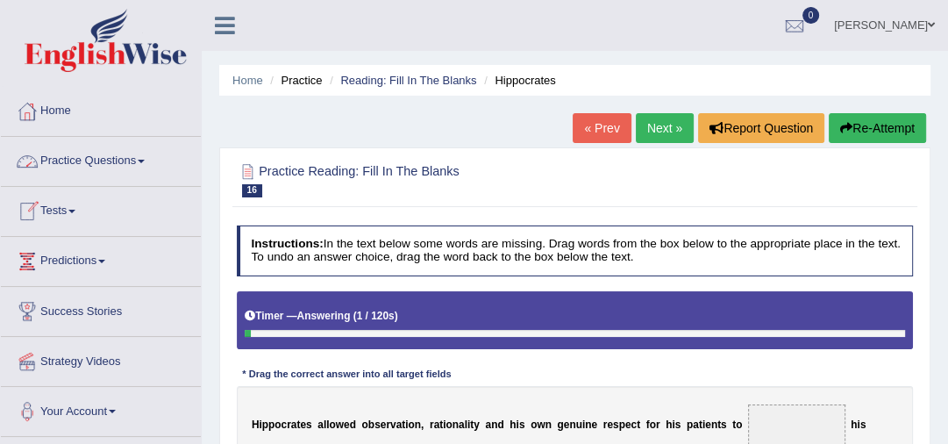
click at [84, 161] on link "Practice Questions" at bounding box center [101, 159] width 200 height 44
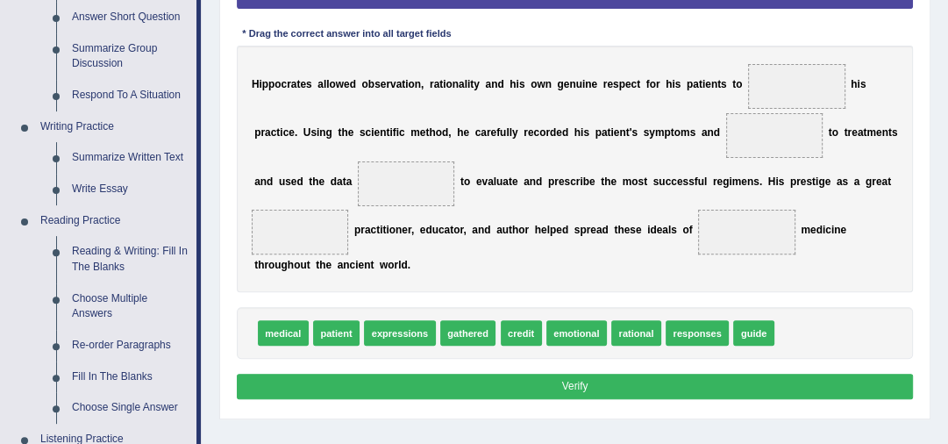
scroll to position [336, 0]
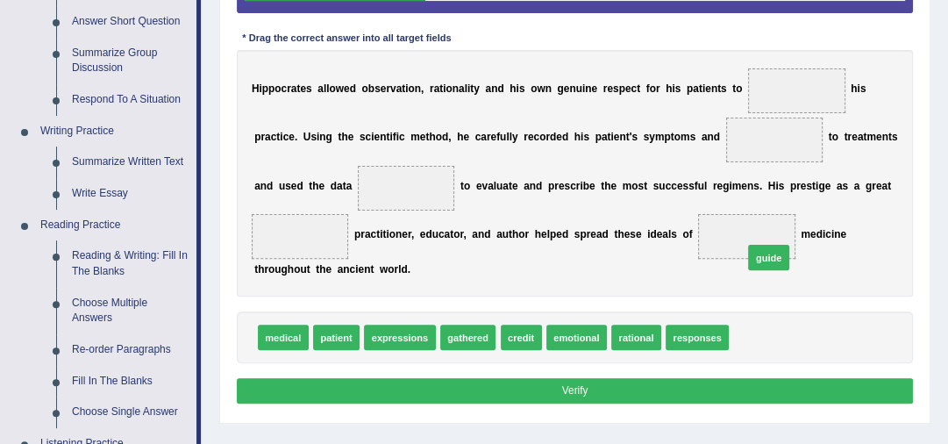
drag, startPoint x: 754, startPoint y: 332, endPoint x: 794, endPoint y: 96, distance: 240.0
drag, startPoint x: 779, startPoint y: 139, endPoint x: 807, endPoint y: 95, distance: 52.8
click at [698, 335] on span "responses" at bounding box center [697, 336] width 63 height 25
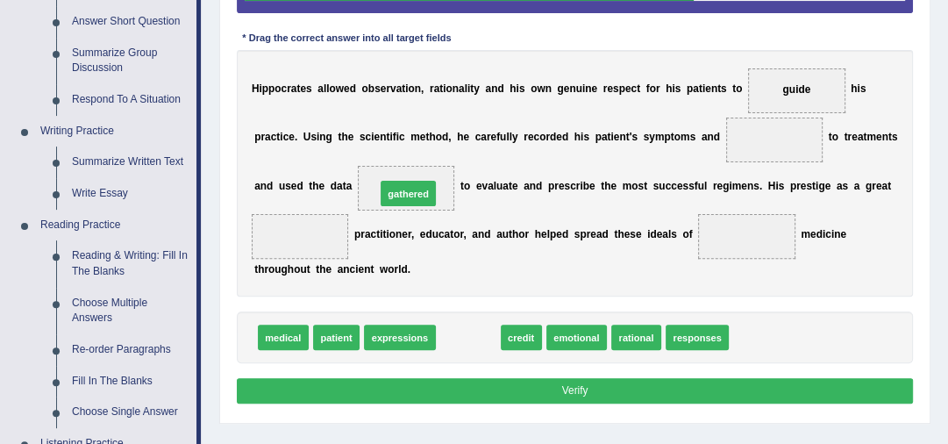
drag, startPoint x: 478, startPoint y: 336, endPoint x: 408, endPoint y: 166, distance: 184.0
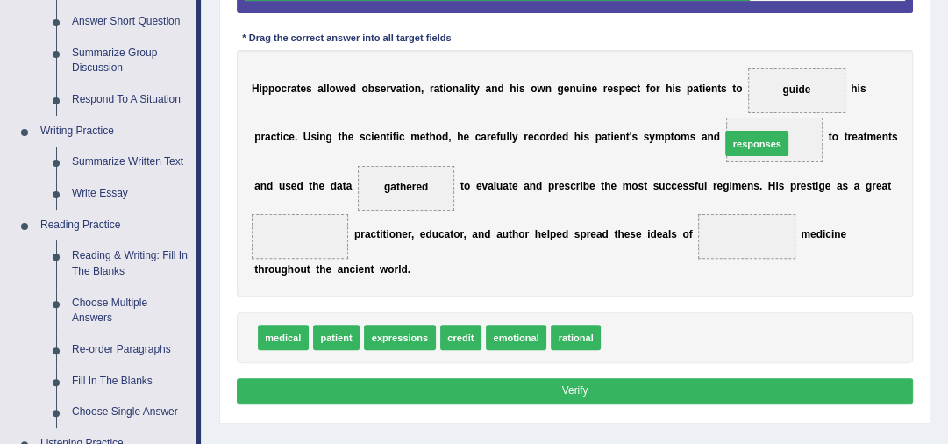
drag, startPoint x: 625, startPoint y: 337, endPoint x: 771, endPoint y: 109, distance: 270.5
drag, startPoint x: 617, startPoint y: 337, endPoint x: 757, endPoint y: 60, distance: 310.2
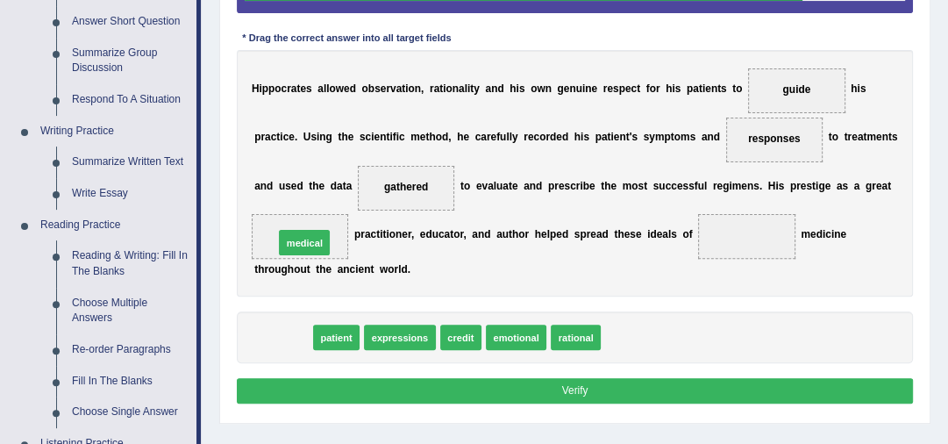
drag, startPoint x: 294, startPoint y: 339, endPoint x: 319, endPoint y: 227, distance: 115.1
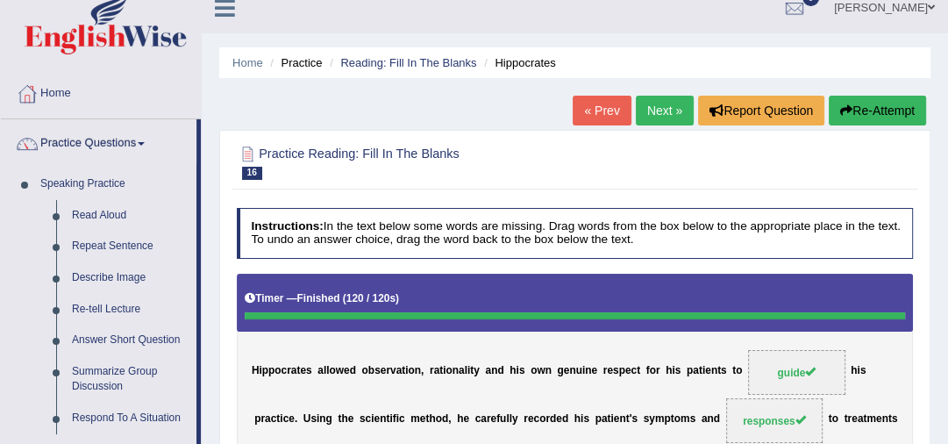
scroll to position [0, 0]
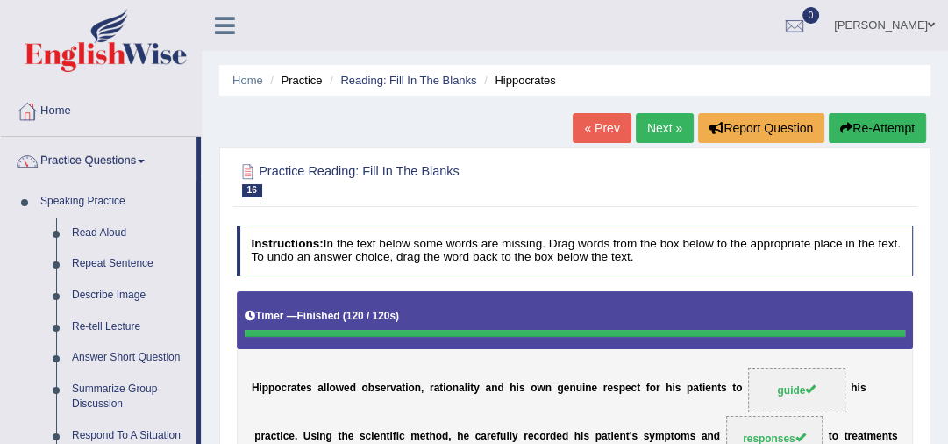
click at [665, 128] on link "Next »" at bounding box center [665, 128] width 58 height 30
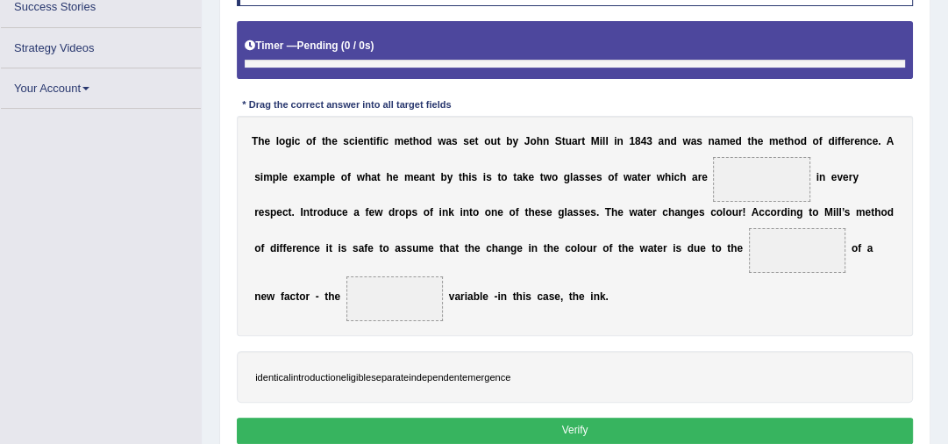
scroll to position [304, 0]
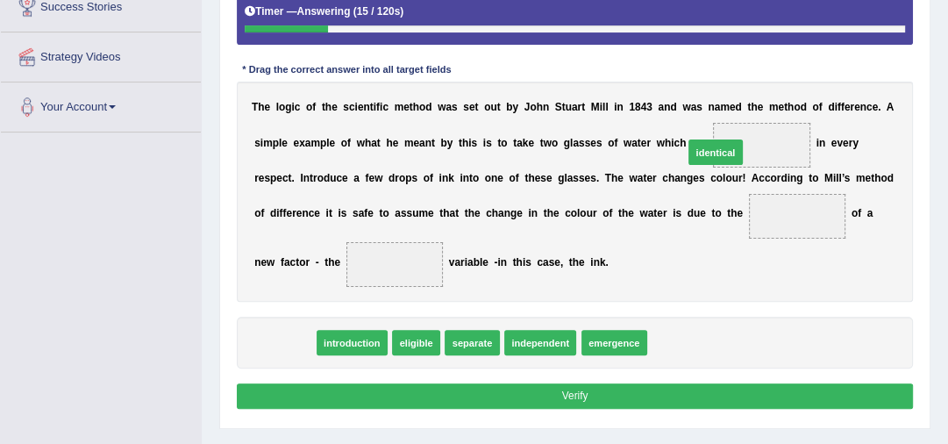
drag, startPoint x: 298, startPoint y: 340, endPoint x: 807, endPoint y: 116, distance: 556.0
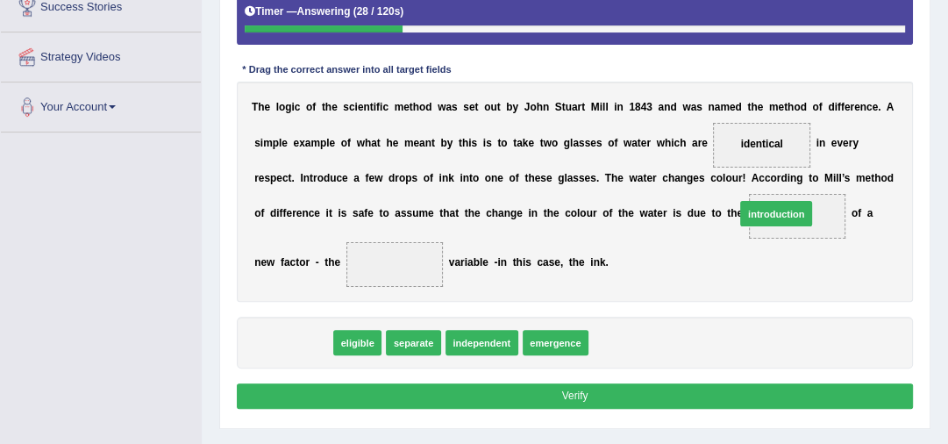
drag, startPoint x: 282, startPoint y: 344, endPoint x: 851, endPoint y: 192, distance: 588.2
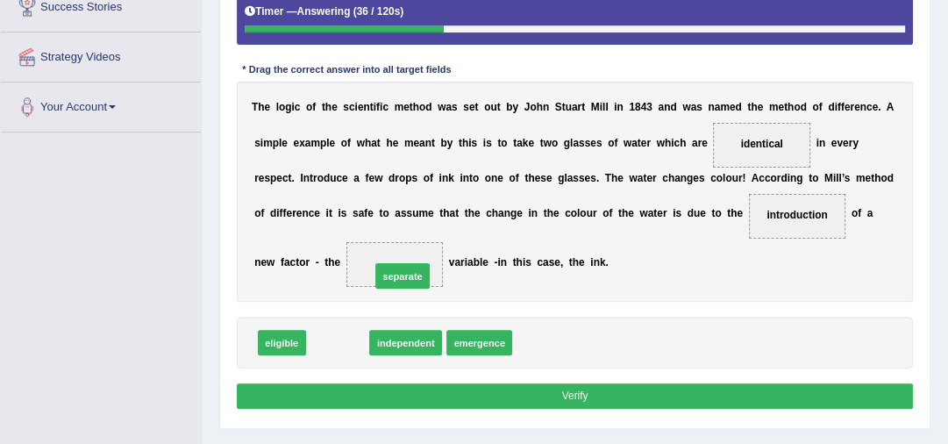
drag, startPoint x: 341, startPoint y: 338, endPoint x: 417, endPoint y: 260, distance: 109.1
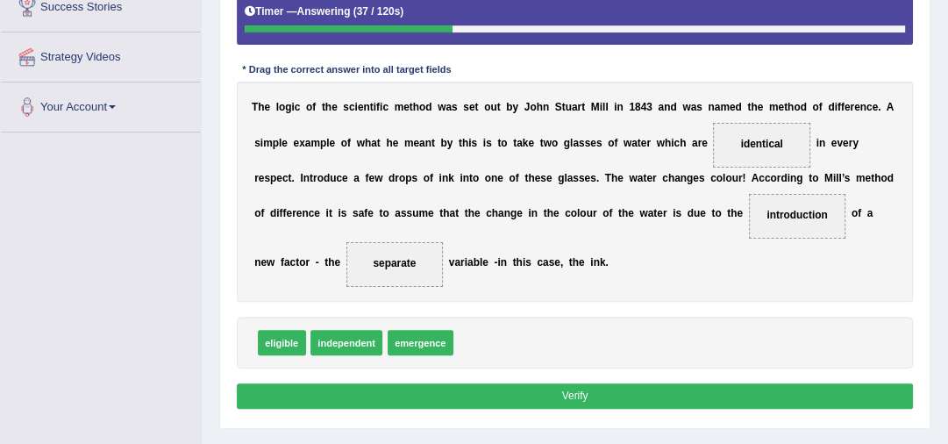
click at [514, 390] on button "Verify" at bounding box center [575, 395] width 677 height 25
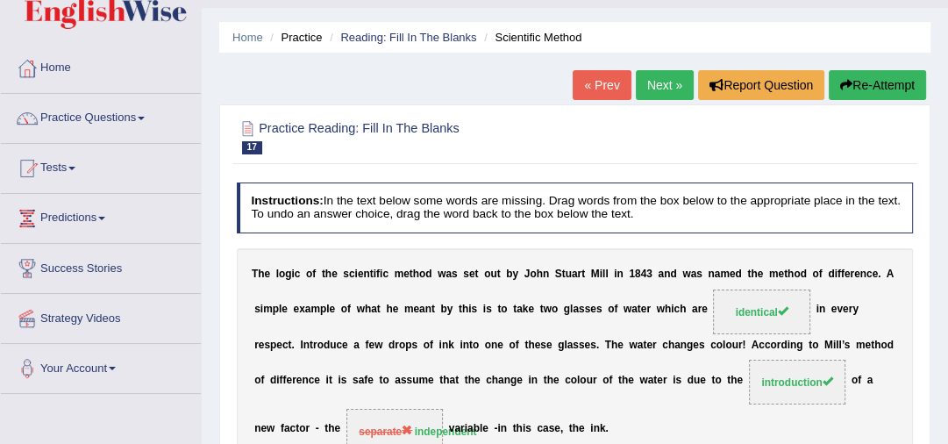
scroll to position [5, 0]
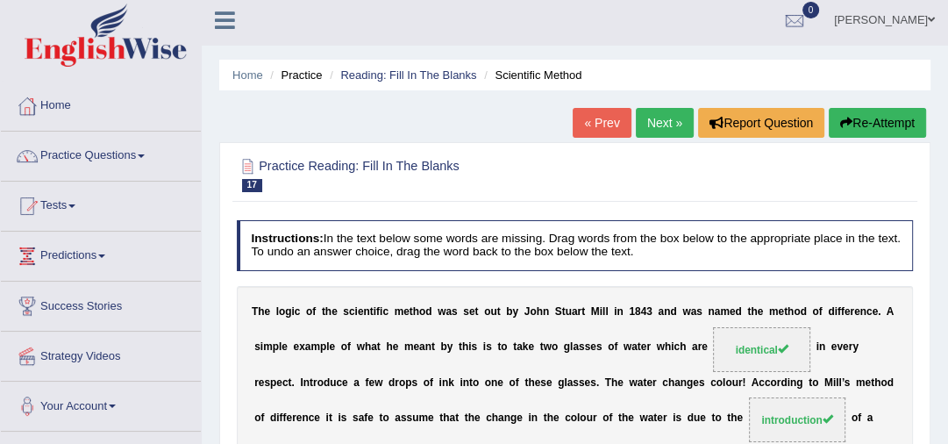
click at [652, 124] on link "Next »" at bounding box center [665, 123] width 58 height 30
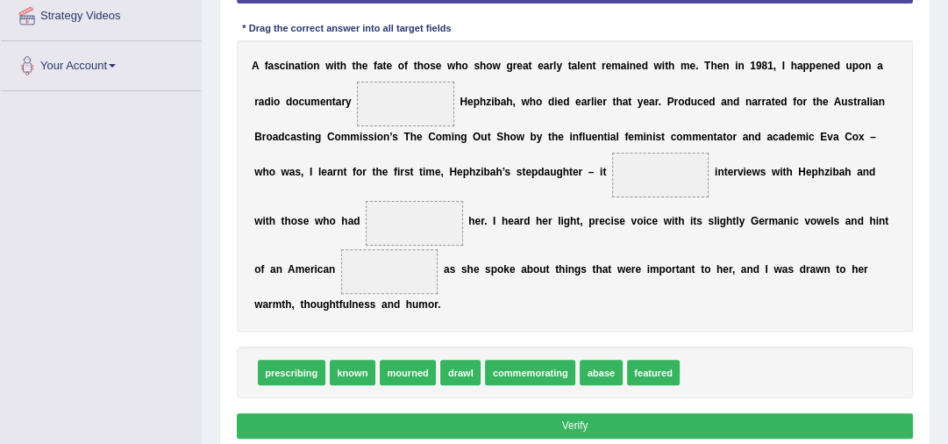
scroll to position [336, 0]
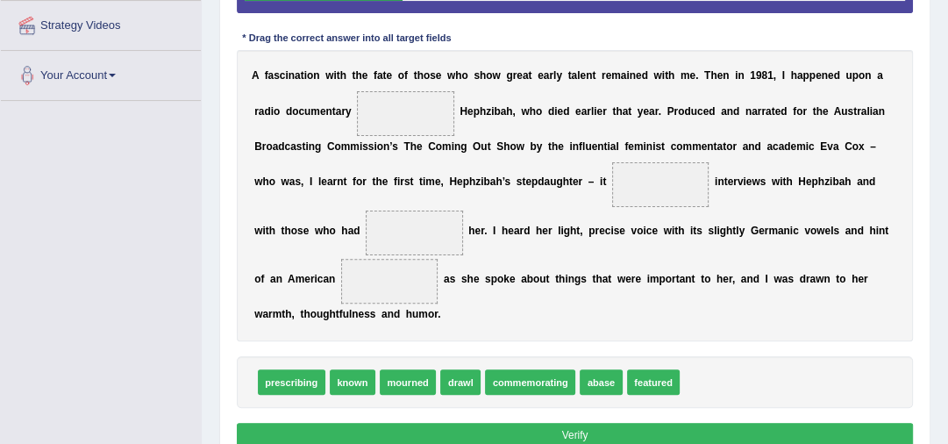
click at [377, 112] on span at bounding box center [405, 113] width 97 height 45
drag, startPoint x: 356, startPoint y: 378, endPoint x: 431, endPoint y: 97, distance: 290.6
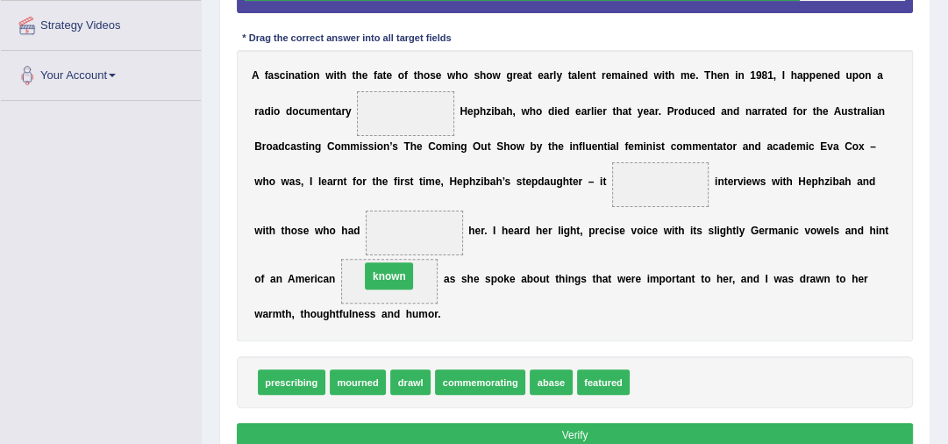
drag, startPoint x: 405, startPoint y: 108, endPoint x: 386, endPoint y: 304, distance: 197.4
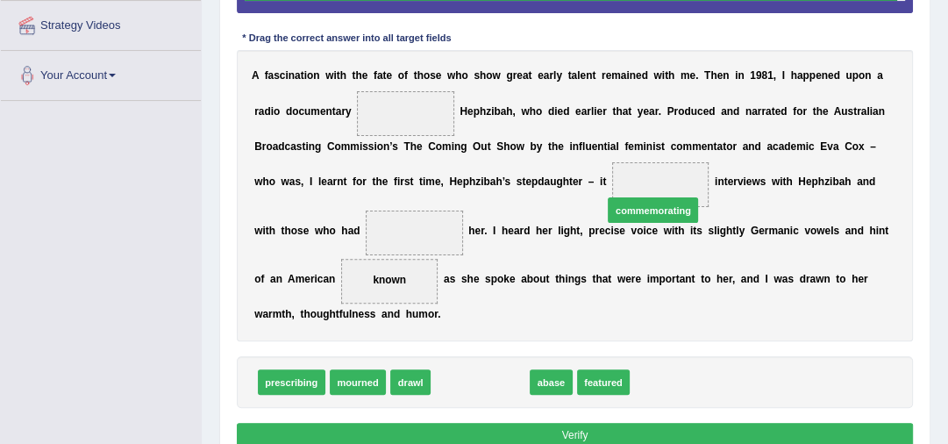
drag, startPoint x: 463, startPoint y: 385, endPoint x: 666, endPoint y: 182, distance: 287.1
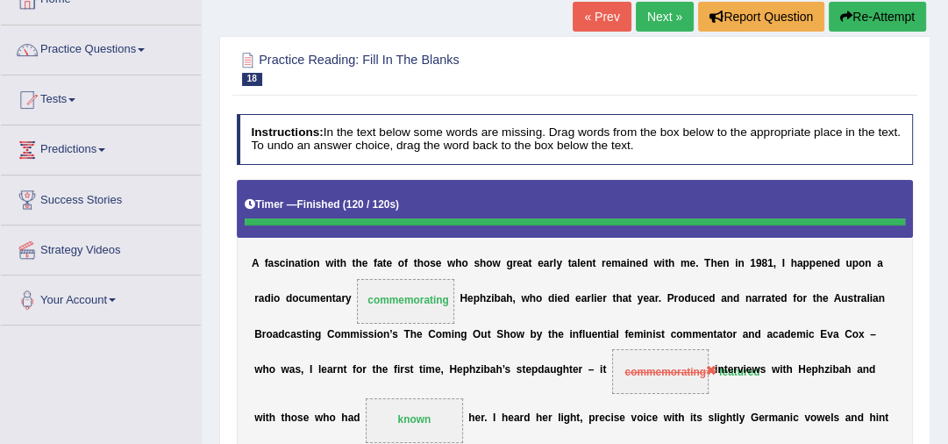
scroll to position [46, 0]
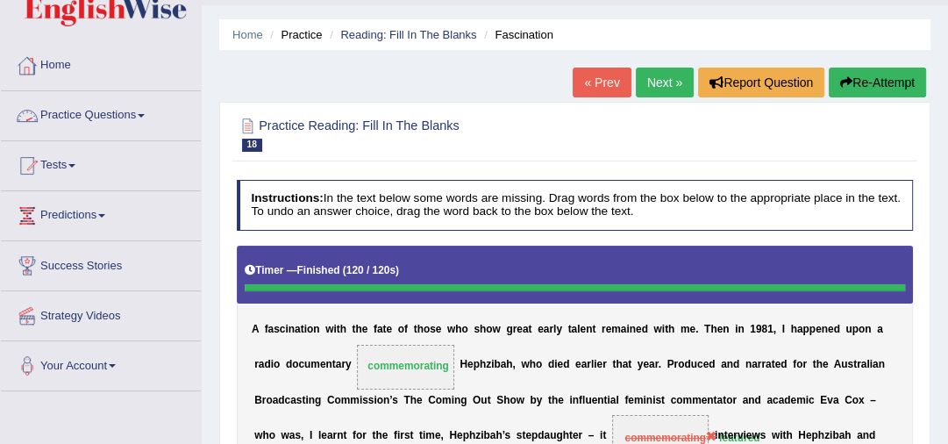
click at [126, 112] on link "Practice Questions" at bounding box center [101, 113] width 200 height 44
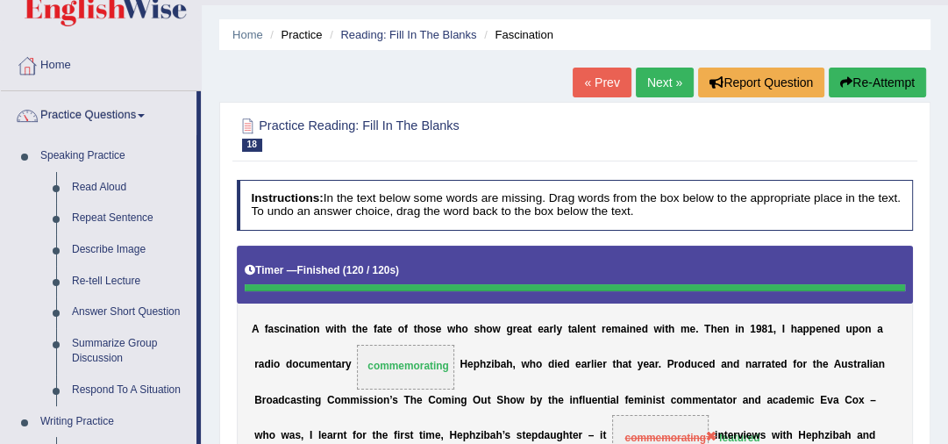
click at [947, 434] on div "Home Practice Reading: Fill In The Blanks Fascination « Prev Next » Report Ques…" at bounding box center [575, 392] width 746 height 877
click at [947, 398] on html "Toggle navigation Home Practice Questions Speaking Practice Read Aloud Repeat S…" at bounding box center [474, 176] width 948 height 444
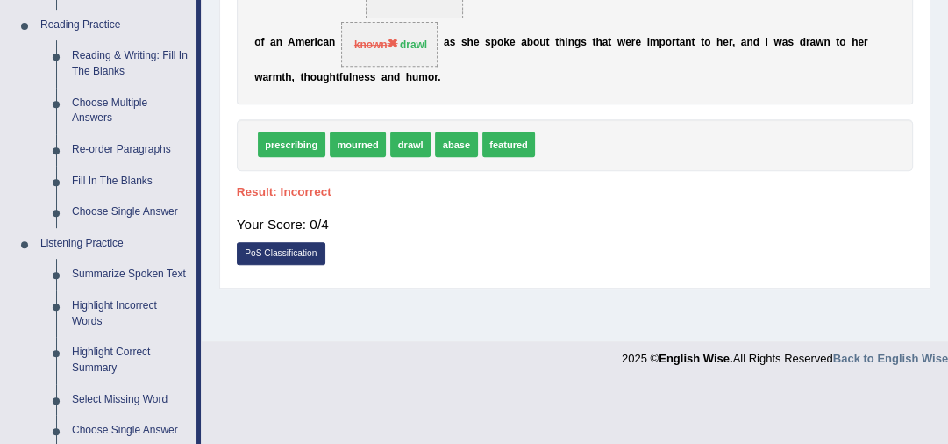
scroll to position [517, 0]
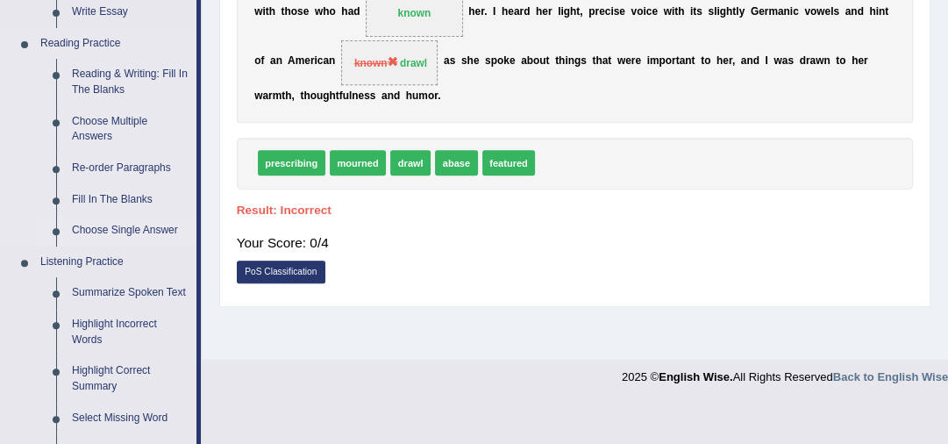
click at [112, 232] on link "Choose Single Answer" at bounding box center [130, 231] width 132 height 32
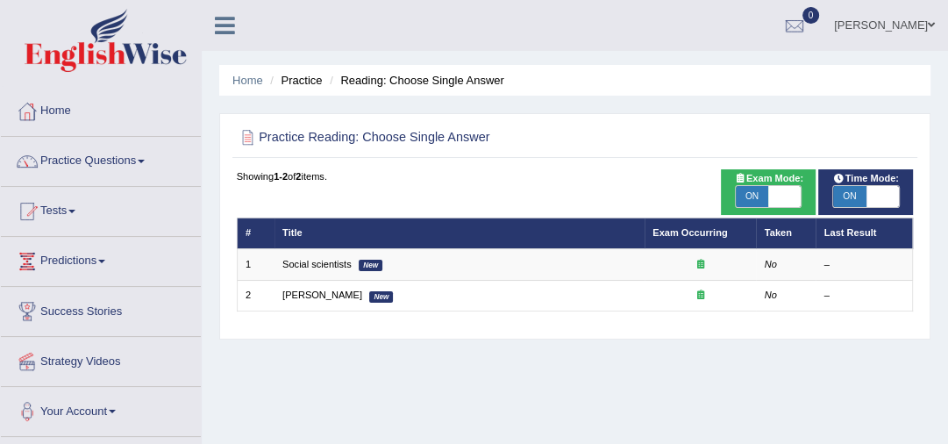
click at [756, 193] on span "ON" at bounding box center [752, 196] width 32 height 21
checkbox input "false"
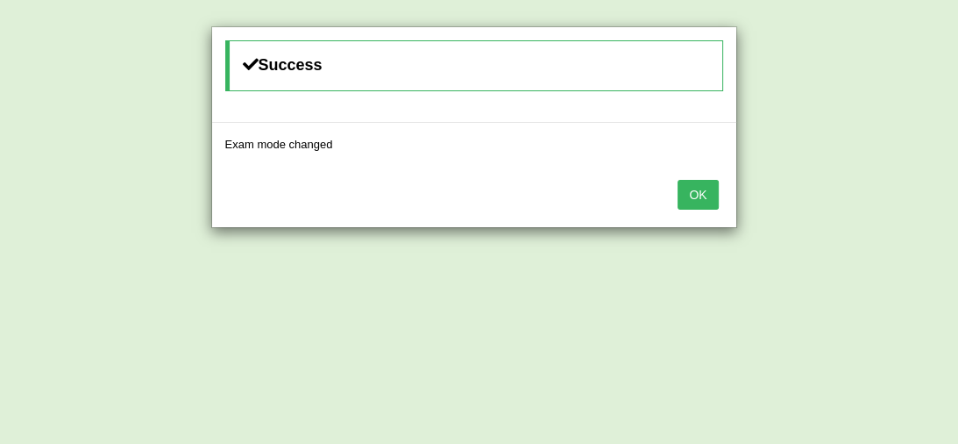
click at [699, 192] on button "OK" at bounding box center [698, 195] width 40 height 30
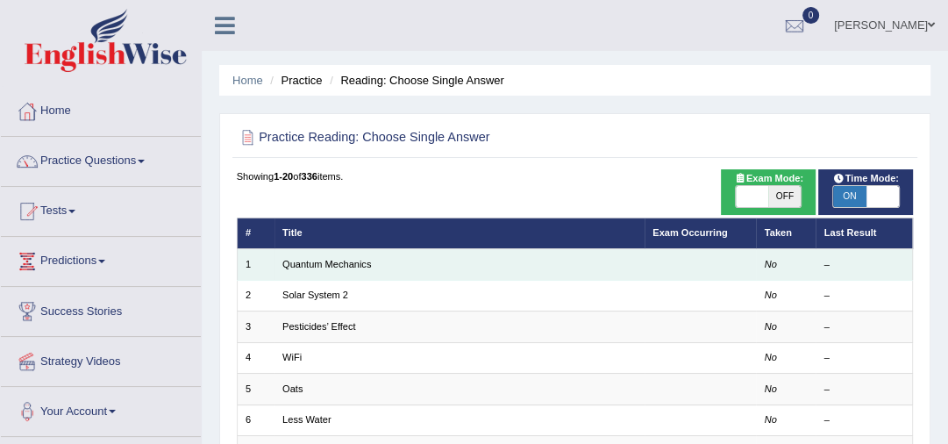
click at [593, 257] on td "Quantum Mechanics" at bounding box center [459, 264] width 370 height 31
click at [365, 265] on link "Quantum Mechanics" at bounding box center [326, 264] width 89 height 11
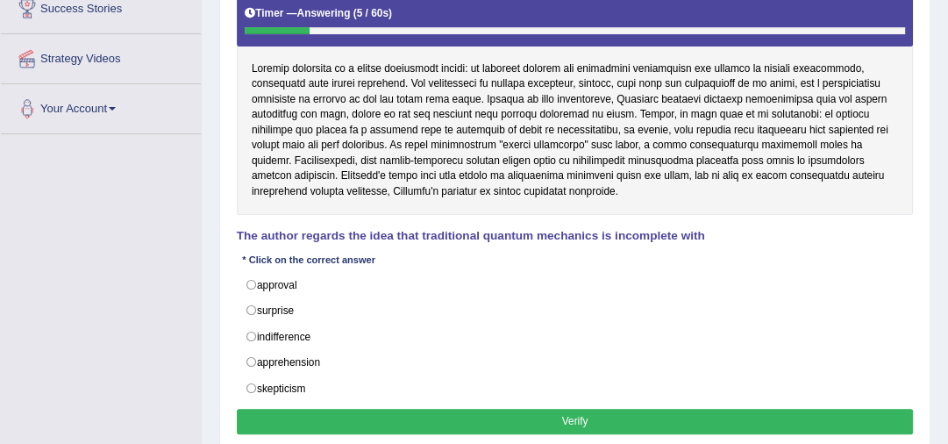
scroll to position [289, 0]
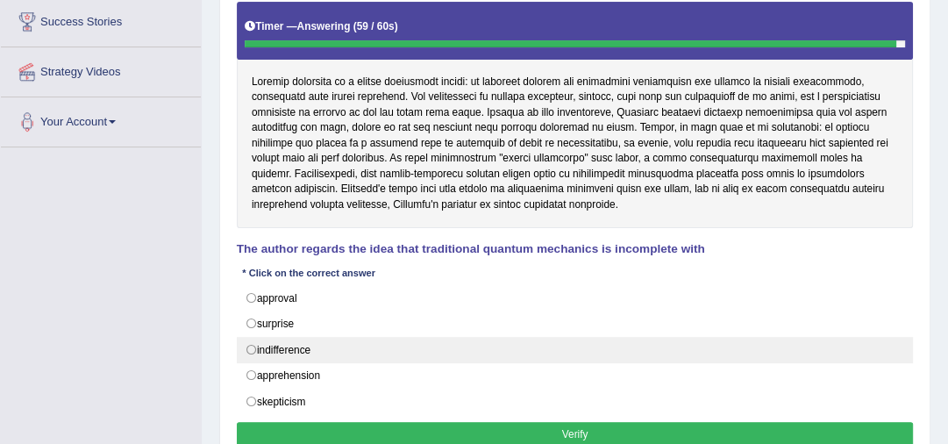
click at [250, 349] on label "indifference" at bounding box center [575, 350] width 677 height 26
radio input "true"
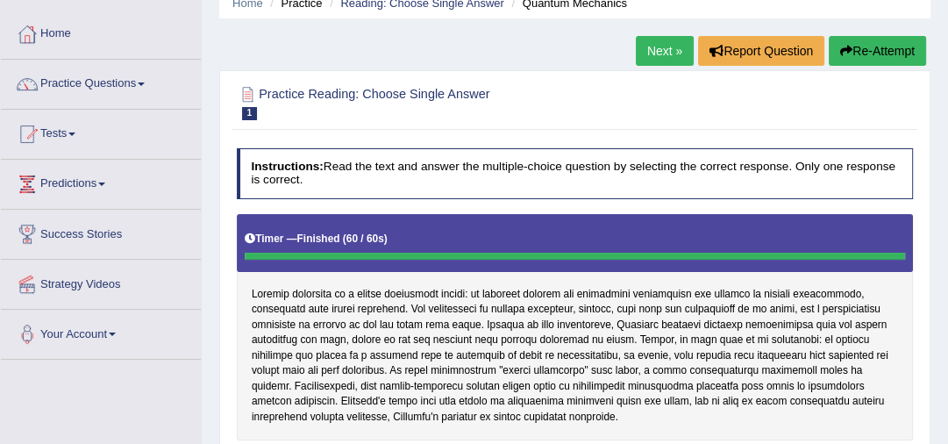
scroll to position [65, 0]
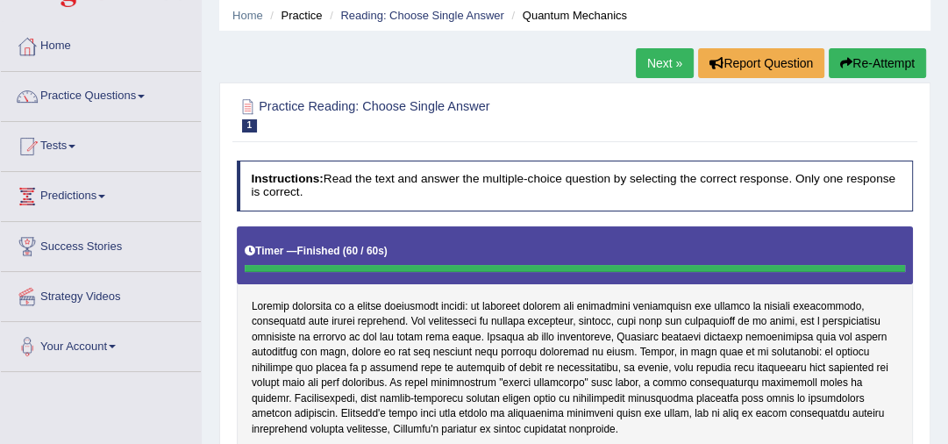
click at [664, 62] on link "Next »" at bounding box center [665, 63] width 58 height 30
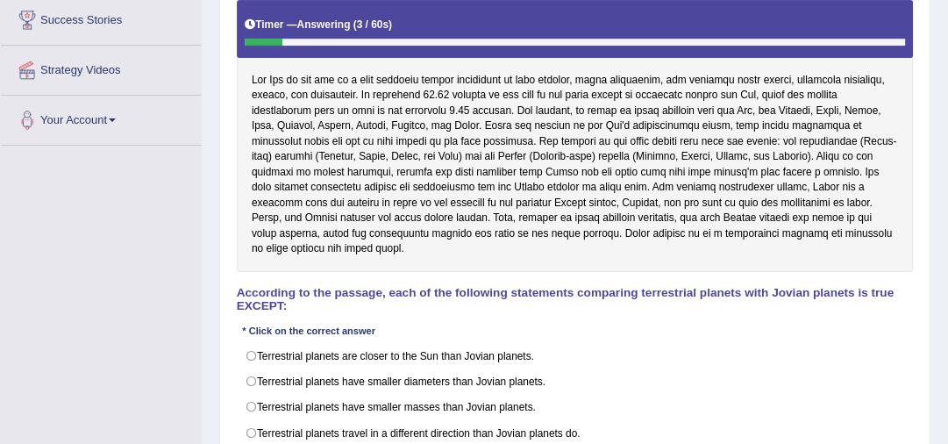
scroll to position [309, 0]
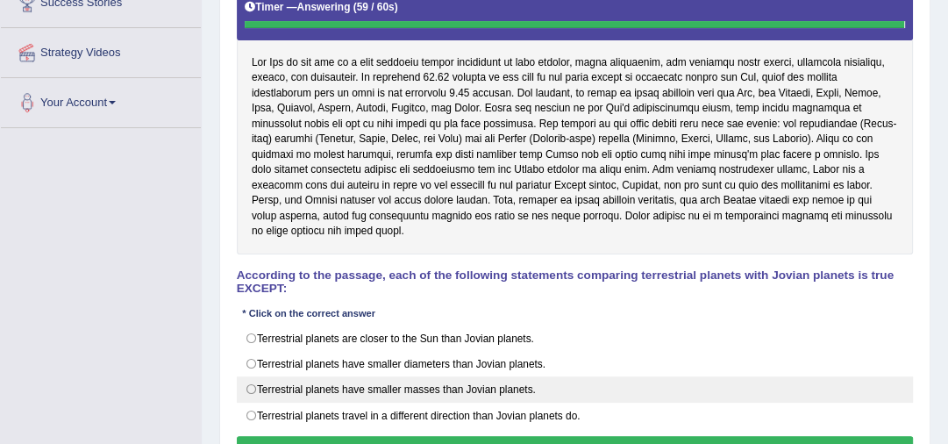
click at [252, 370] on div "Terrestrial planets are closer to the Sun than Jovian planets. Terrestrial plan…" at bounding box center [575, 376] width 677 height 103
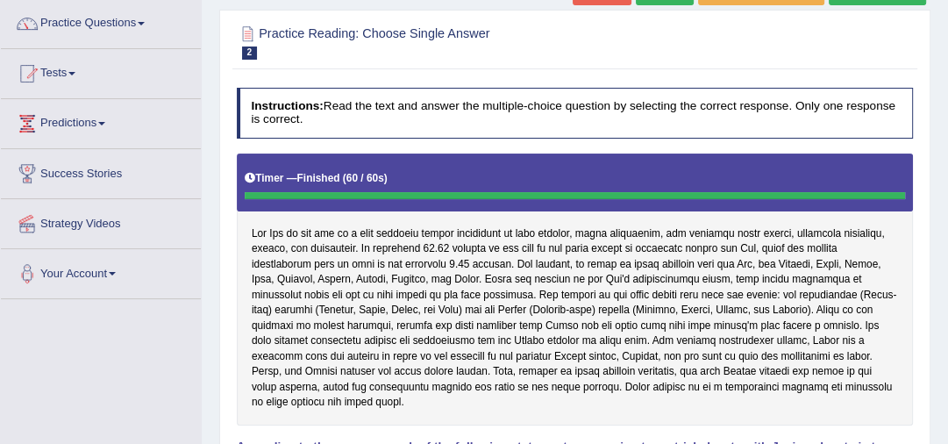
scroll to position [112, 0]
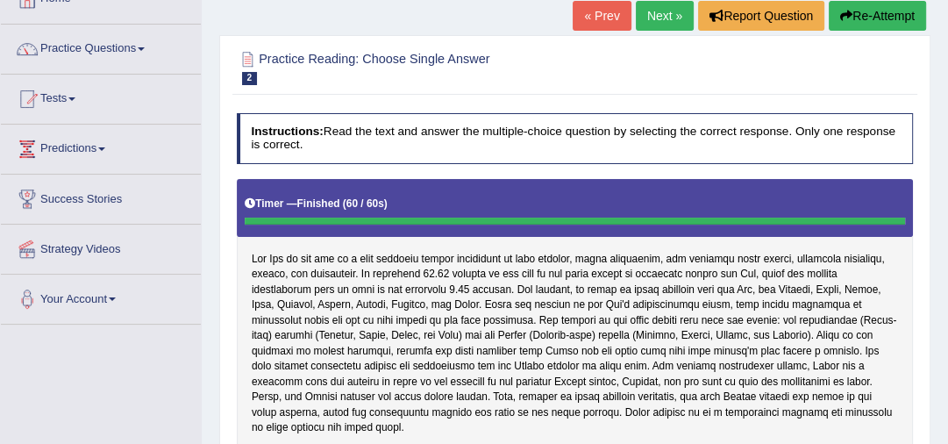
click at [655, 18] on link "Next »" at bounding box center [665, 16] width 58 height 30
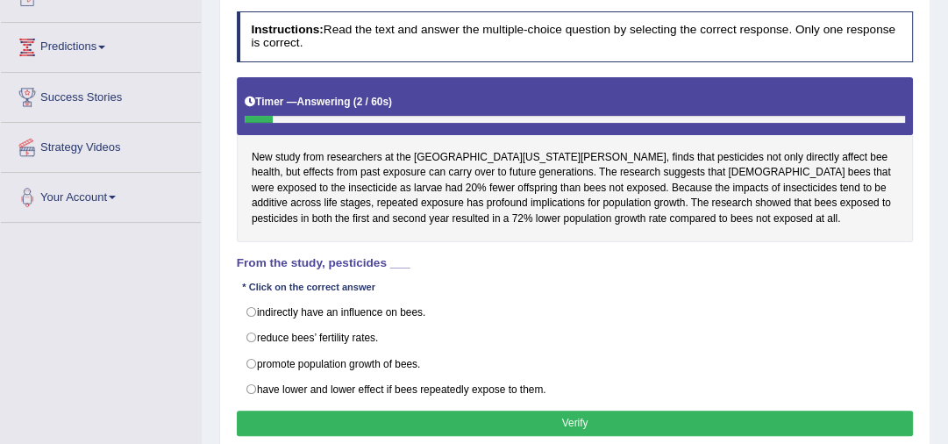
scroll to position [242, 0]
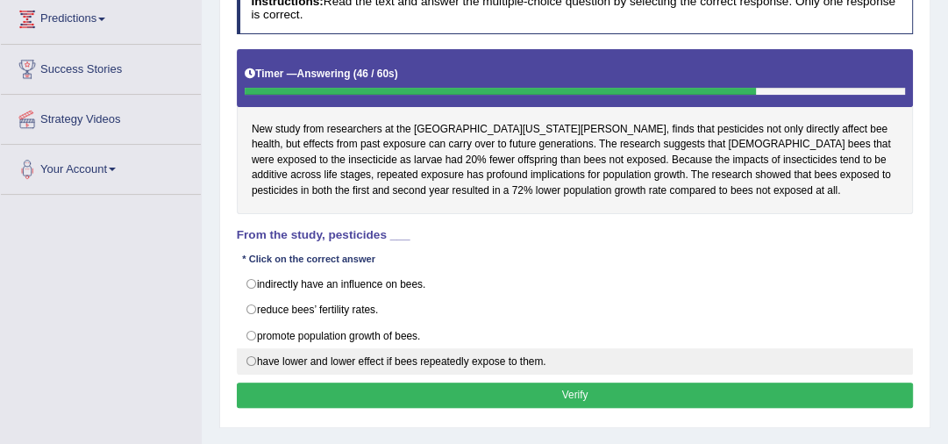
click at [246, 358] on label "have lower and lower effect if bees repeatedly expose to them." at bounding box center [575, 361] width 677 height 26
radio input "true"
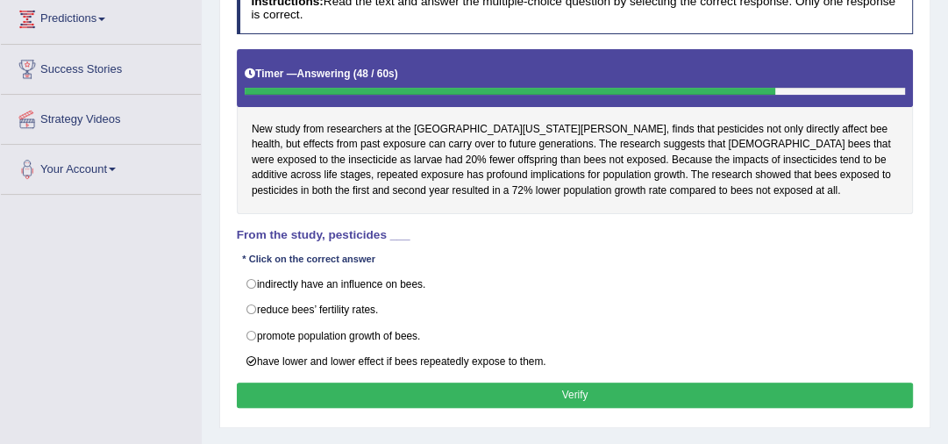
click at [382, 395] on button "Verify" at bounding box center [575, 394] width 677 height 25
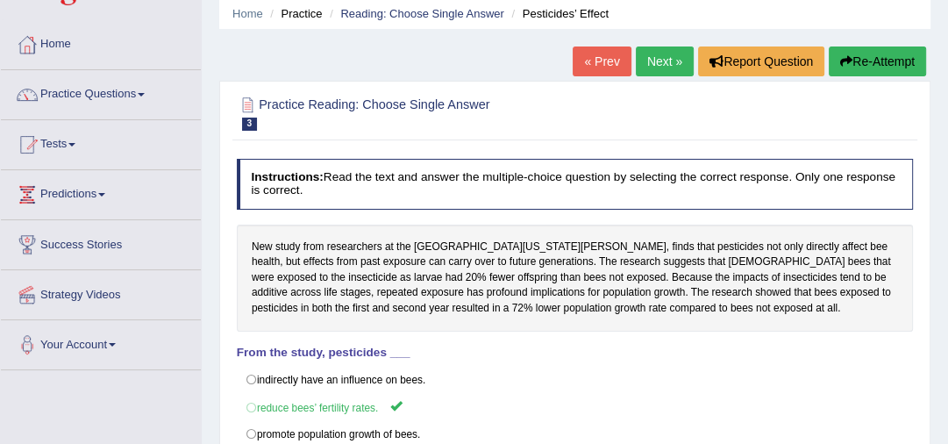
scroll to position [46, 0]
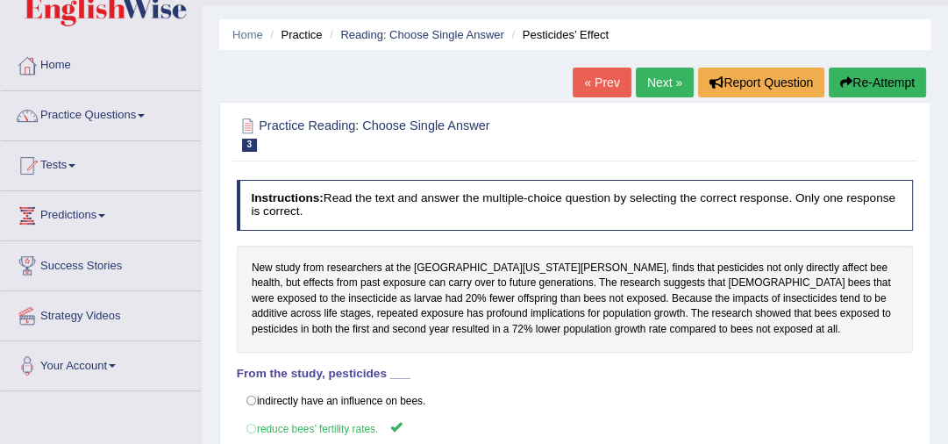
click at [652, 76] on link "Next »" at bounding box center [665, 83] width 58 height 30
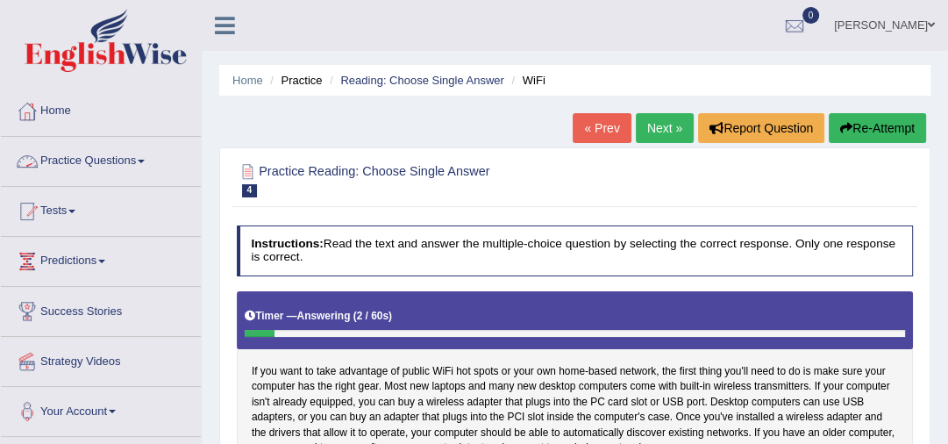
click at [138, 155] on link "Practice Questions" at bounding box center [101, 159] width 200 height 44
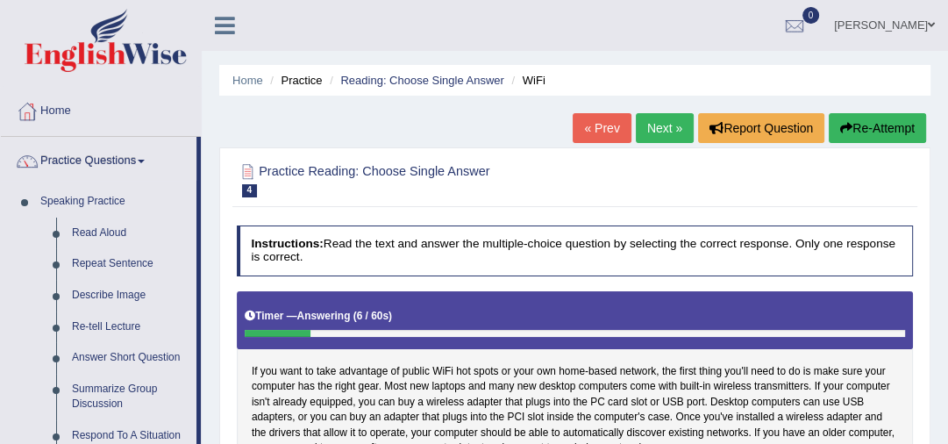
click at [931, 24] on span at bounding box center [931, 24] width 7 height 11
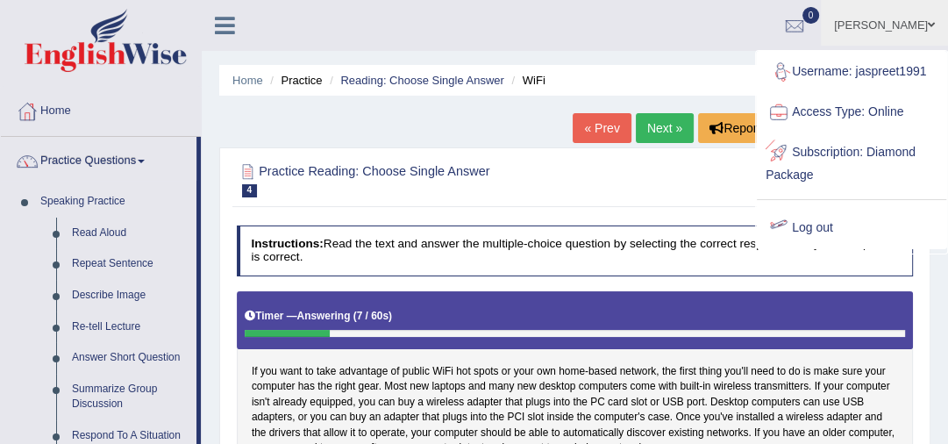
click at [824, 225] on link "Log out" at bounding box center [851, 228] width 189 height 40
